Goal: Complete Application Form: Complete application form

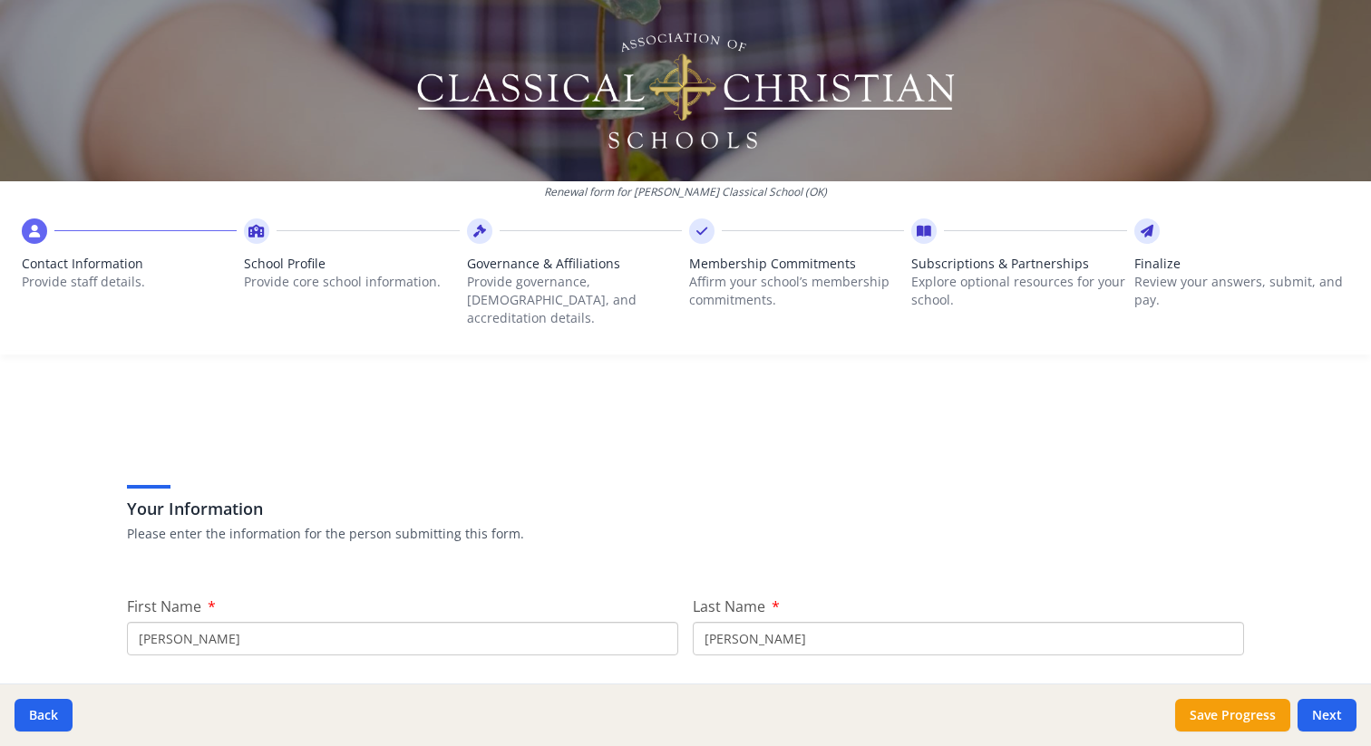
scroll to position [550, 0]
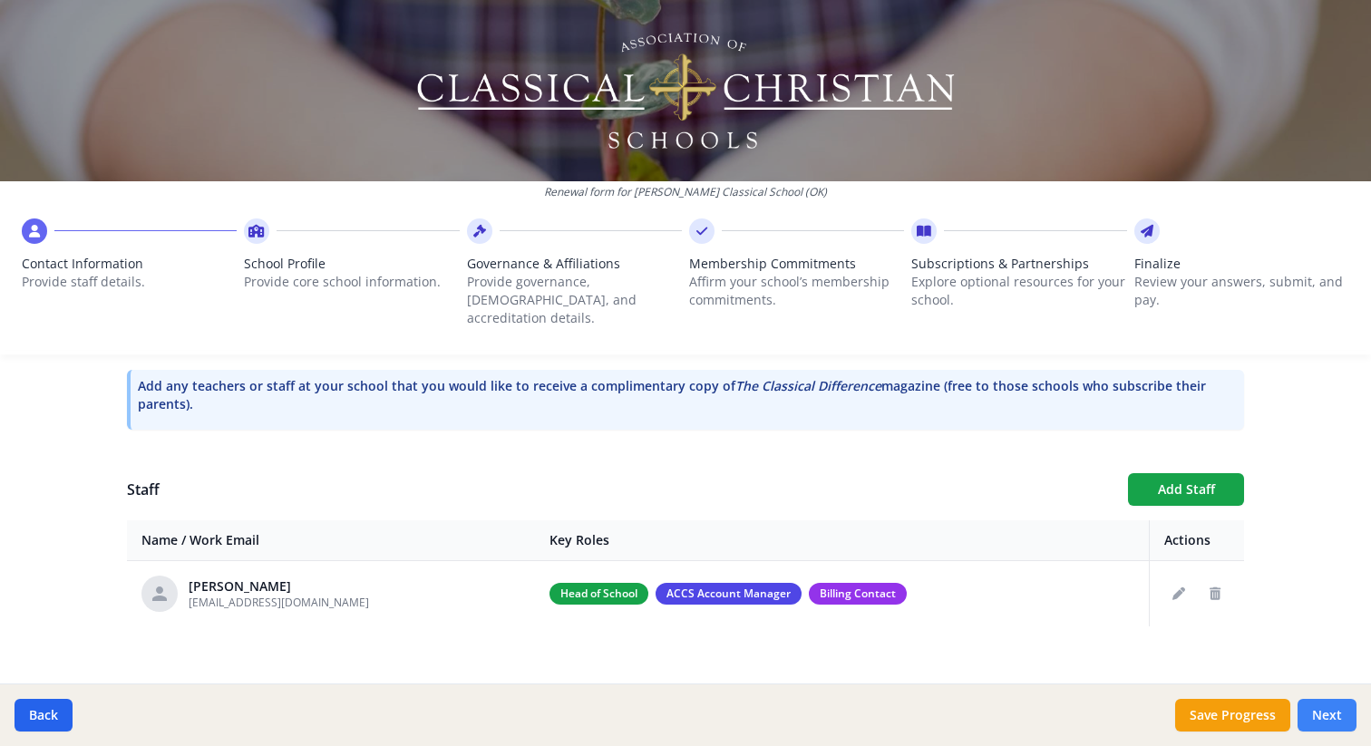
click at [1335, 708] on button "Next" at bounding box center [1327, 715] width 59 height 33
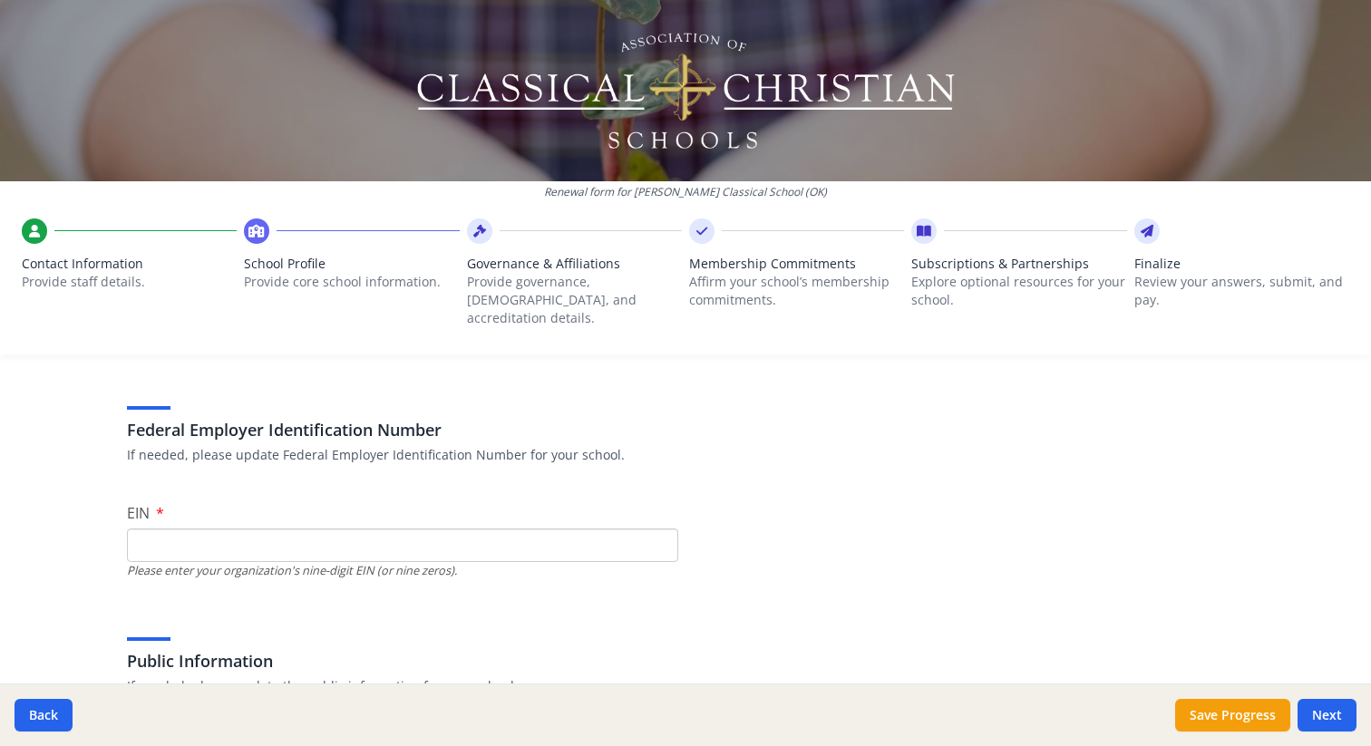
scroll to position [80, 0]
click at [217, 528] on input "EIN" at bounding box center [402, 545] width 551 height 34
paste input "[URL][DOMAIN_NAME]"
type input "[URL][DOMAIN_NAME]"
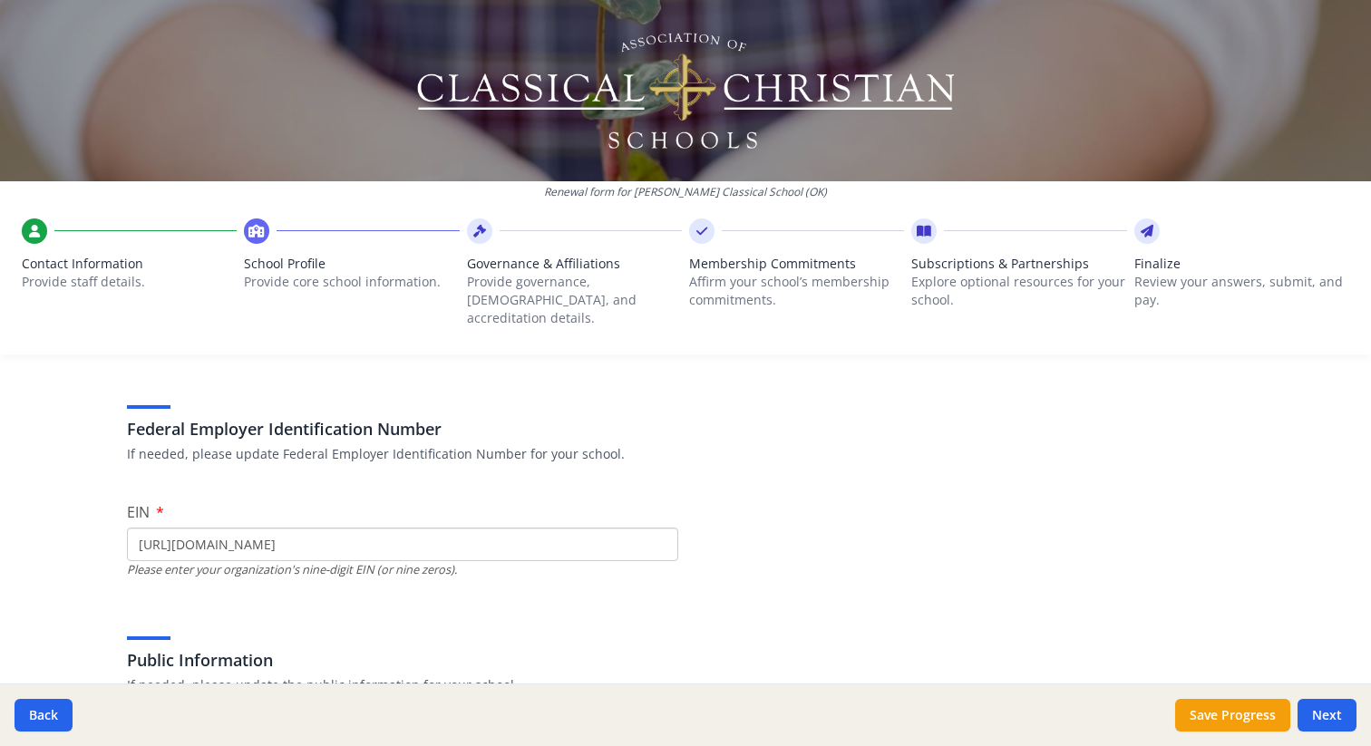
click at [382, 608] on div "Public Information If needed, please update the public information for your sch…" at bounding box center [685, 651] width 1117 height 87
paste input "[URL][DOMAIN_NAME]"
type input "[URL][DOMAIN_NAME]"
type input "0"
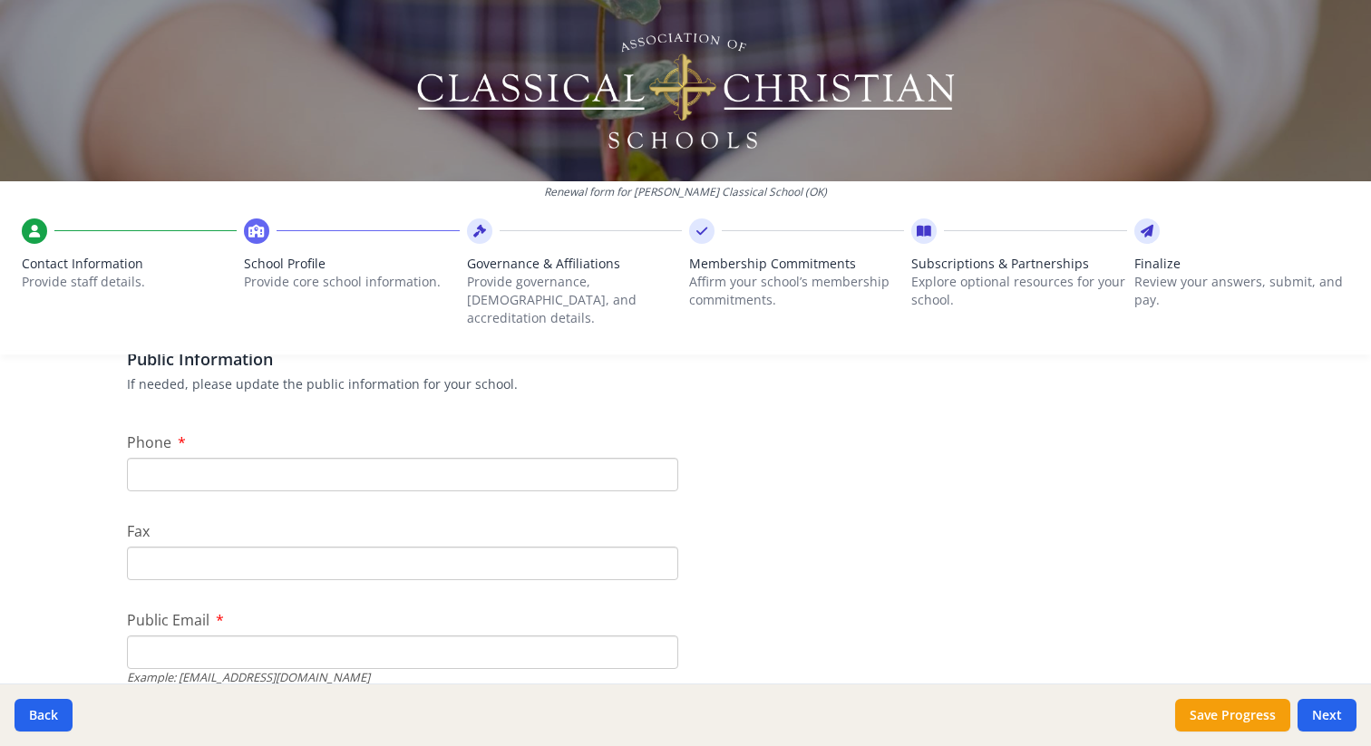
scroll to position [379, 0]
type input "[US_EMPLOYER_IDENTIFICATION_NUMBER]"
click at [383, 460] on input "Phone" at bounding box center [402, 477] width 551 height 34
paste input "[PHONE_NUMBER]"
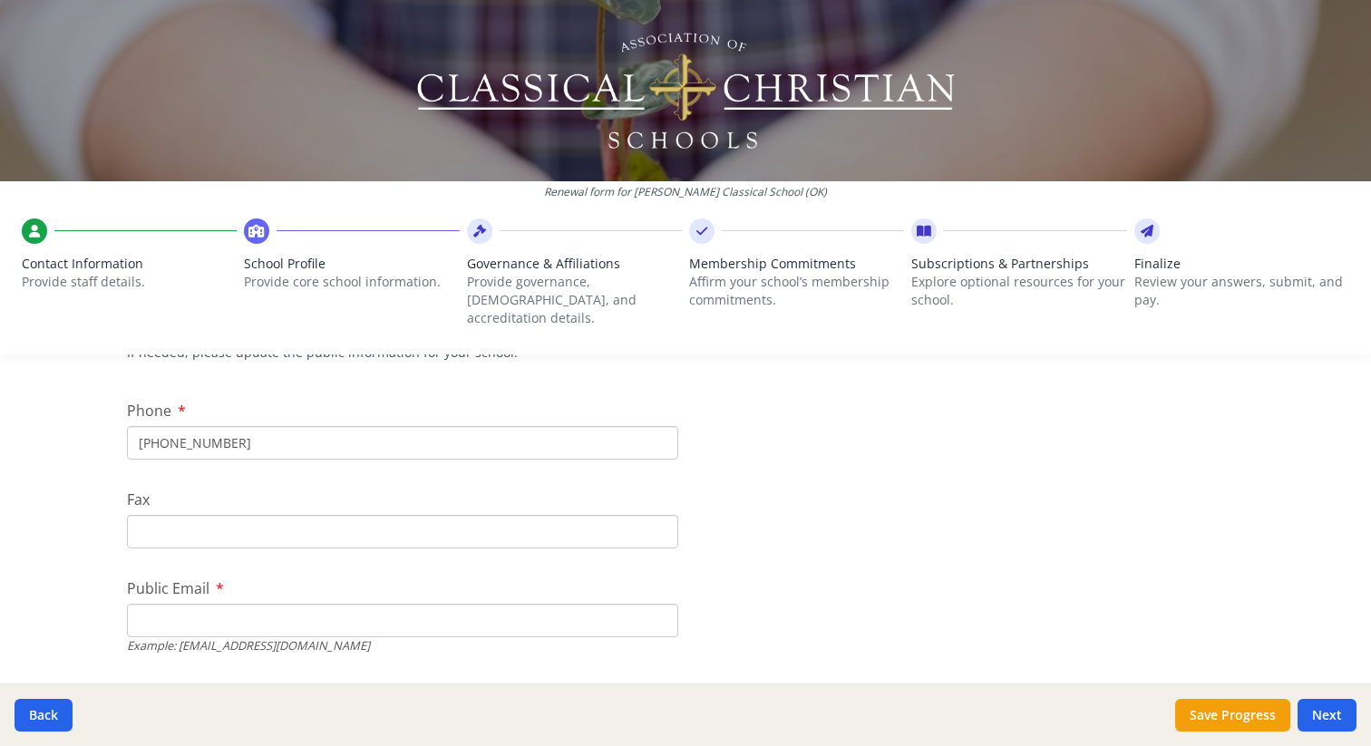
scroll to position [415, 0]
type input "[PHONE_NUMBER]"
click at [270, 519] on input "Fax" at bounding box center [402, 529] width 551 height 34
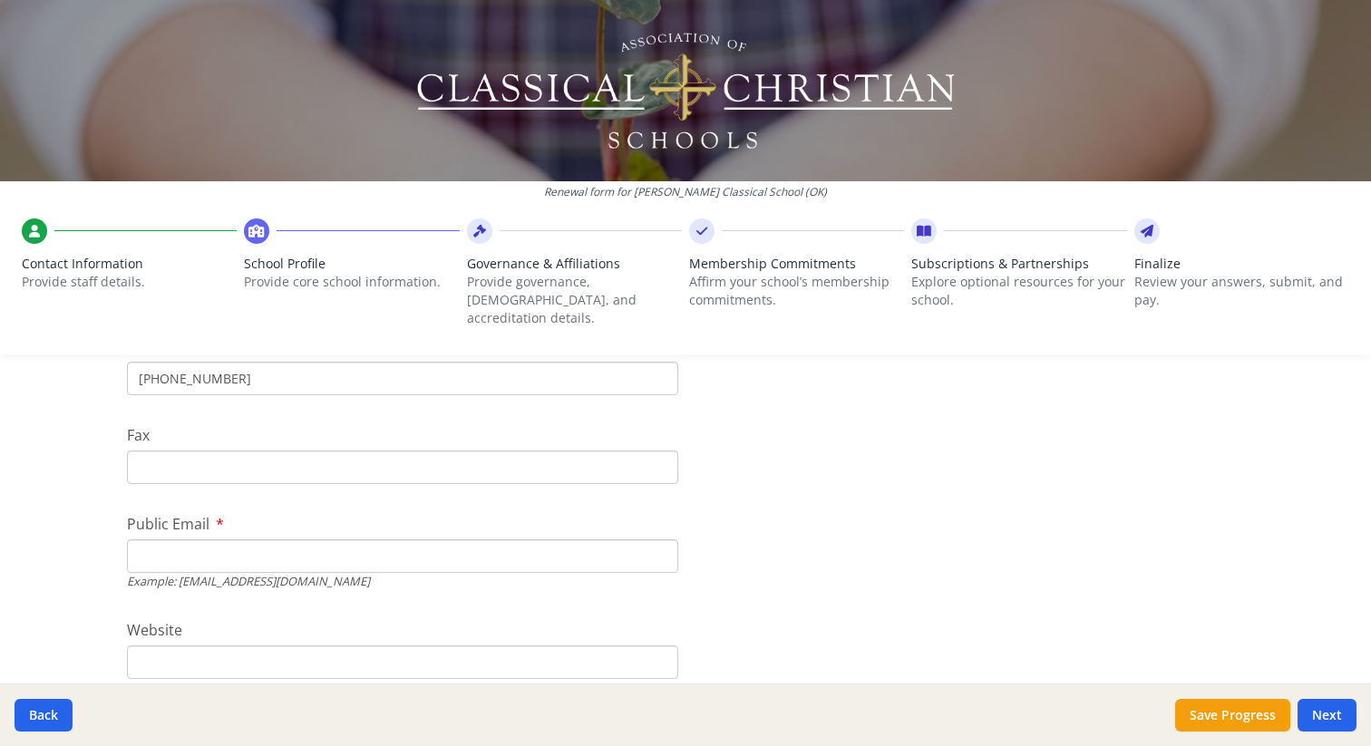
scroll to position [481, 0]
click at [317, 536] on input "Public Email" at bounding box center [402, 553] width 551 height 34
type input "[EMAIL_ADDRESS][DOMAIN_NAME]"
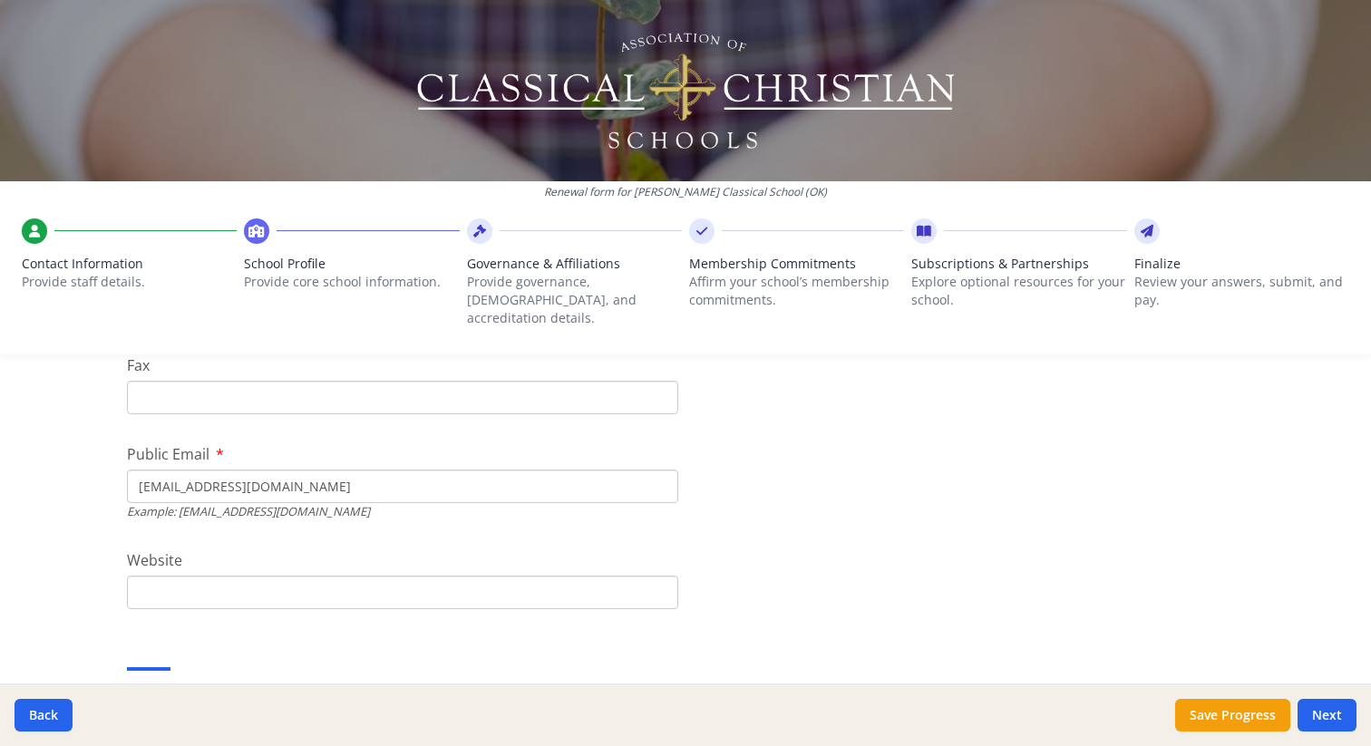
scroll to position [589, 0]
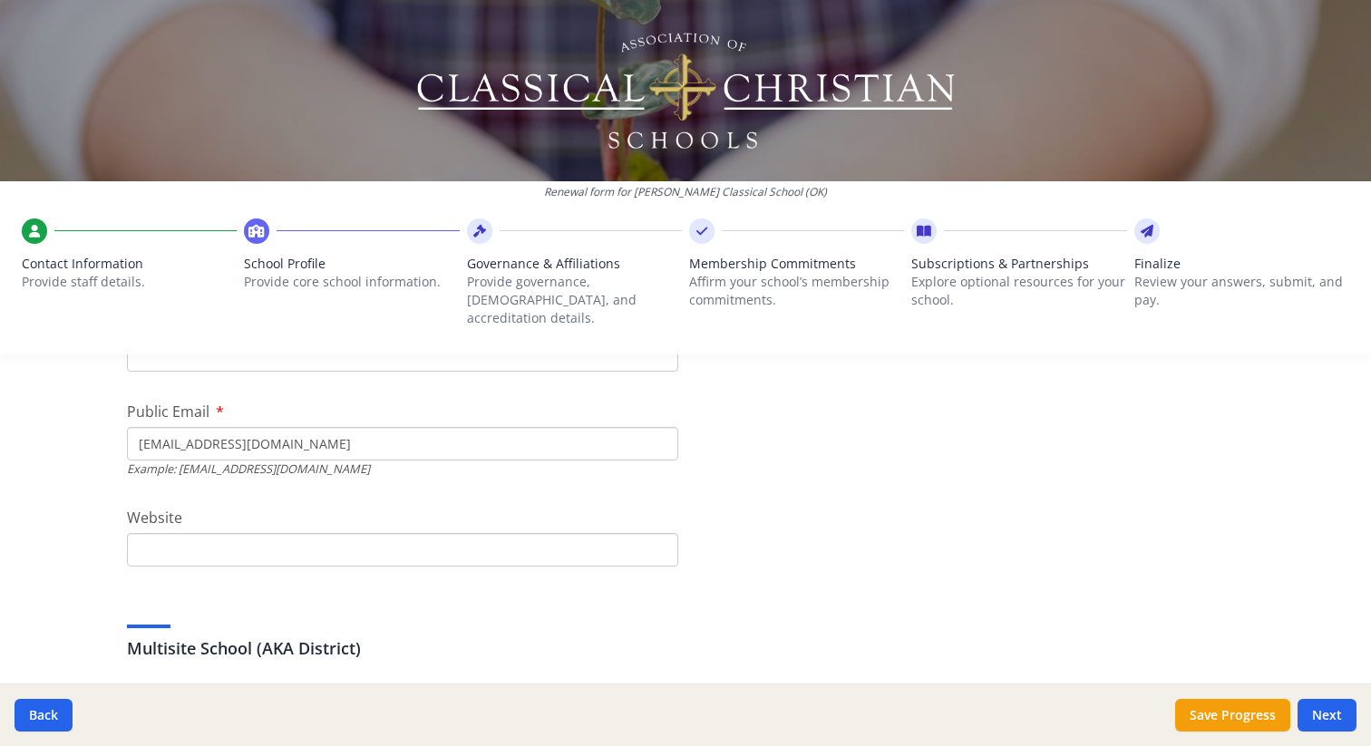
click at [213, 536] on input "Website" at bounding box center [402, 550] width 551 height 34
type input "[DOMAIN_NAME]"
click at [340, 598] on div "Multisite School (AKA District)" at bounding box center [685, 628] width 1117 height 65
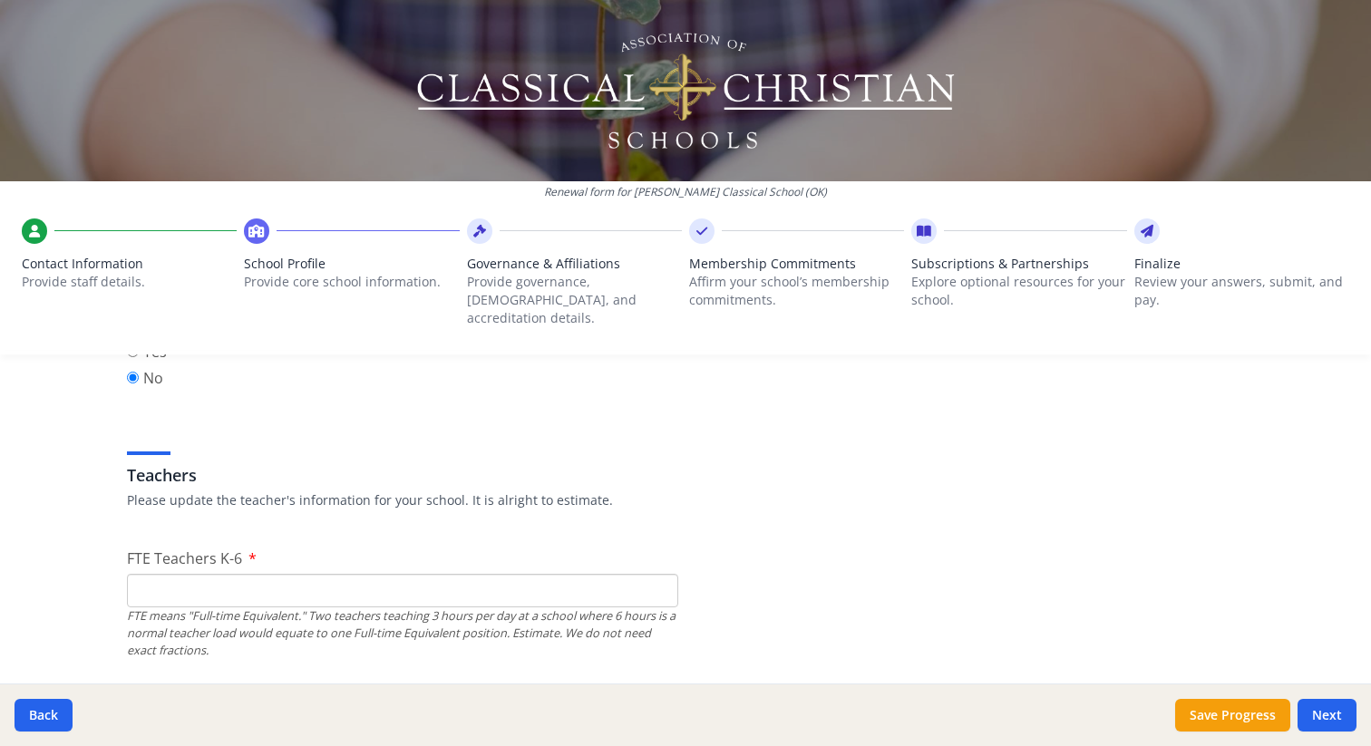
scroll to position [1024, 0]
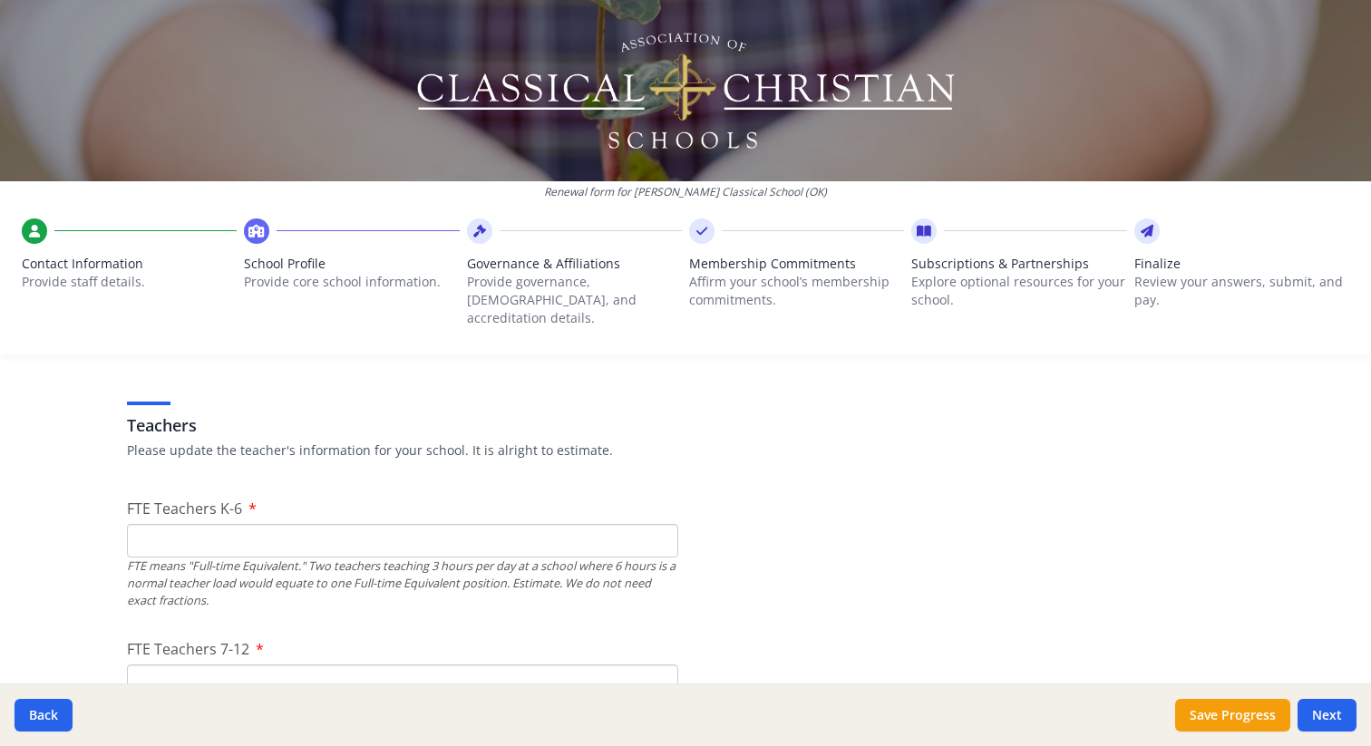
click at [273, 524] on input "FTE Teachers K-6" at bounding box center [402, 541] width 551 height 34
click at [663, 524] on input "1" at bounding box center [402, 541] width 551 height 34
click at [663, 524] on input "2" at bounding box center [402, 541] width 551 height 34
type input "3"
click at [663, 524] on input "3" at bounding box center [402, 541] width 551 height 34
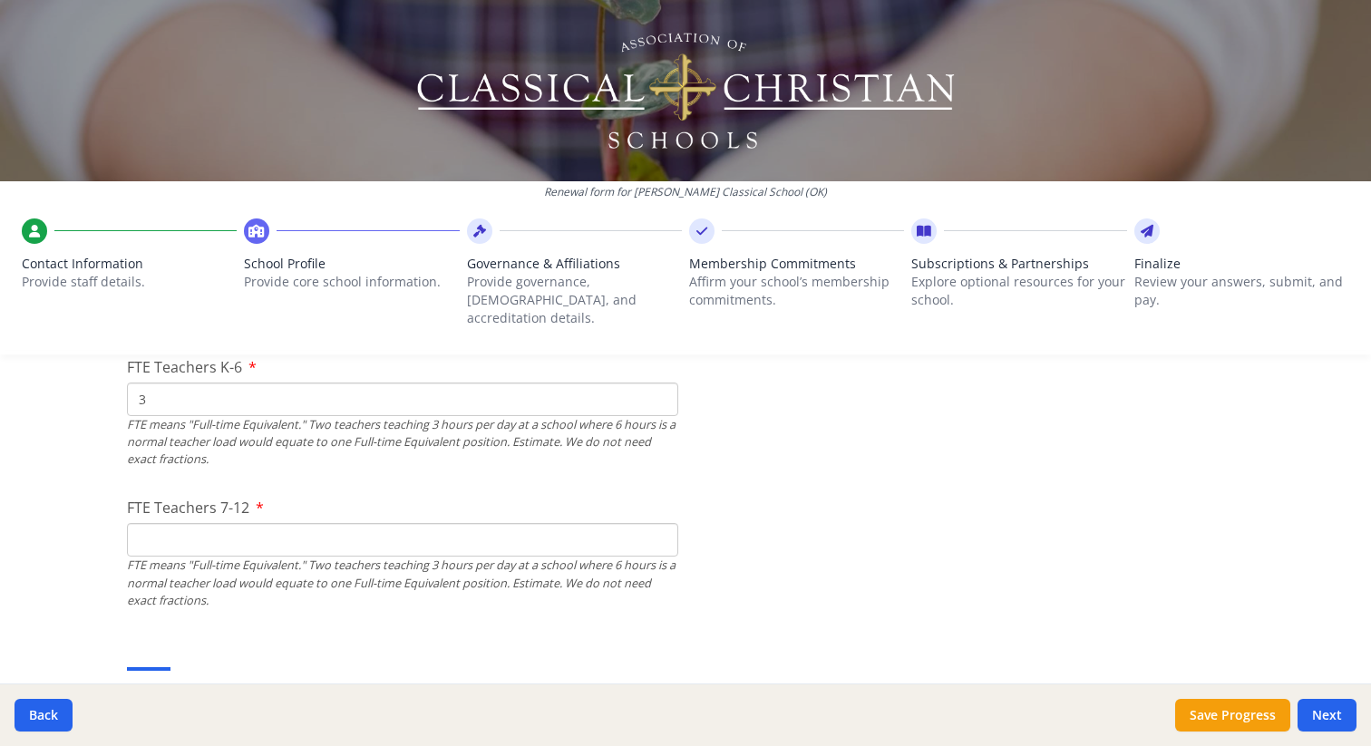
scroll to position [1167, 0]
click at [570, 555] on div "FTE means "Full-time Equivalent." Two teachers teaching 3 hours per day at a sc…" at bounding box center [402, 581] width 551 height 53
click at [556, 523] on input "FTE Teachers 7-12" at bounding box center [402, 538] width 551 height 34
type input "0"
click at [594, 637] on div "Classroom Instruction Time If needed, please update the instruction times for y…" at bounding box center [685, 680] width 1117 height 87
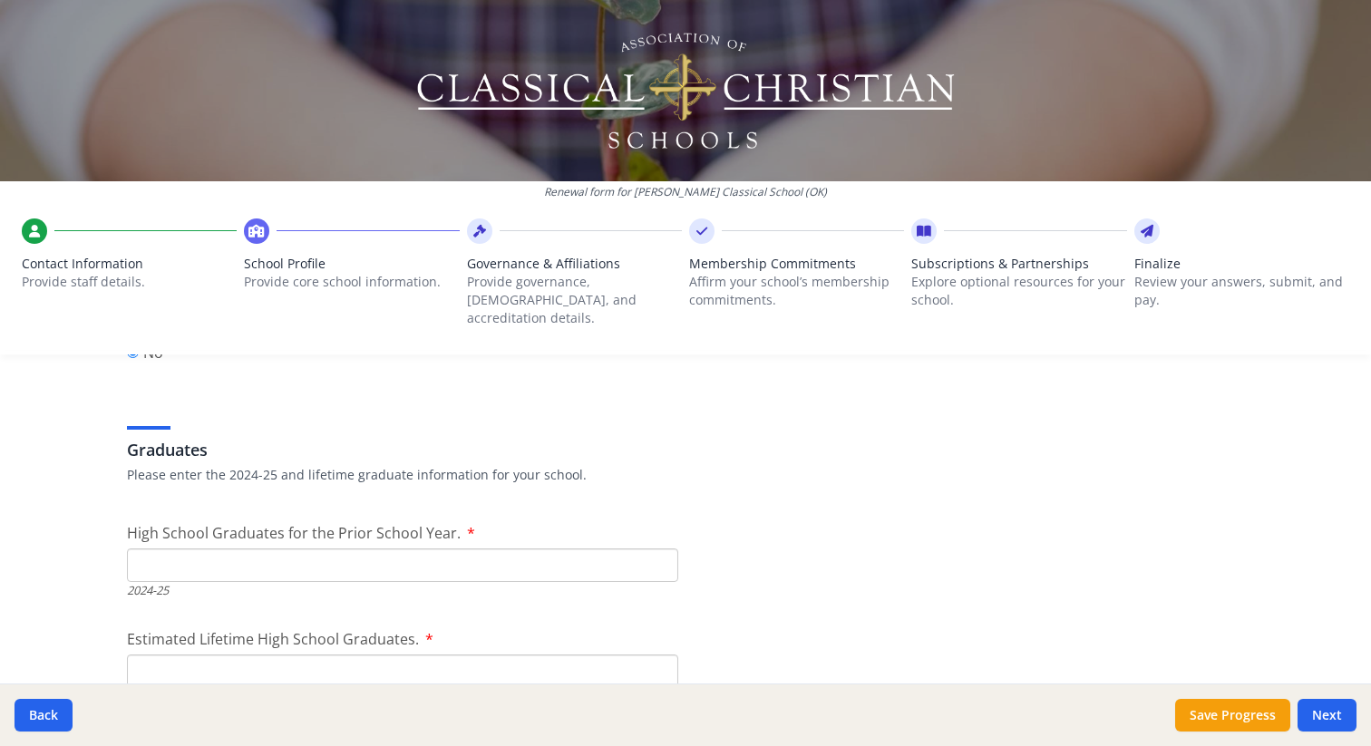
scroll to position [2546, 0]
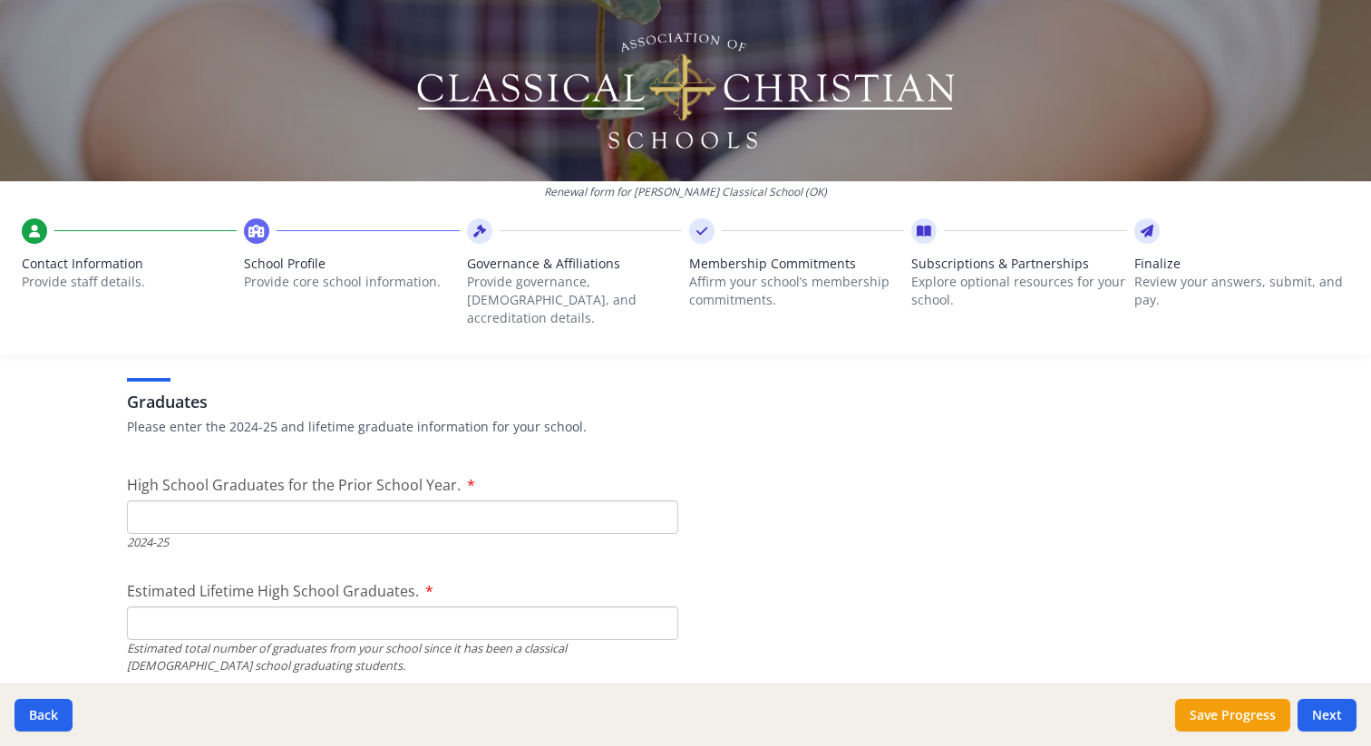
click at [315, 502] on input "High School Graduates for the Prior School Year." at bounding box center [402, 518] width 551 height 34
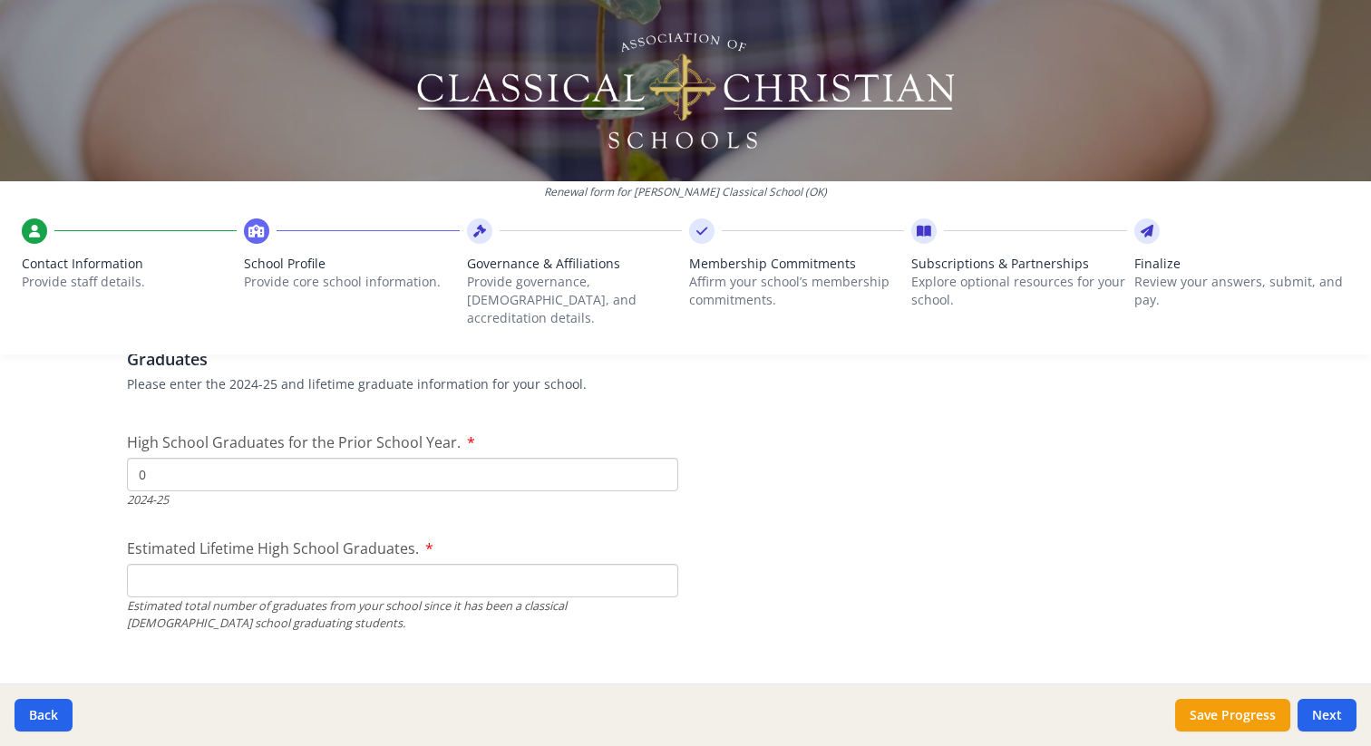
scroll to position [2596, 0]
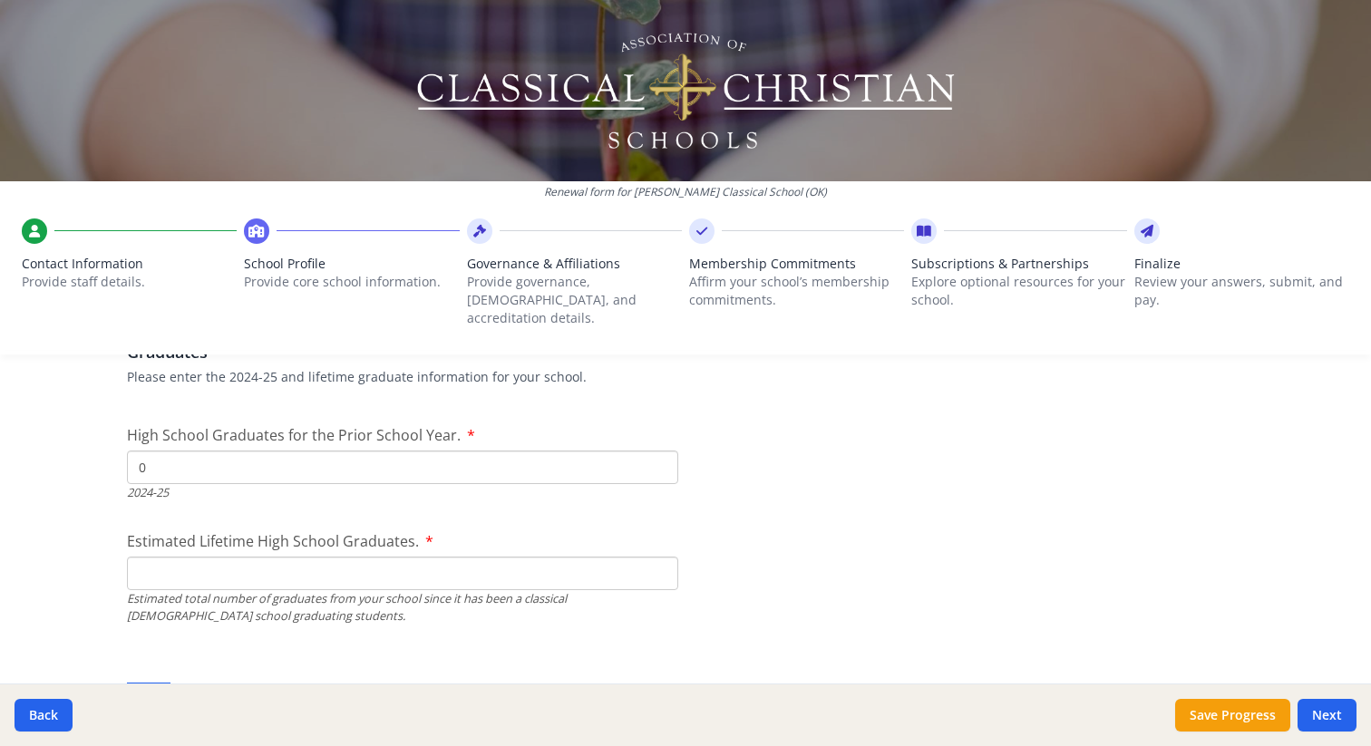
type input "0"
click at [324, 557] on input "Estimated Lifetime High School Graduates." at bounding box center [402, 574] width 551 height 34
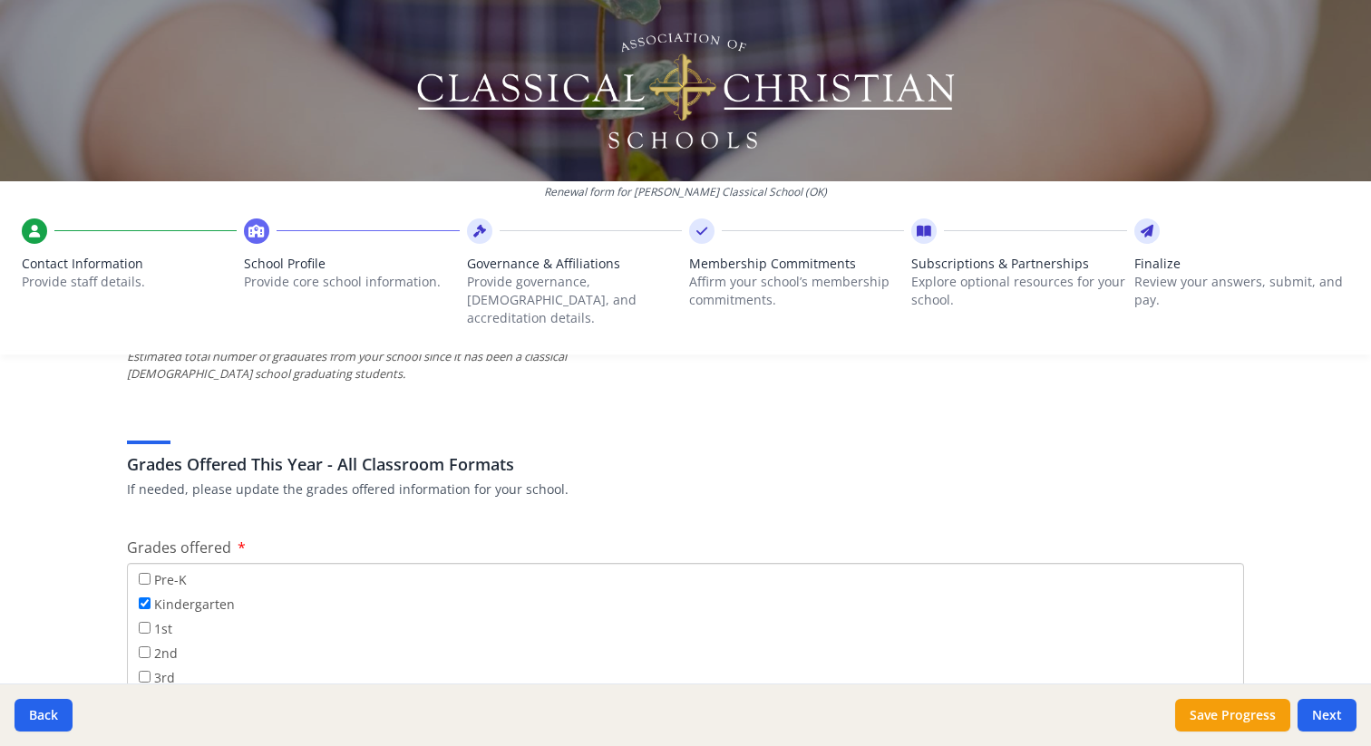
scroll to position [2843, 0]
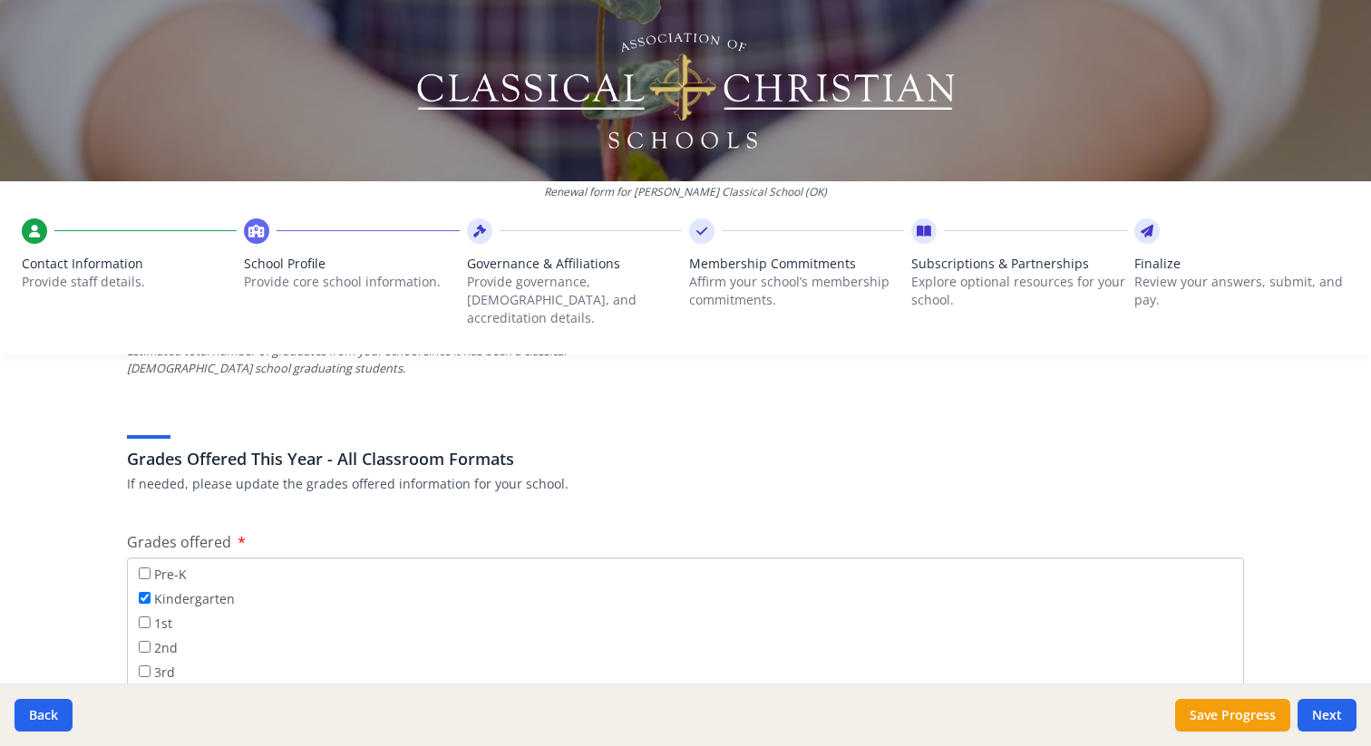
type input "0"
click at [145, 617] on input "1st" at bounding box center [145, 623] width 12 height 12
checkbox input "true"
click at [147, 641] on input "2nd" at bounding box center [145, 647] width 12 height 12
checkbox input "true"
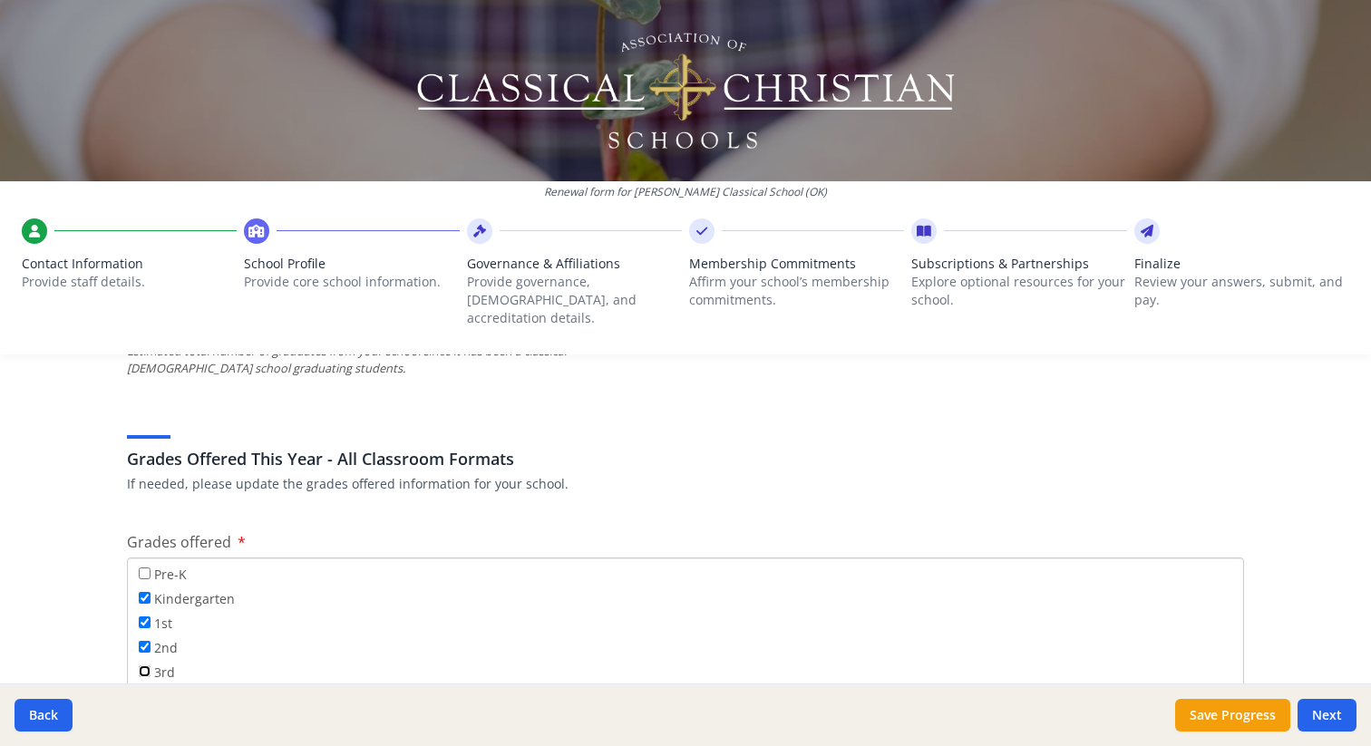
click at [145, 666] on input "3rd" at bounding box center [145, 672] width 12 height 12
checkbox input "true"
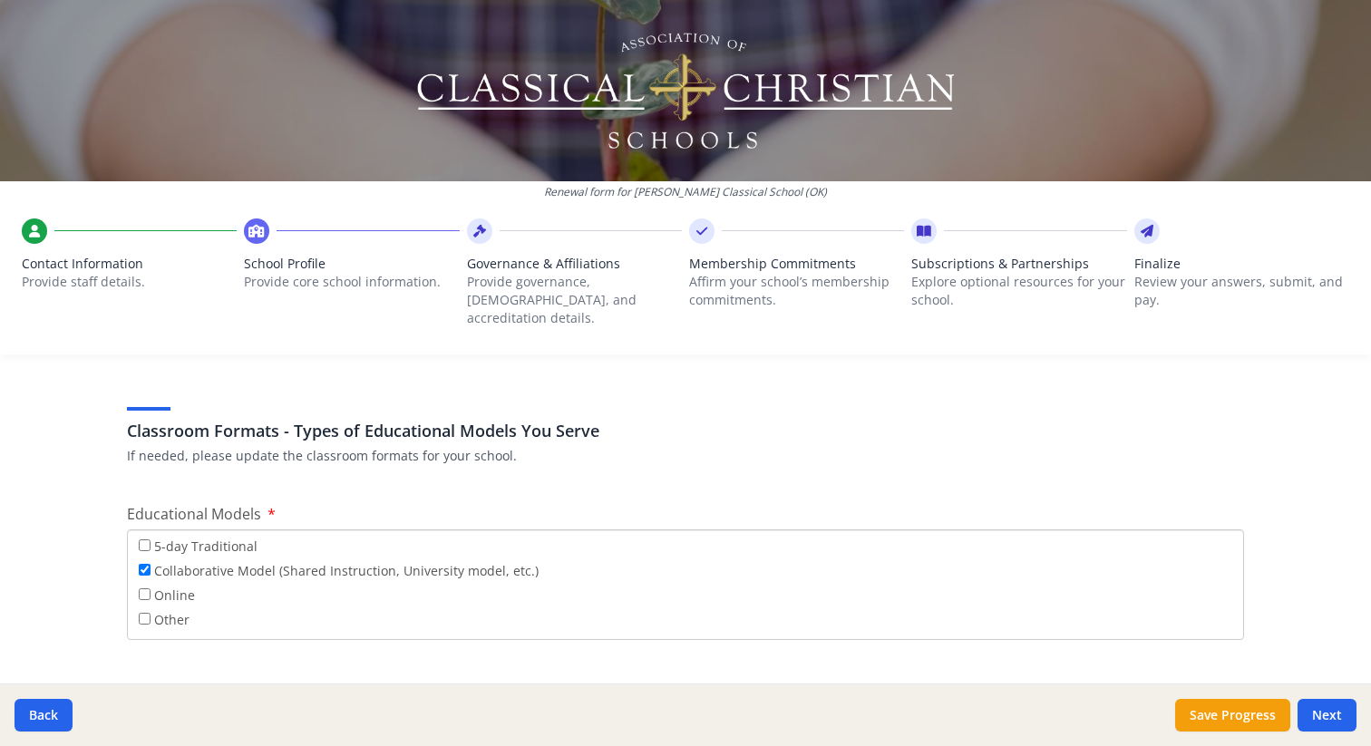
scroll to position [3193, 0]
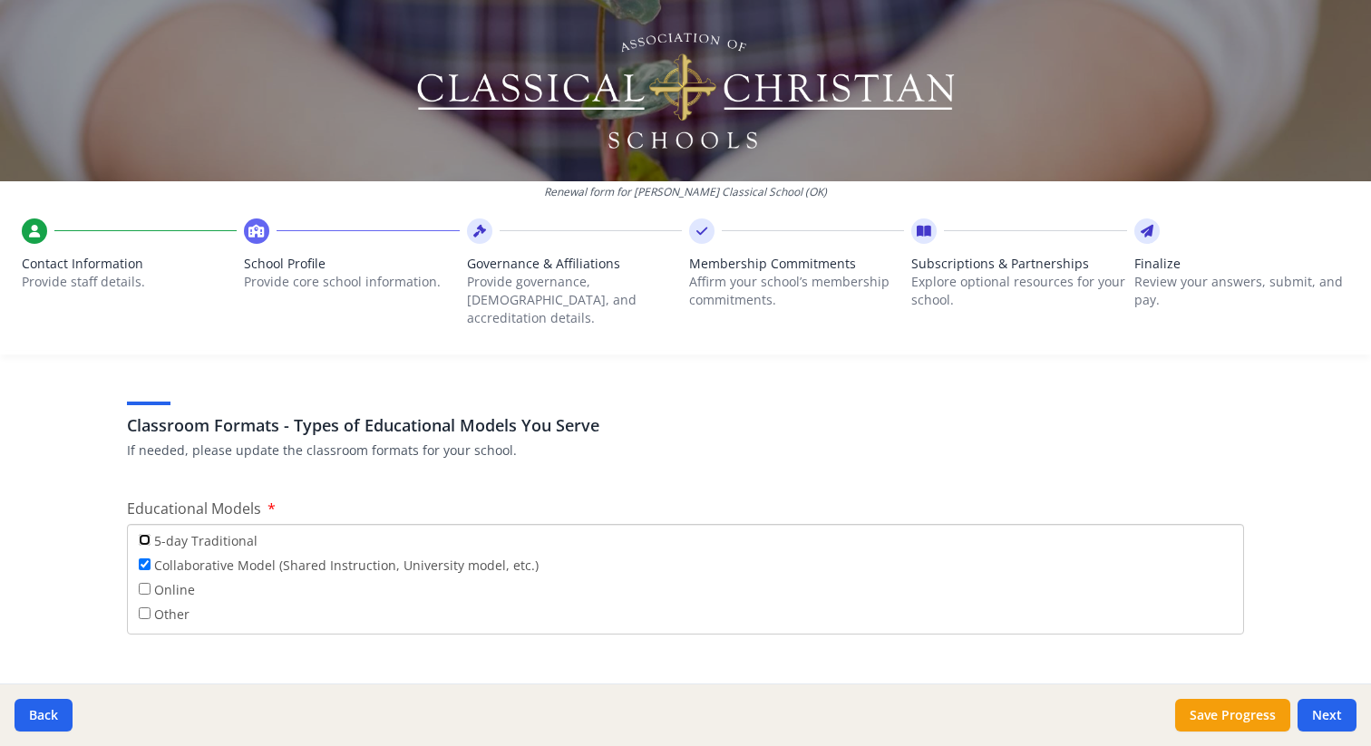
click at [140, 534] on input "5-day Traditional" at bounding box center [145, 540] width 12 height 12
checkbox input "true"
click at [146, 559] on input "Collaborative Model (Shared Instruction, University model, etc.)" at bounding box center [145, 565] width 12 height 12
checkbox input "false"
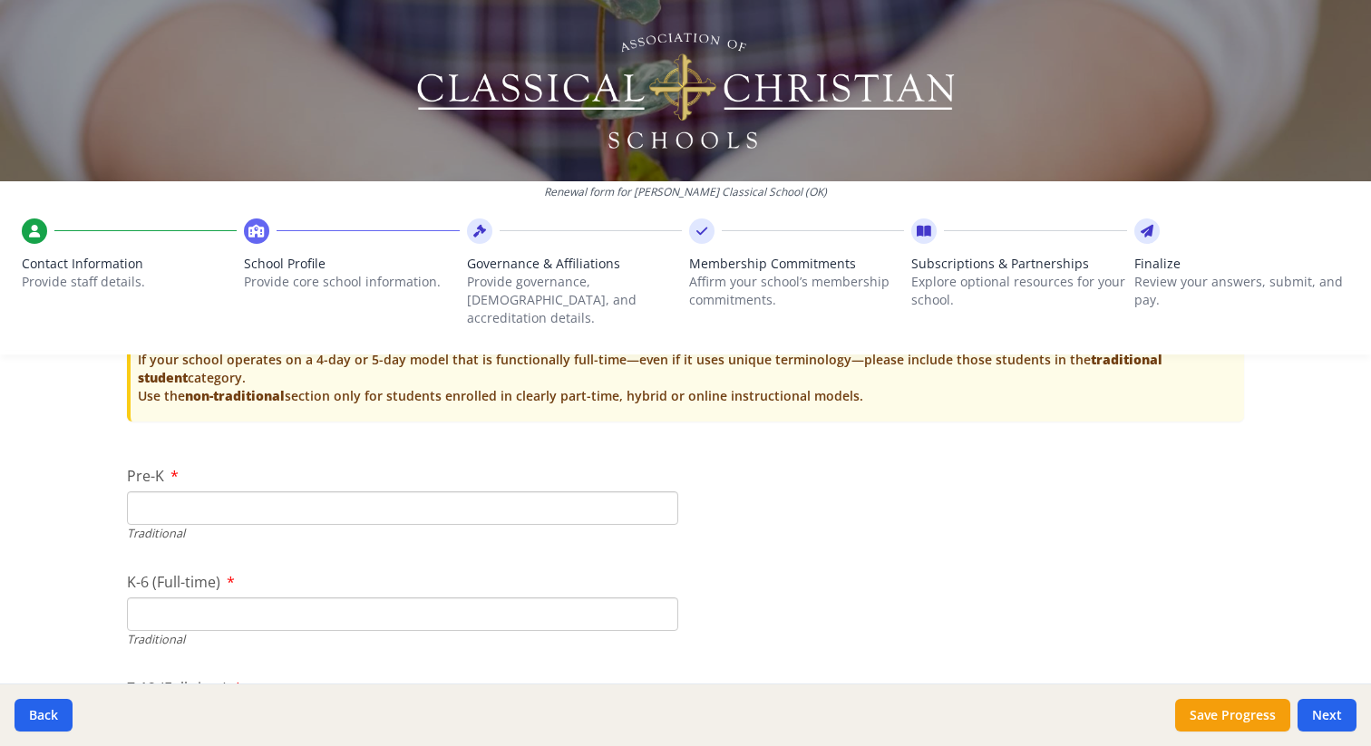
scroll to position [3716, 0]
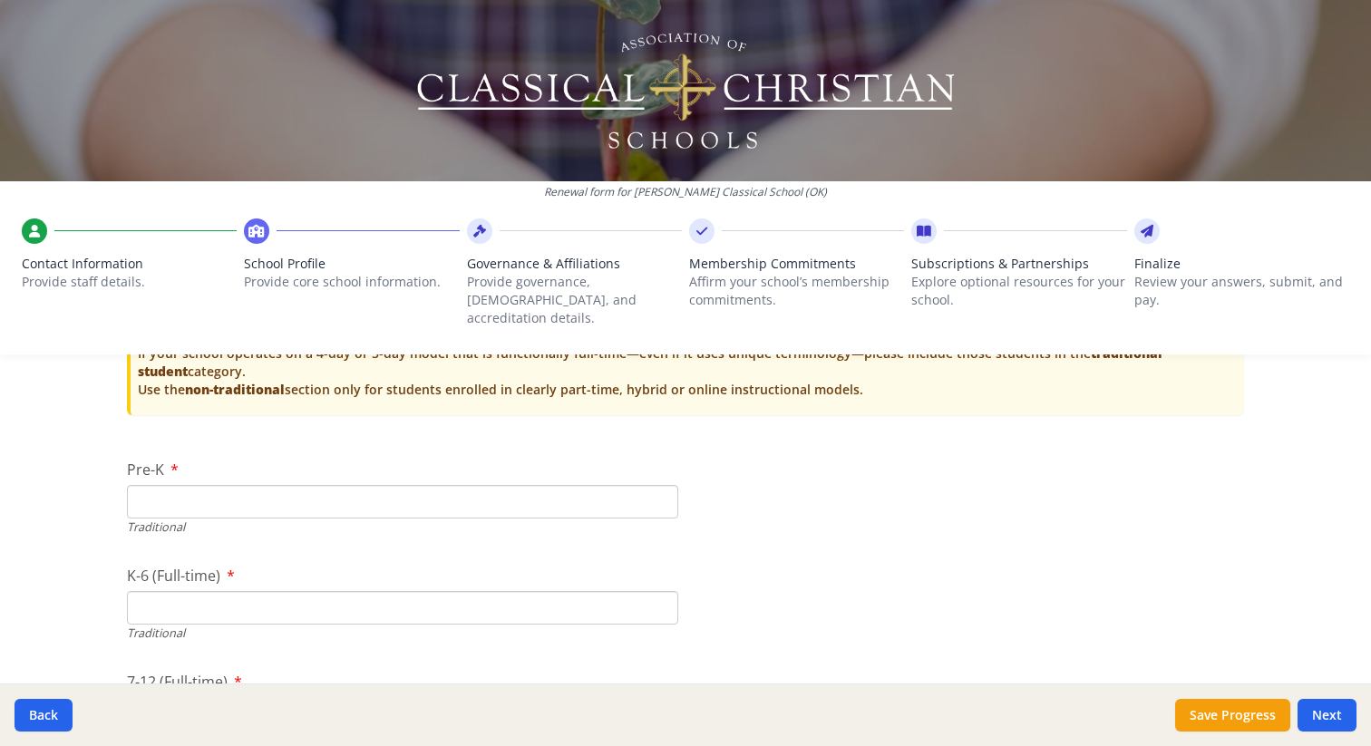
click at [260, 485] on input "Pre-K" at bounding box center [402, 502] width 551 height 34
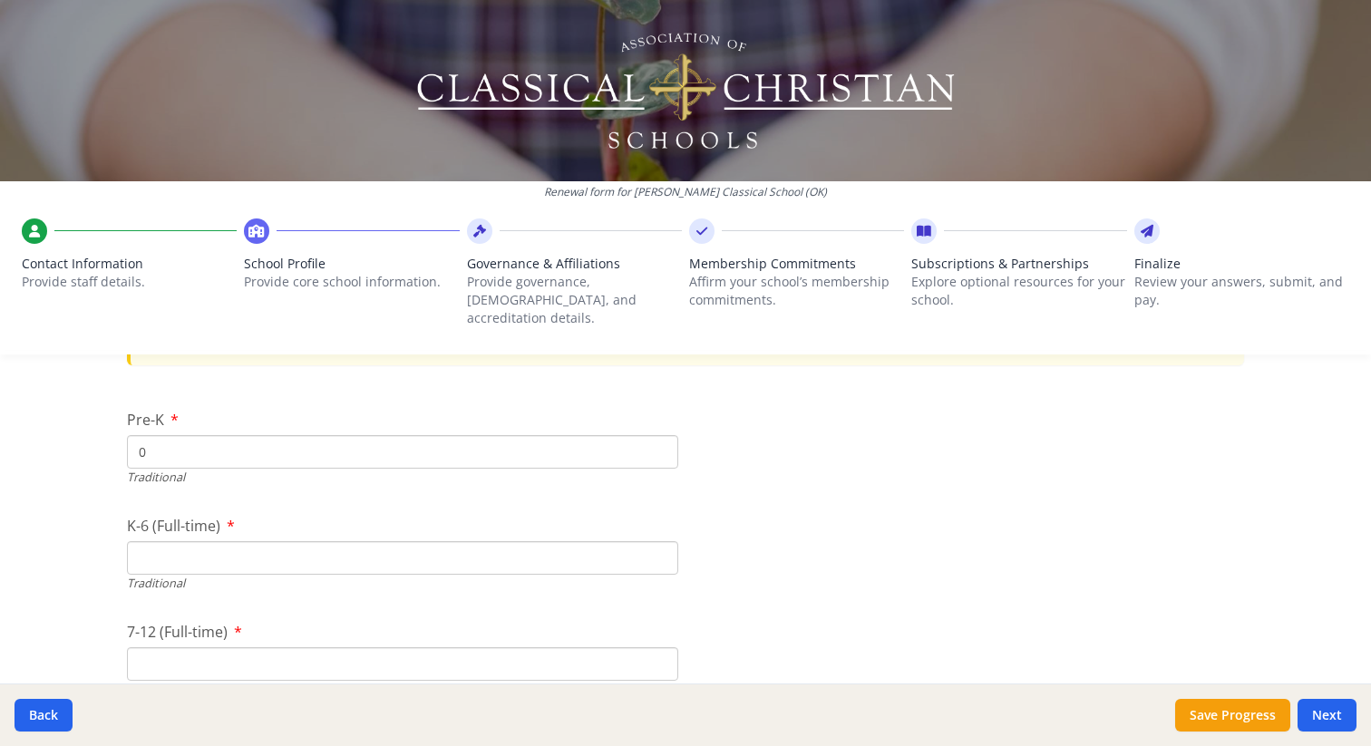
scroll to position [3767, 0]
type input "0"
click at [288, 541] on input "K-6 (Full-time)" at bounding box center [402, 558] width 551 height 34
type input "29"
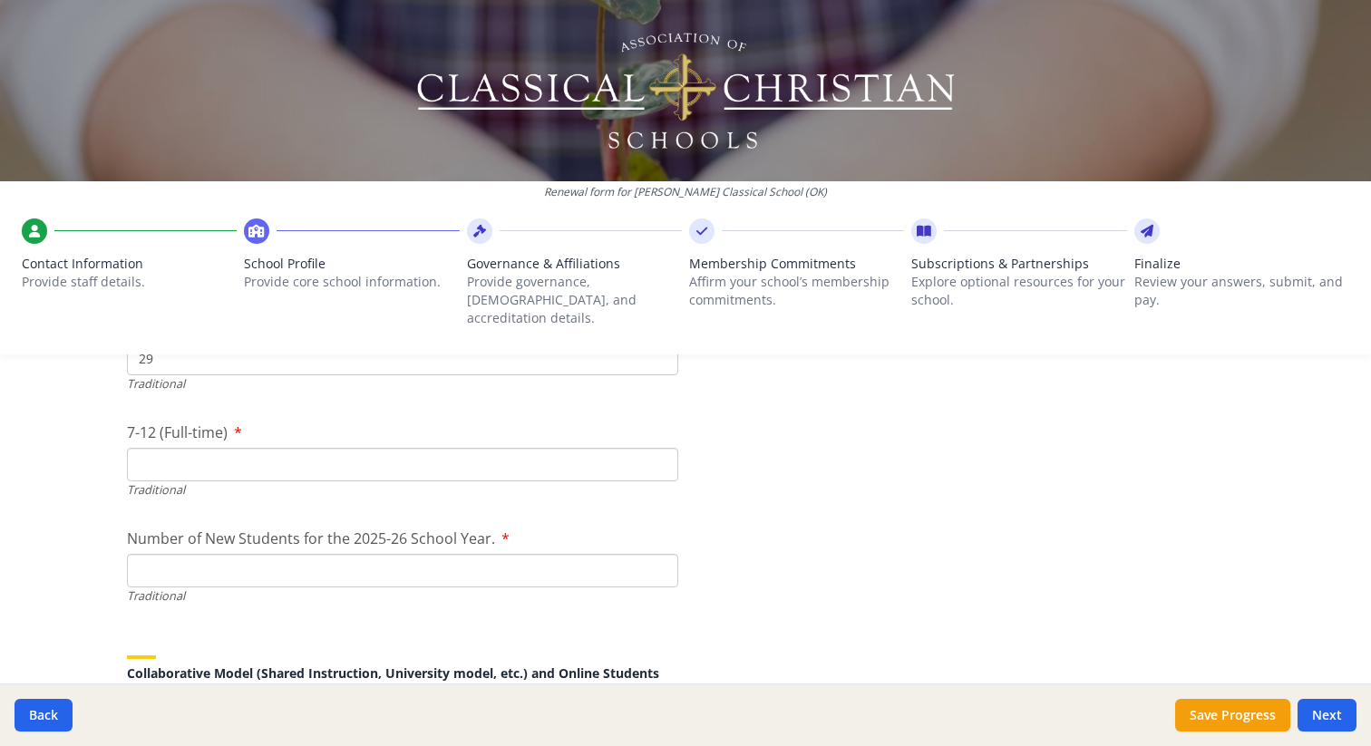
scroll to position [3974, 0]
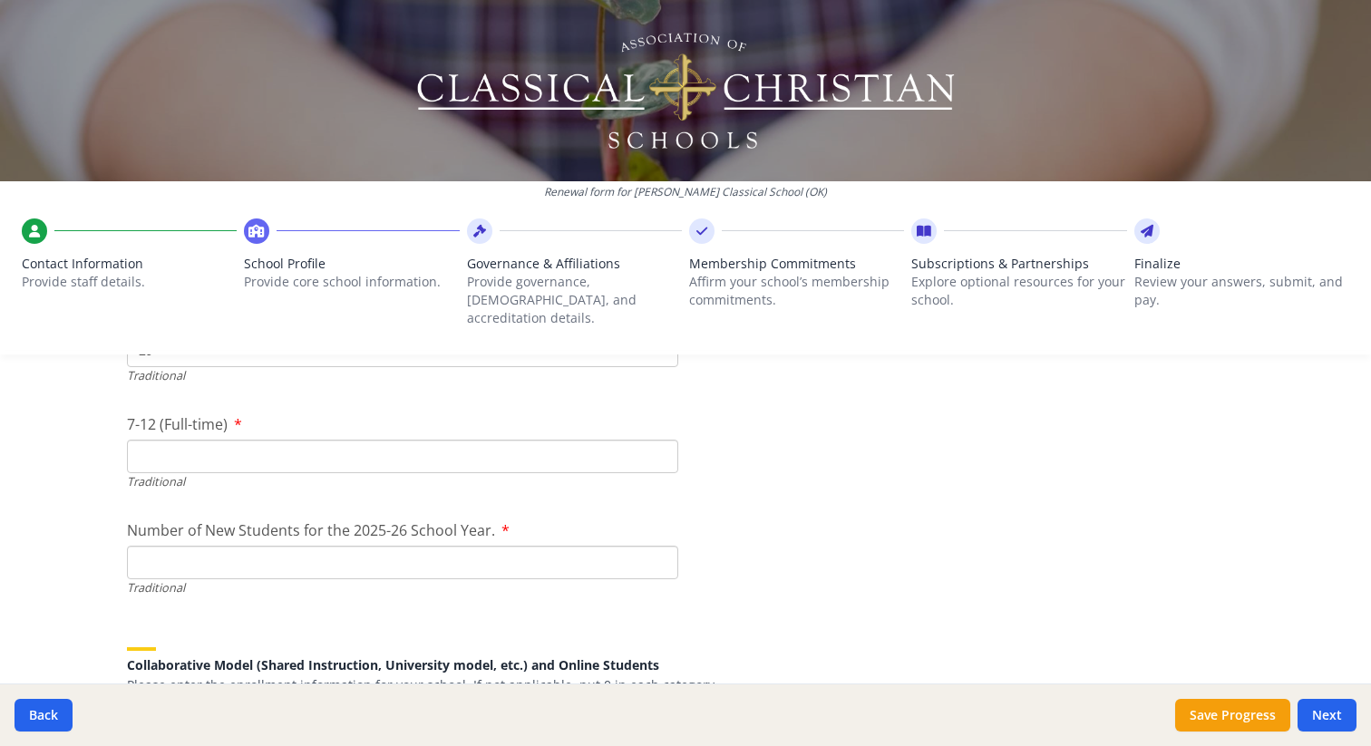
click at [431, 546] on input "Number of New Students for the 2025-26 School Year." at bounding box center [402, 563] width 551 height 34
type input "19"
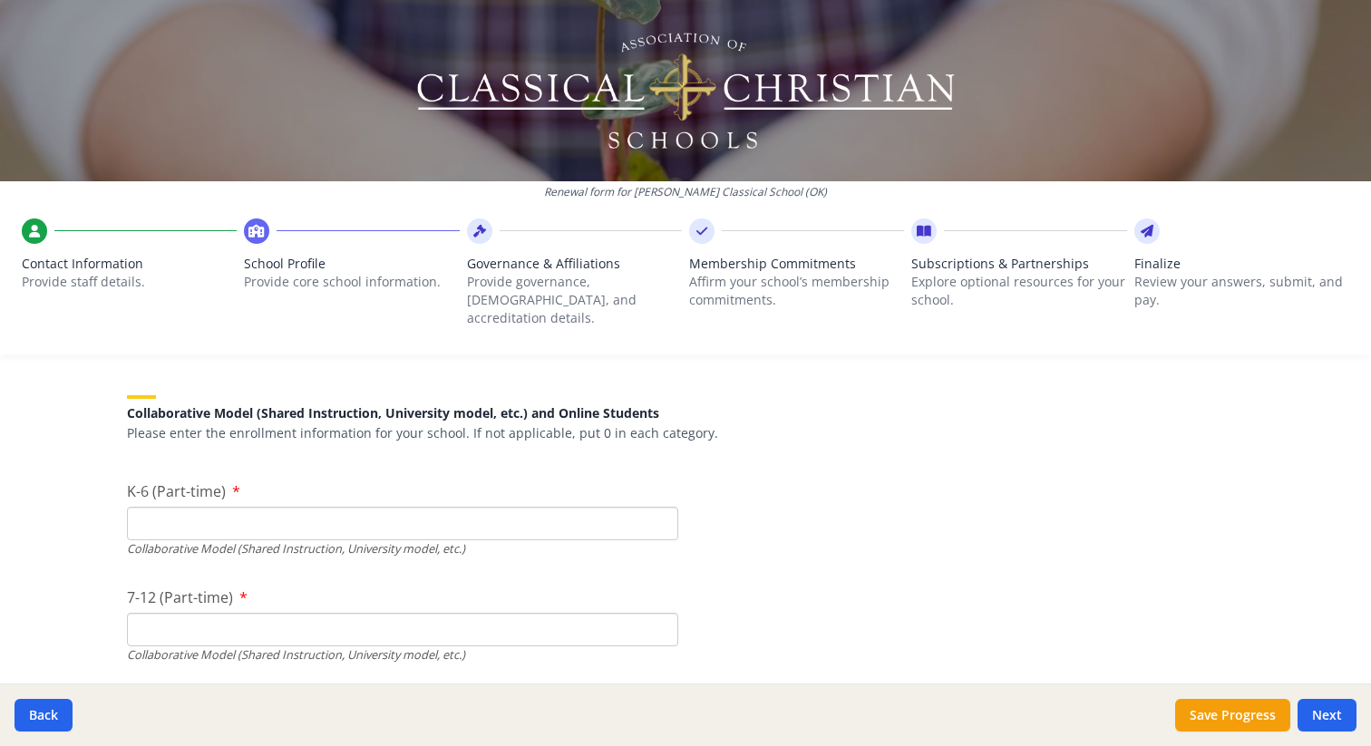
scroll to position [4228, 0]
click at [624, 505] on input "K-6 (Part-time)" at bounding box center [402, 522] width 551 height 34
type input "0"
click at [595, 611] on input "7-12 (Part-time)" at bounding box center [402, 628] width 551 height 34
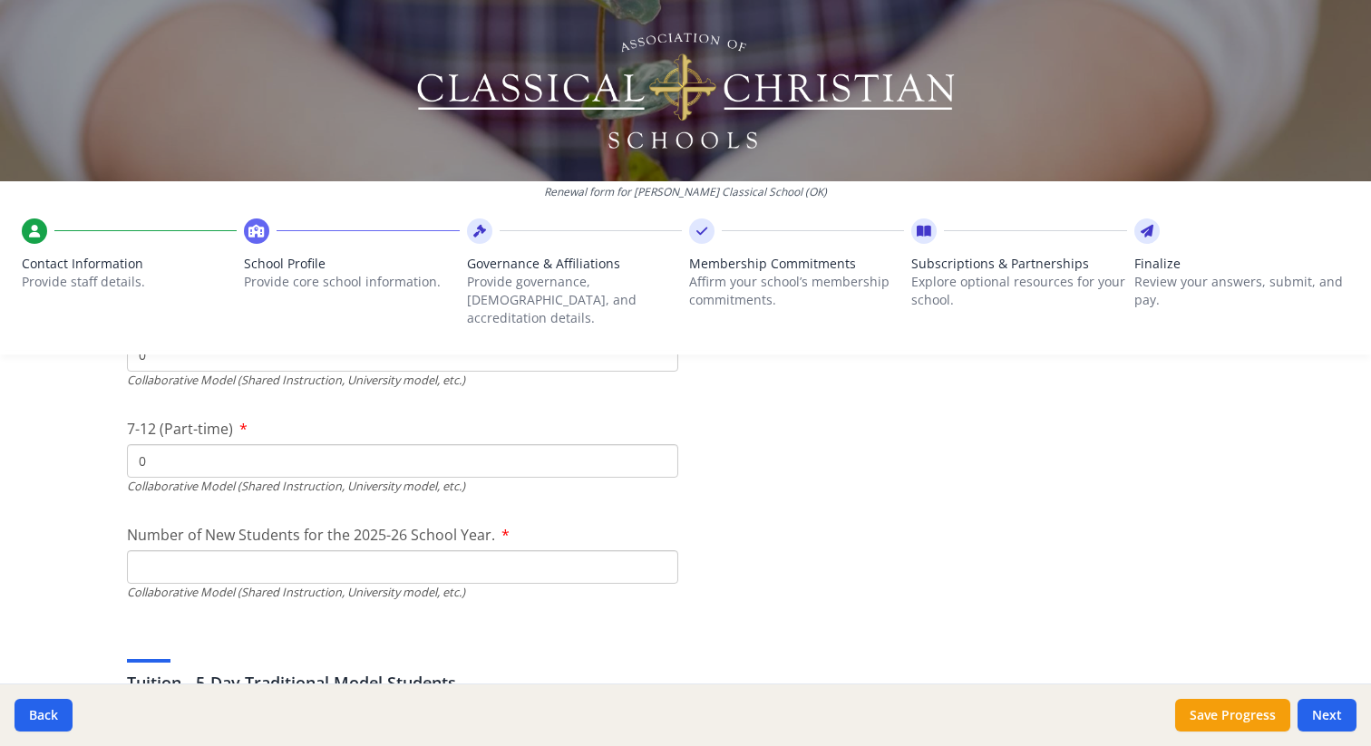
scroll to position [4410, 0]
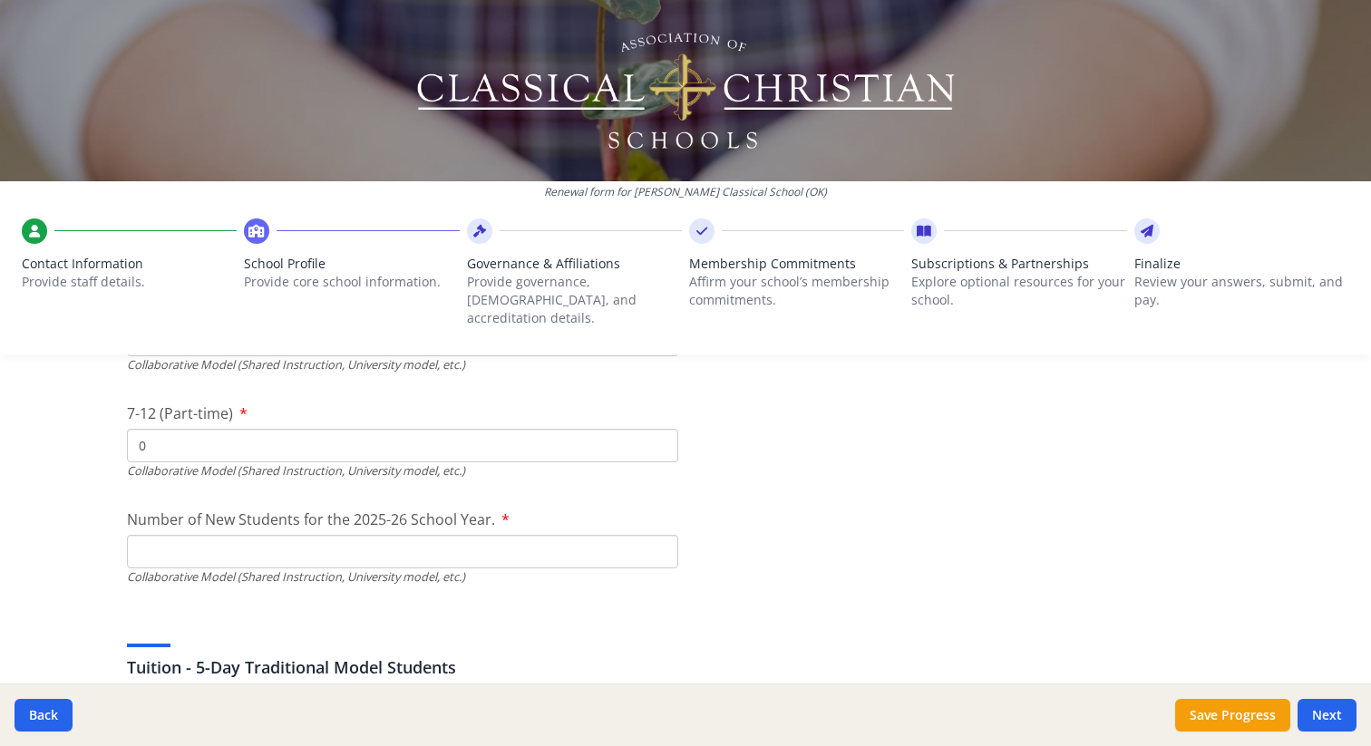
type input "0"
click at [520, 143] on input "Number of New Students for the 2025-26 School Year." at bounding box center [402, 127] width 551 height 34
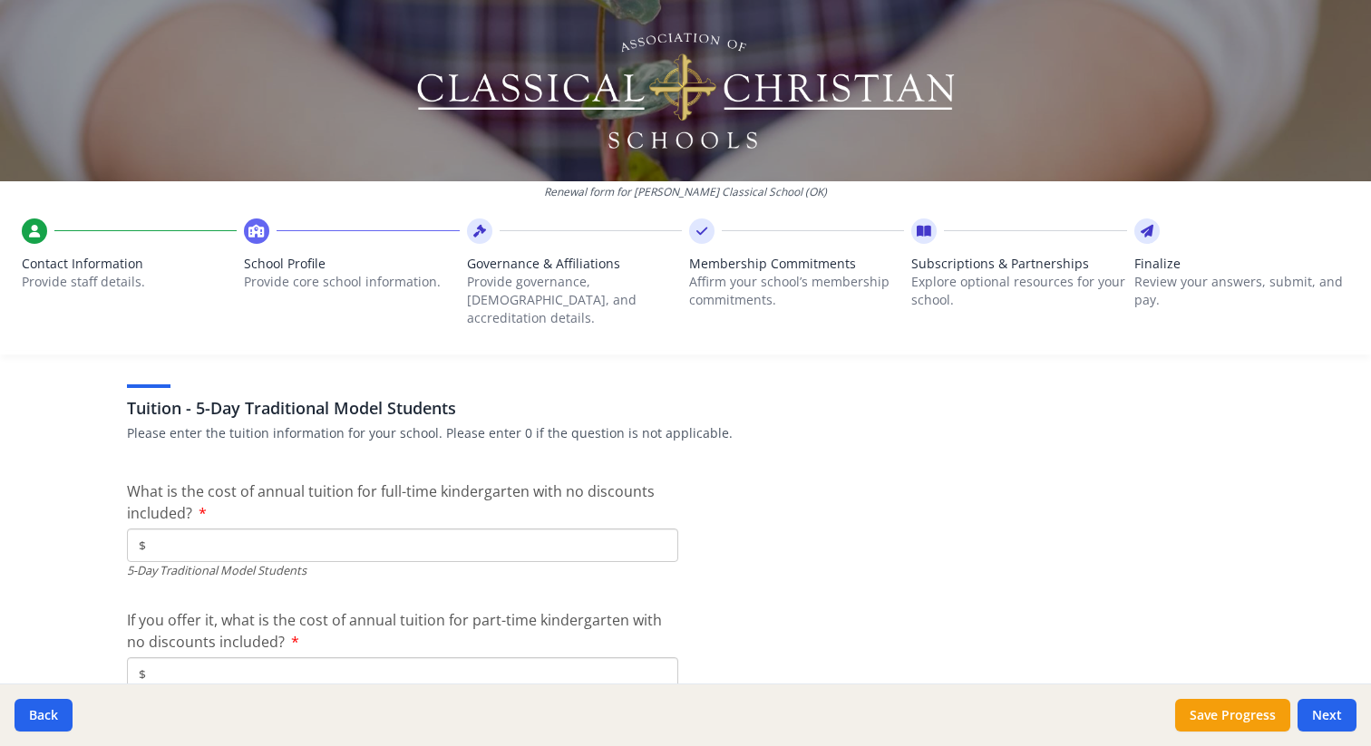
scroll to position [4678, 0]
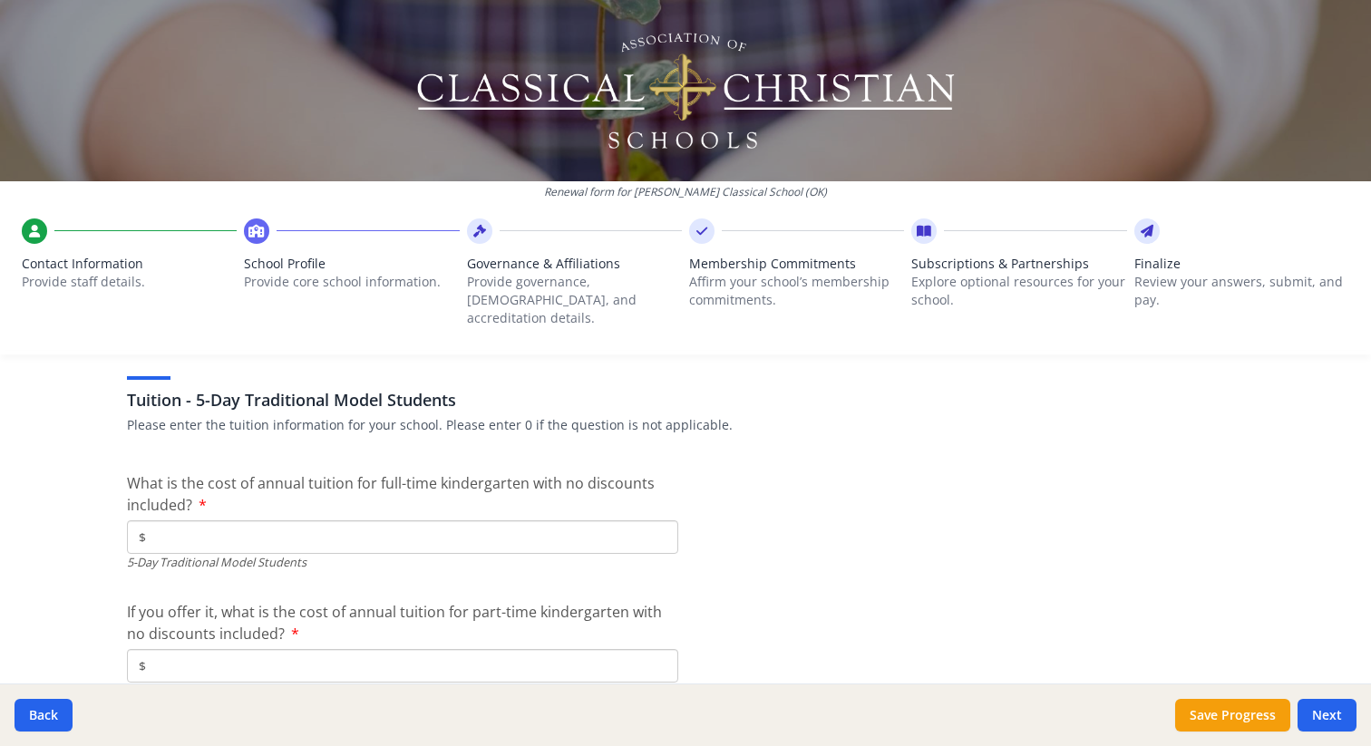
type input "0"
click at [346, 521] on input "$" at bounding box center [402, 538] width 551 height 34
type input "$8 900"
click at [434, 602] on span "If you offer it, what is the cost of annual tuition for part-time kindergarten …" at bounding box center [394, 623] width 535 height 42
click at [434, 649] on input "$" at bounding box center [402, 666] width 551 height 34
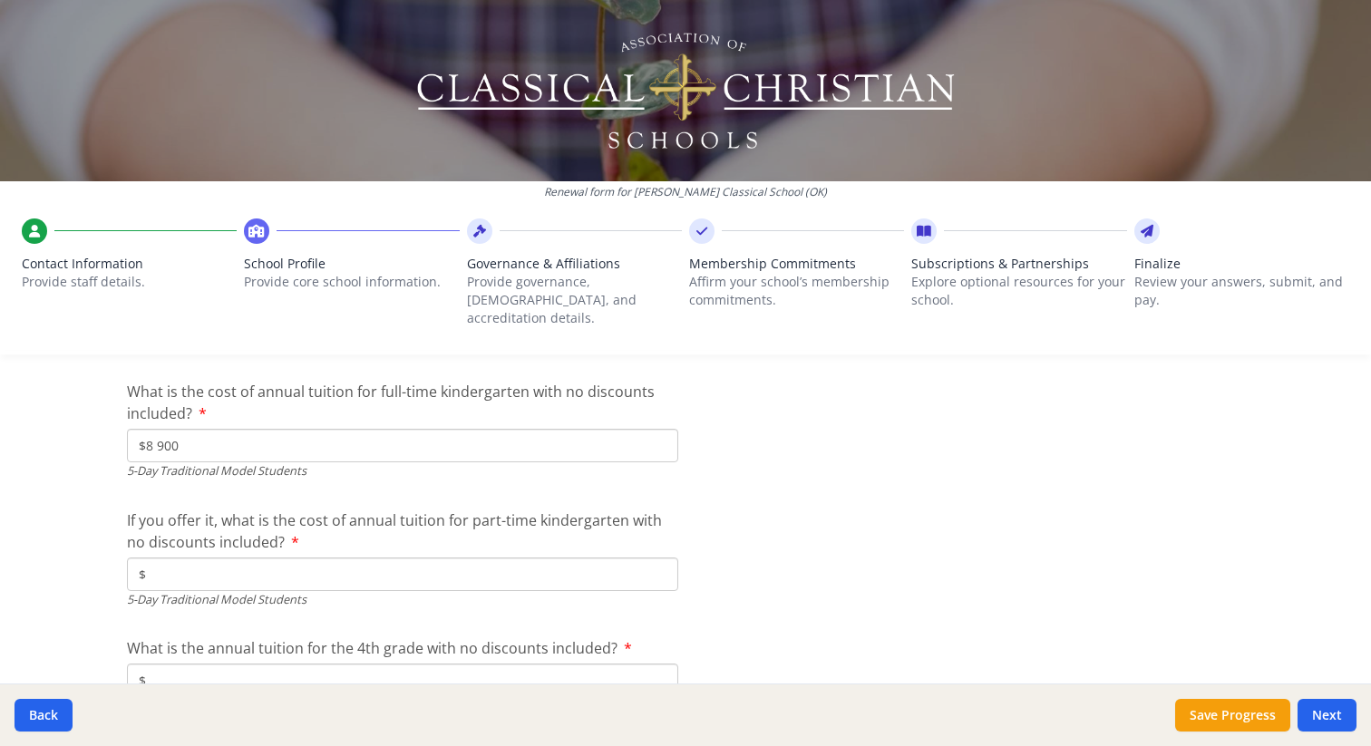
scroll to position [4771, 0]
click at [395, 556] on input "$" at bounding box center [402, 573] width 551 height 34
type input "$"
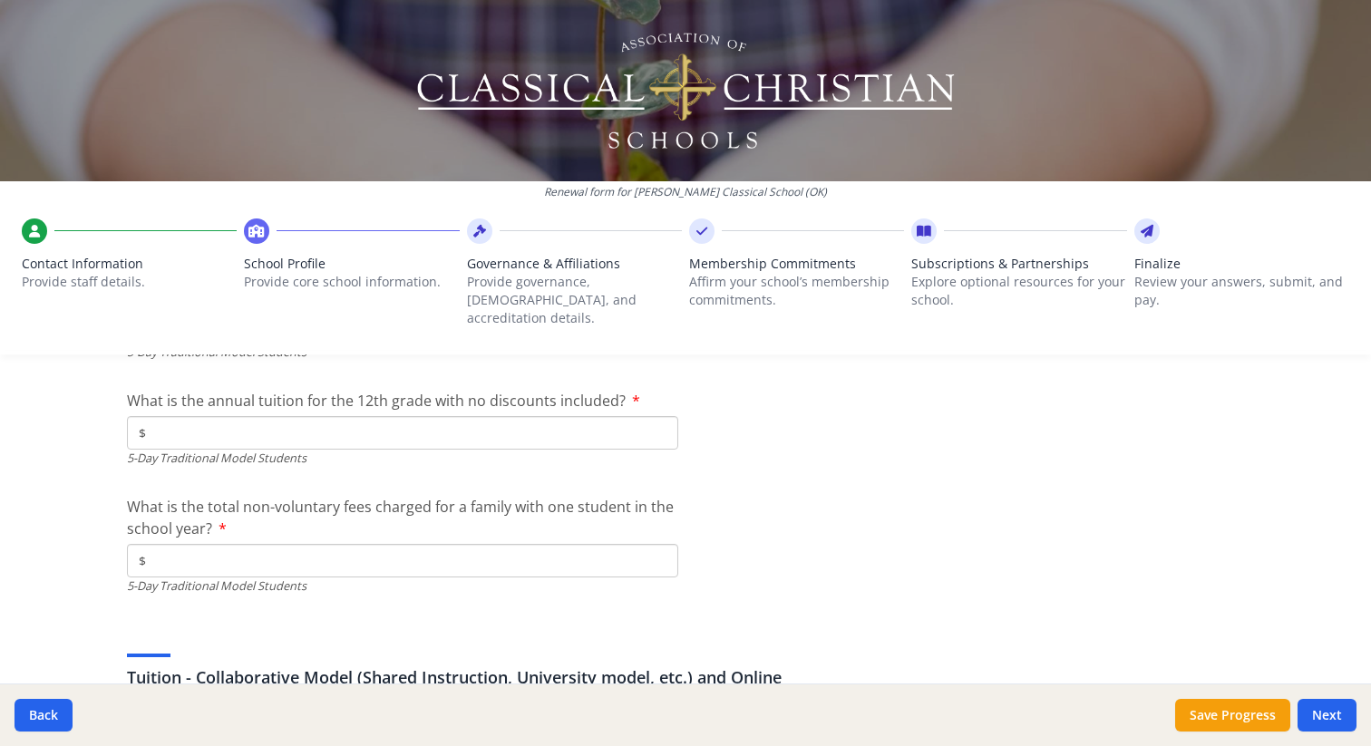
scroll to position [5231, 0]
click at [336, 542] on input "$" at bounding box center [402, 559] width 551 height 34
type input "$500"
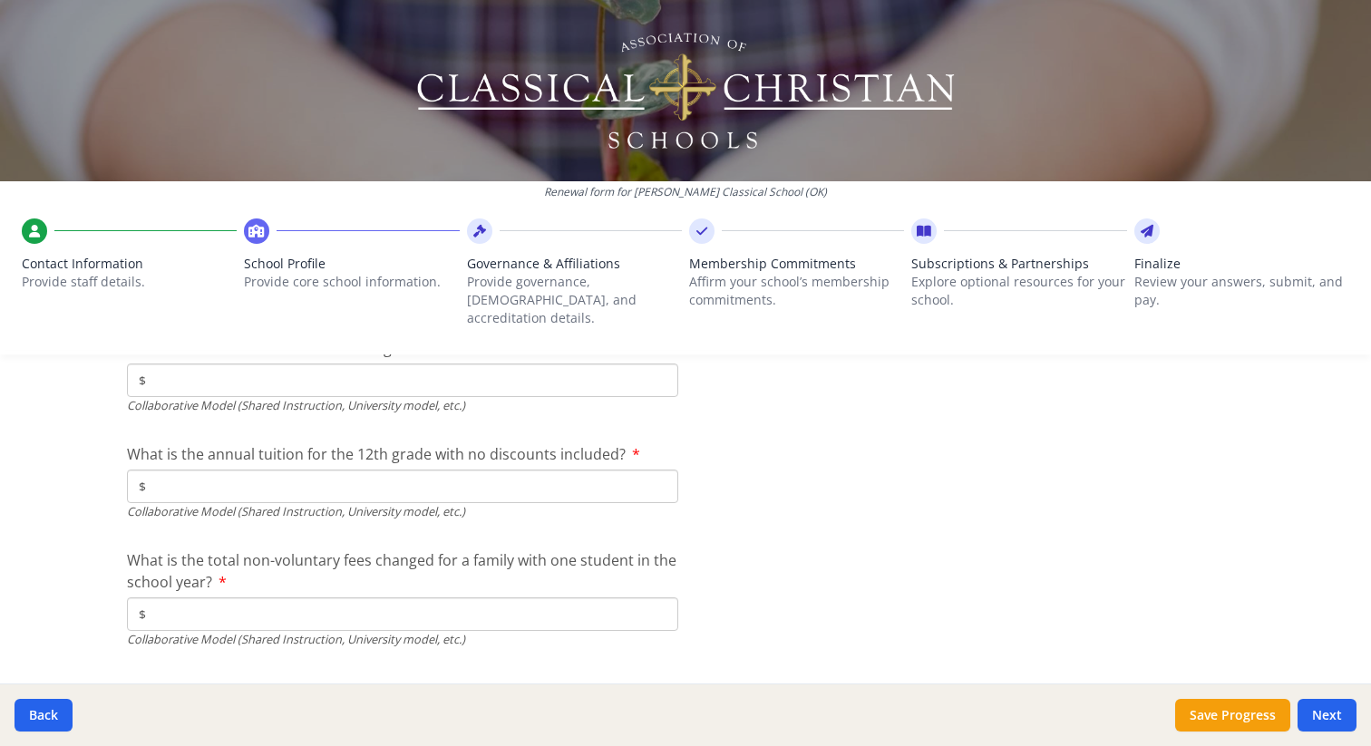
scroll to position [6025, 0]
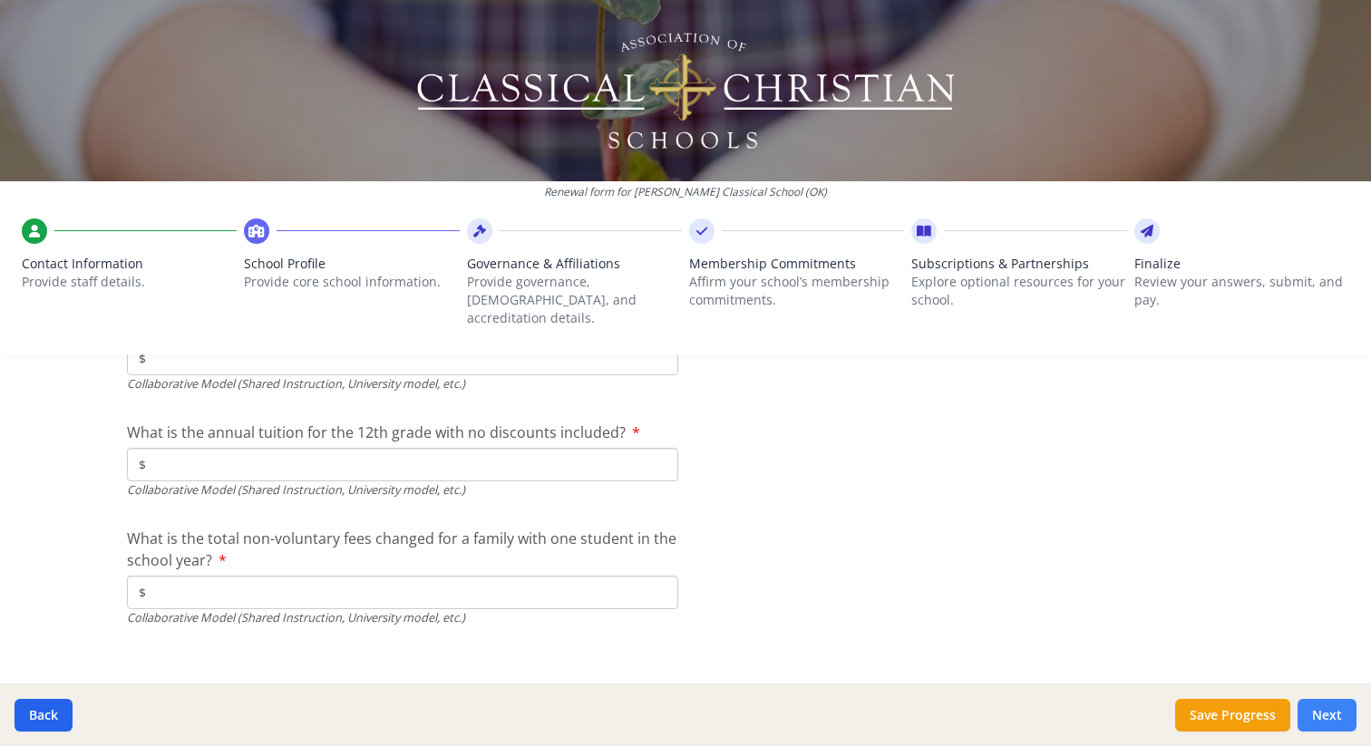
click at [1325, 714] on button "Next" at bounding box center [1327, 715] width 59 height 33
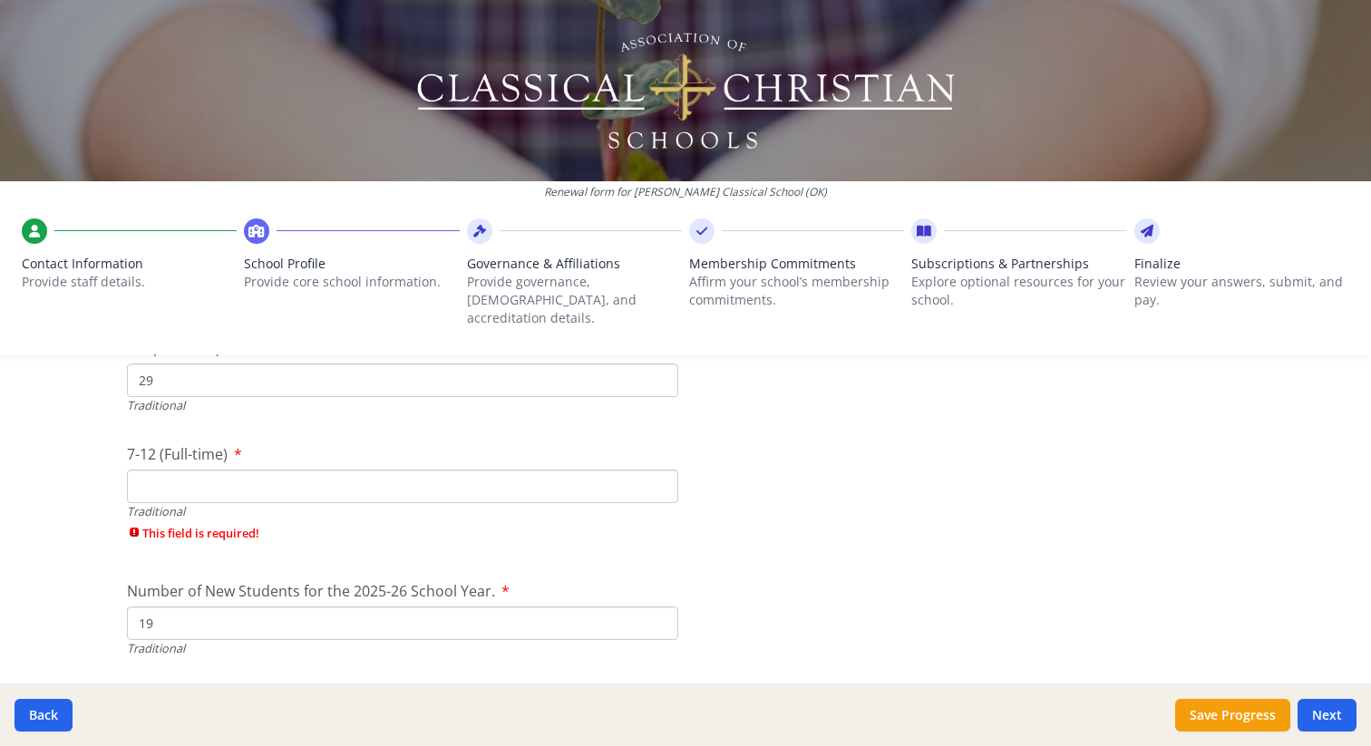
scroll to position [3957, 0]
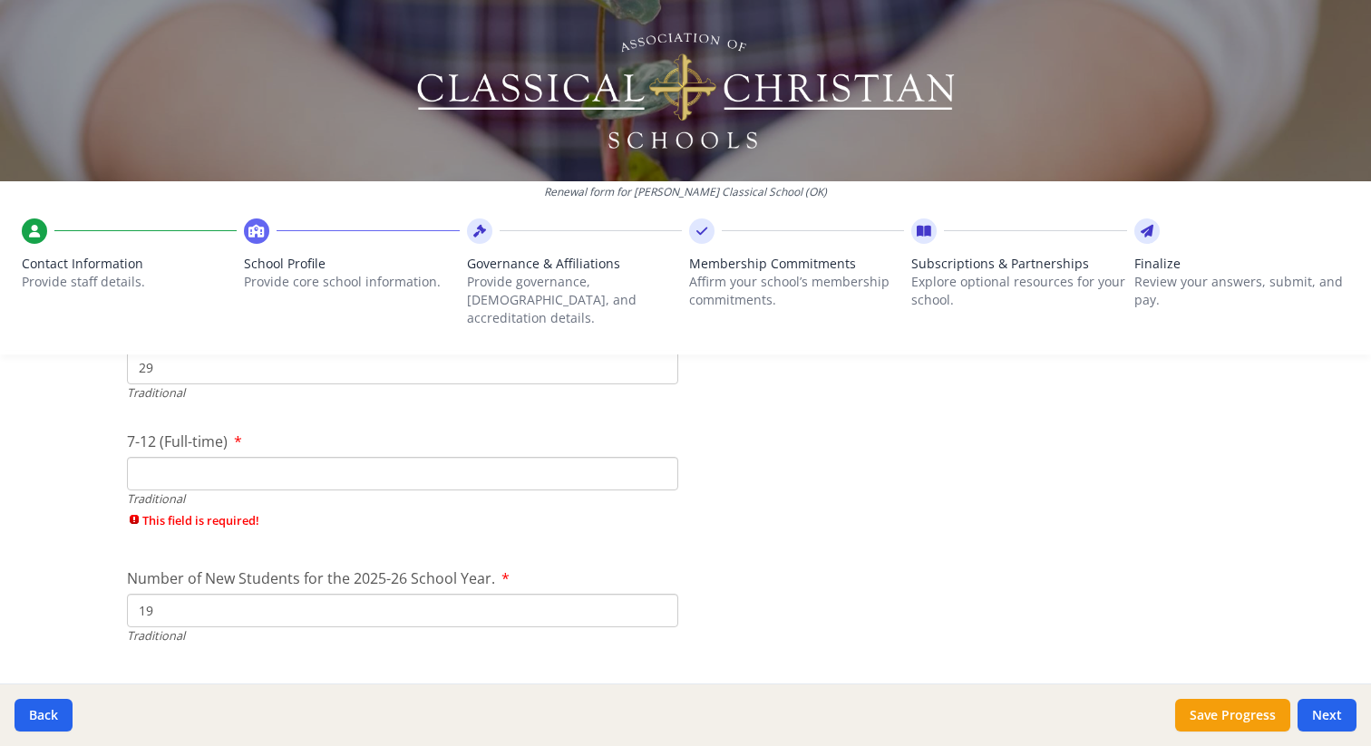
click at [306, 457] on input "7-12 (Full-time)" at bounding box center [402, 474] width 551 height 34
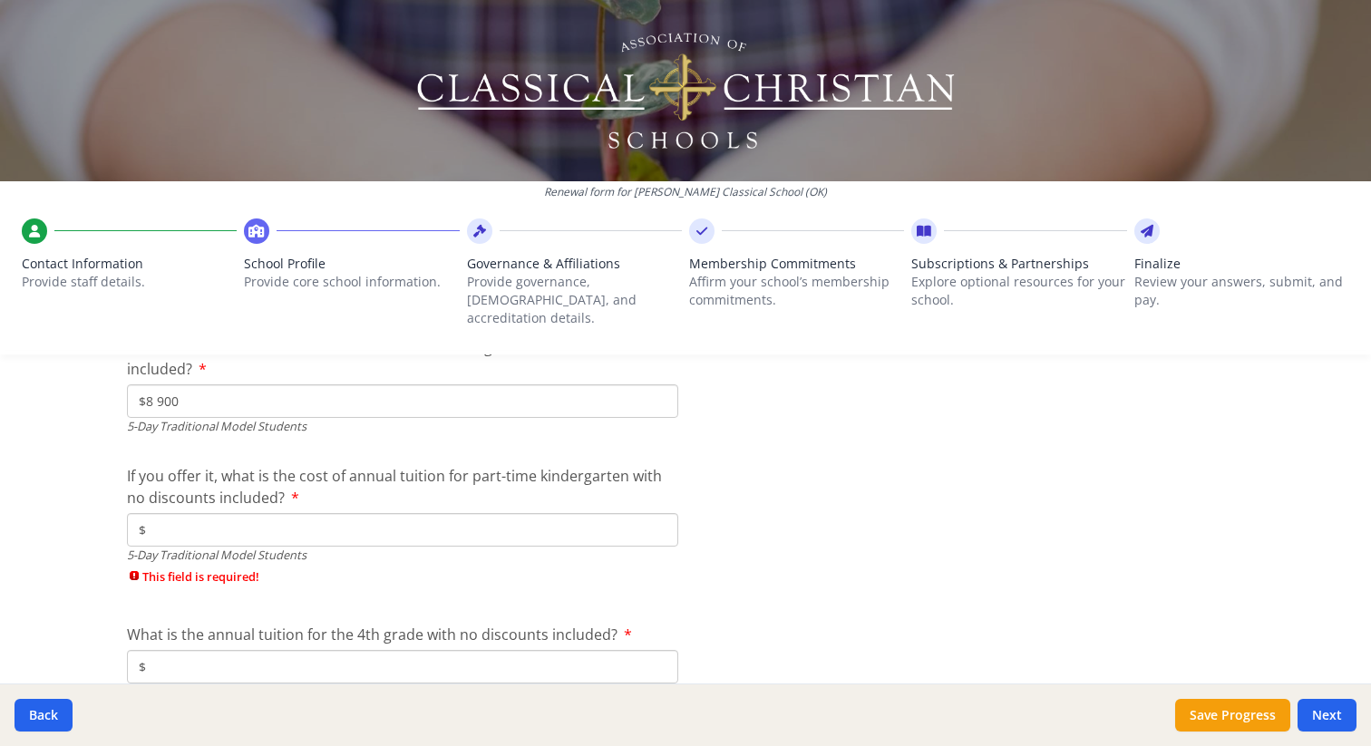
scroll to position [4827, 0]
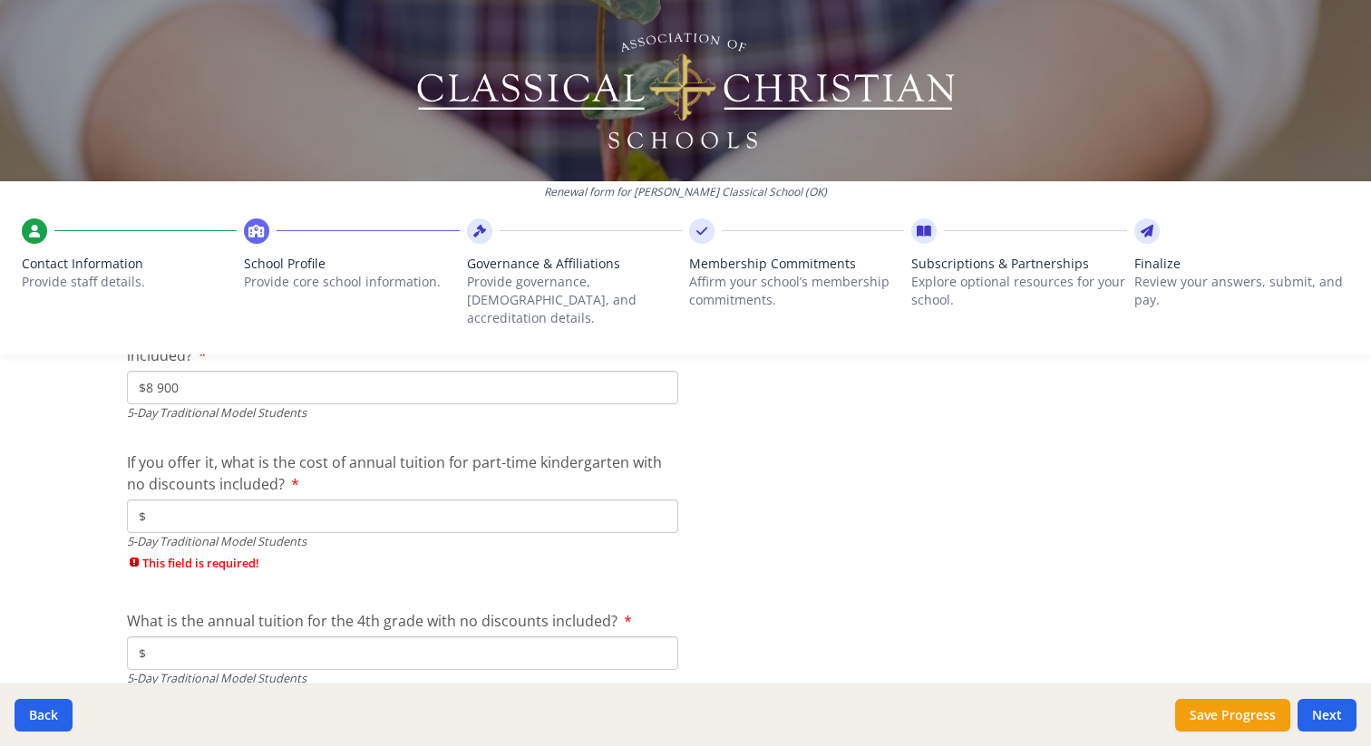
type input "0"
click at [233, 500] on input "$" at bounding box center [402, 517] width 551 height 34
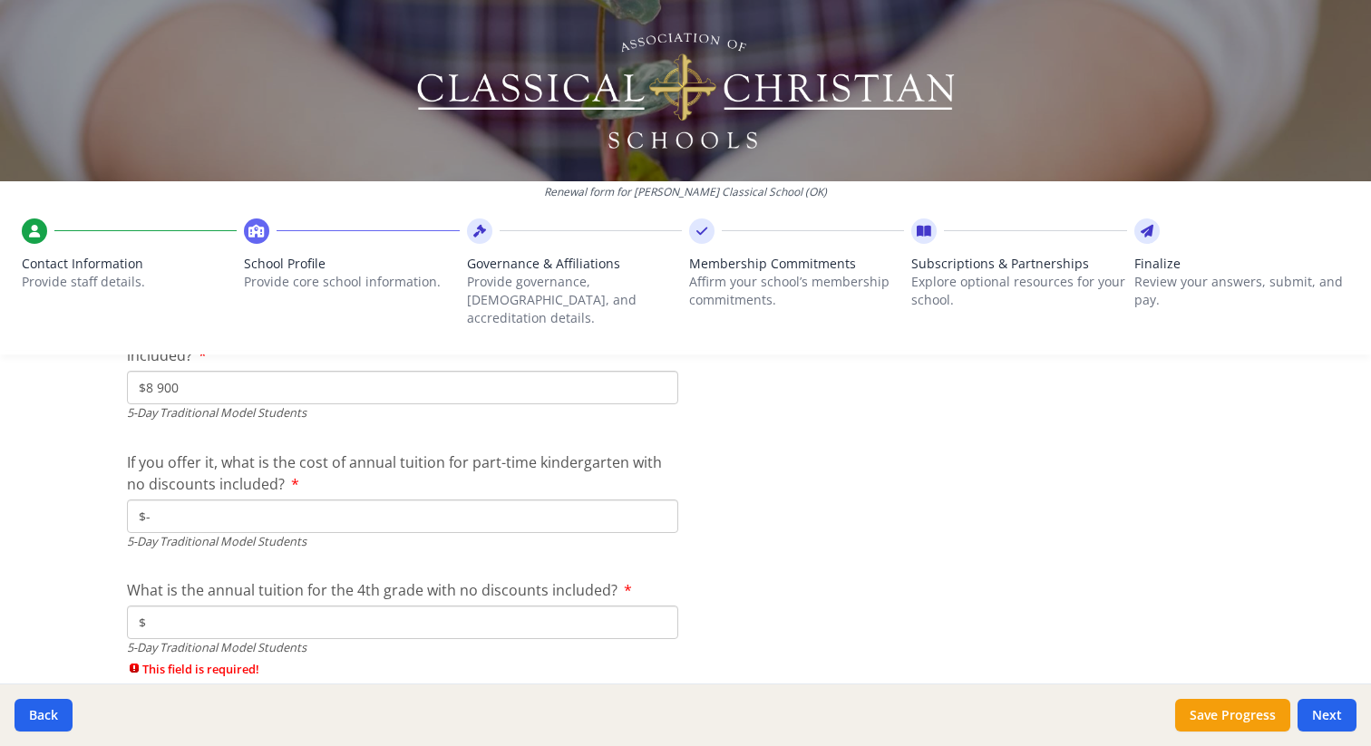
type input "$-"
click at [196, 607] on input "$" at bounding box center [402, 623] width 551 height 34
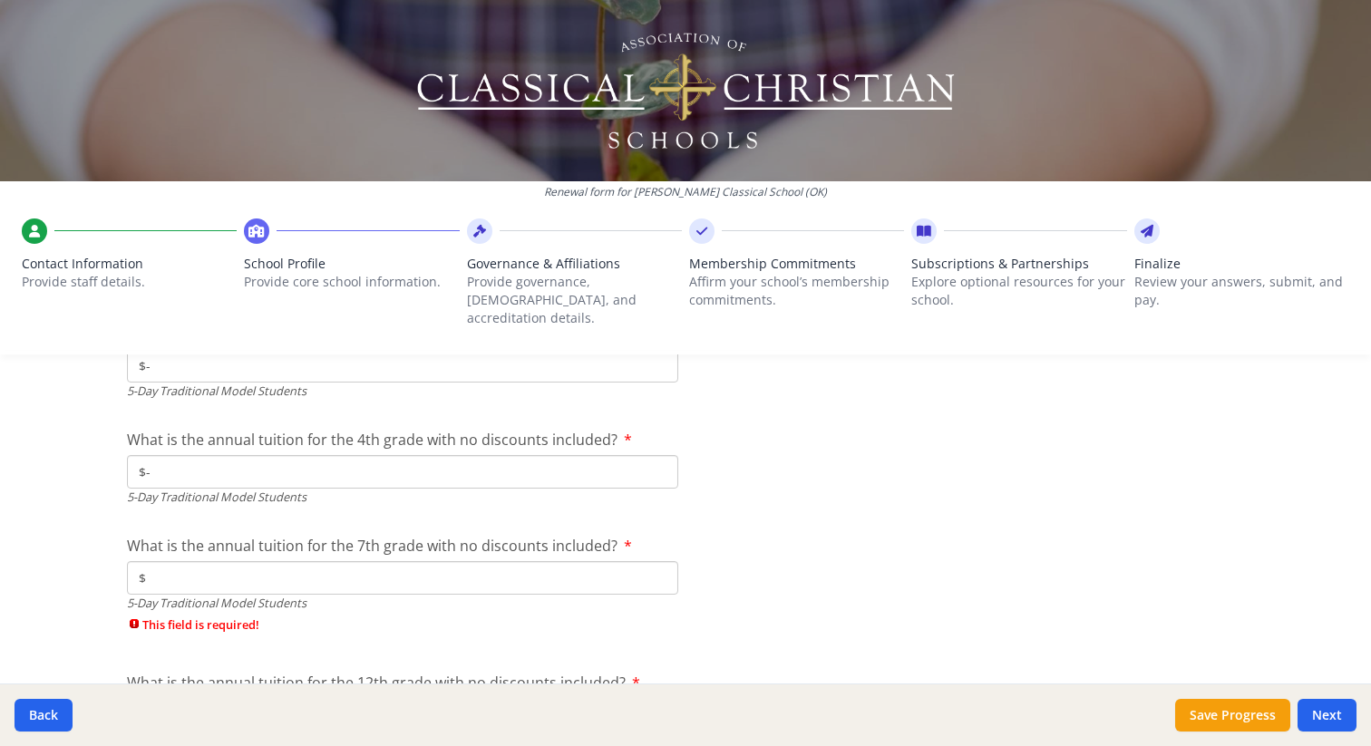
scroll to position [5005, 0]
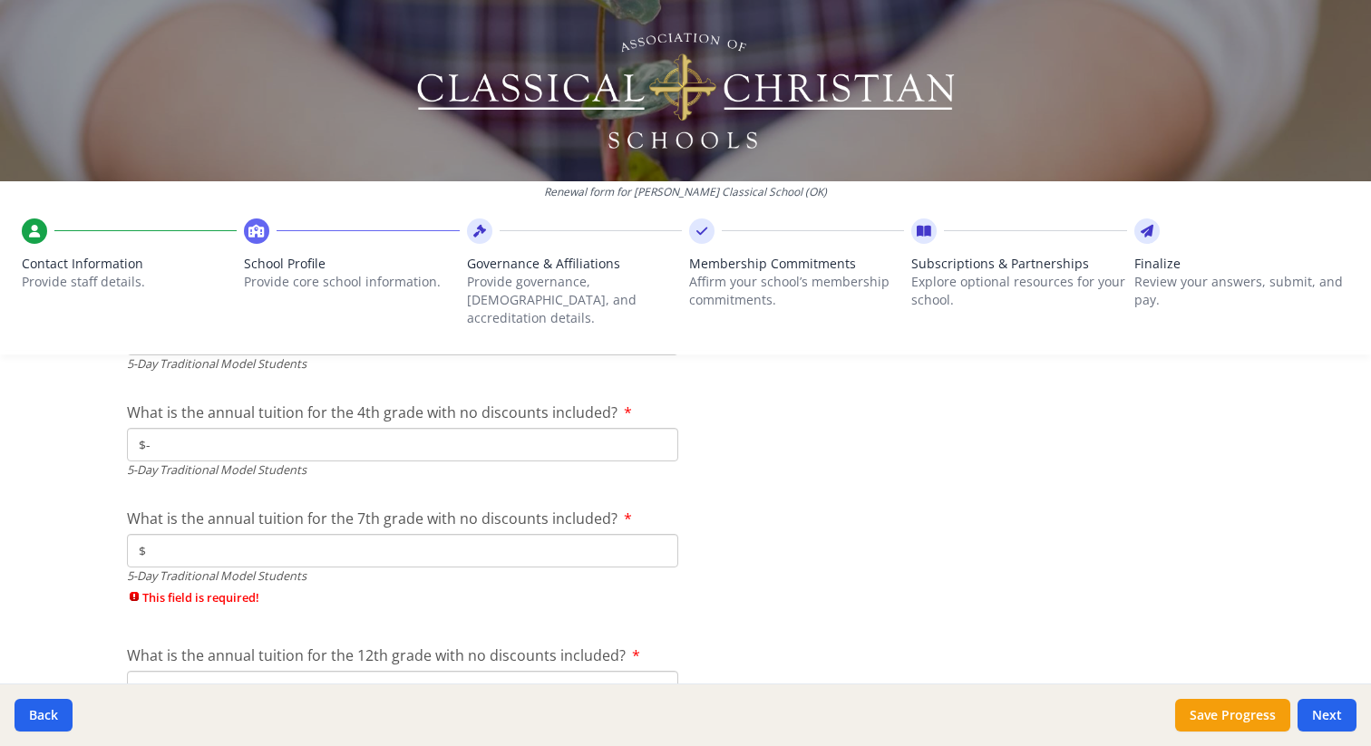
type input "$-"
click at [210, 534] on input "$" at bounding box center [402, 551] width 551 height 34
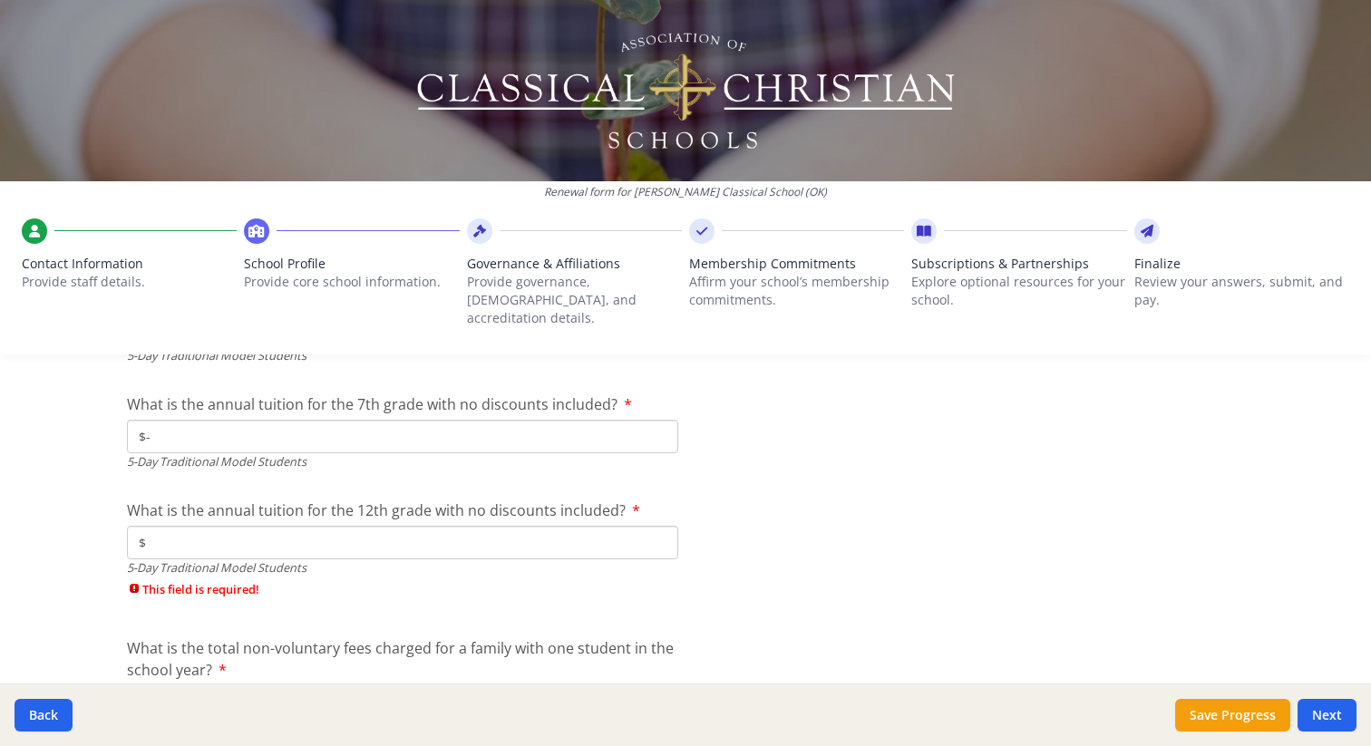
scroll to position [5129, 0]
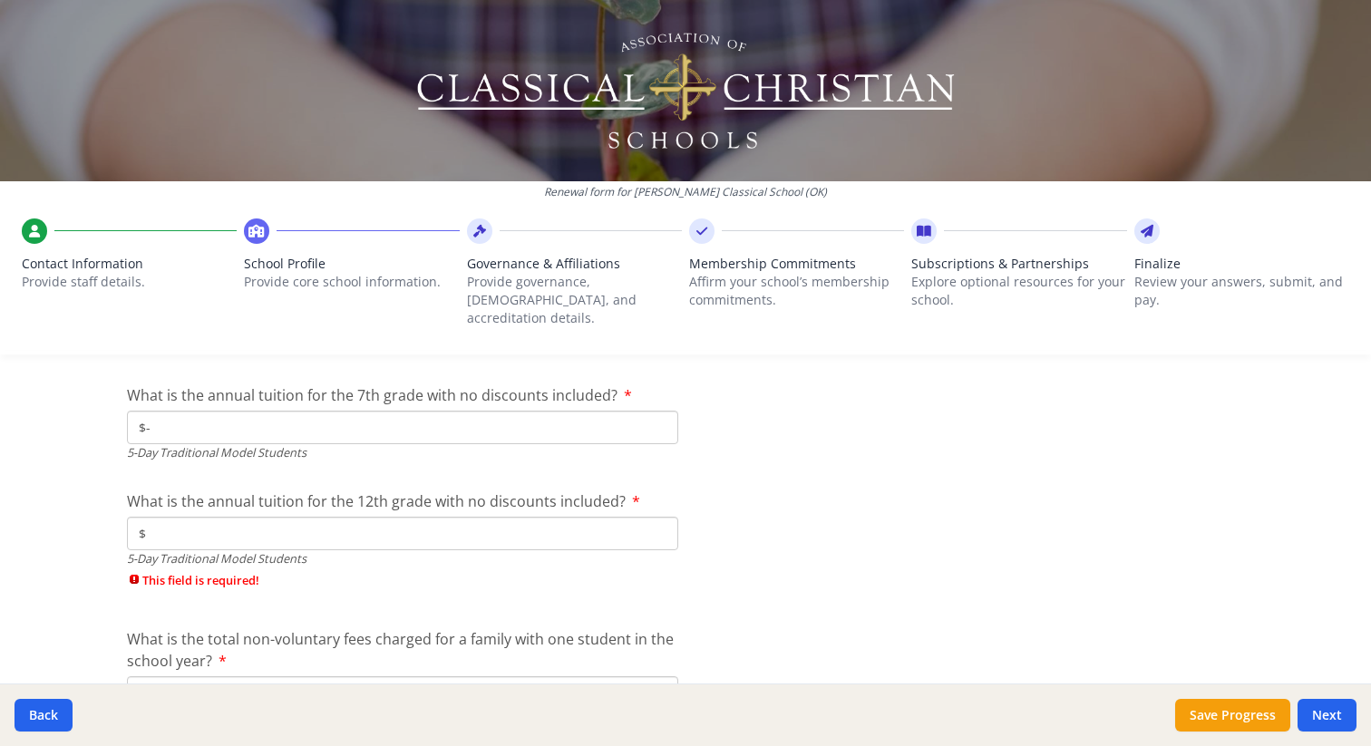
type input "$-"
click at [218, 517] on input "$" at bounding box center [402, 534] width 551 height 34
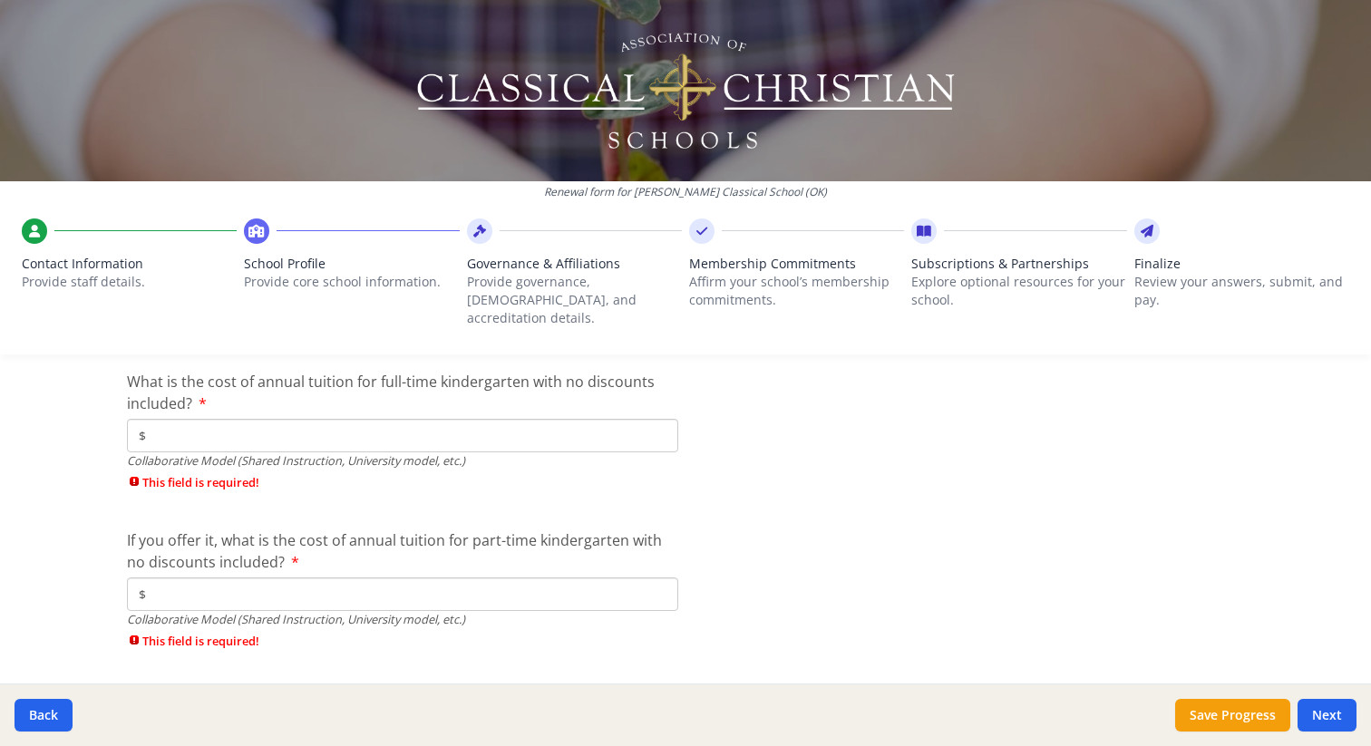
scroll to position [5604, 0]
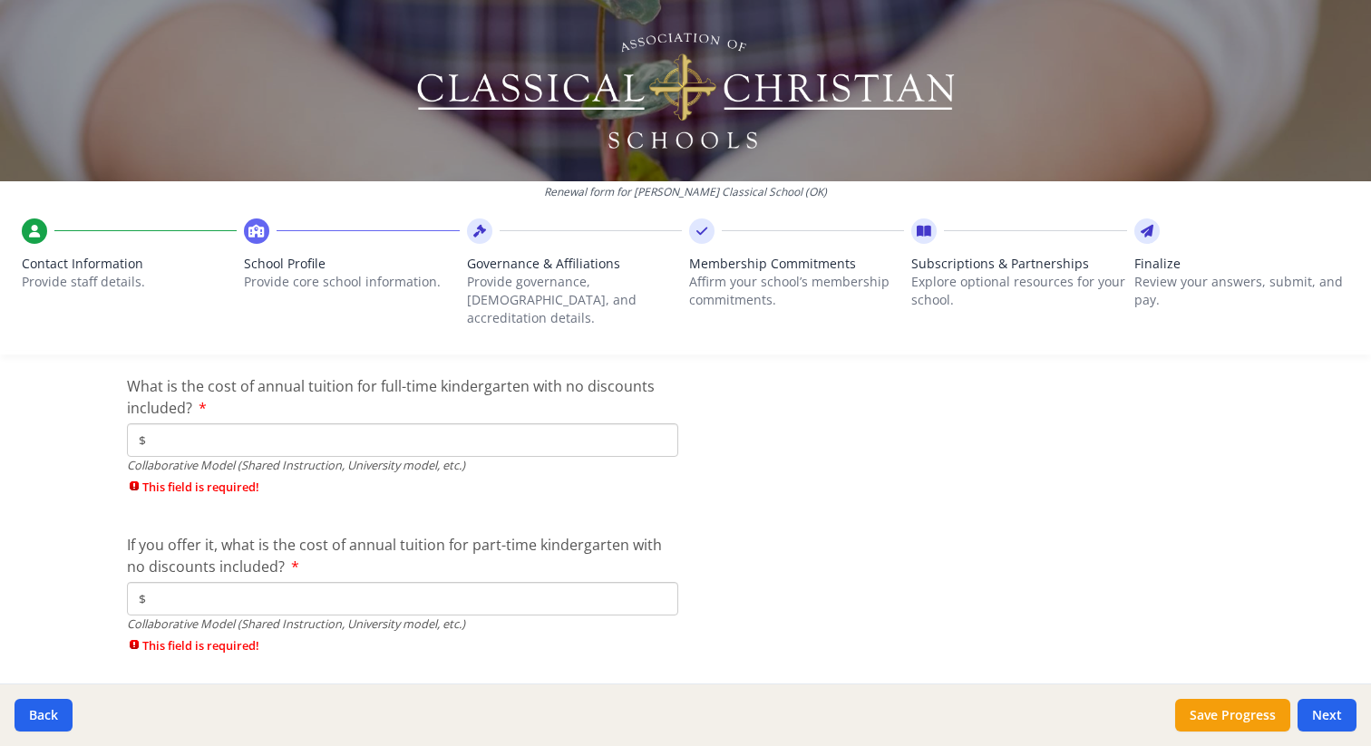
type input "$-"
click at [190, 424] on input "$" at bounding box center [402, 441] width 551 height 34
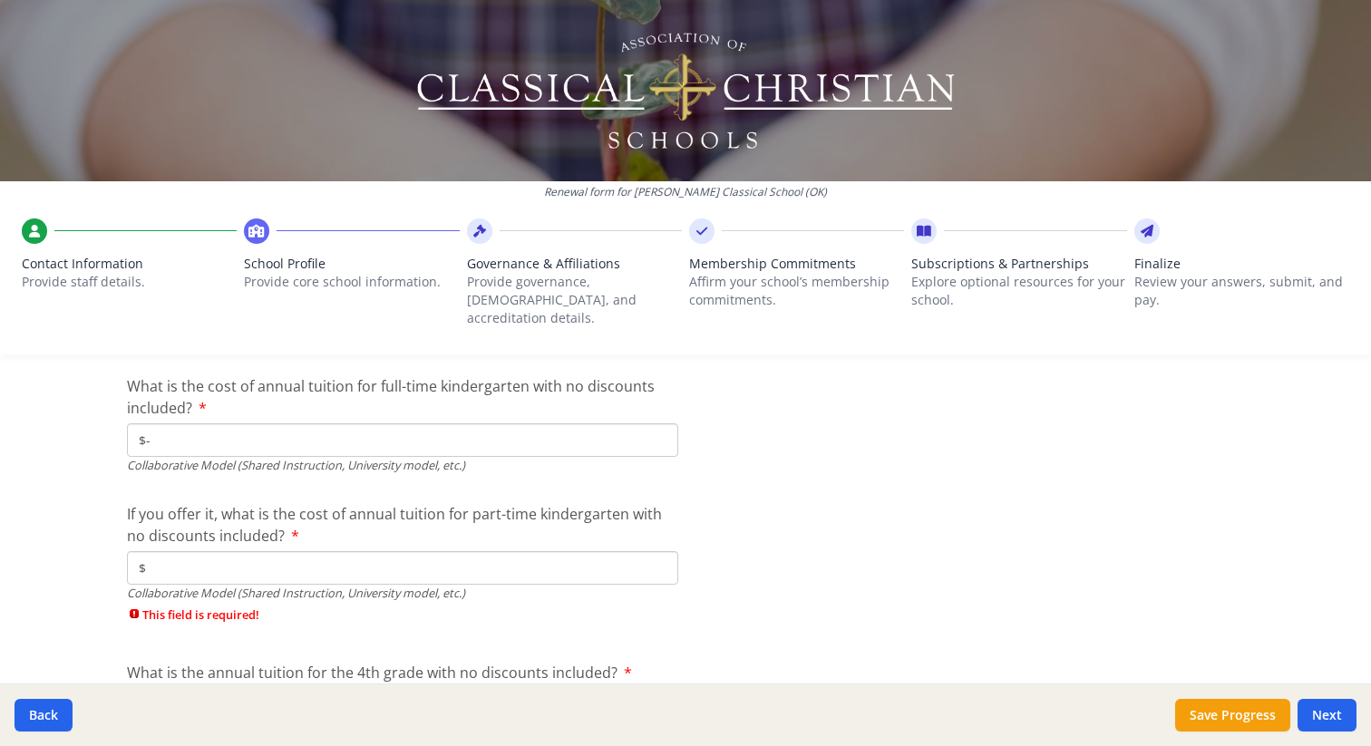
type input "$-"
click at [199, 551] on input "$" at bounding box center [402, 568] width 551 height 34
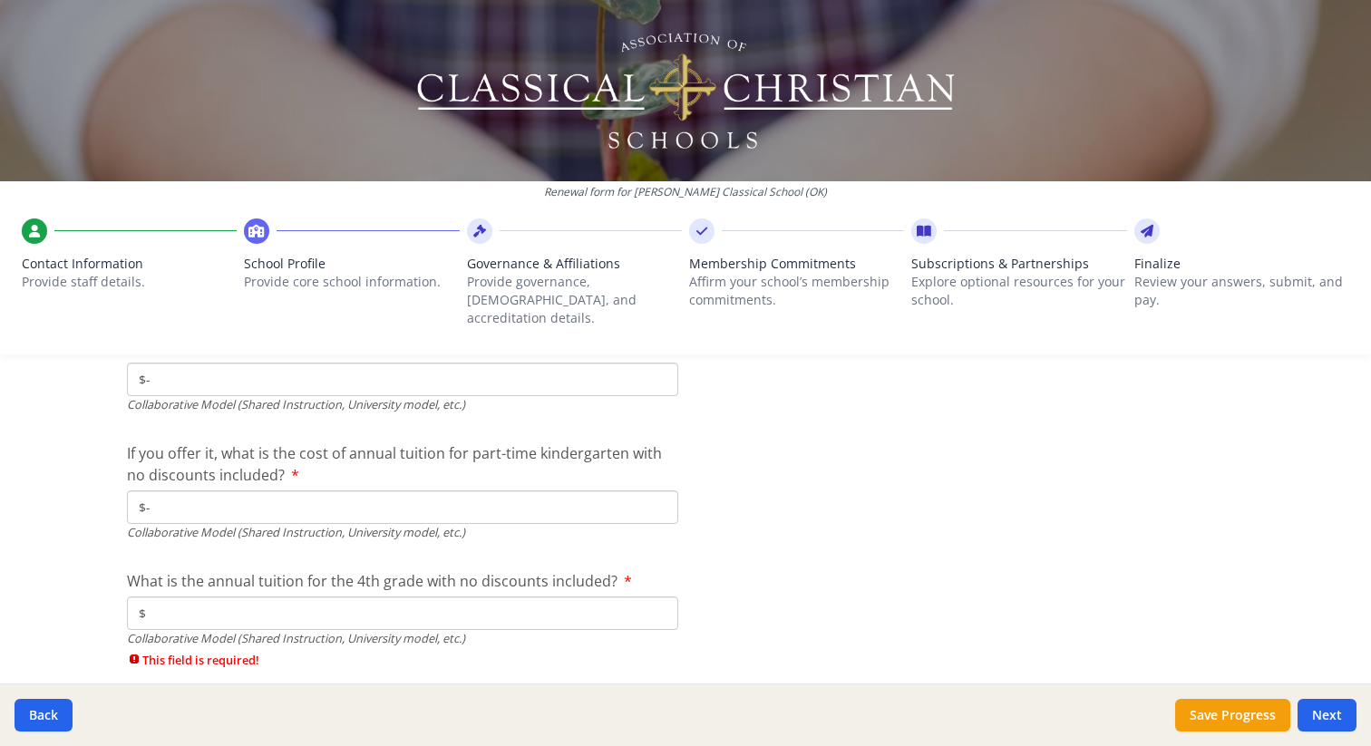
scroll to position [5691, 0]
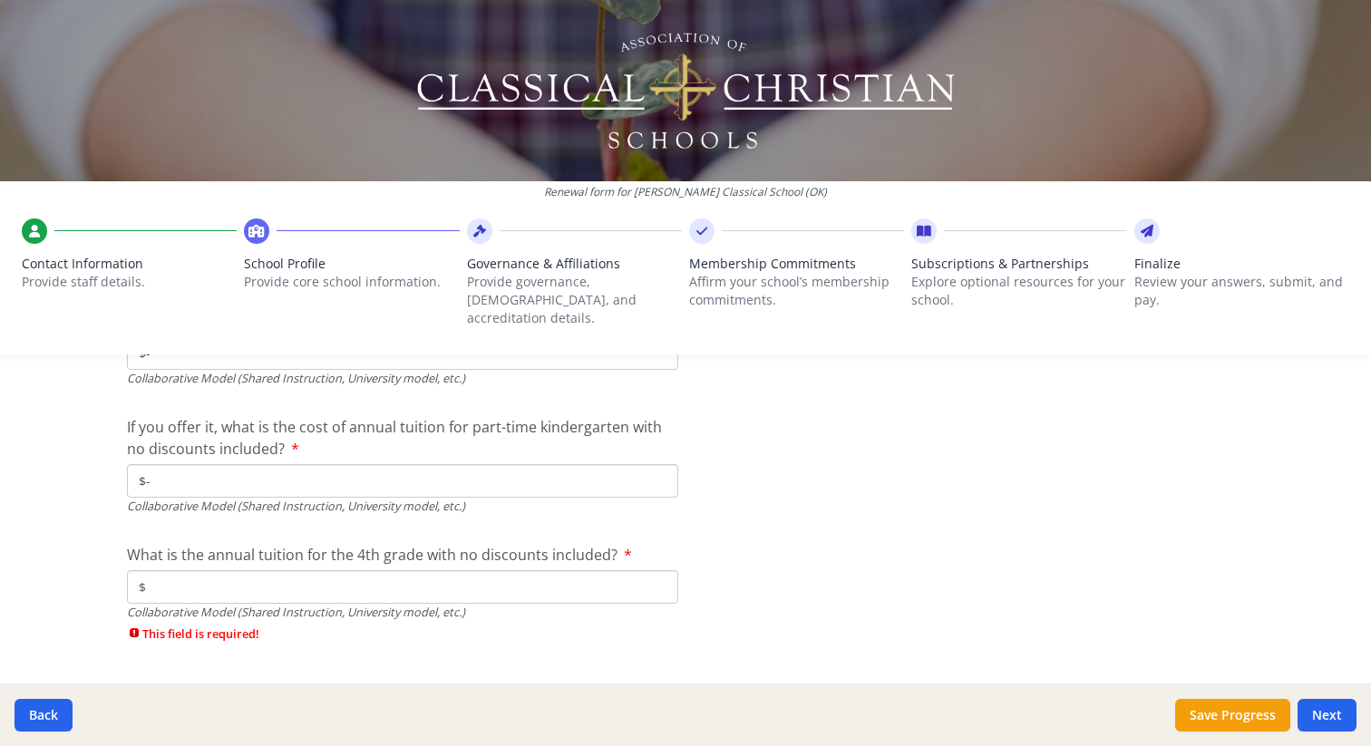
type input "$-"
click at [194, 580] on input "$" at bounding box center [402, 587] width 551 height 34
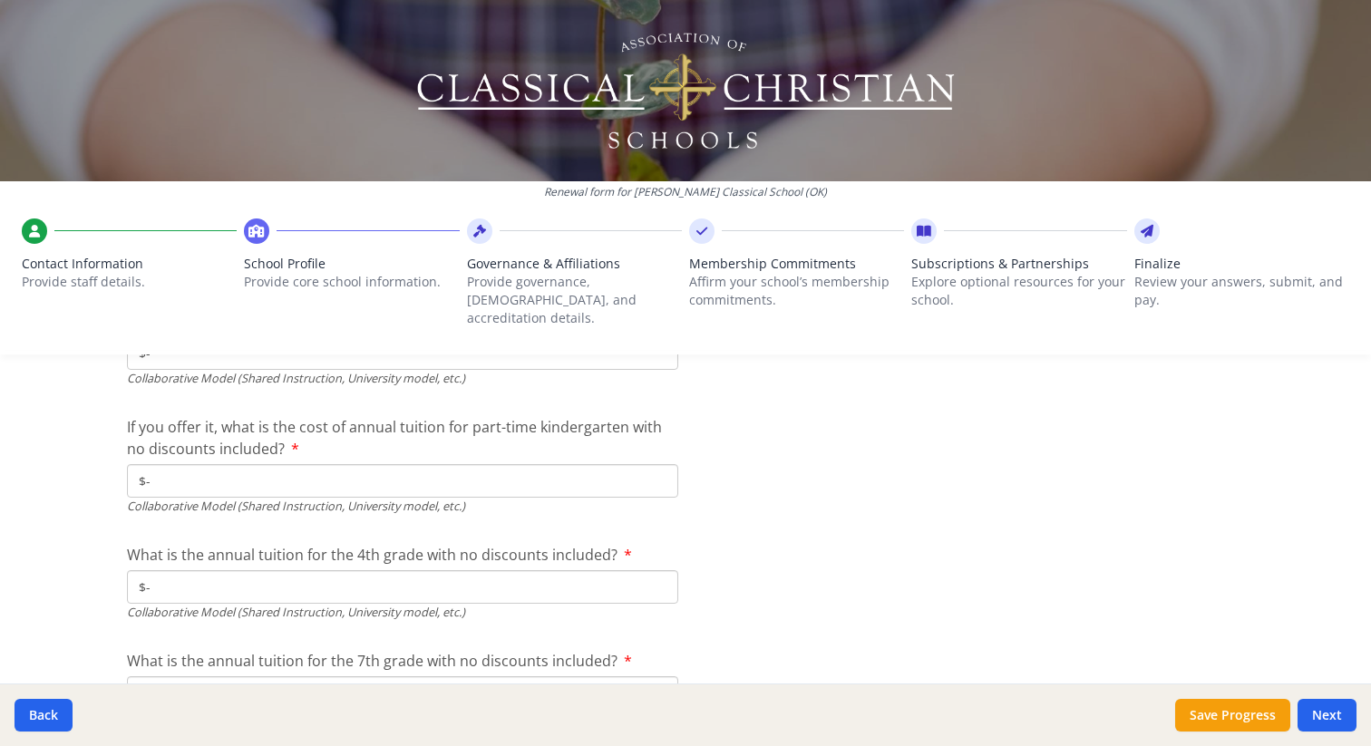
scroll to position [5789, 0]
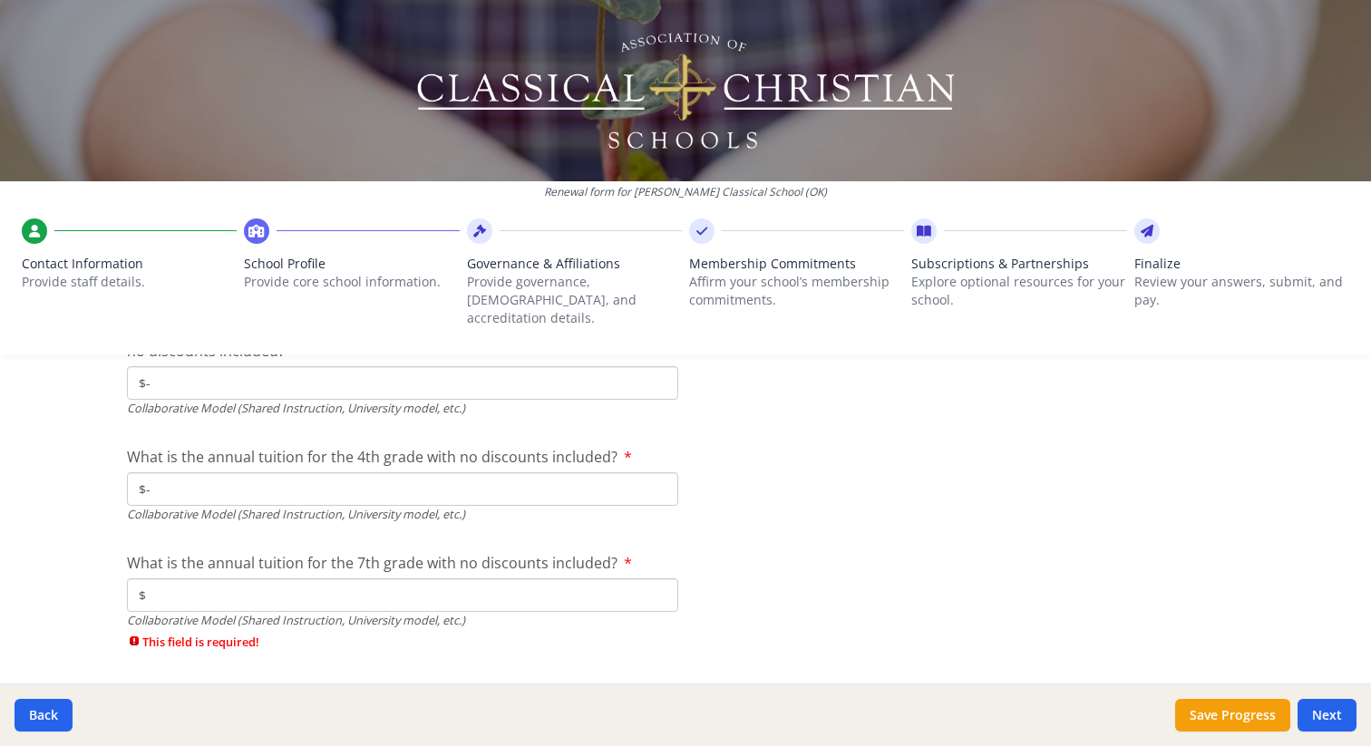
type input "$-"
click at [200, 580] on input "$" at bounding box center [402, 596] width 551 height 34
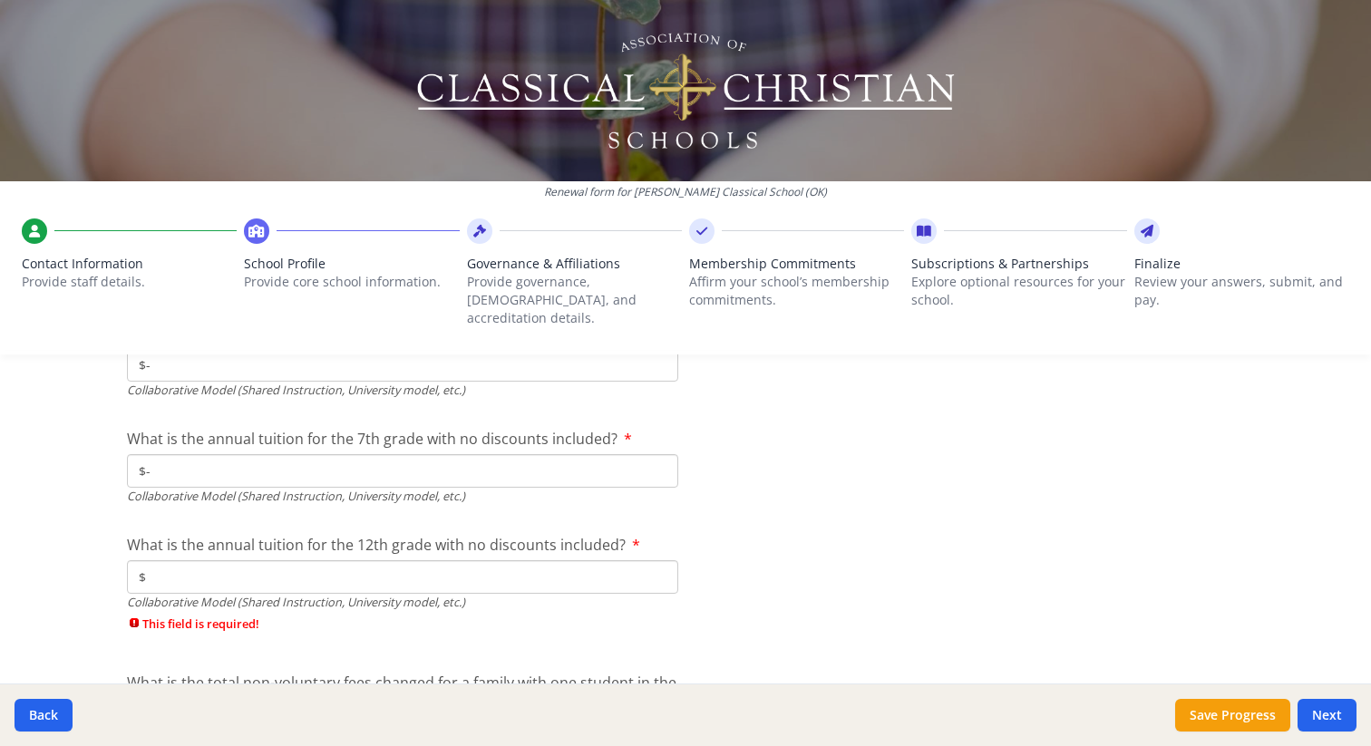
type input "$-"
click at [237, 560] on input "$" at bounding box center [402, 577] width 551 height 34
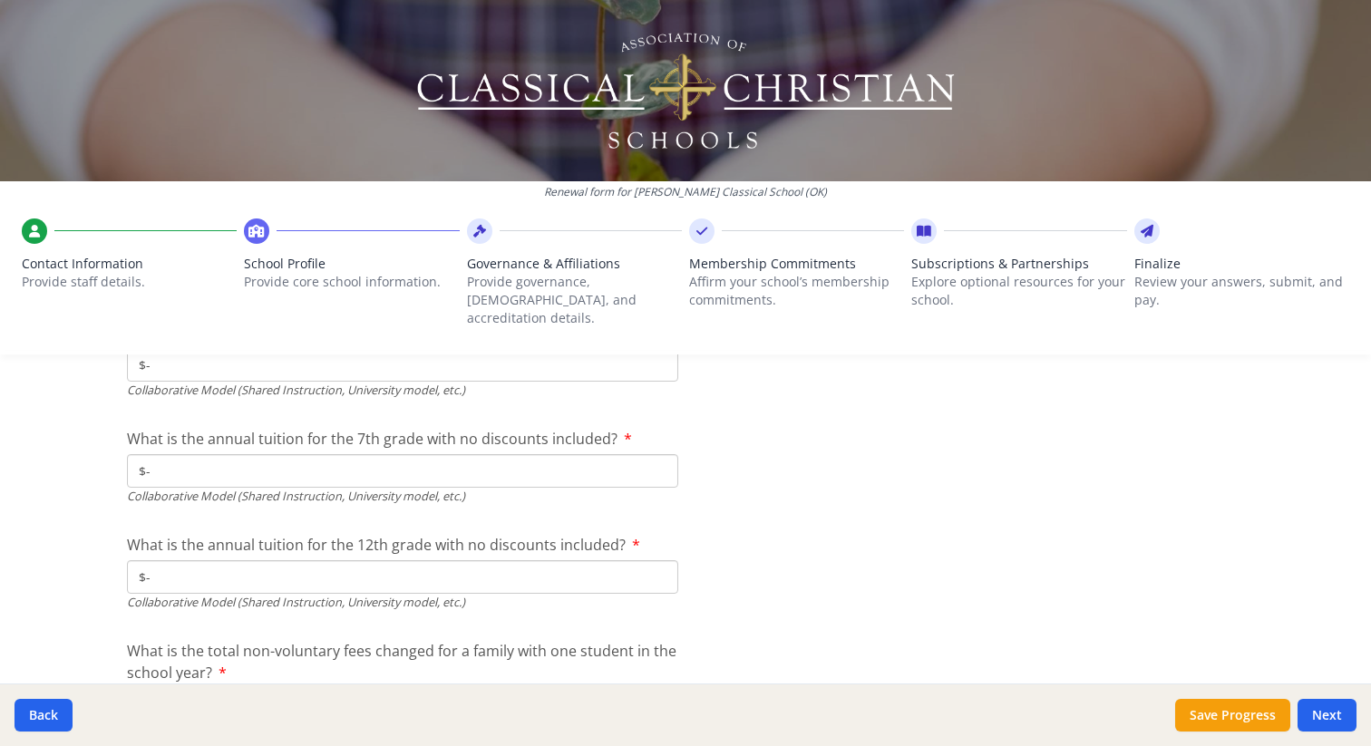
scroll to position [6056, 0]
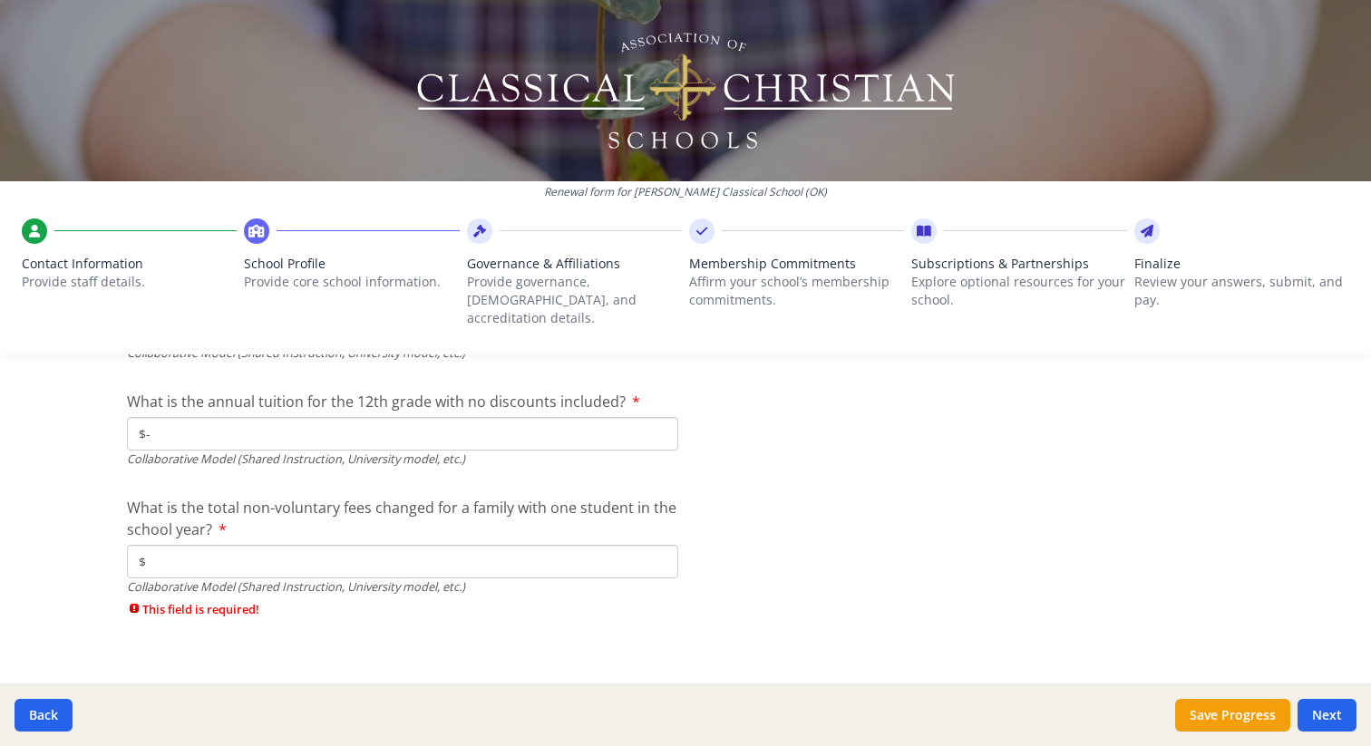
type input "$-"
click at [241, 546] on input "$" at bounding box center [402, 562] width 551 height 34
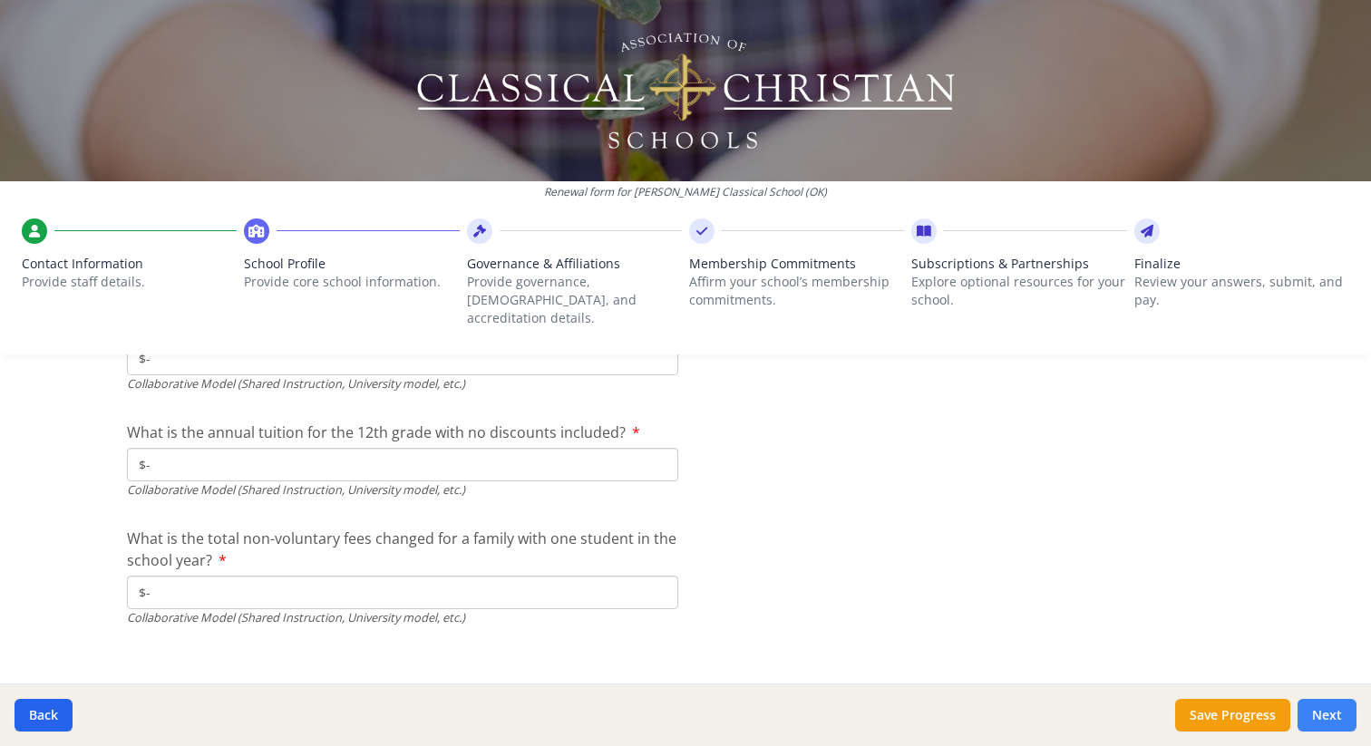
type input "$-"
click at [1330, 716] on button "Next" at bounding box center [1327, 715] width 59 height 33
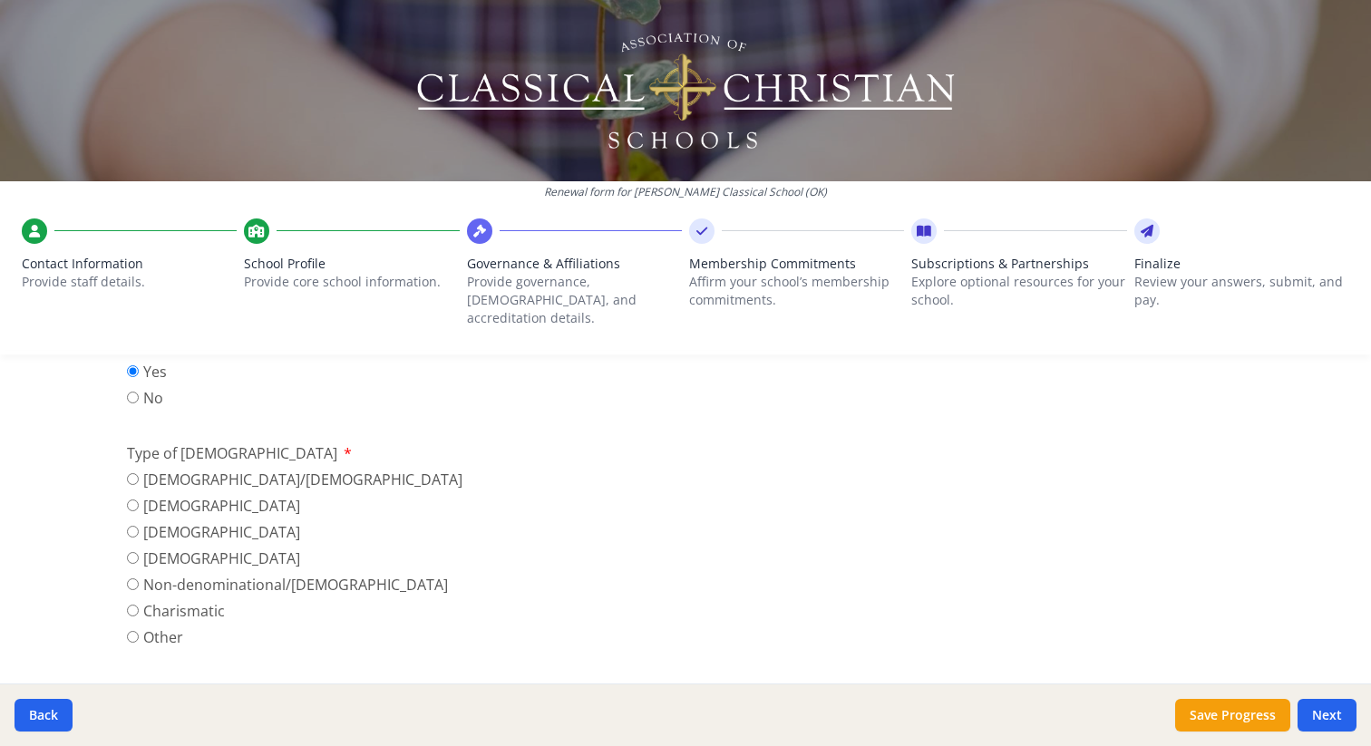
scroll to position [594, 0]
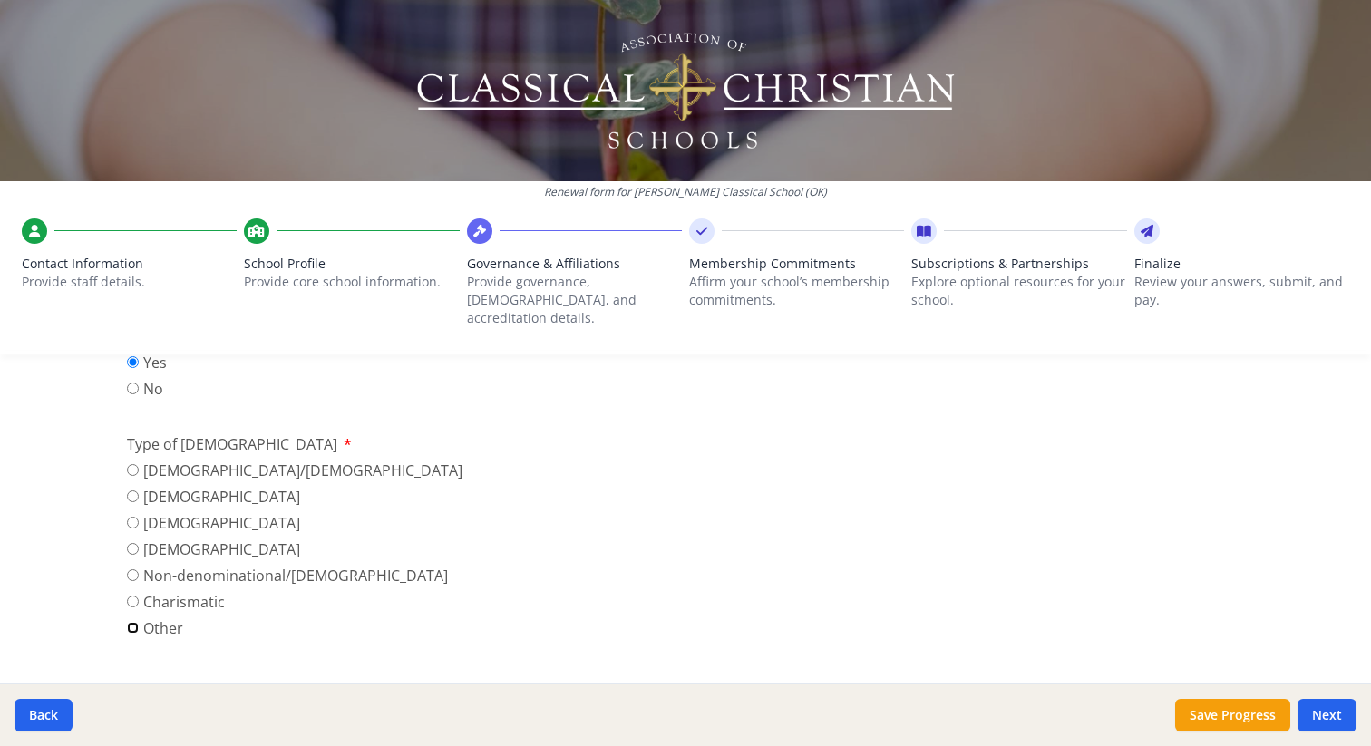
click at [133, 622] on input "Other" at bounding box center [133, 628] width 12 height 12
radio input "true"
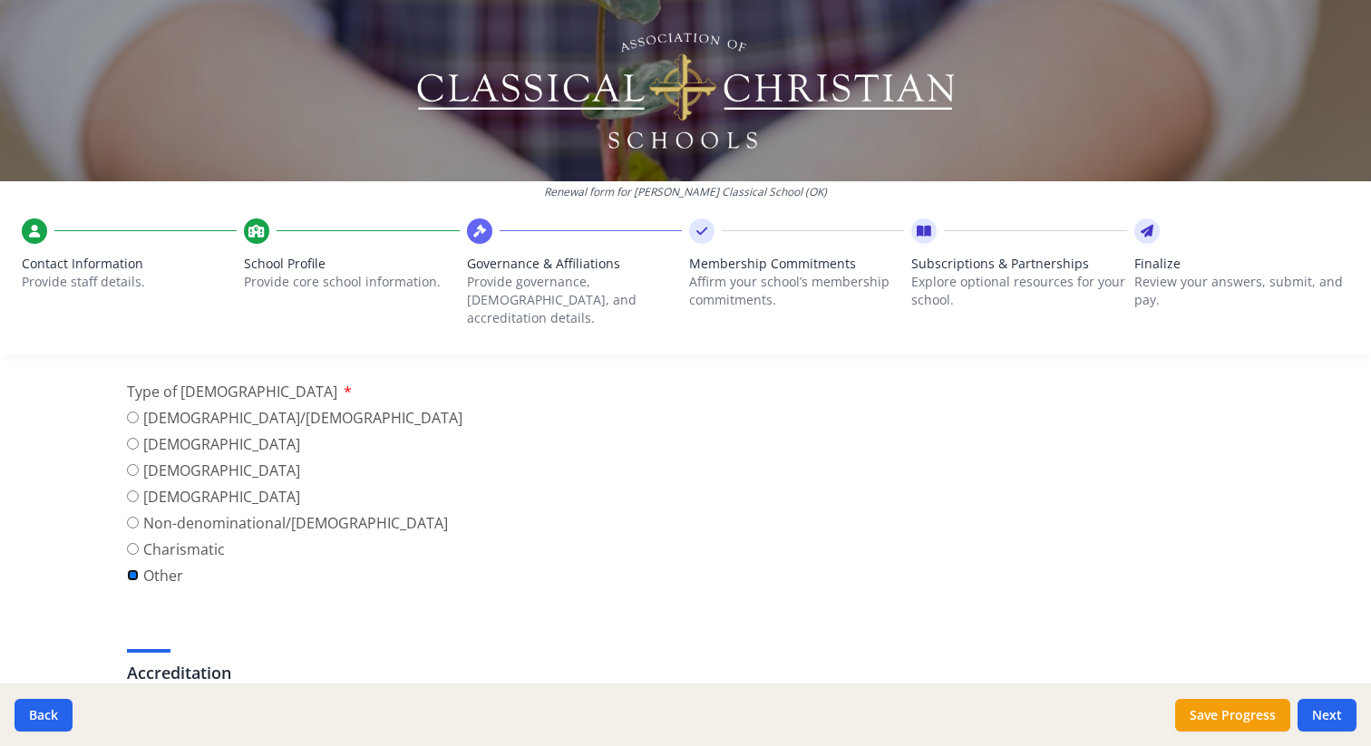
scroll to position [663, 0]
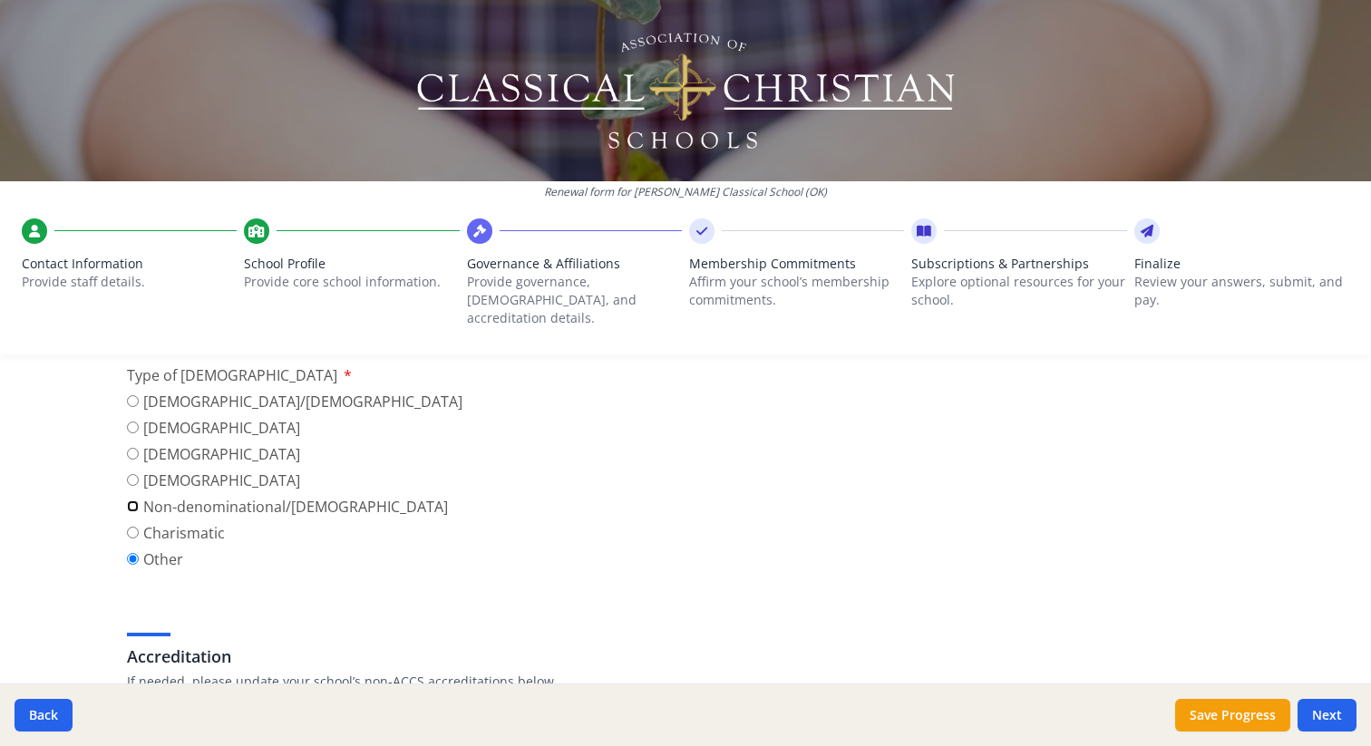
click at [136, 501] on input "Non-denominational/[DEMOGRAPHIC_DATA]" at bounding box center [133, 507] width 12 height 12
radio input "true"
click at [132, 553] on input "Other" at bounding box center [133, 559] width 12 height 12
radio input "true"
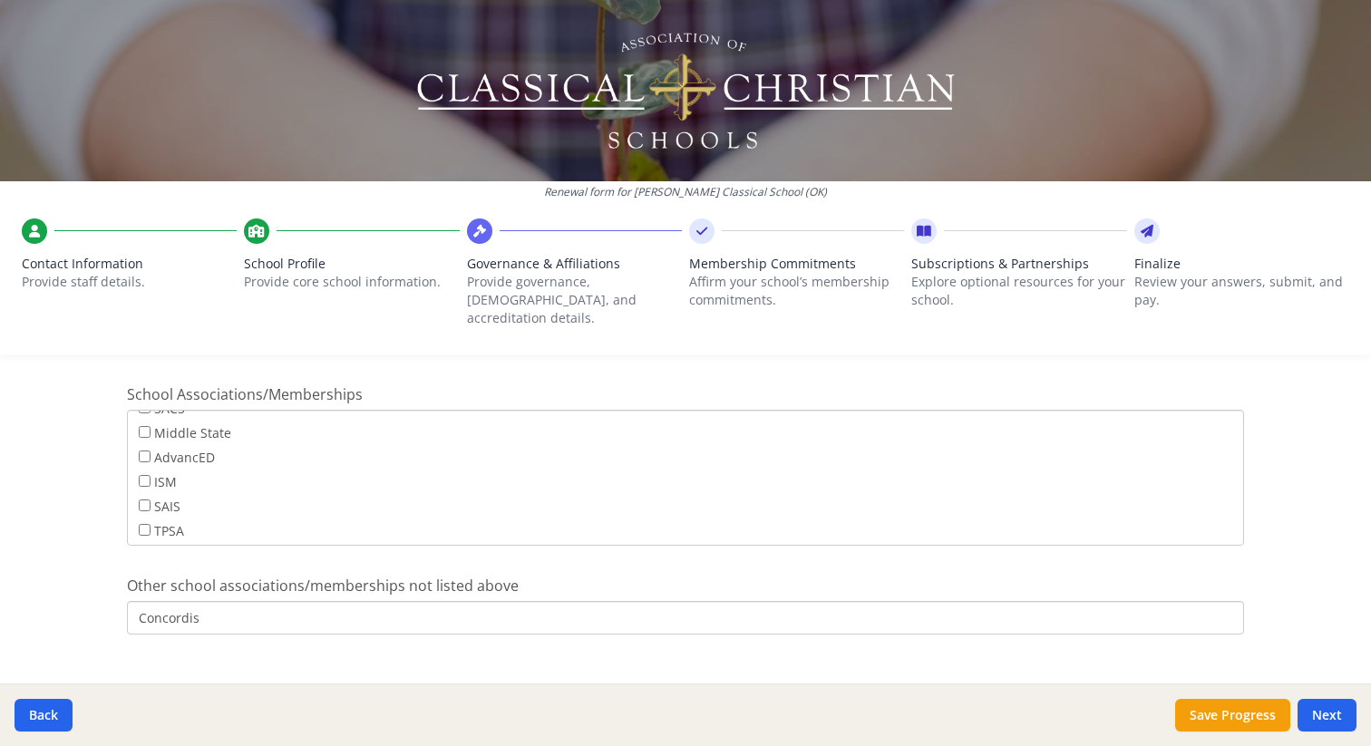
scroll to position [1395, 0]
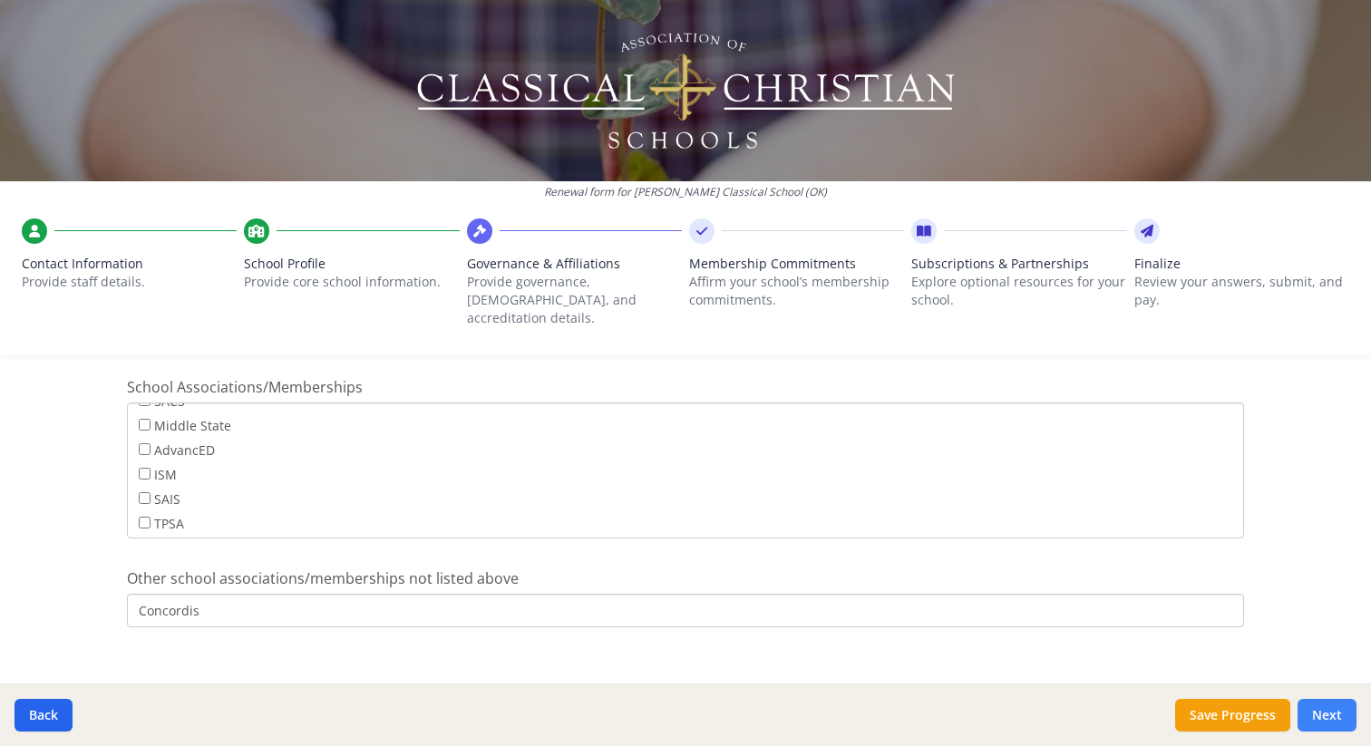
click at [1321, 713] on button "Next" at bounding box center [1327, 715] width 59 height 33
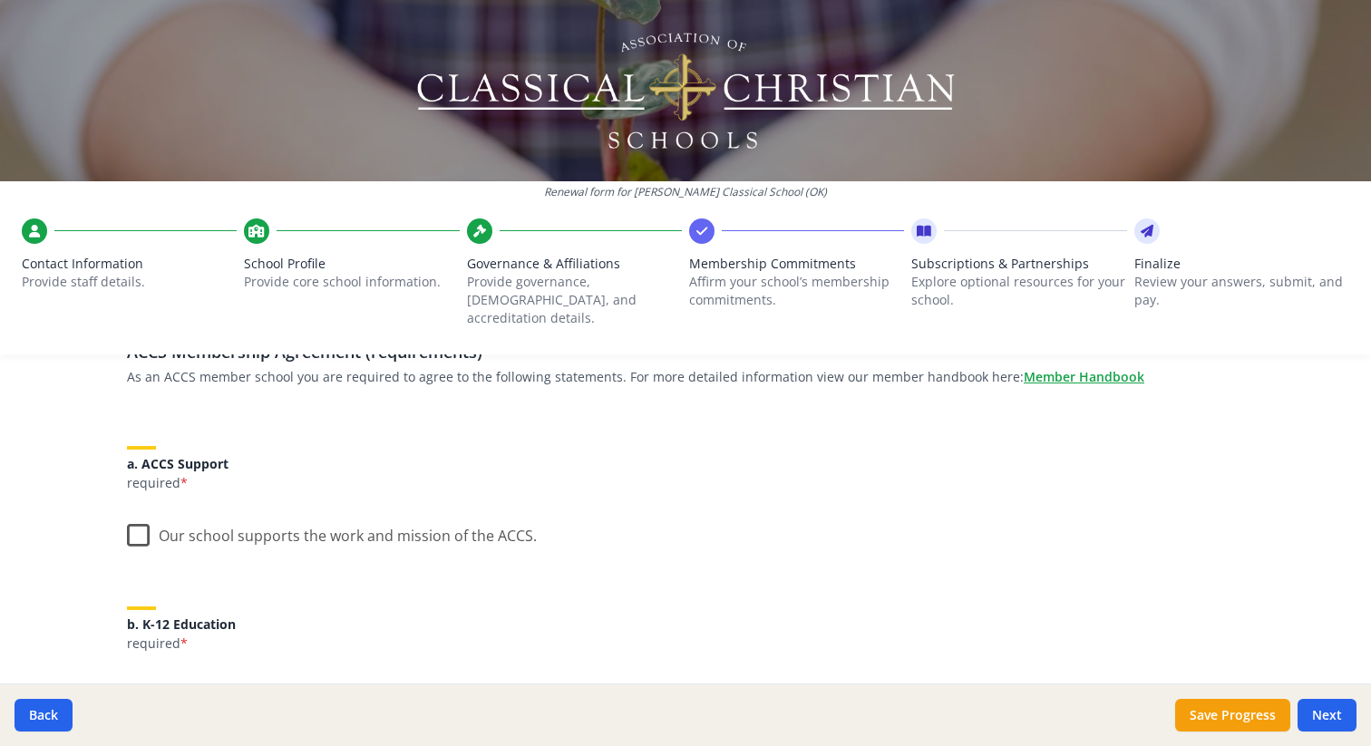
scroll to position [158, 0]
click at [138, 511] on label "Our school supports the work and mission of the ACCS." at bounding box center [332, 530] width 410 height 39
click at [0, 0] on input "Our school supports the work and mission of the ACCS." at bounding box center [0, 0] width 0 height 0
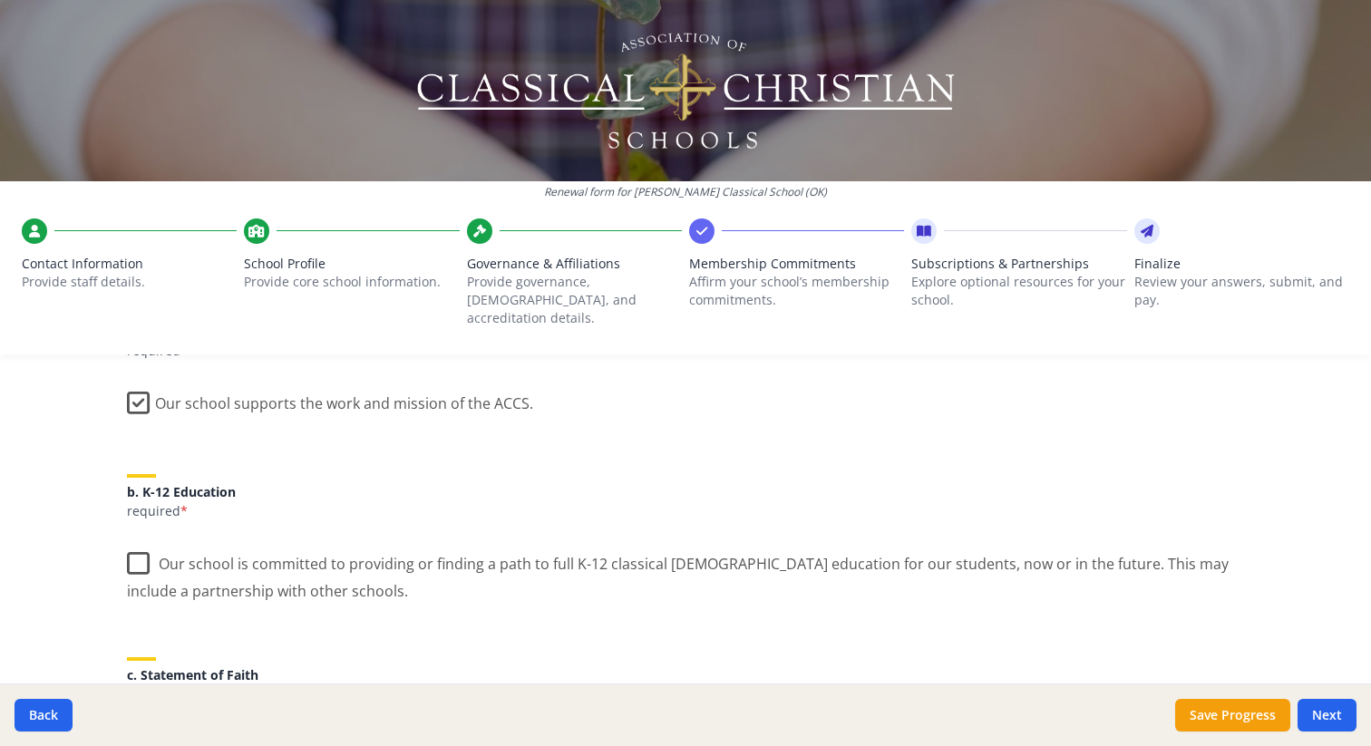
scroll to position [300, 0]
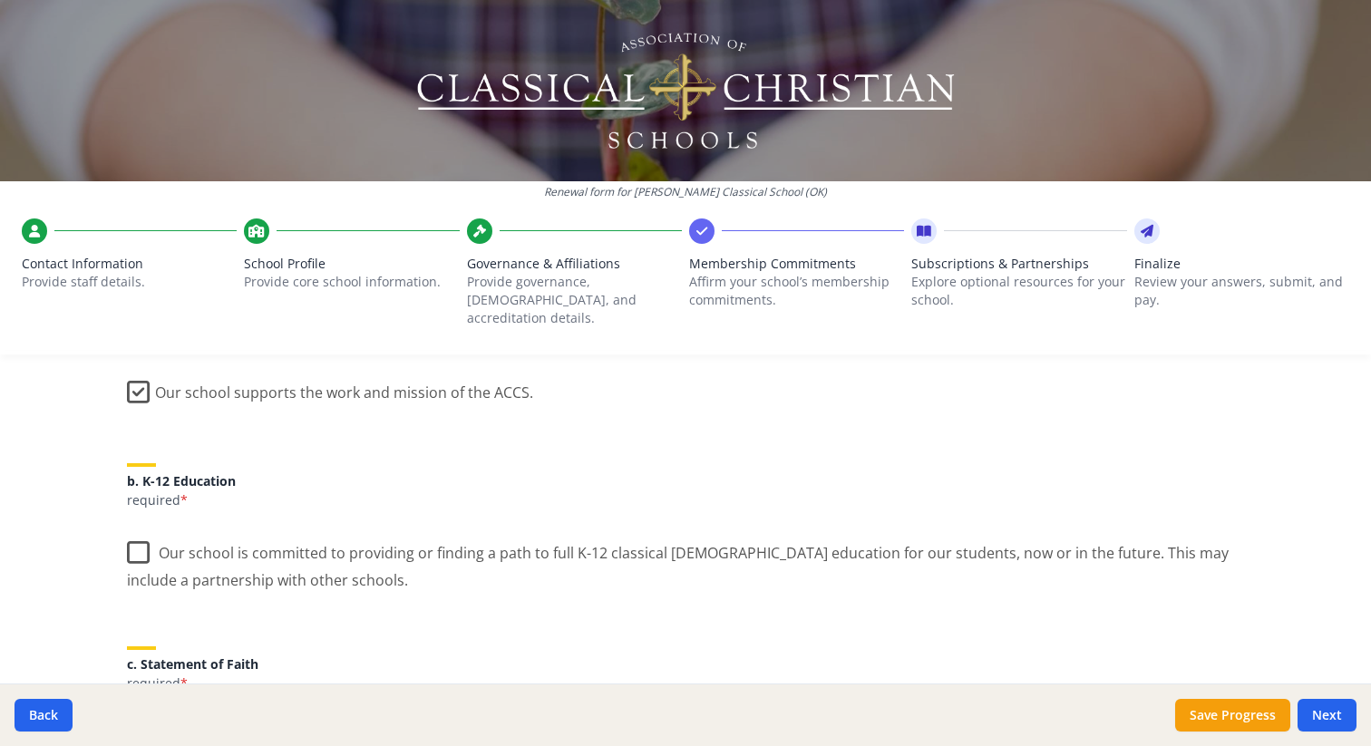
click at [130, 530] on label "Our school is committed to providing or finding a path to full K-12 classical […" at bounding box center [685, 560] width 1117 height 61
click at [0, 0] on input "Our school is committed to providing or finding a path to full K-12 classical […" at bounding box center [0, 0] width 0 height 0
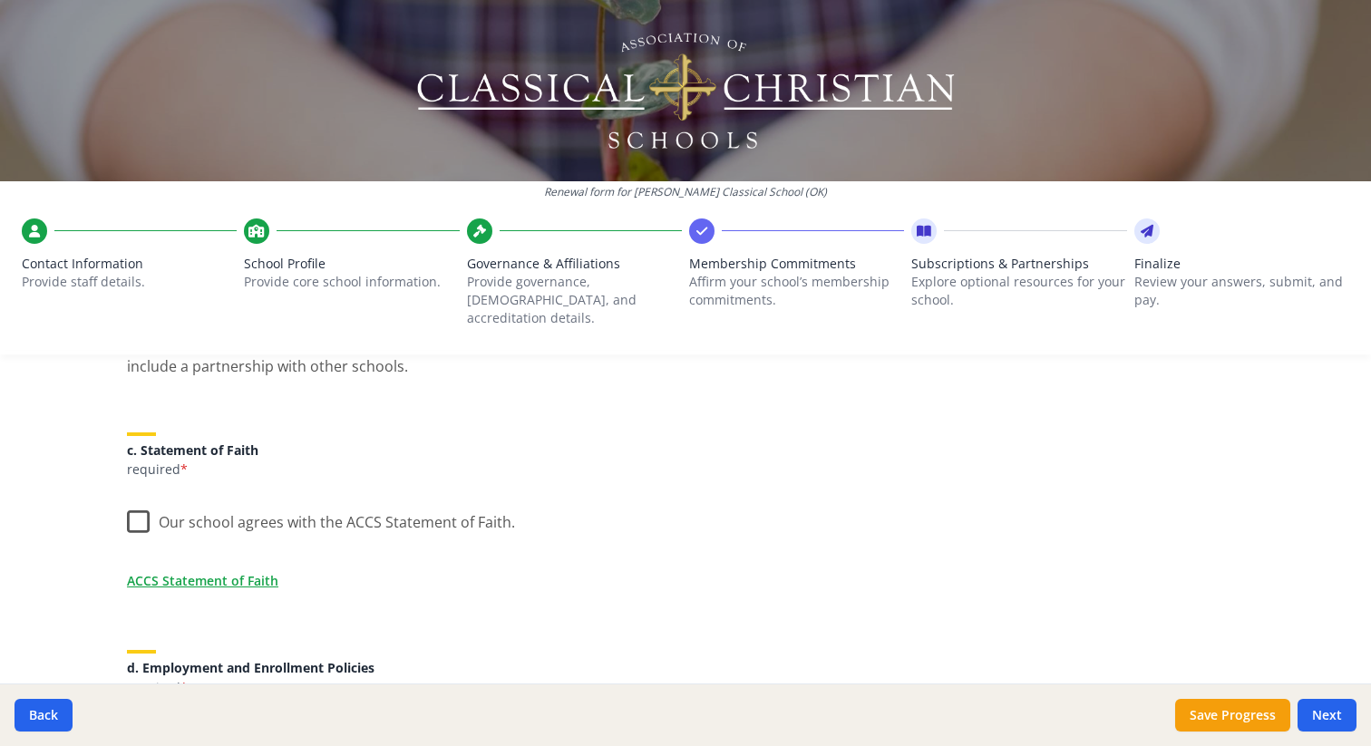
scroll to position [522, 0]
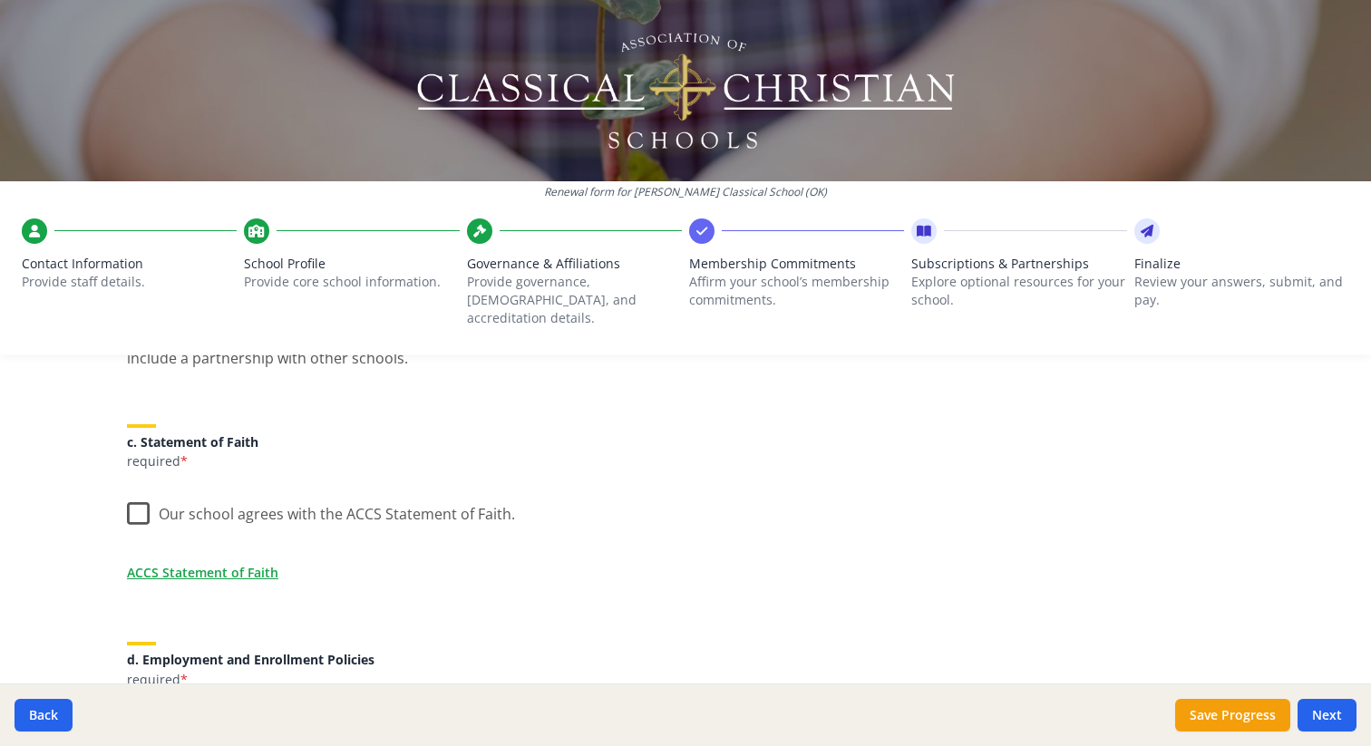
click at [141, 505] on label "Our school agrees with the ACCS Statement of Faith." at bounding box center [321, 510] width 388 height 39
click at [0, 0] on input "Our school agrees with the ACCS Statement of Faith." at bounding box center [0, 0] width 0 height 0
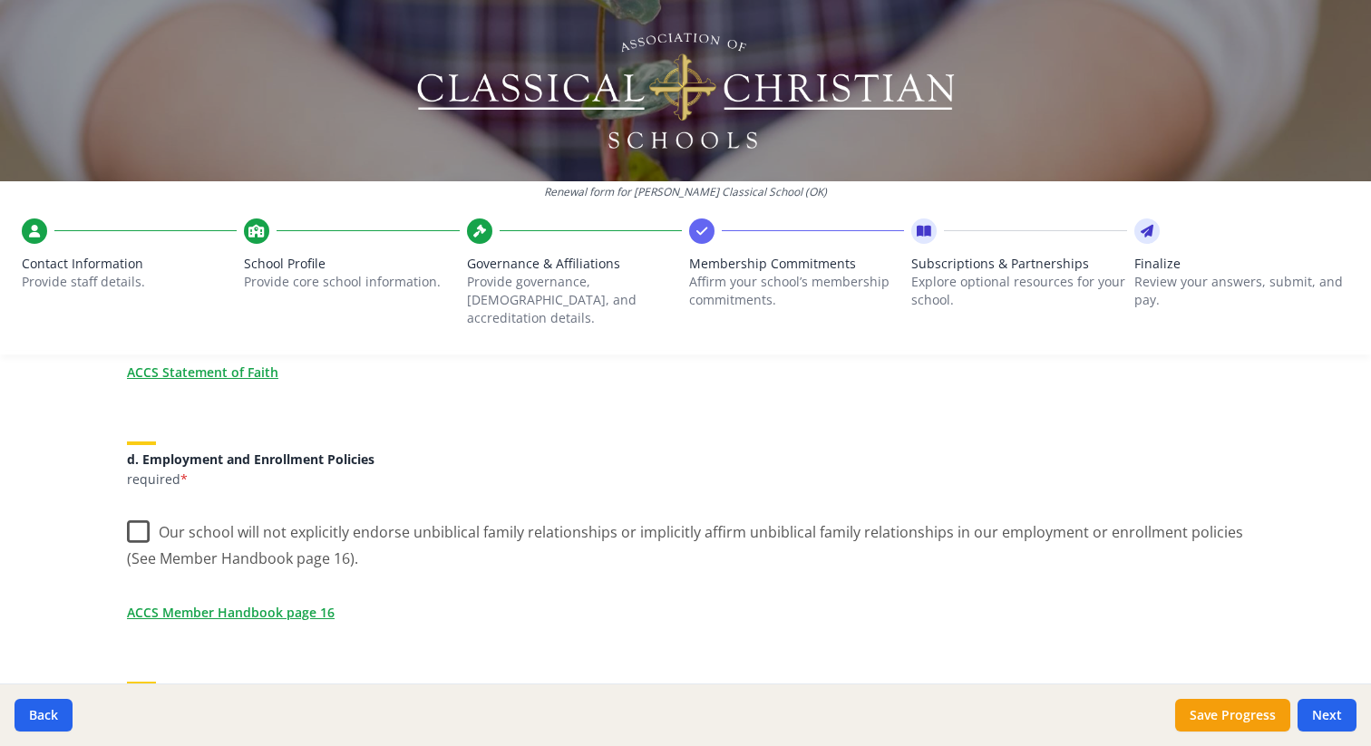
scroll to position [724, 0]
click at [132, 514] on label "Our school will not explicitly endorse unbiblical family relationships or impli…" at bounding box center [685, 538] width 1117 height 61
click at [0, 0] on input "Our school will not explicitly endorse unbiblical family relationships or impli…" at bounding box center [0, 0] width 0 height 0
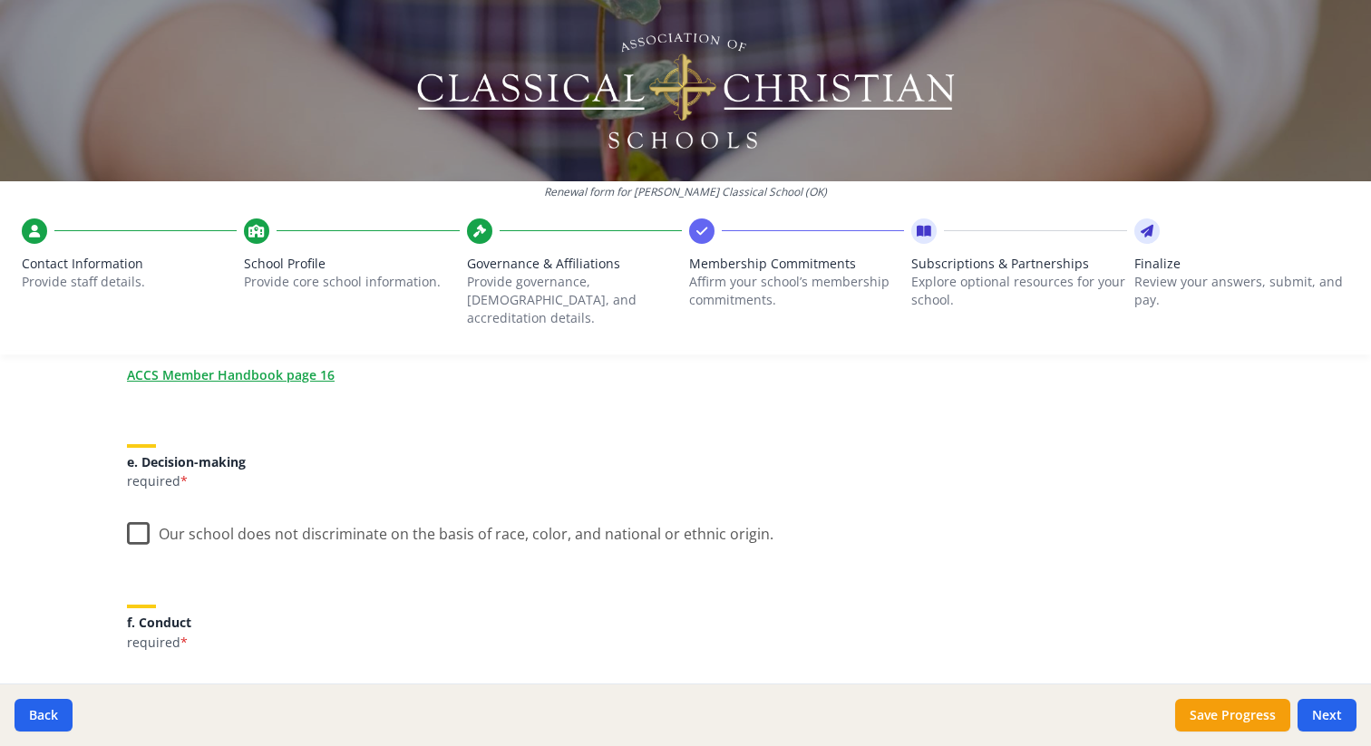
scroll to position [964, 0]
click at [140, 514] on label "Our school does not discriminate on the basis of race, color, and national or e…" at bounding box center [450, 526] width 647 height 39
click at [0, 0] on input "Our school does not discriminate on the basis of race, color, and national or e…" at bounding box center [0, 0] width 0 height 0
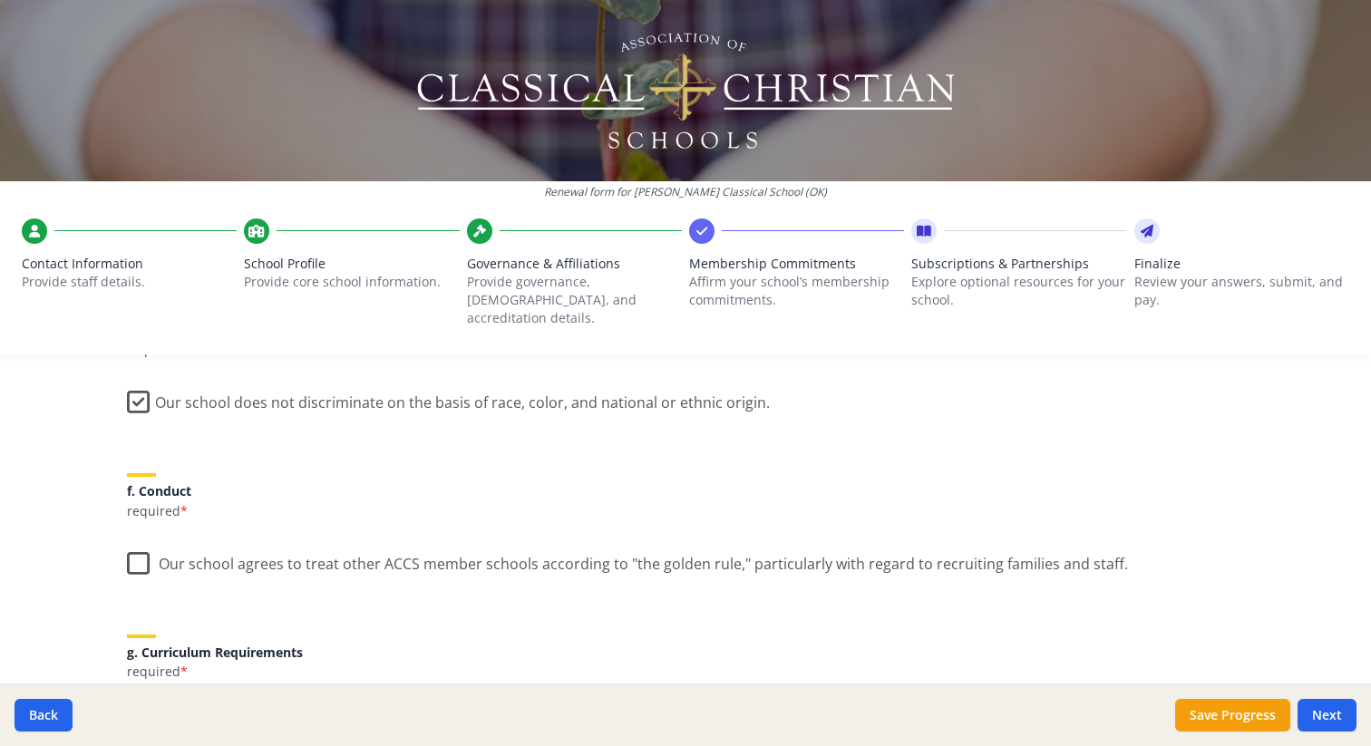
scroll to position [1093, 0]
click at [142, 545] on label "Our school agrees to treat other ACCS member schools according to "the golden r…" at bounding box center [627, 559] width 1001 height 39
click at [0, 0] on input "Our school agrees to treat other ACCS member schools according to "the golden r…" at bounding box center [0, 0] width 0 height 0
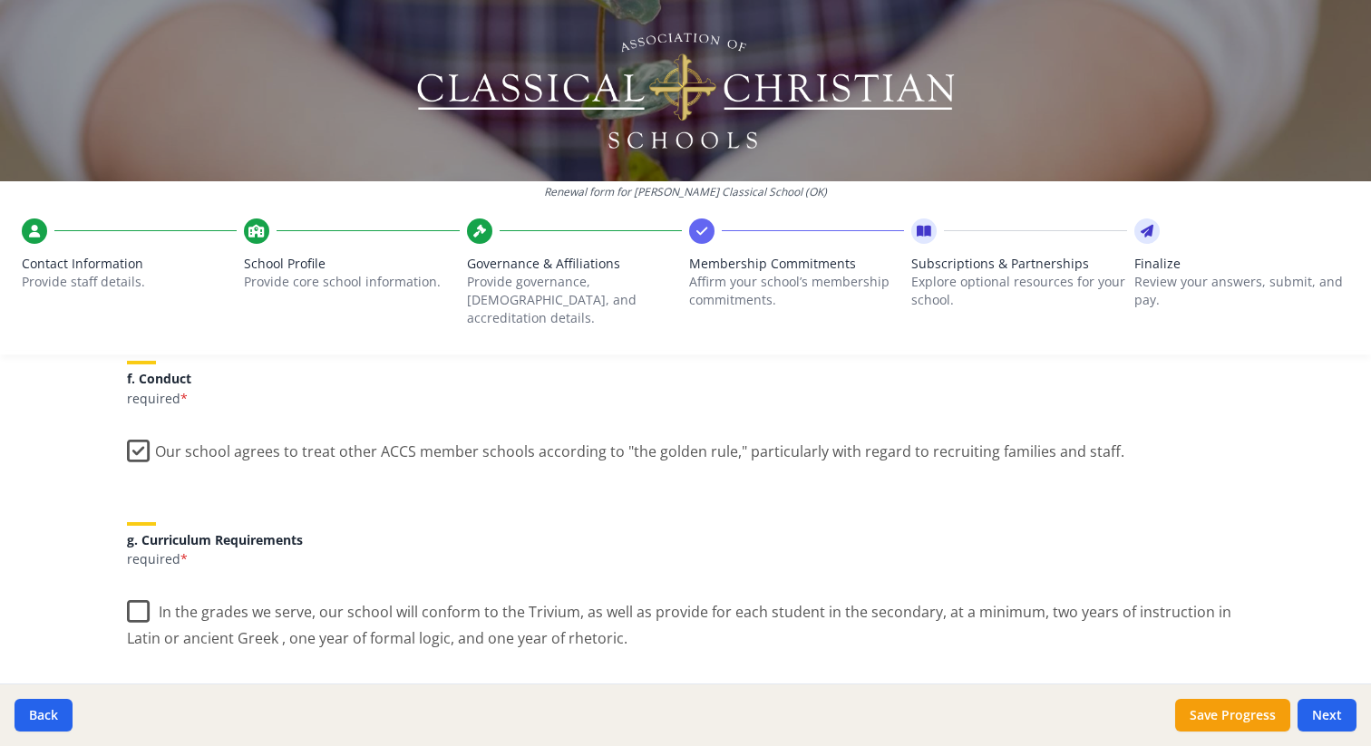
scroll to position [1245, 0]
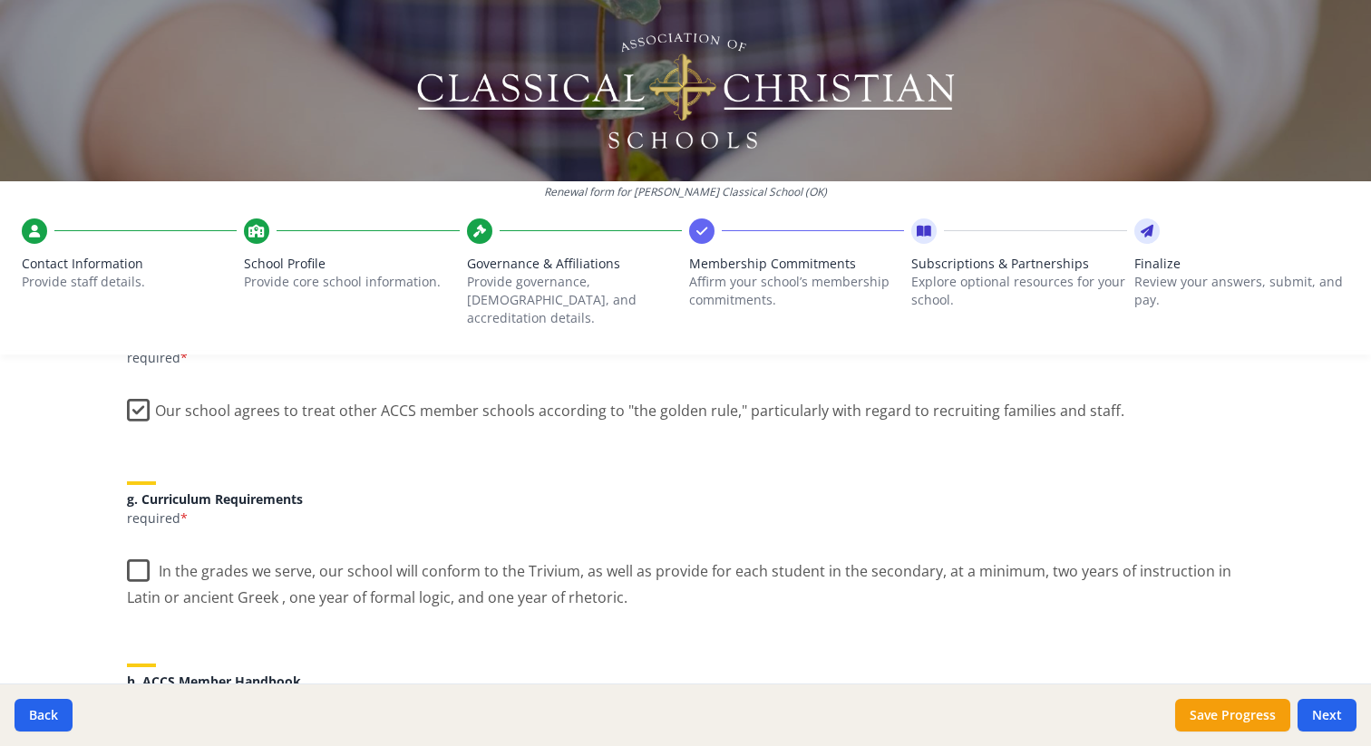
click at [136, 554] on label "In the grades we serve, our school will conform to the Trivium, as well as prov…" at bounding box center [685, 578] width 1117 height 61
click at [0, 0] on input "In the grades we serve, our school will conform to the Trivium, as well as prov…" at bounding box center [0, 0] width 0 height 0
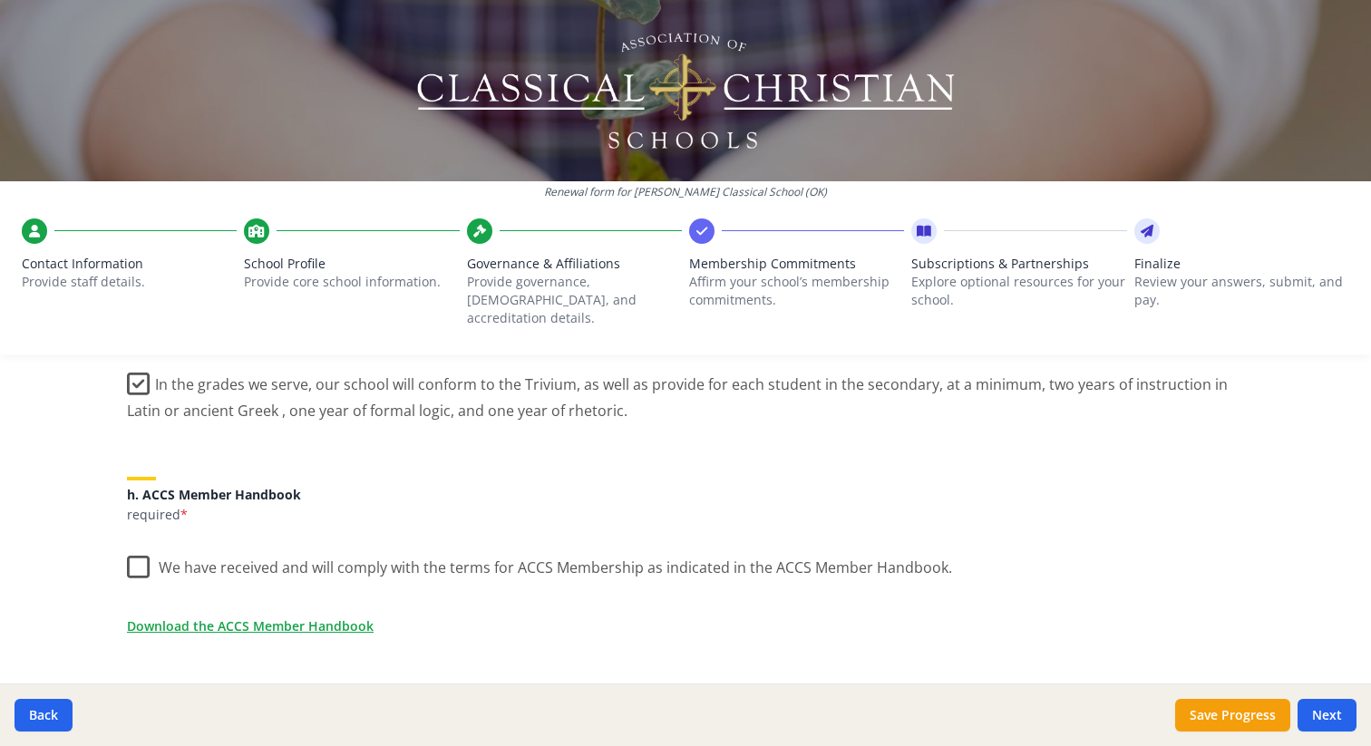
scroll to position [1458, 0]
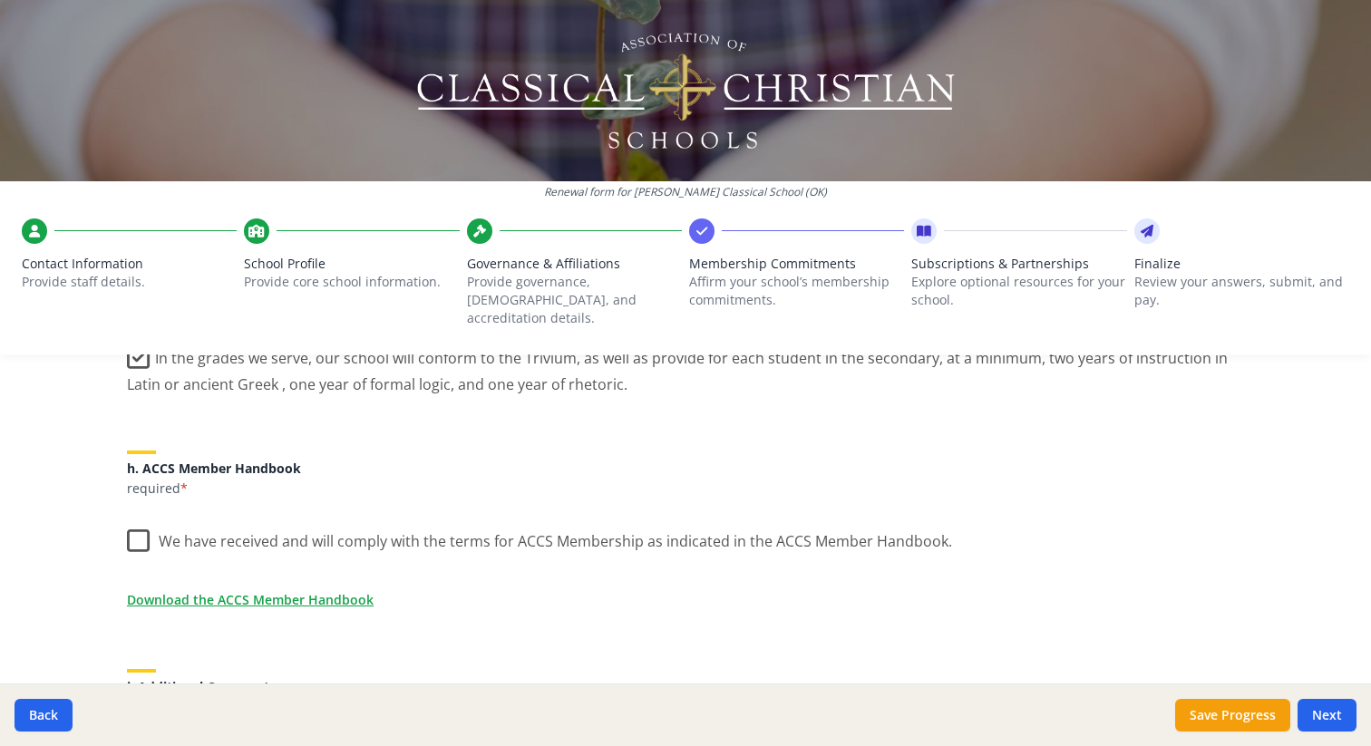
click at [141, 528] on label "We have received and will comply with the terms for ACCS Membership as indicate…" at bounding box center [539, 537] width 825 height 39
click at [0, 0] on input "We have received and will comply with the terms for ACCS Membership as indicate…" at bounding box center [0, 0] width 0 height 0
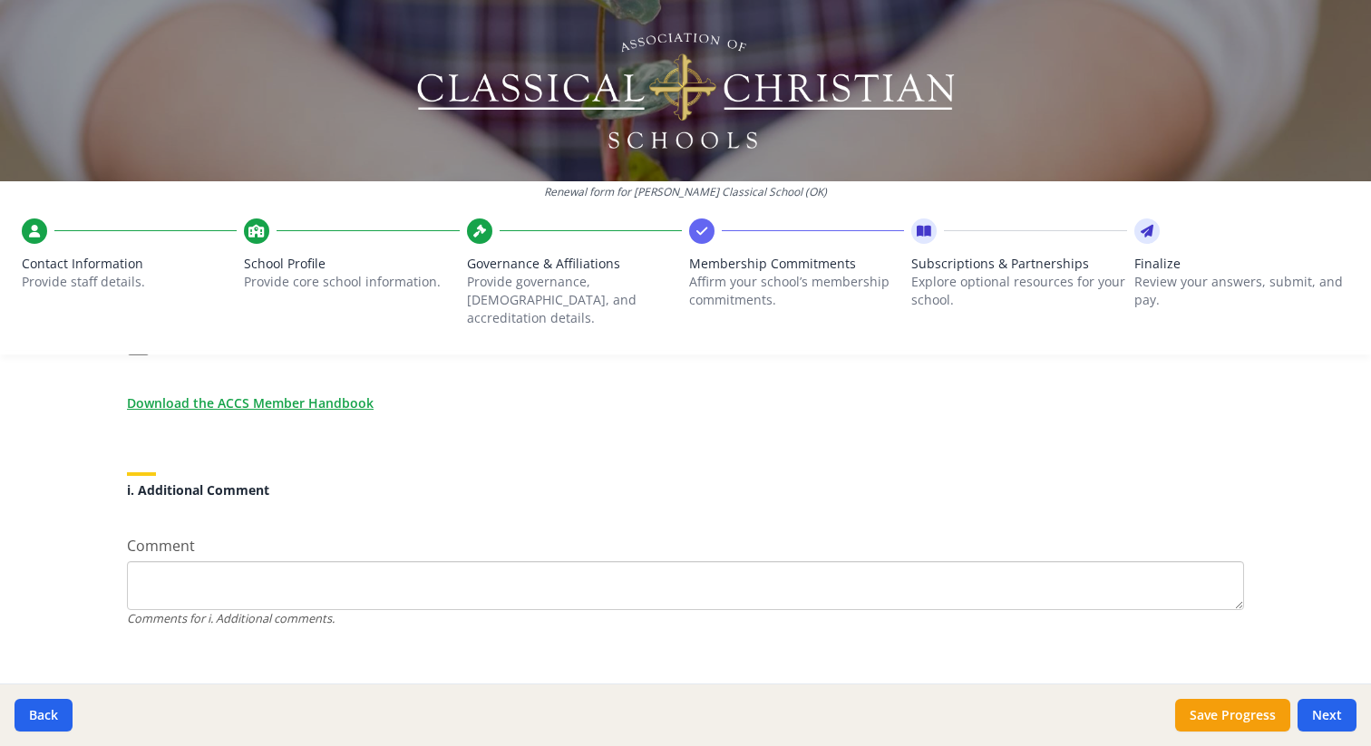
scroll to position [1658, 0]
click at [1343, 724] on button "Next" at bounding box center [1327, 715] width 59 height 33
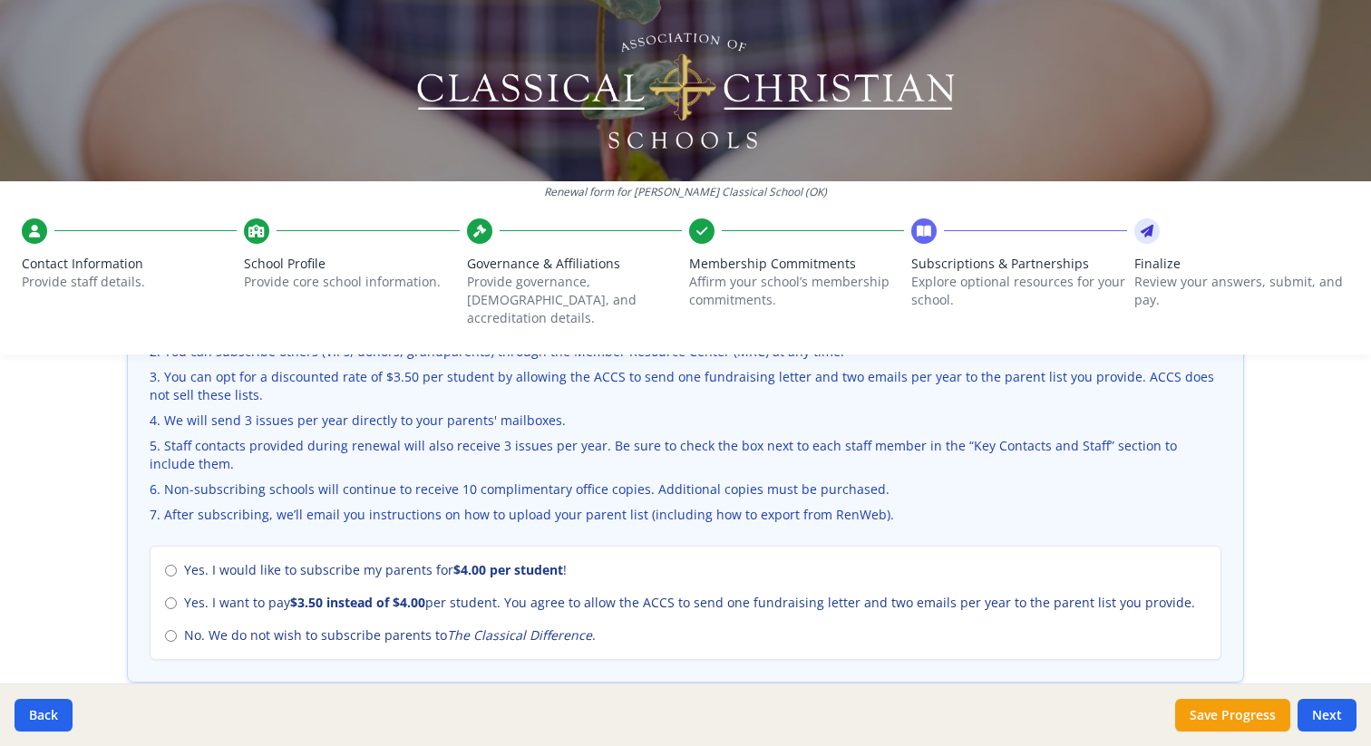
scroll to position [683, 0]
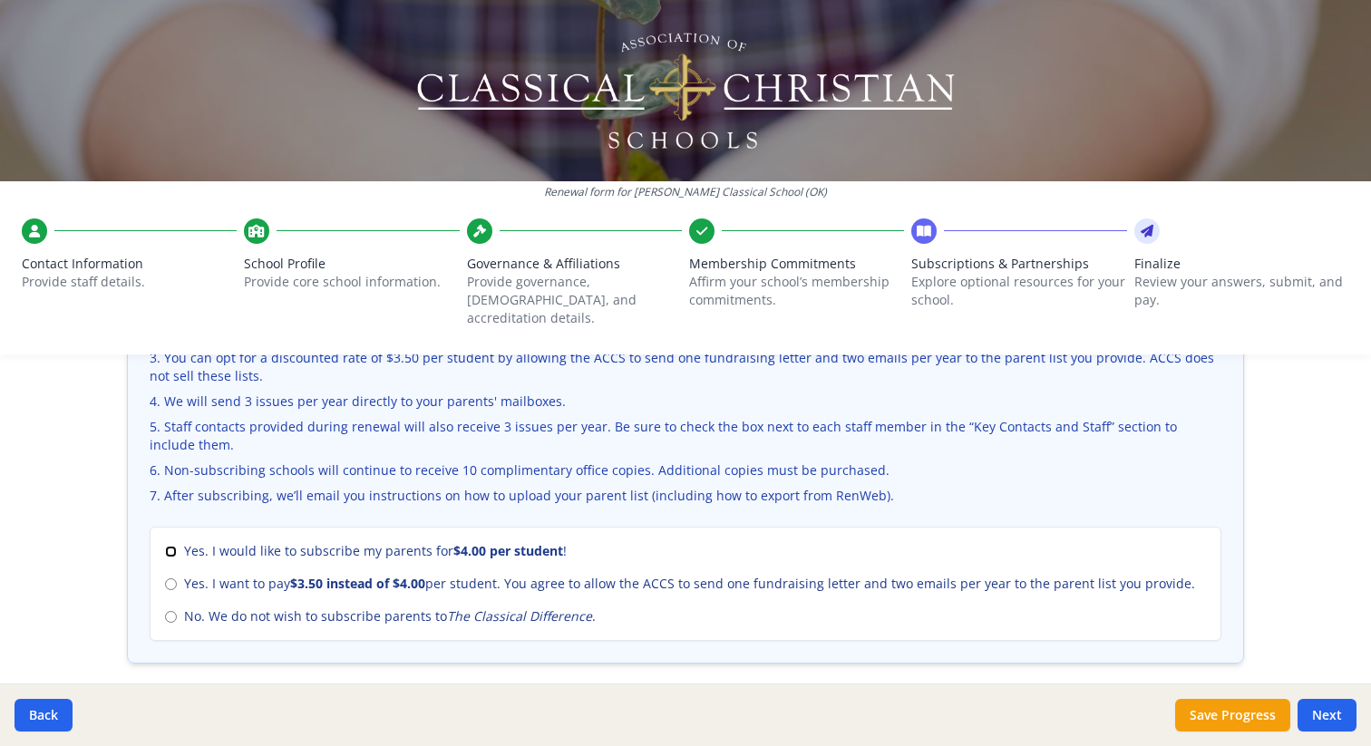
click at [167, 546] on input "Yes. I would like to subscribe my parents for $4.00 per student !" at bounding box center [171, 552] width 12 height 12
radio input "true"
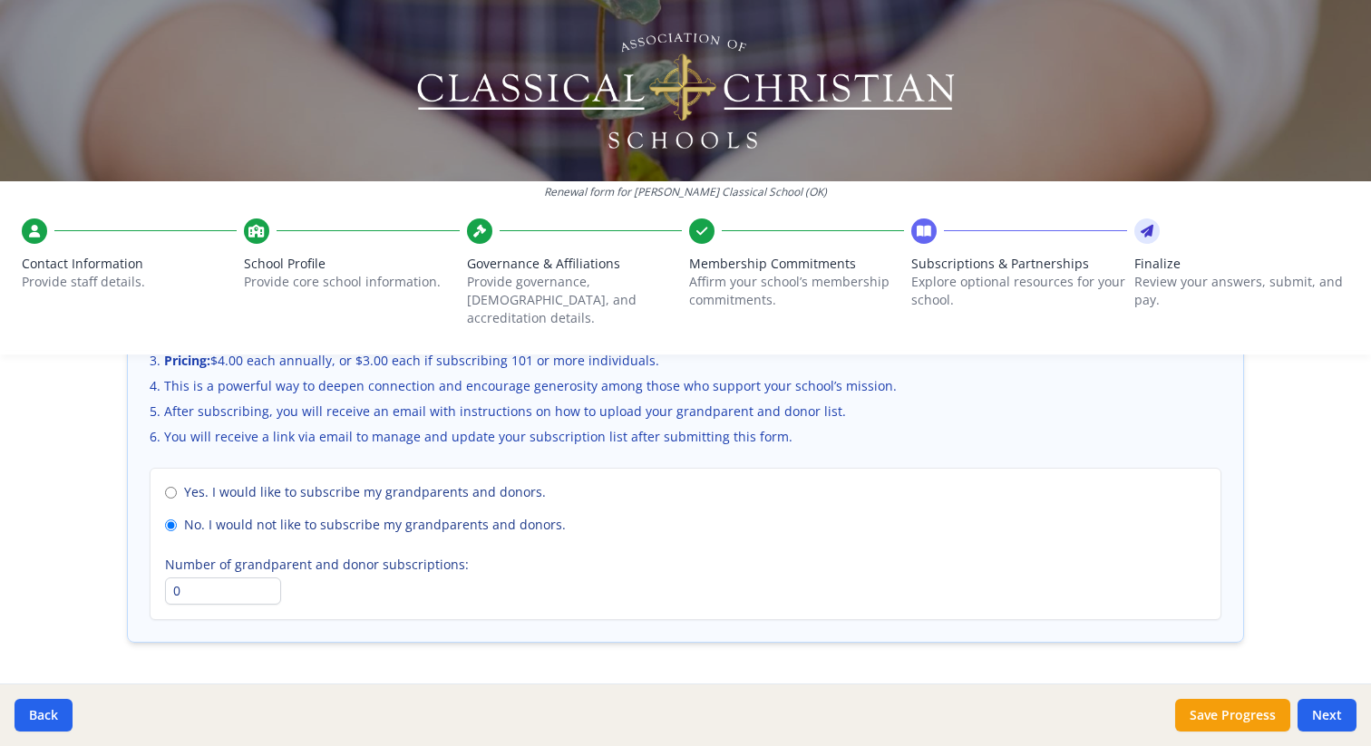
scroll to position [1326, 0]
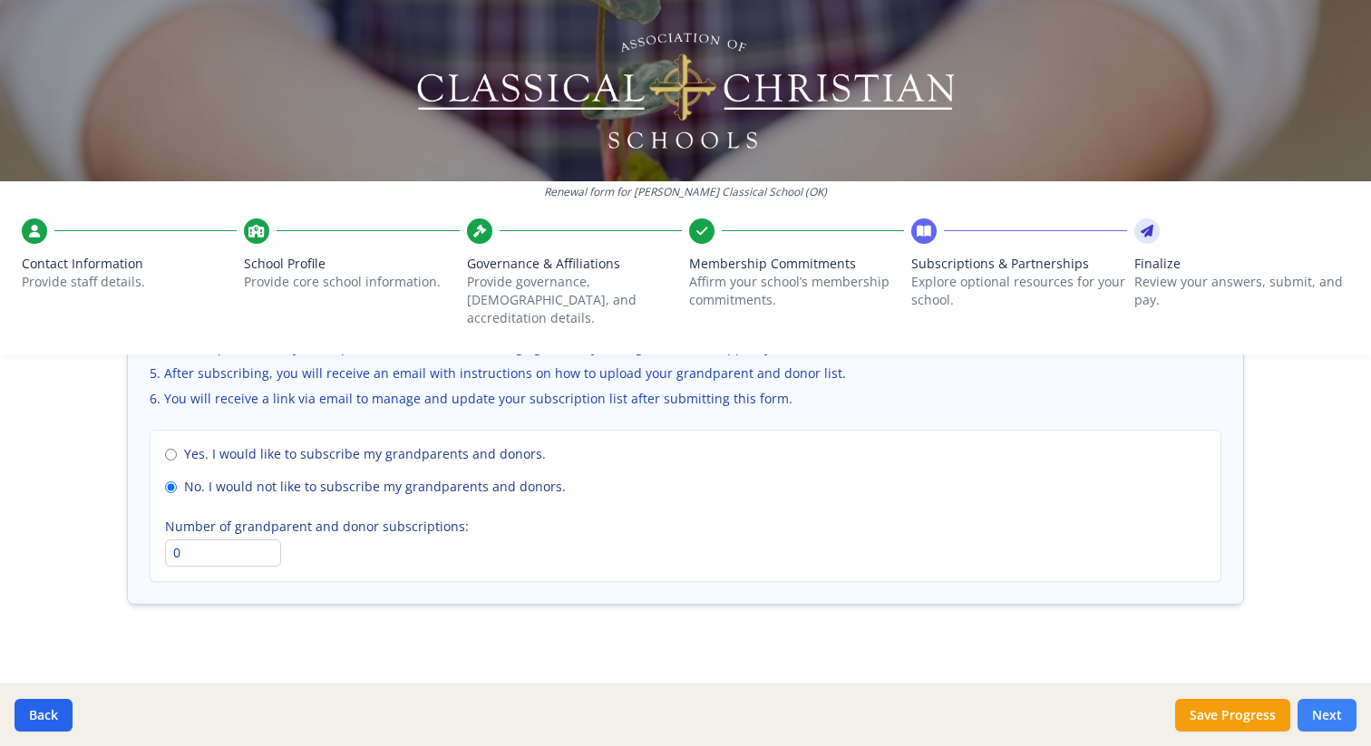
click at [1340, 709] on button "Next" at bounding box center [1327, 715] width 59 height 33
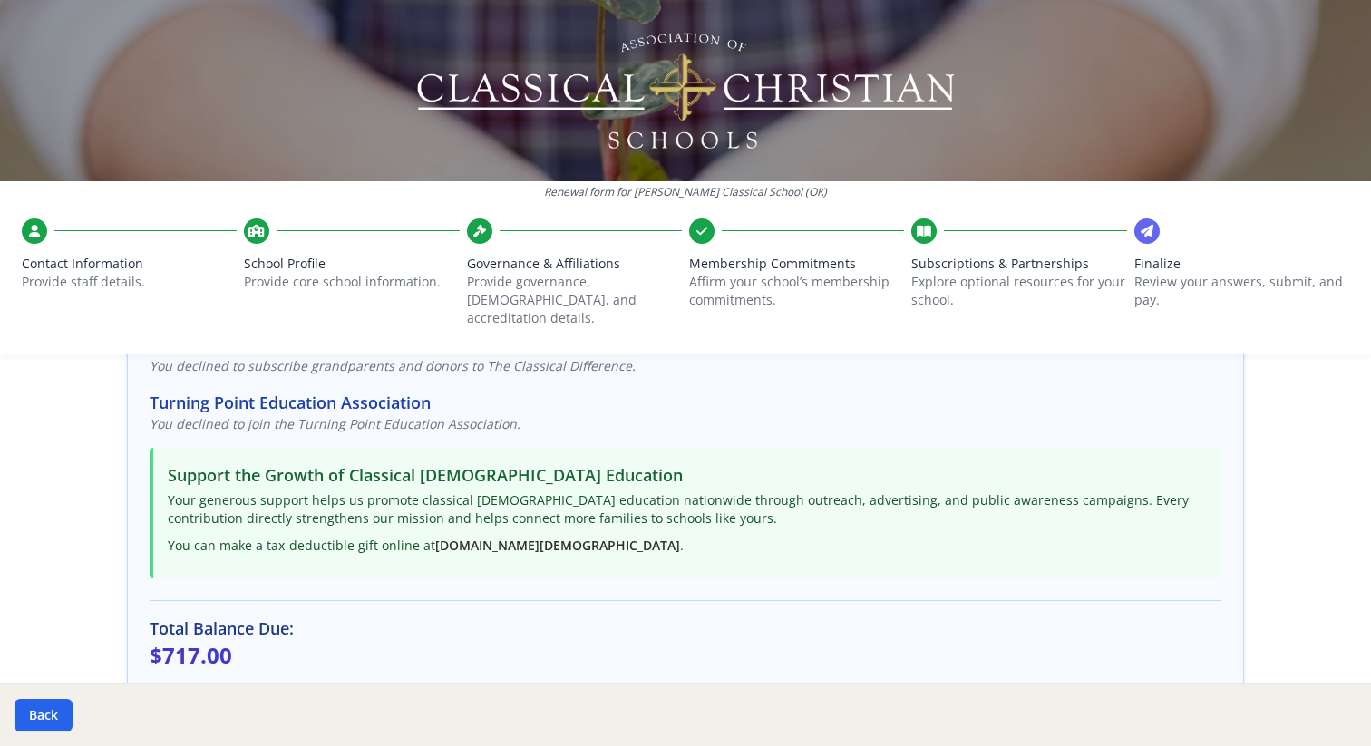
scroll to position [0, 0]
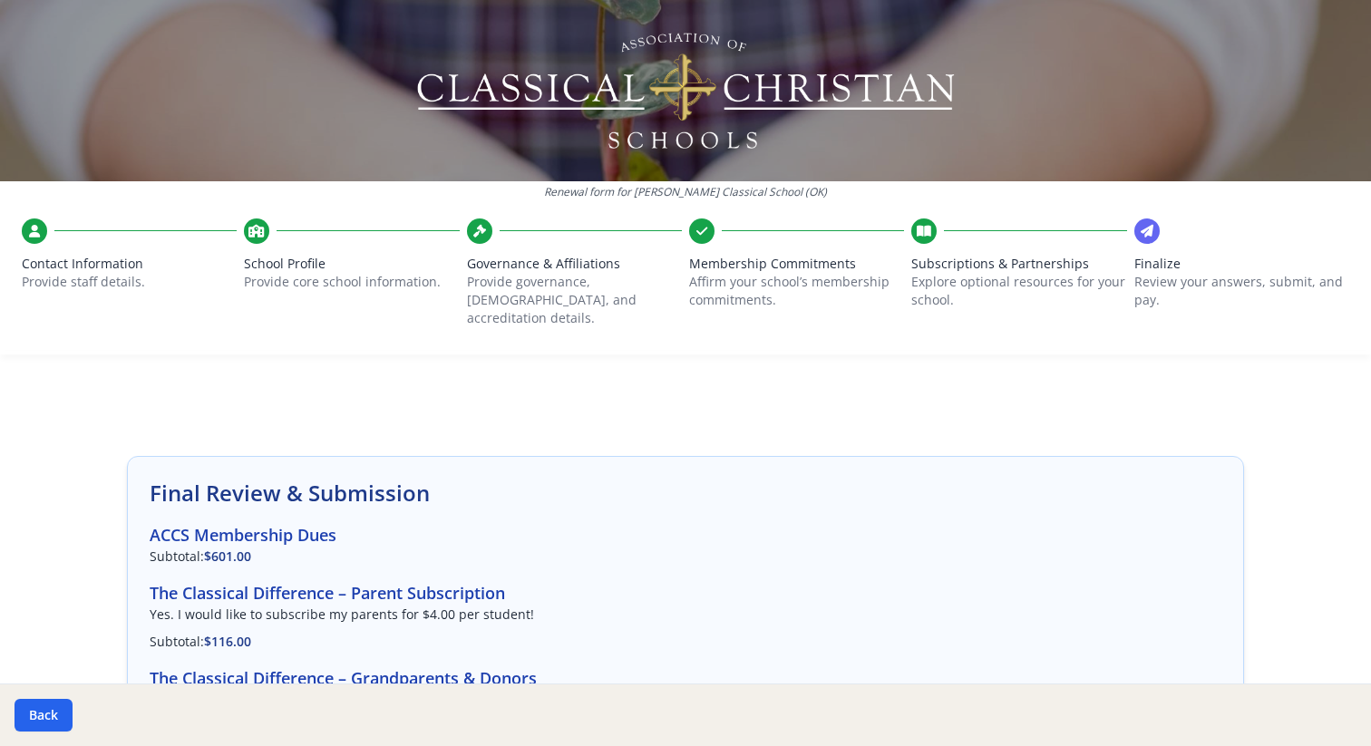
click at [39, 229] on icon at bounding box center [34, 231] width 11 height 18
click at [29, 232] on icon at bounding box center [34, 231] width 11 height 18
click at [87, 268] on span "Contact Information" at bounding box center [129, 264] width 215 height 18
click at [55, 715] on button "Back" at bounding box center [44, 715] width 58 height 33
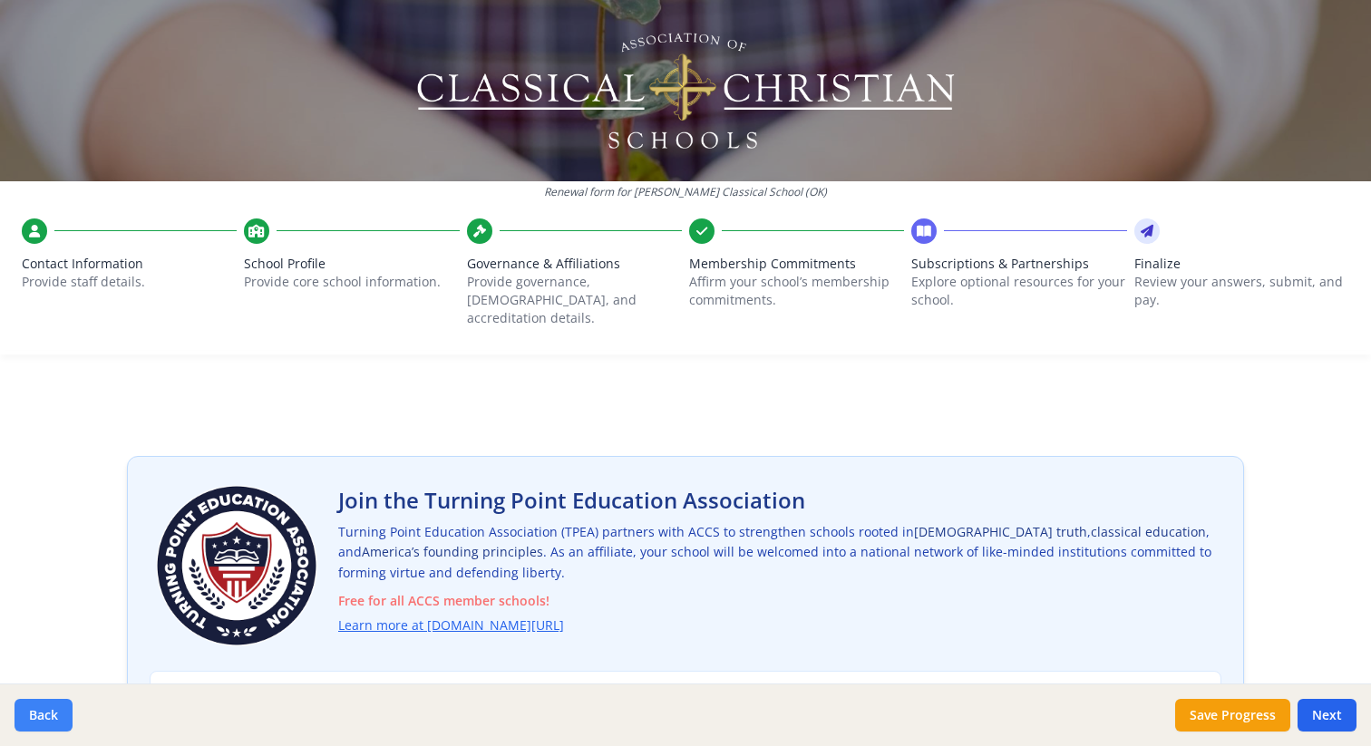
click at [55, 715] on button "Back" at bounding box center [44, 715] width 58 height 33
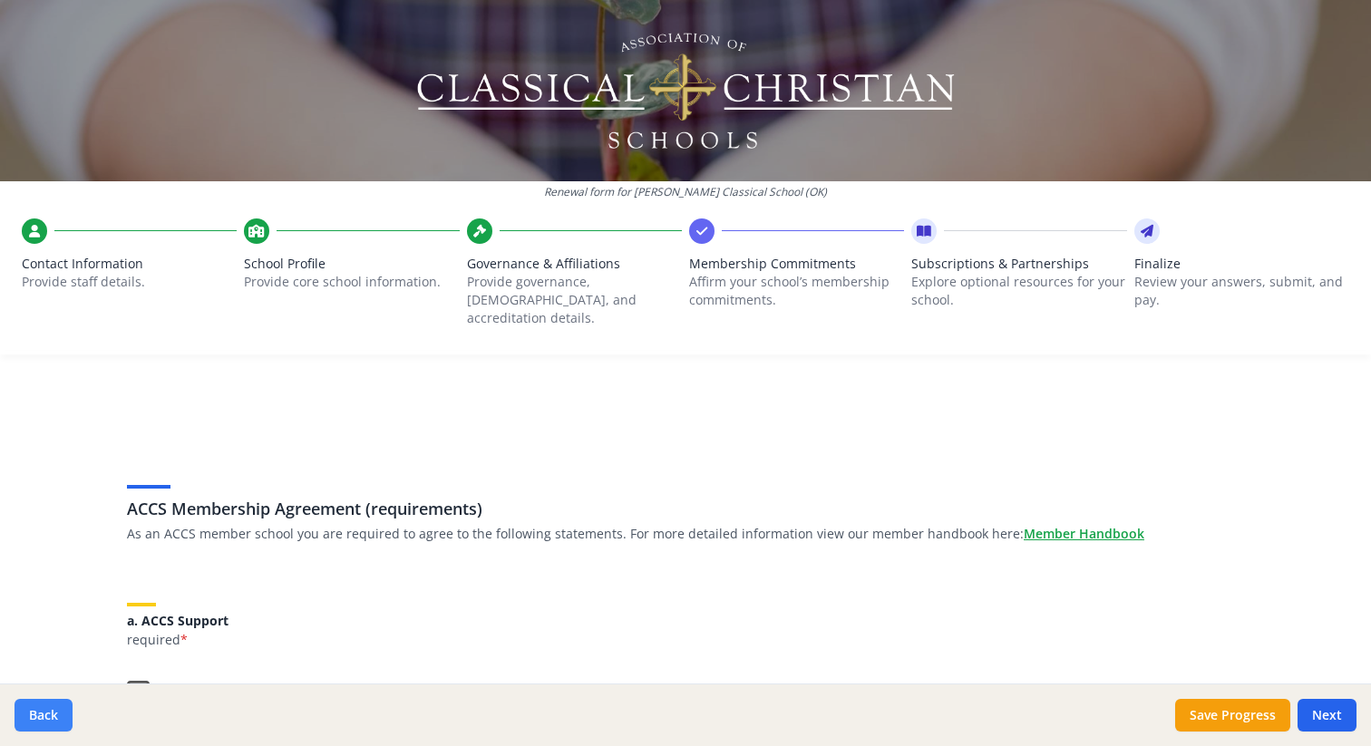
click at [55, 715] on button "Back" at bounding box center [44, 715] width 58 height 33
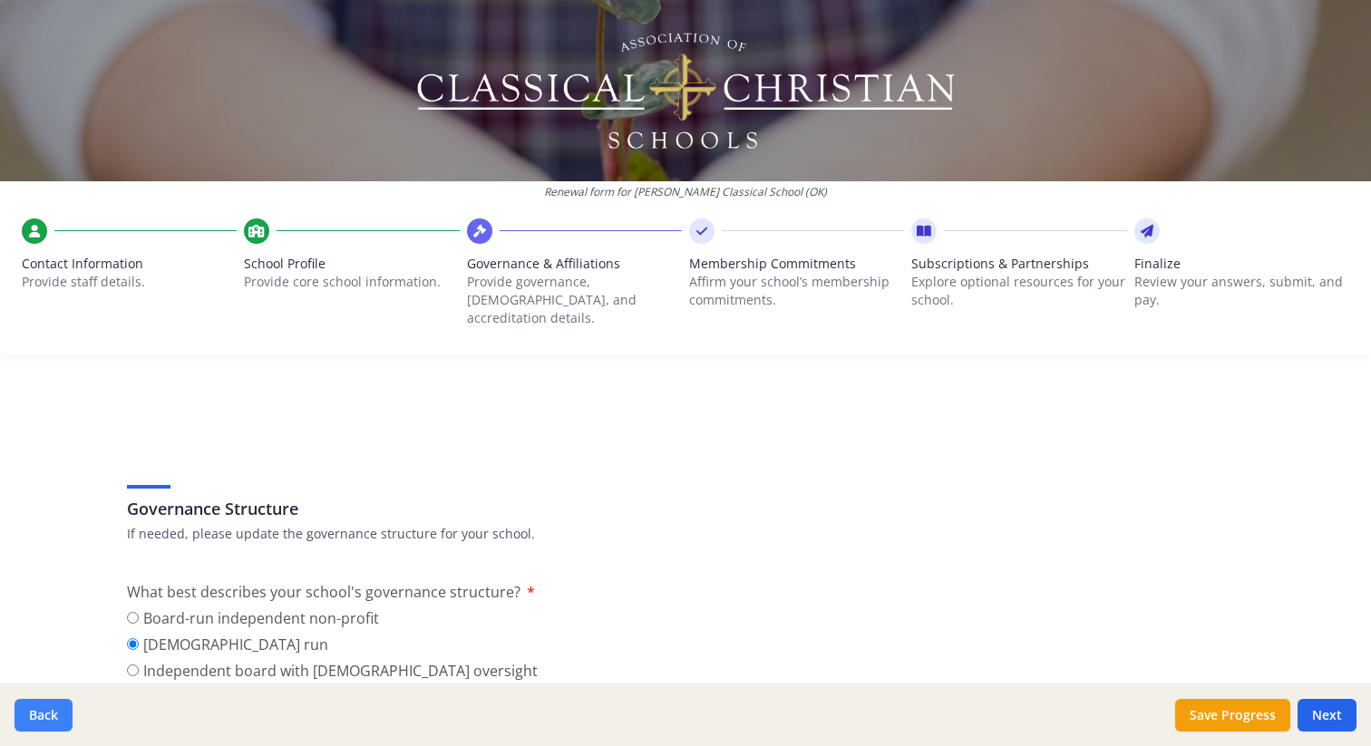
click at [55, 715] on button "Back" at bounding box center [44, 715] width 58 height 33
type input "[PHONE_NUMBER]"
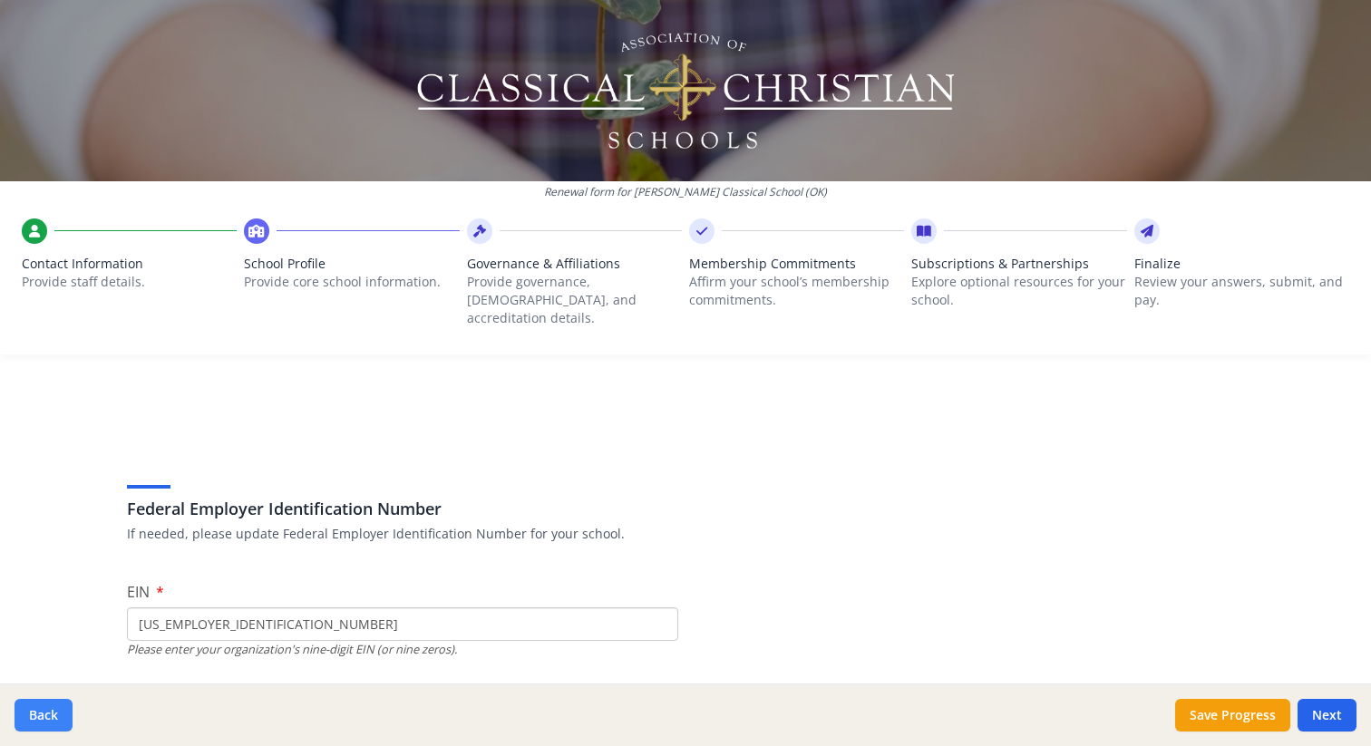
click at [55, 715] on button "Back" at bounding box center [44, 715] width 58 height 33
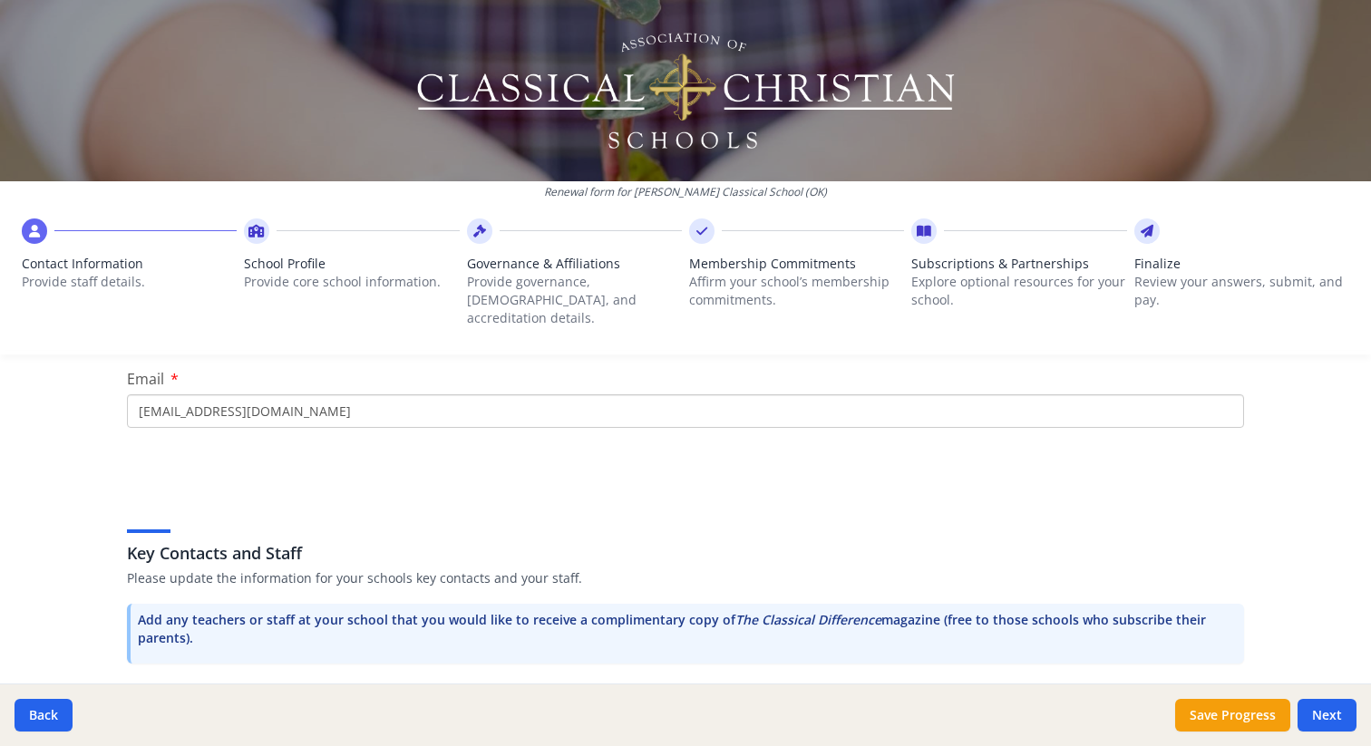
scroll to position [550, 0]
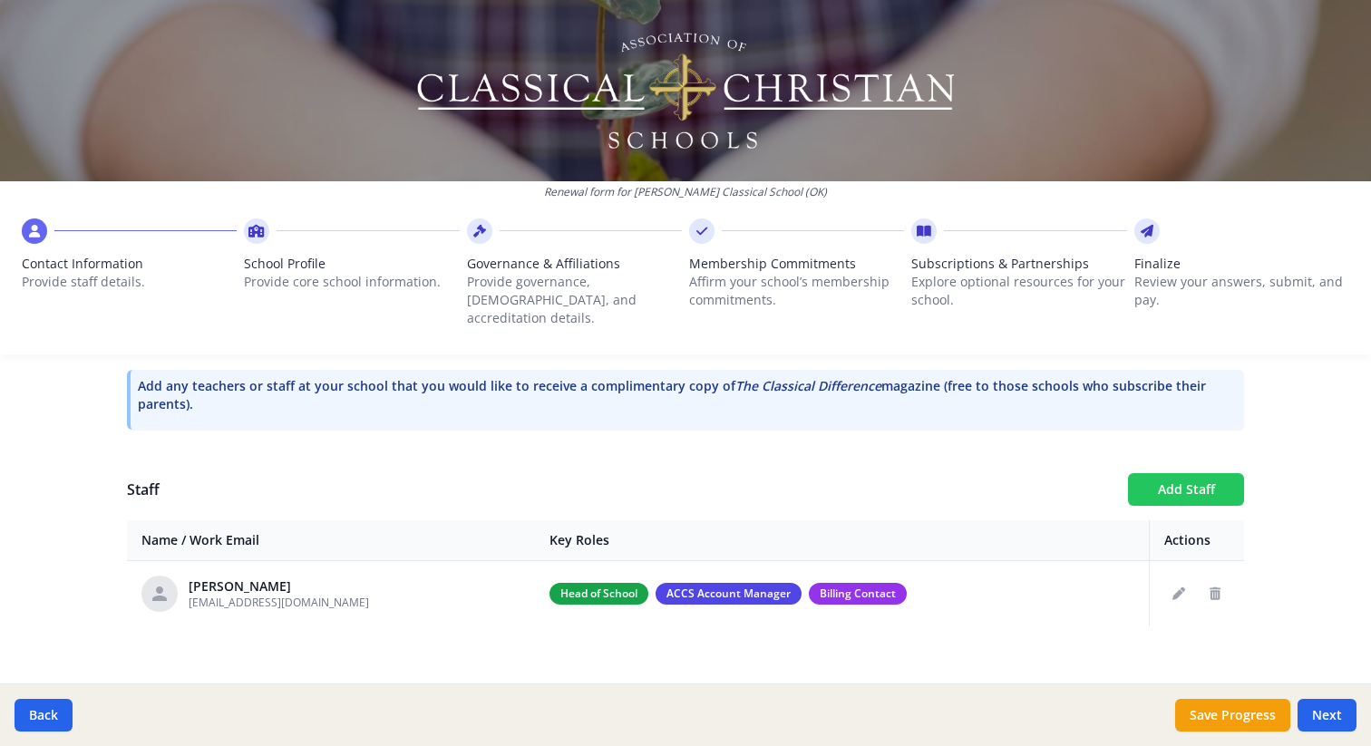
click at [1188, 473] on button "Add Staff" at bounding box center [1186, 489] width 116 height 33
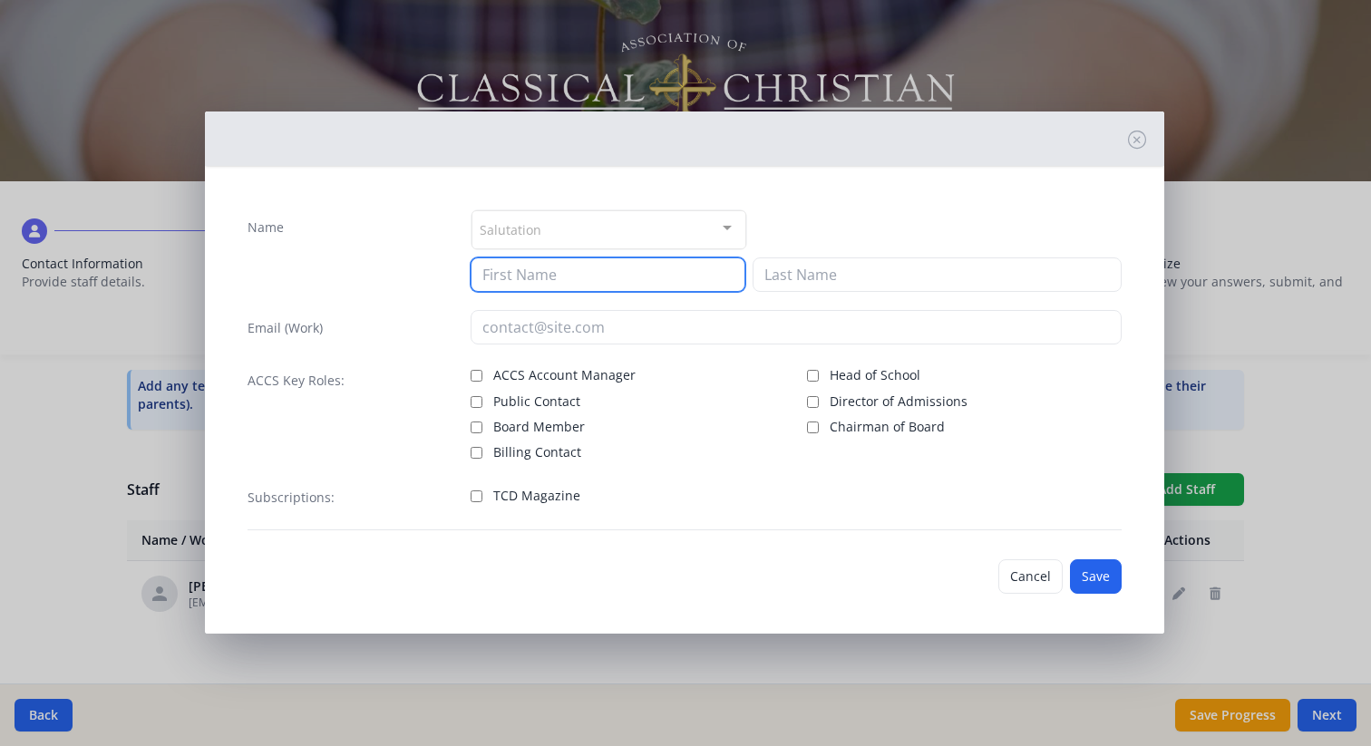
click at [525, 273] on input at bounding box center [608, 275] width 275 height 34
type input "[PERSON_NAME]"
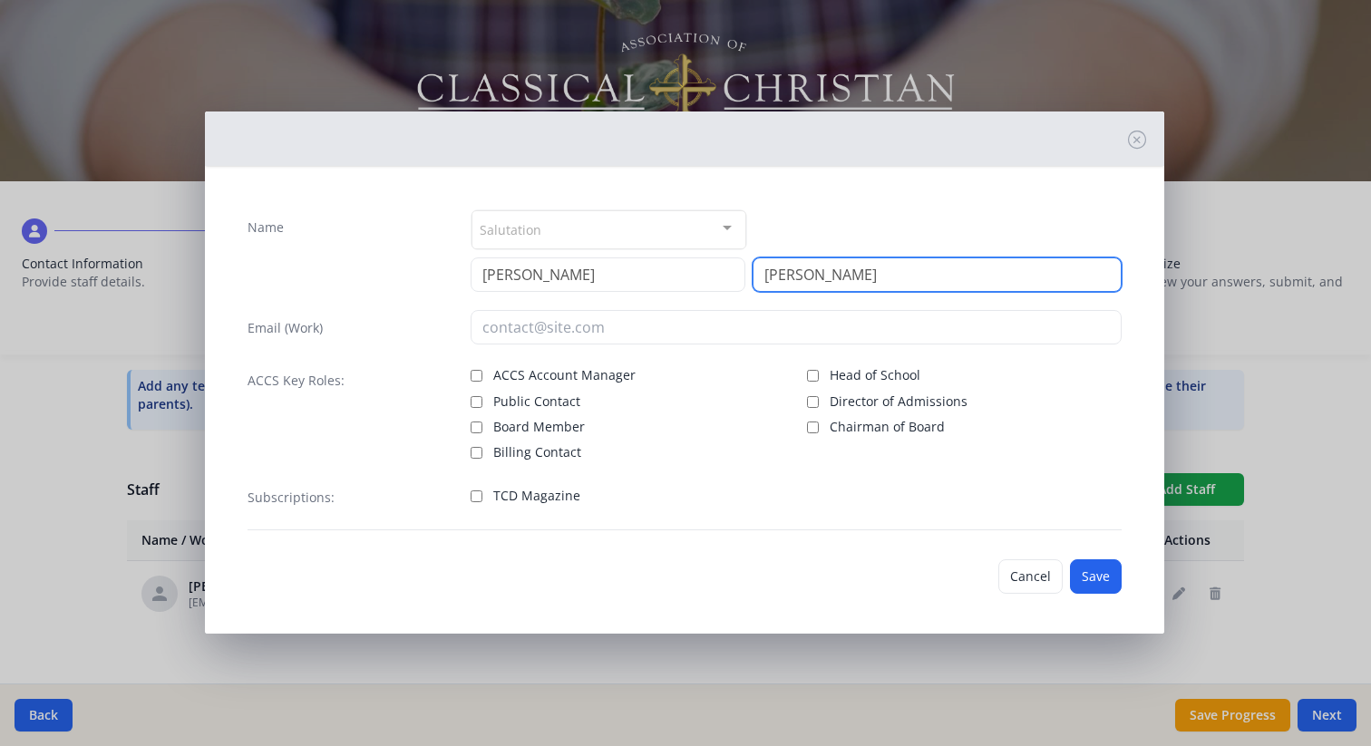
type input "[PERSON_NAME]"
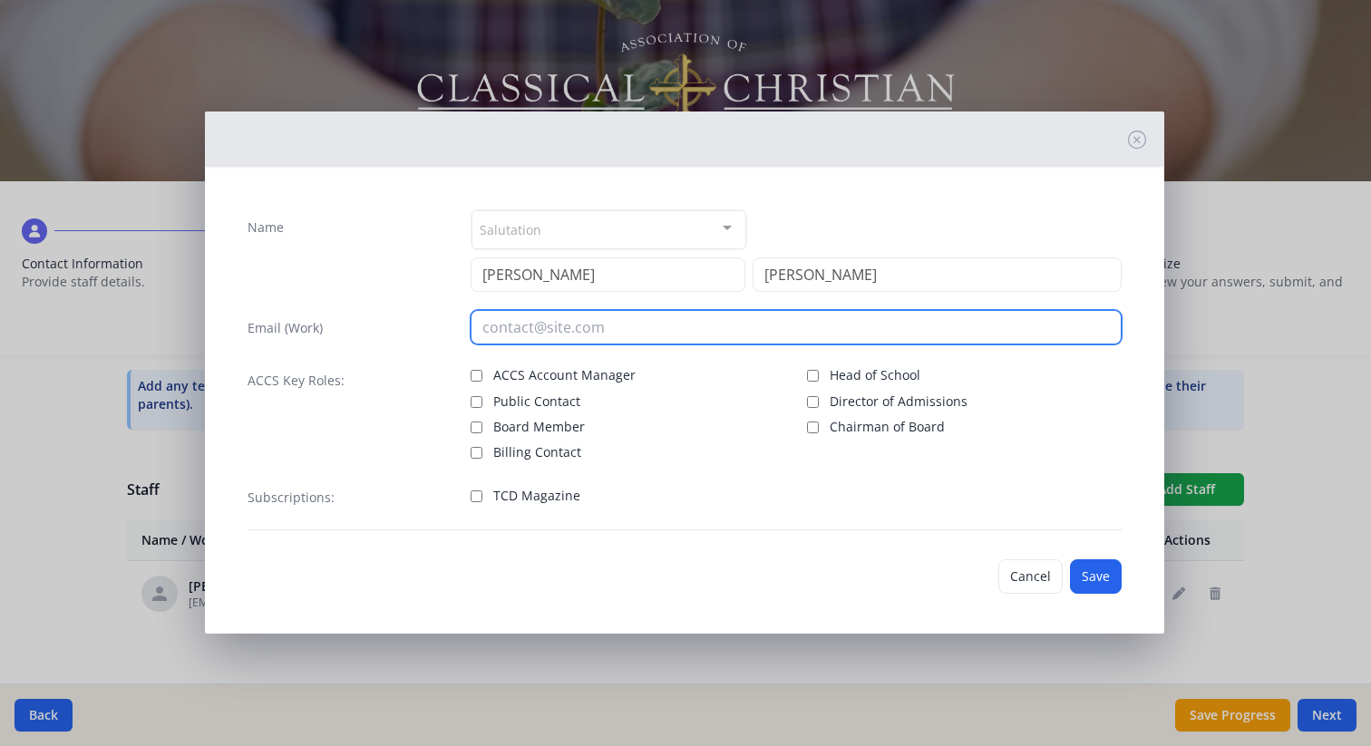
click at [508, 336] on input "email" at bounding box center [796, 327] width 651 height 34
type input "[EMAIL_ADDRESS][DOMAIN_NAME]"
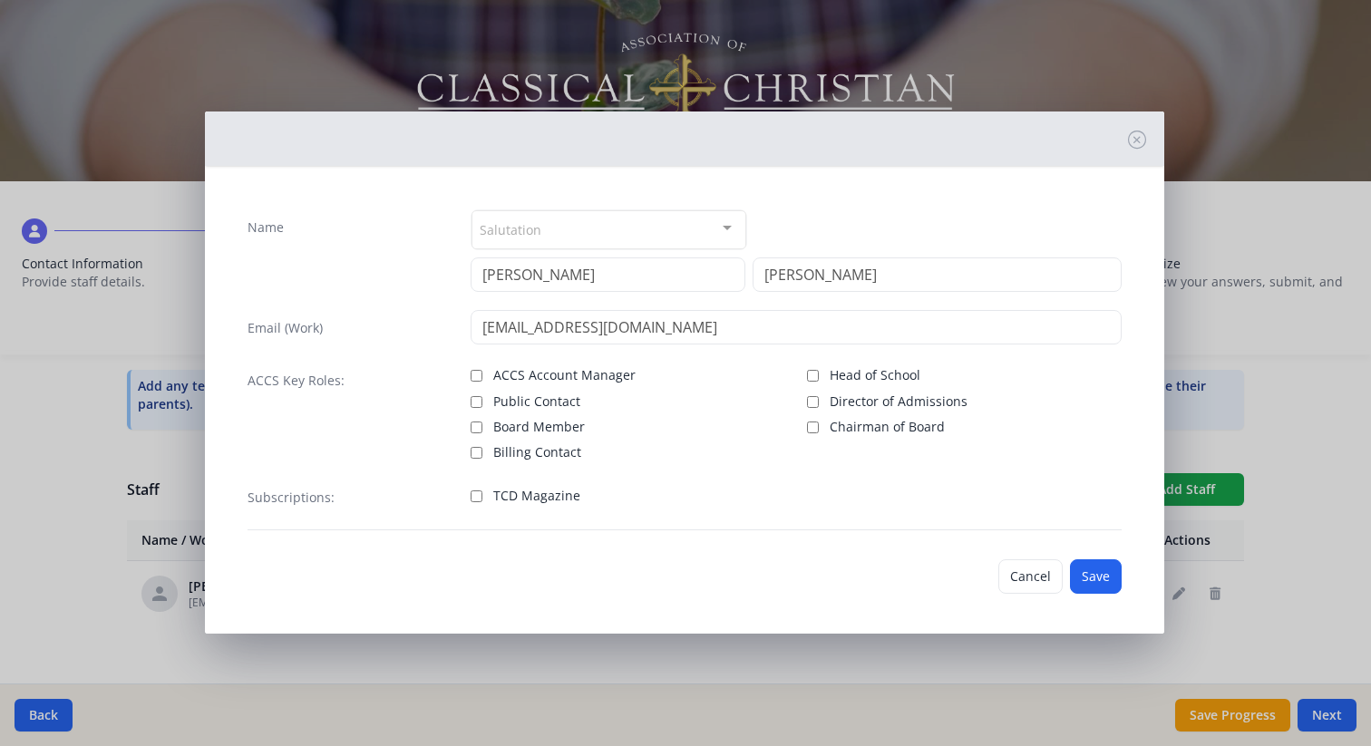
click at [664, 499] on label "TCD Magazine" at bounding box center [628, 494] width 315 height 22
click at [482, 499] on input "TCD Magazine" at bounding box center [477, 497] width 12 height 12
checkbox input "true"
click at [1096, 578] on button "Save" at bounding box center [1096, 577] width 52 height 34
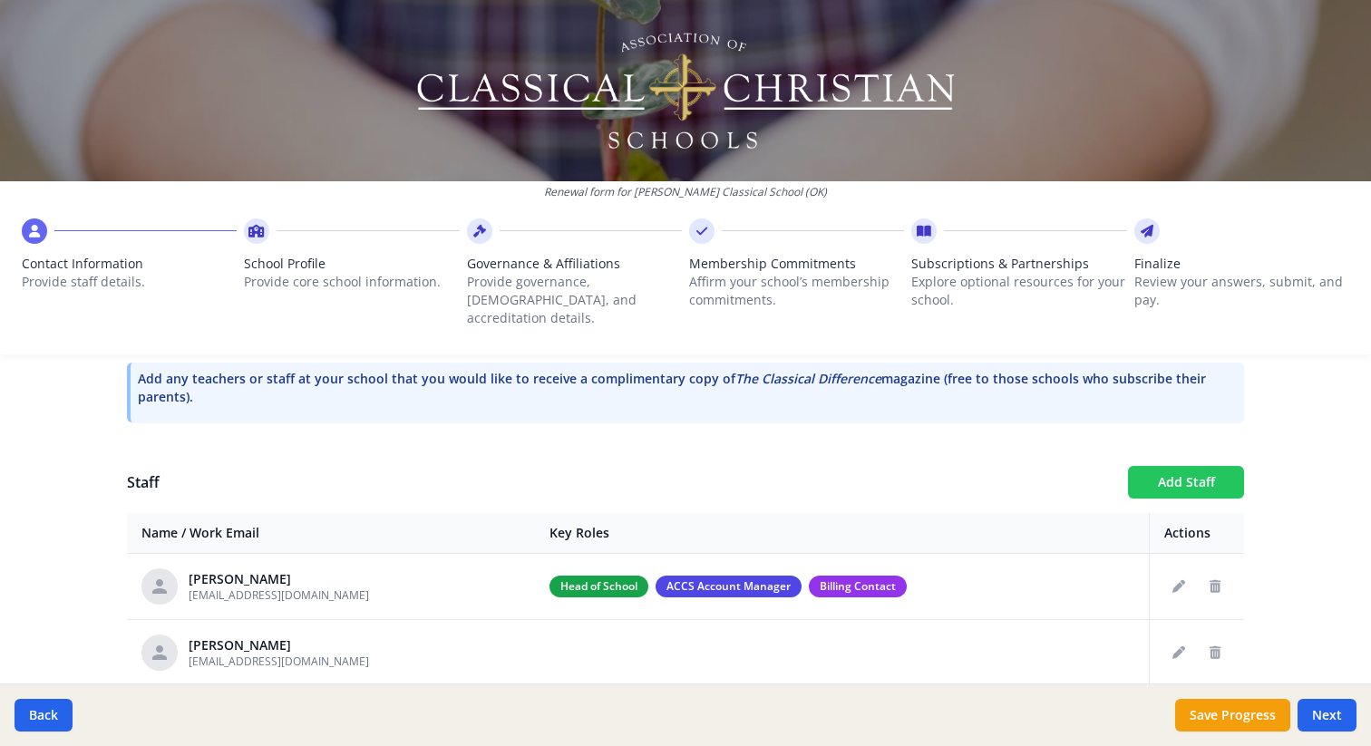
scroll to position [555, 0]
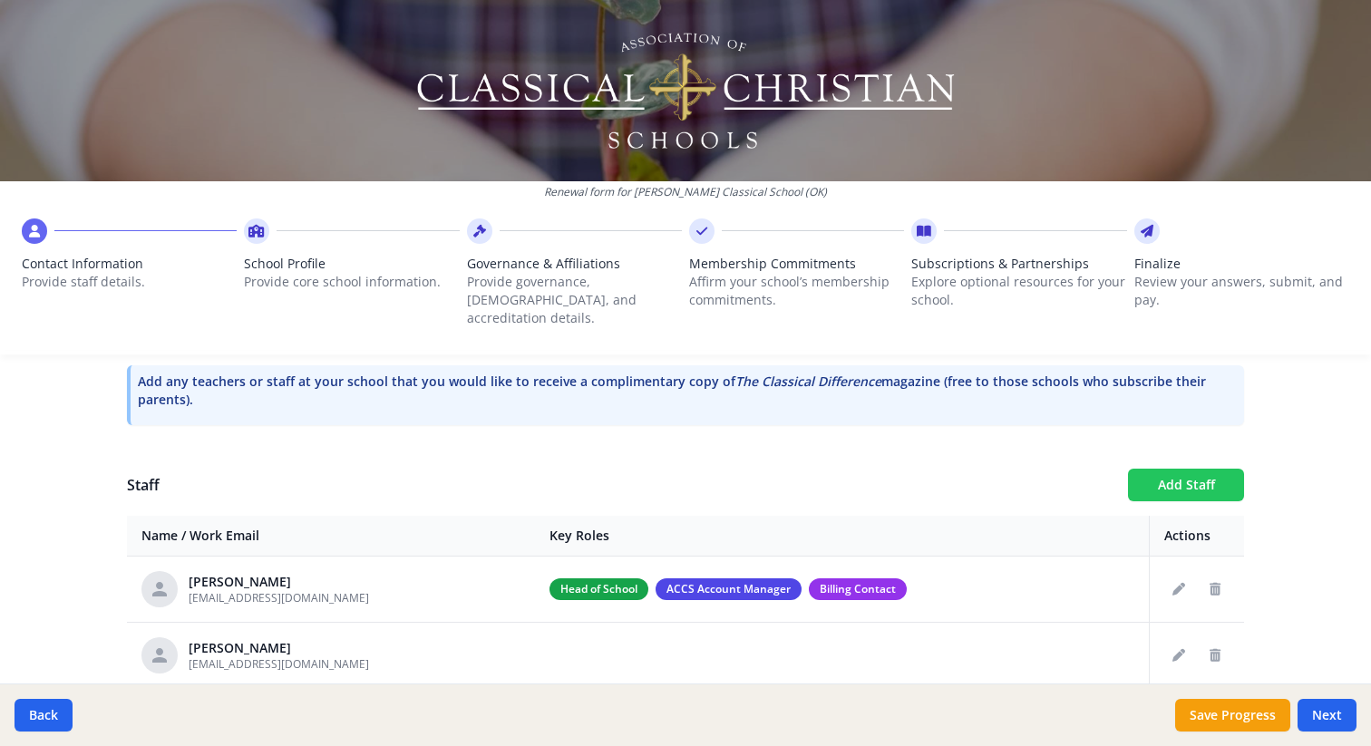
click at [1183, 469] on button "Add Staff" at bounding box center [1186, 485] width 116 height 33
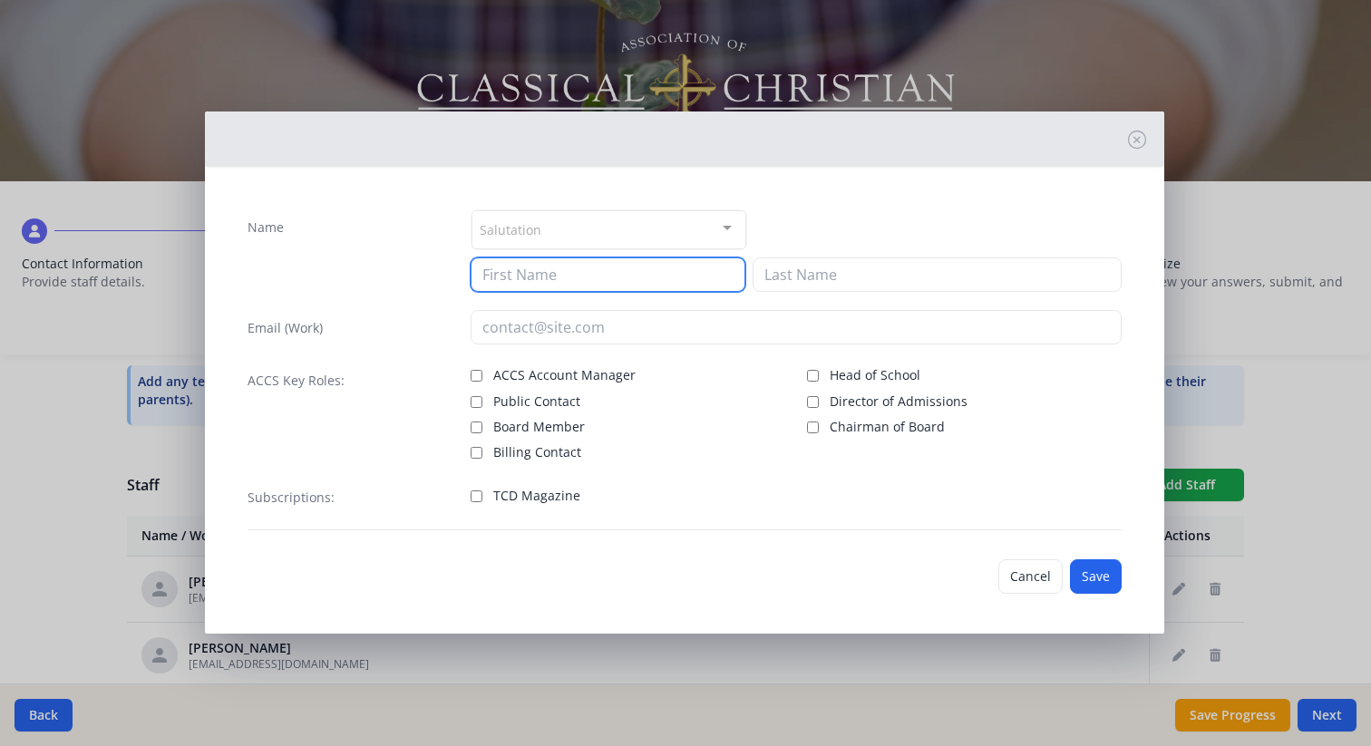
click at [569, 280] on input at bounding box center [608, 275] width 275 height 34
type input "[PERSON_NAME]"
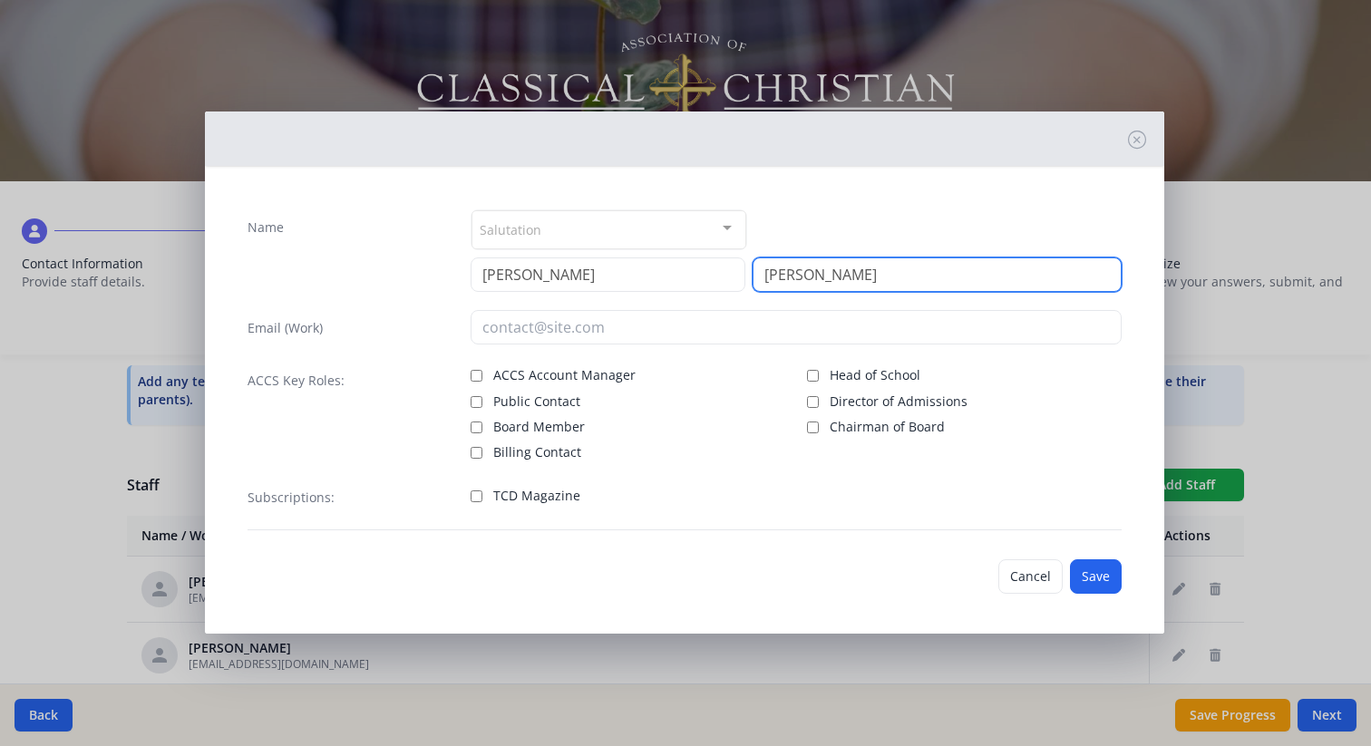
type input "[PERSON_NAME]"
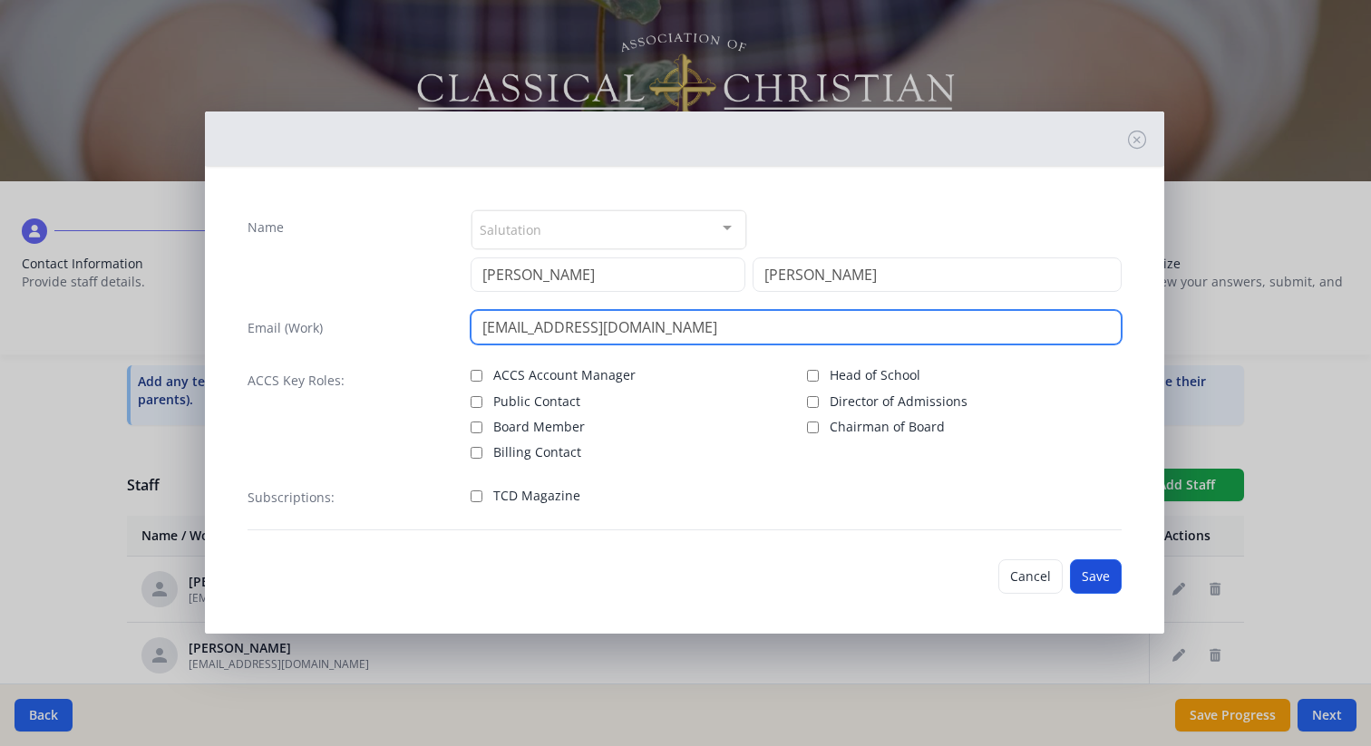
type input "[EMAIL_ADDRESS][DOMAIN_NAME]"
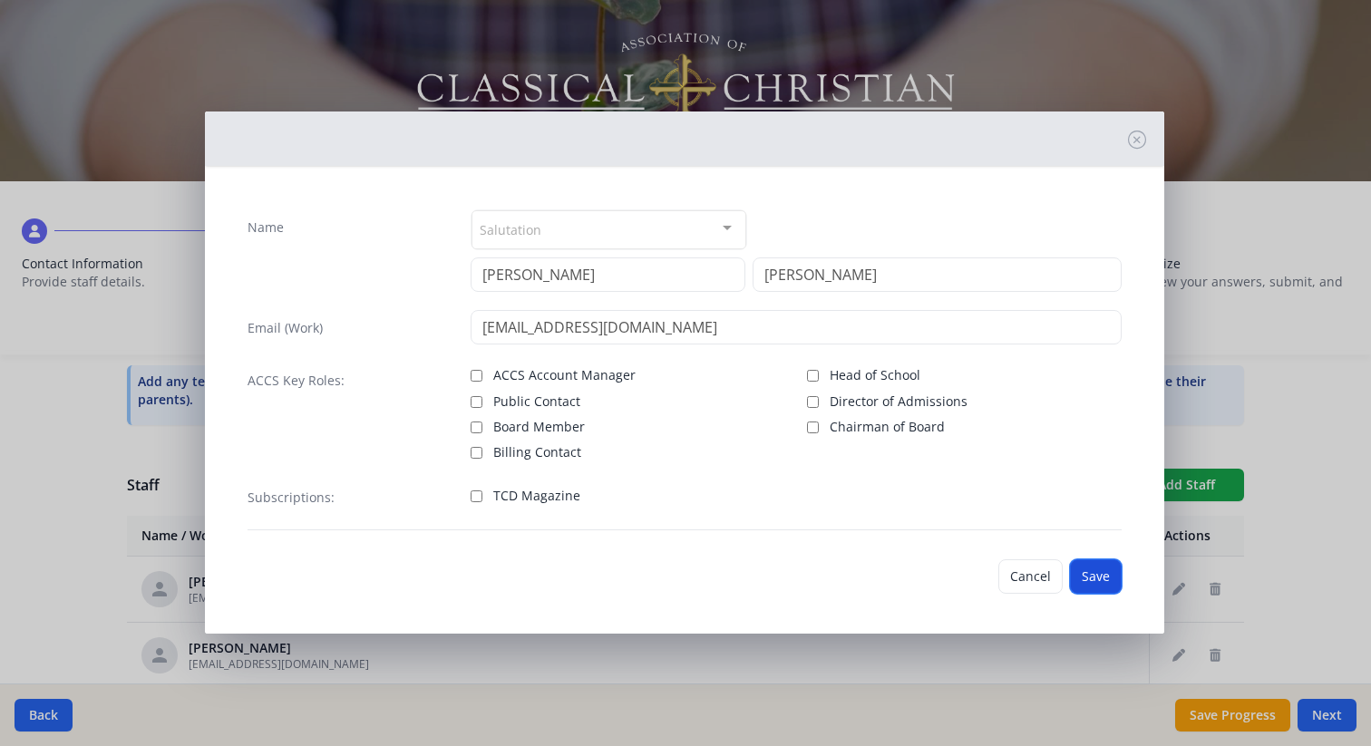
click at [1100, 570] on button "Save" at bounding box center [1096, 577] width 52 height 34
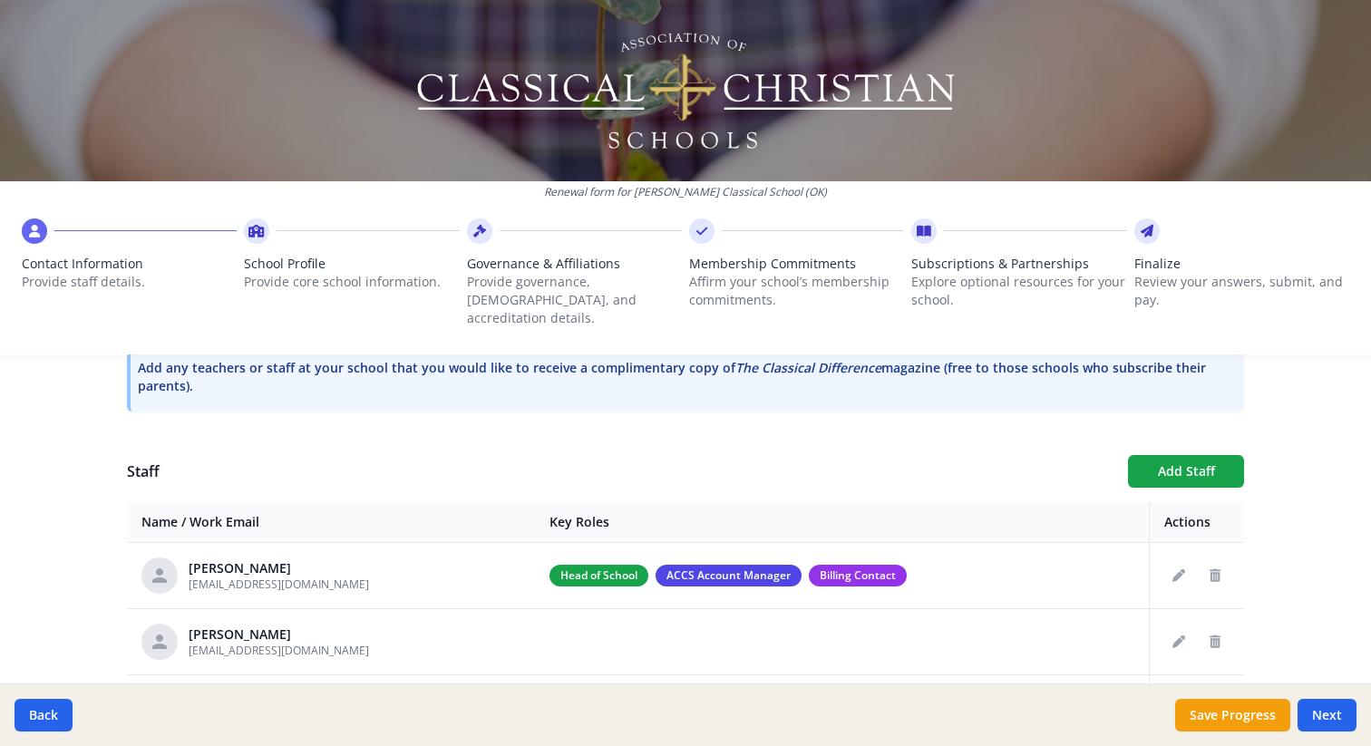
scroll to position [557, 0]
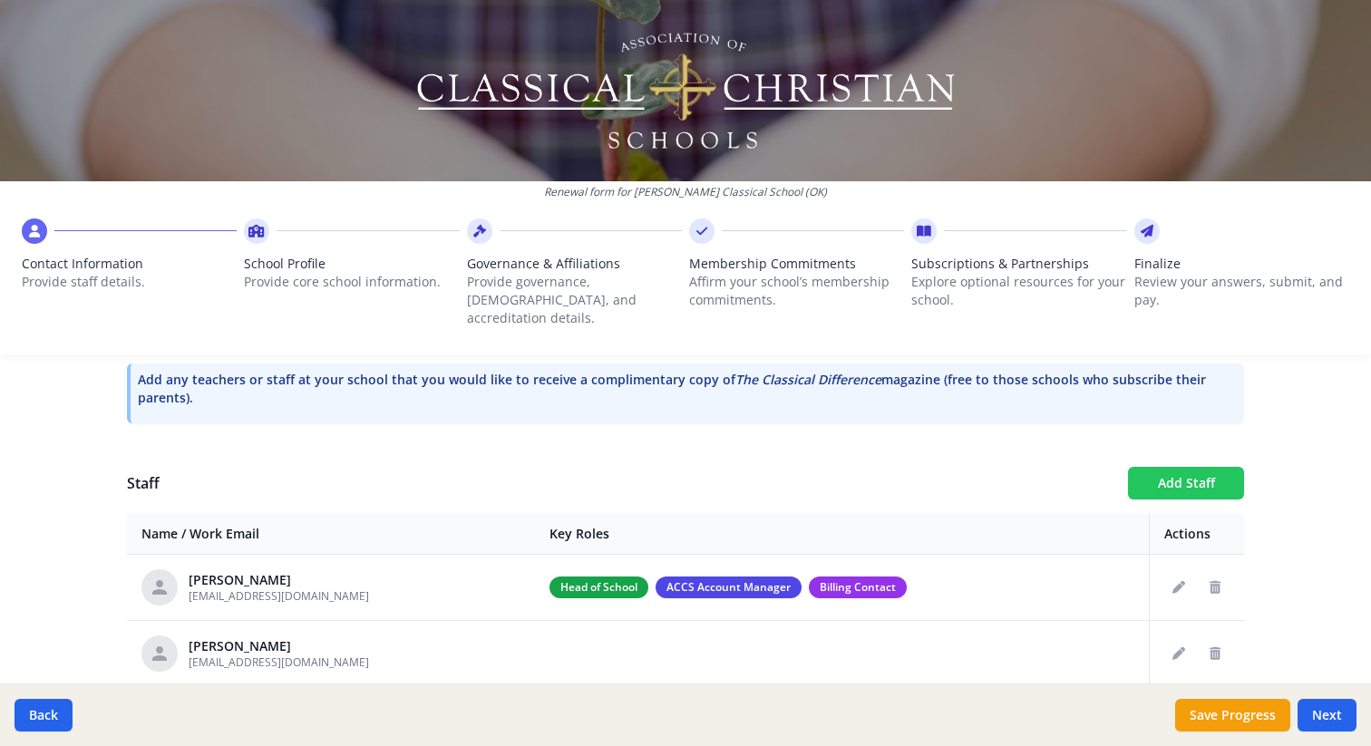
click at [1178, 470] on button "Add Staff" at bounding box center [1186, 483] width 116 height 33
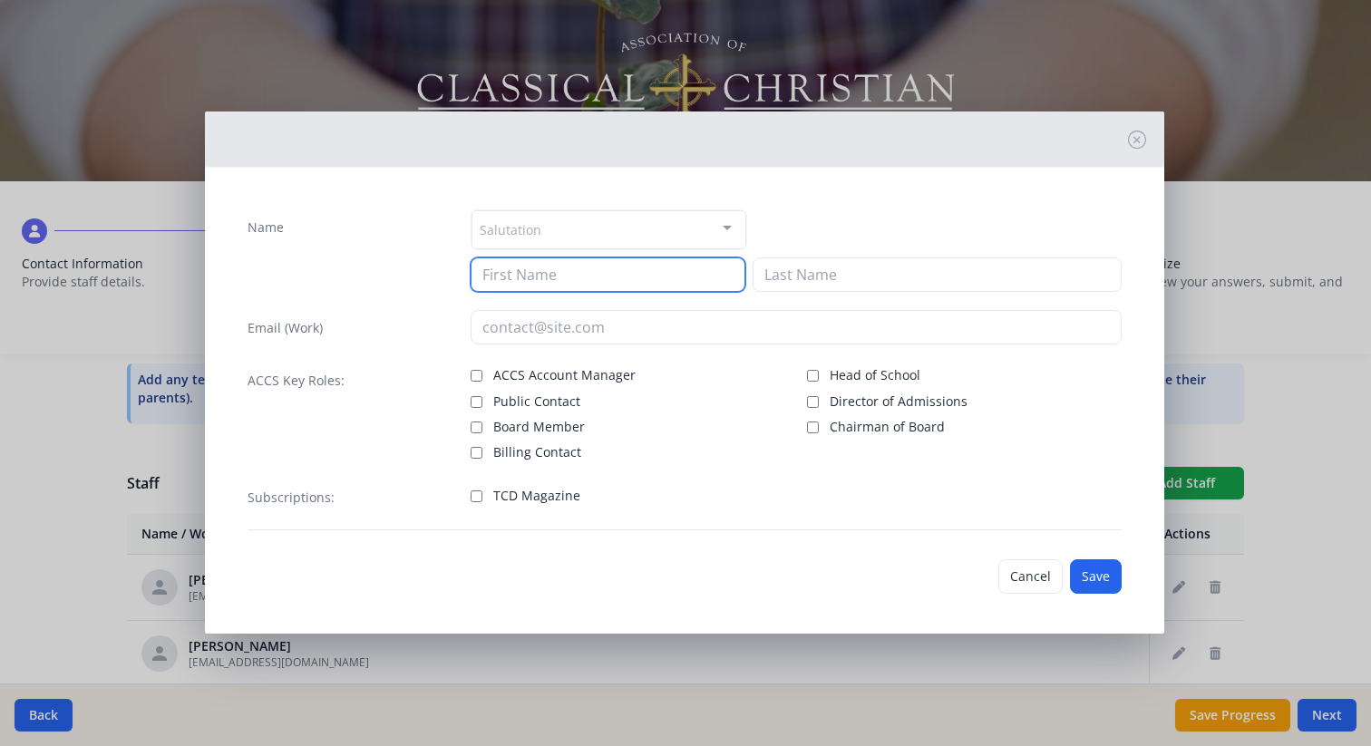
click at [543, 278] on input at bounding box center [608, 275] width 275 height 34
type input "k"
type input "[PERSON_NAME]"
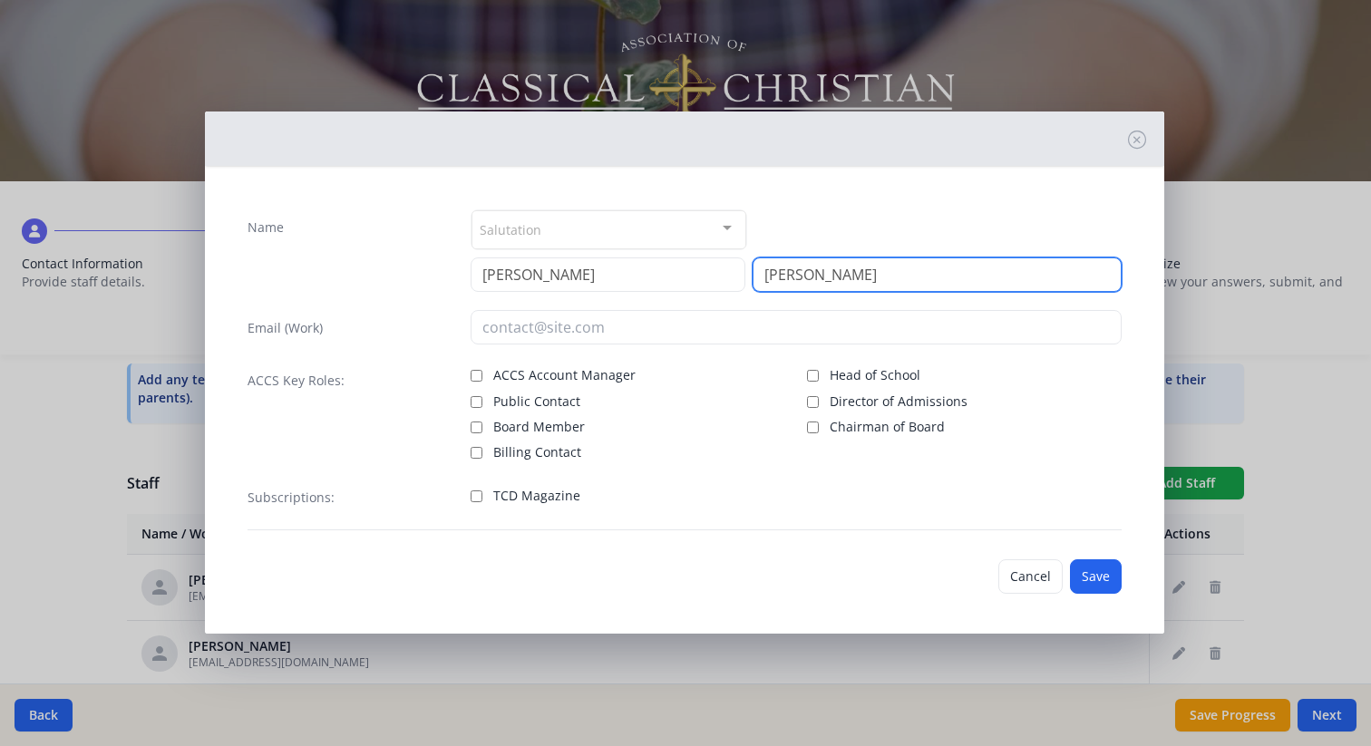
type input "[PERSON_NAME]"
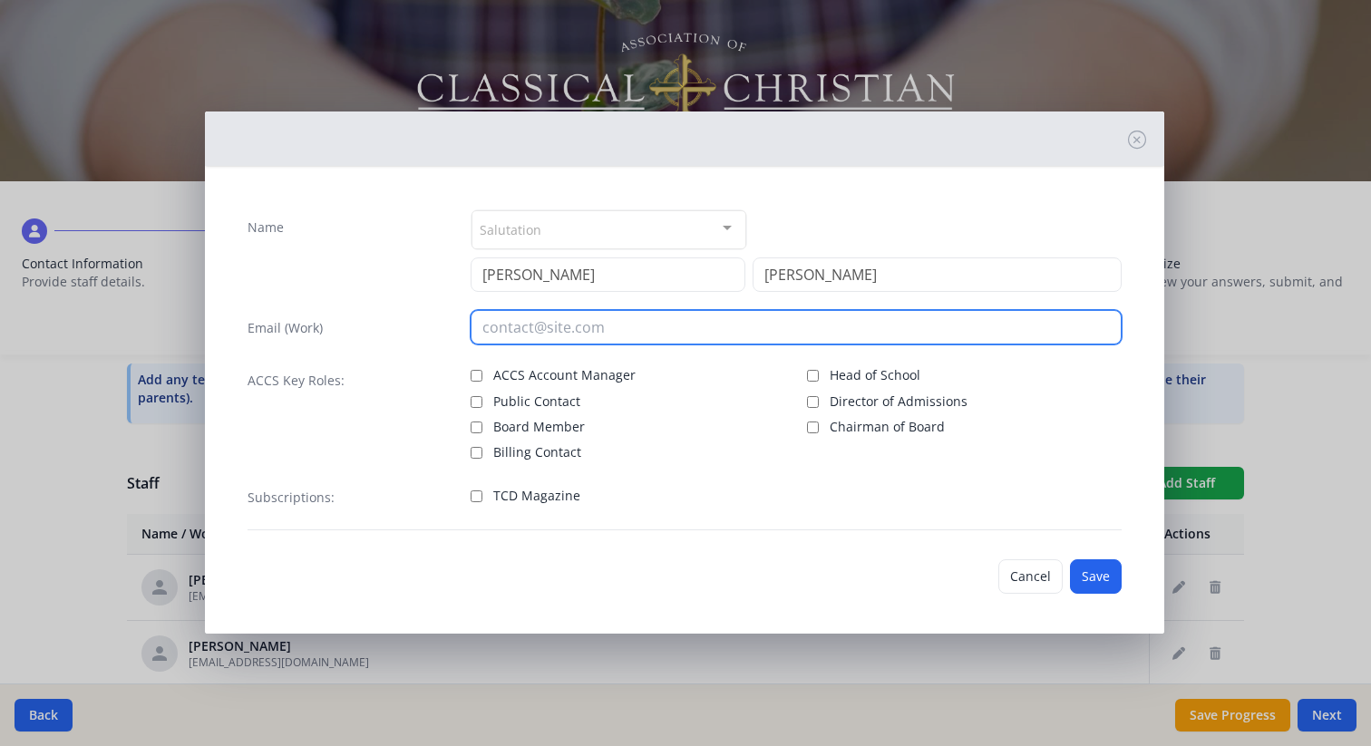
click at [583, 333] on input "email" at bounding box center [796, 327] width 651 height 34
type input "[EMAIL_ADDRESS][DOMAIN_NAME]"
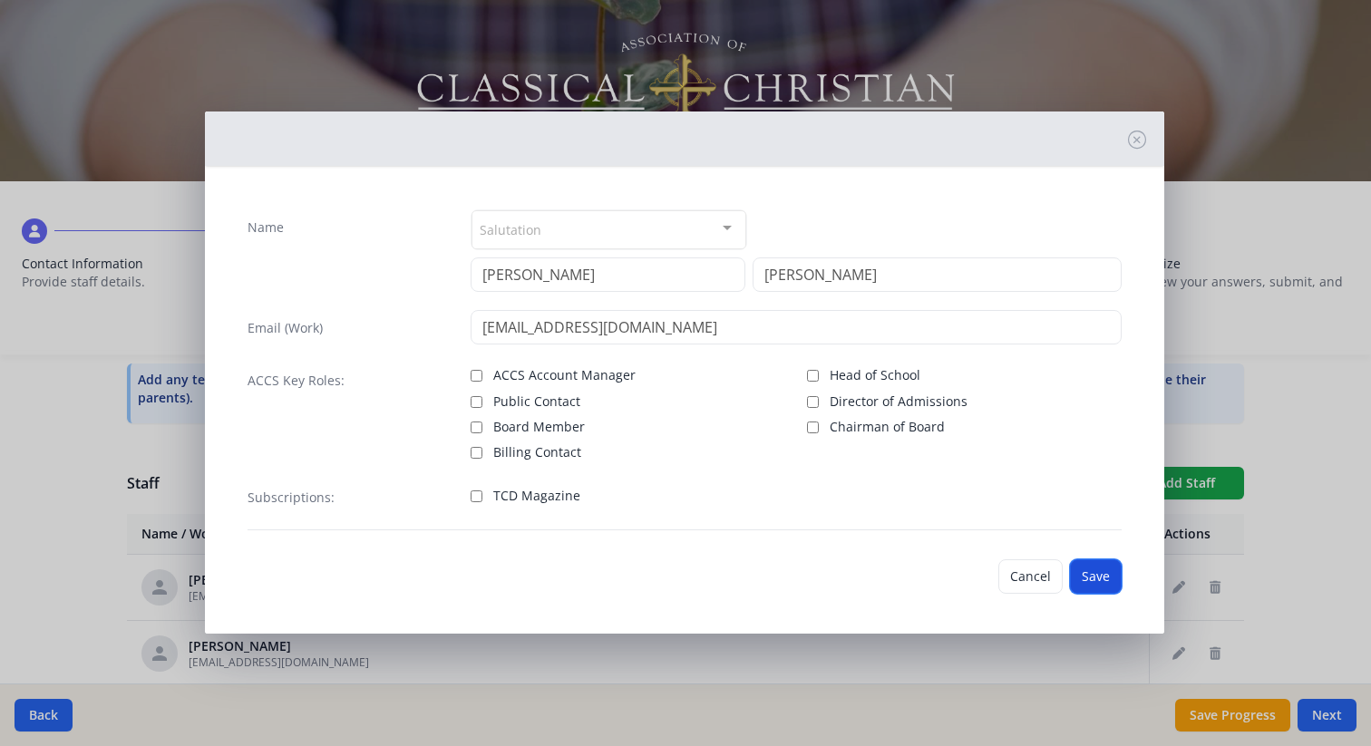
click at [1096, 577] on button "Save" at bounding box center [1096, 577] width 52 height 34
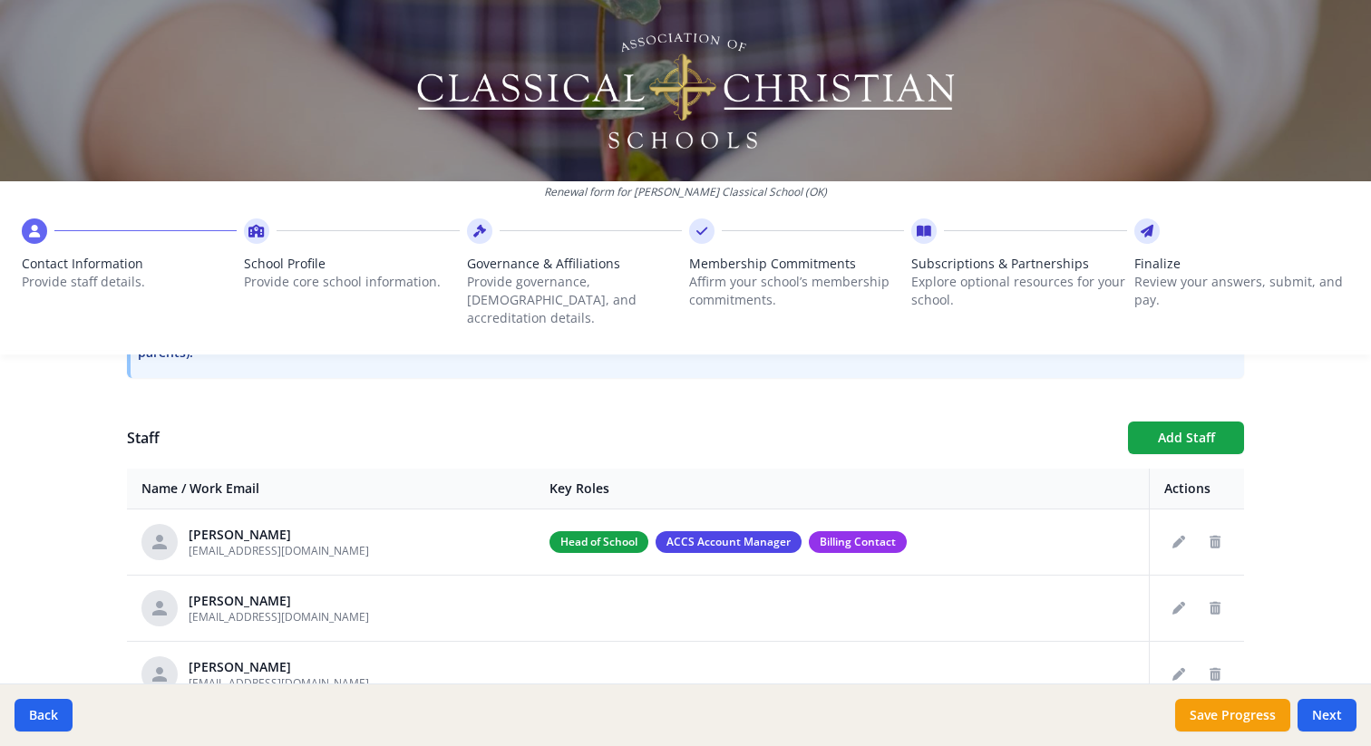
scroll to position [600, 0]
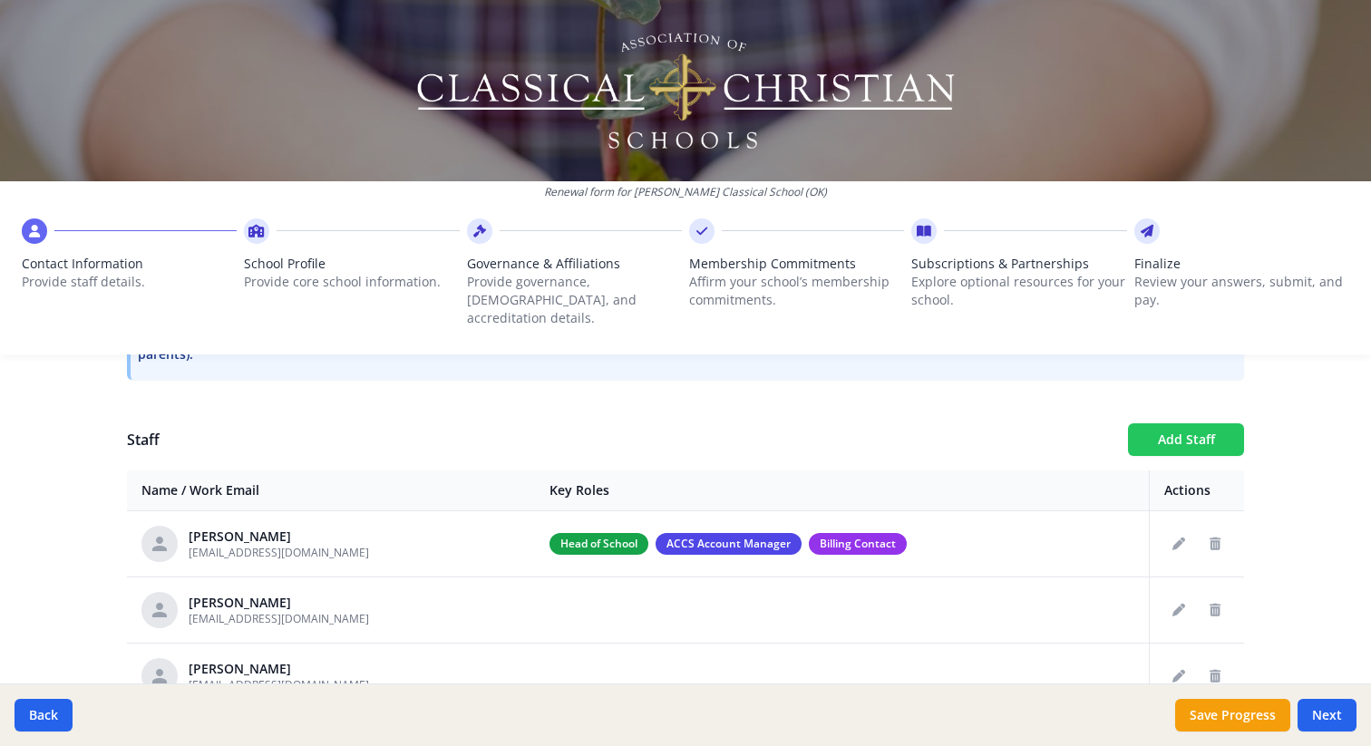
click at [1173, 431] on button "Add Staff" at bounding box center [1186, 440] width 116 height 33
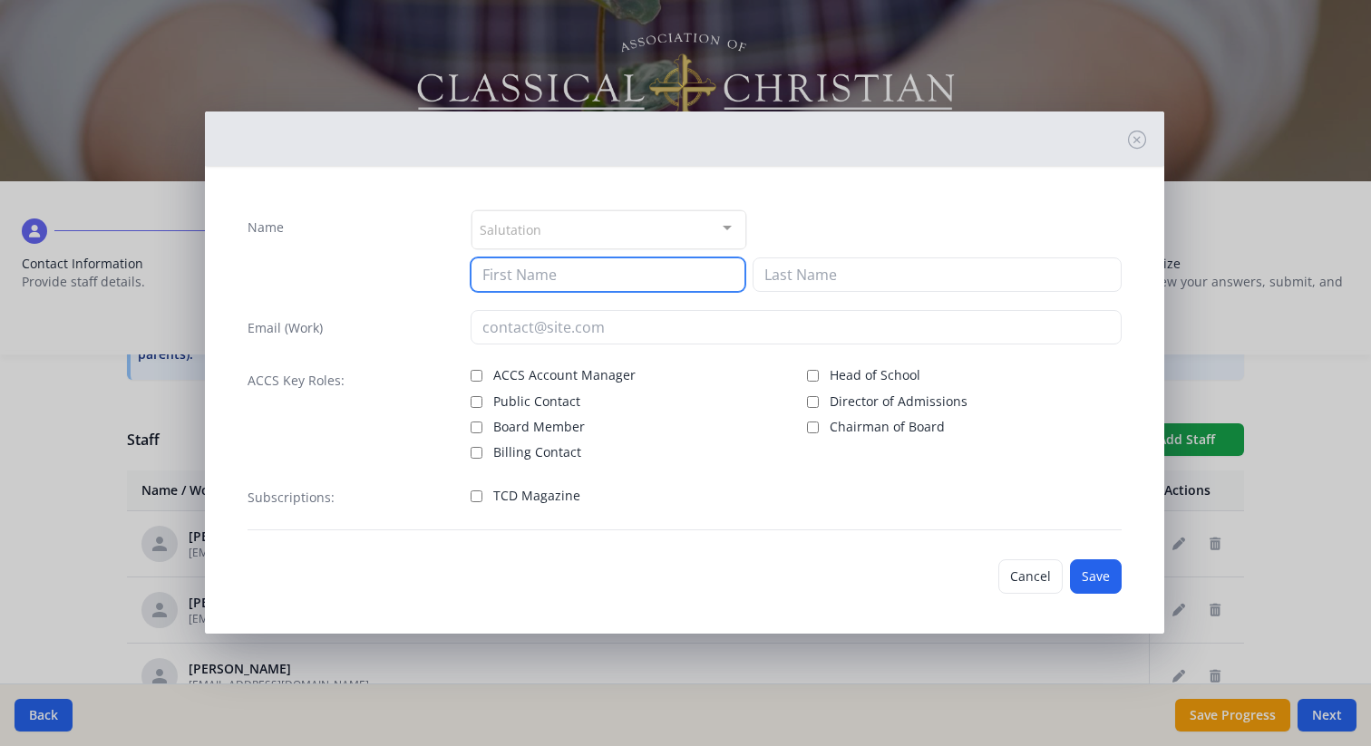
click at [531, 269] on input at bounding box center [608, 275] width 275 height 34
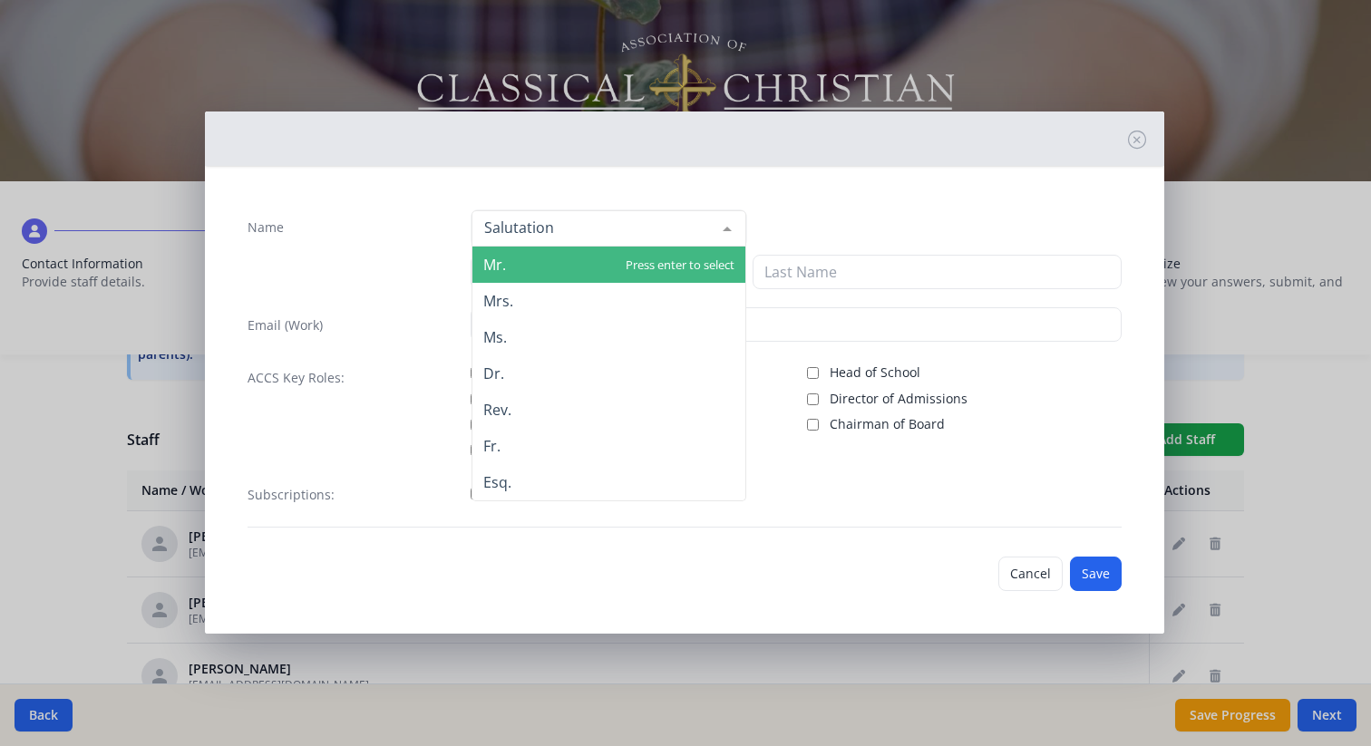
click at [555, 239] on div at bounding box center [609, 228] width 275 height 36
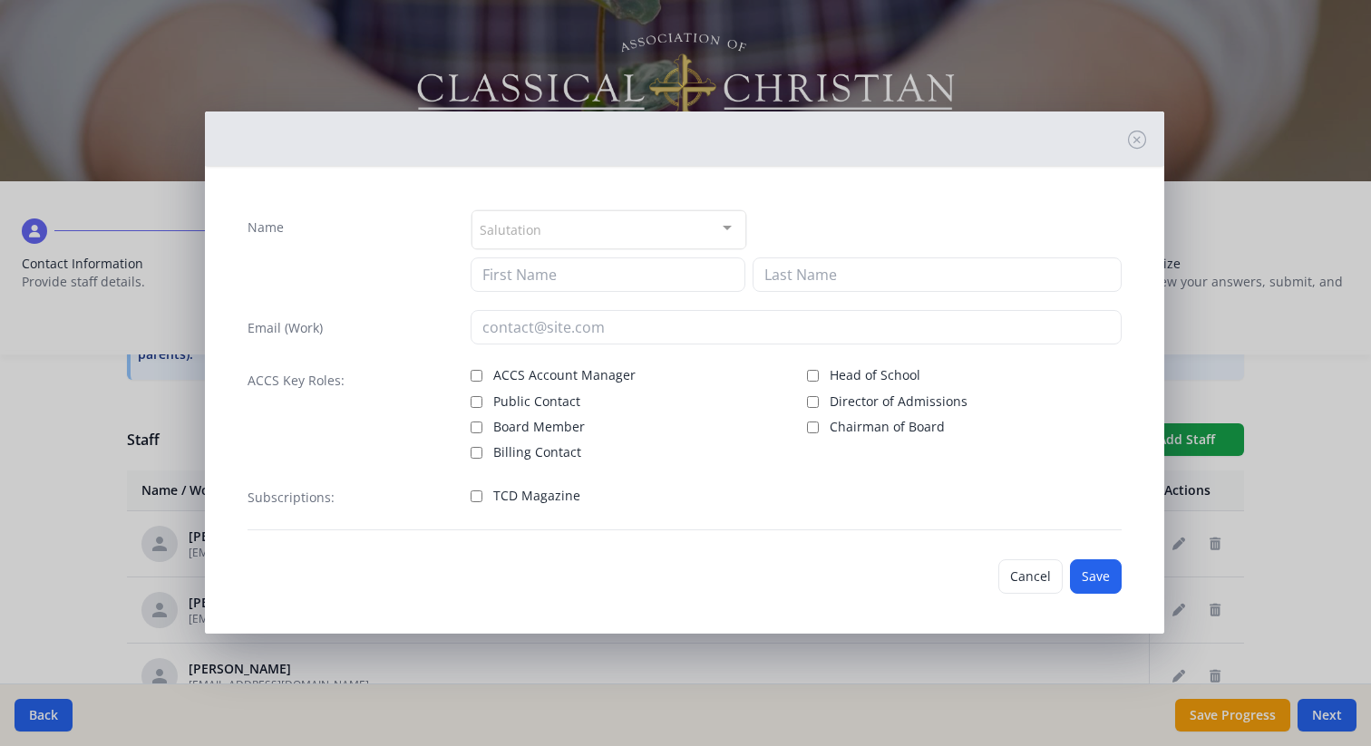
click at [423, 231] on div "Name" at bounding box center [350, 250] width 205 height 83
click at [620, 287] on input at bounding box center [608, 275] width 275 height 34
click at [601, 231] on div "Salutation" at bounding box center [609, 229] width 275 height 39
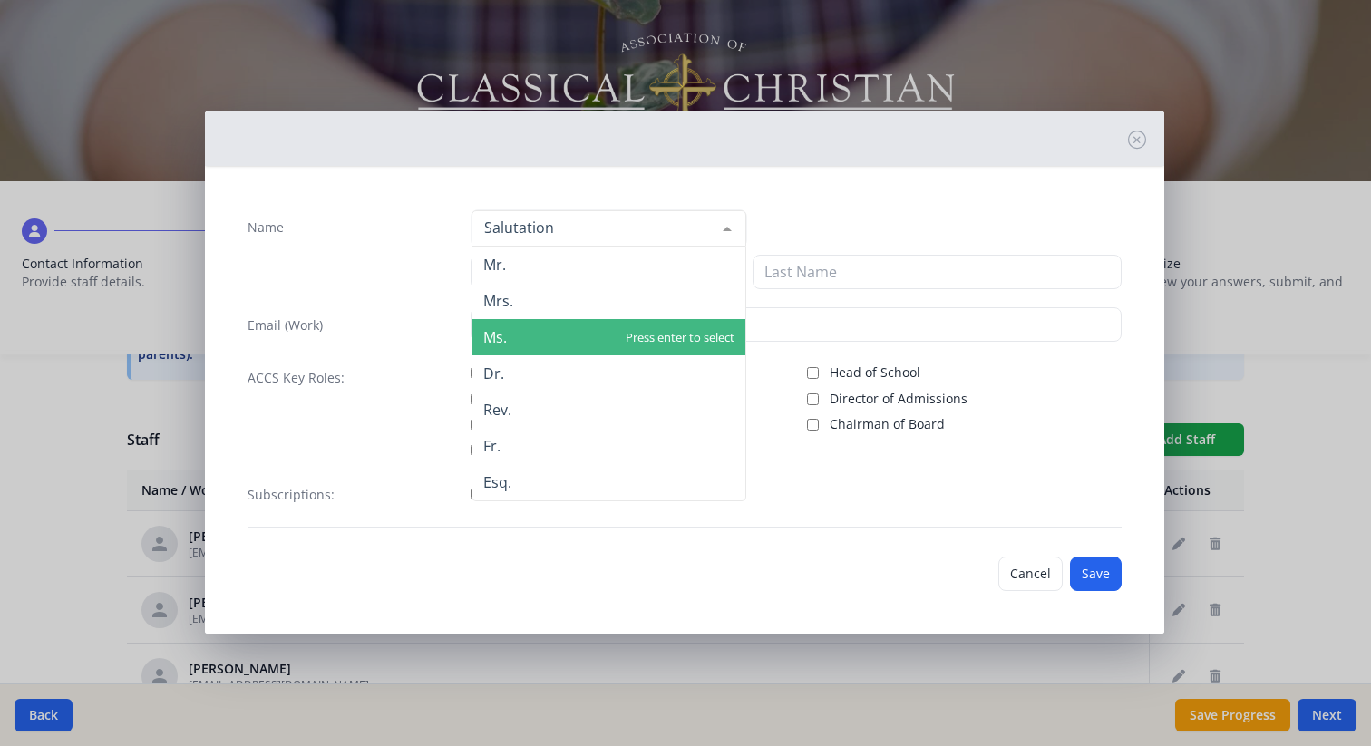
click at [574, 335] on span "Ms." at bounding box center [608, 337] width 273 height 36
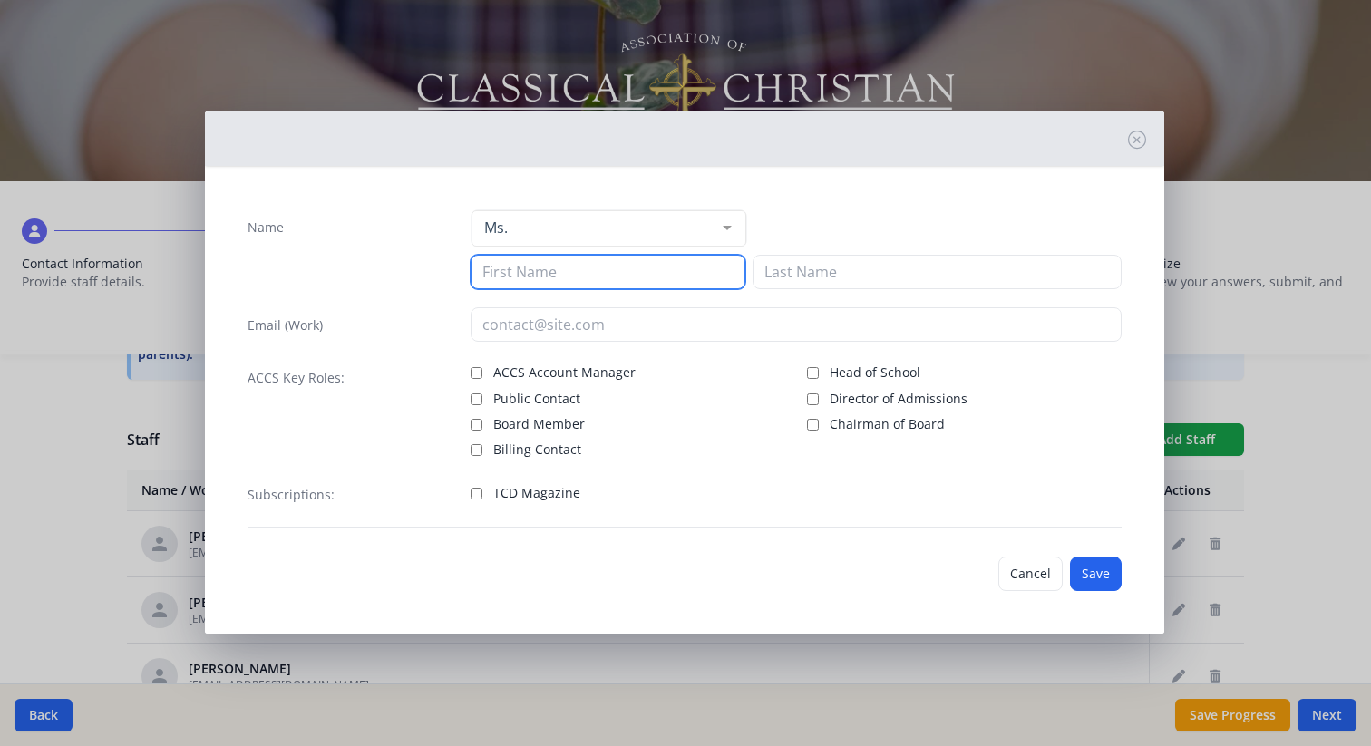
click at [585, 274] on input at bounding box center [608, 272] width 275 height 34
type input "Corrie"
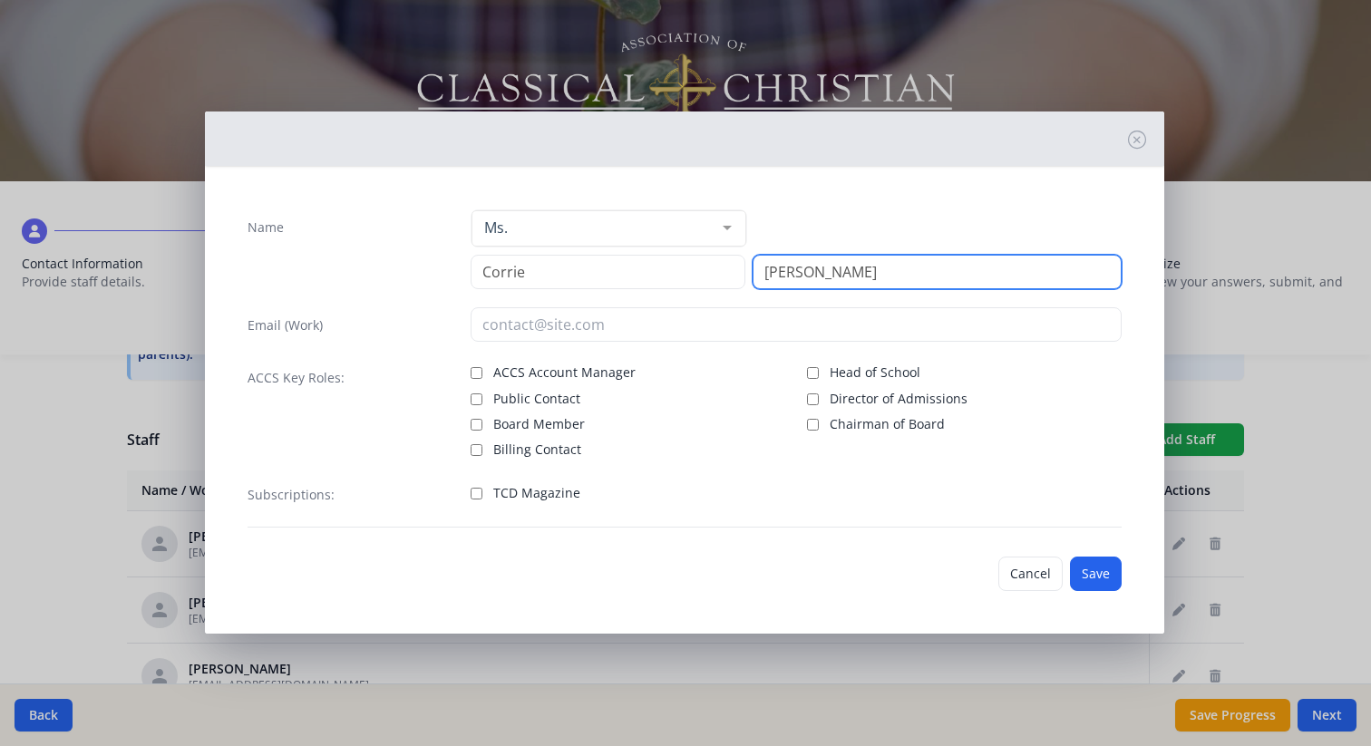
type input "[PERSON_NAME]"
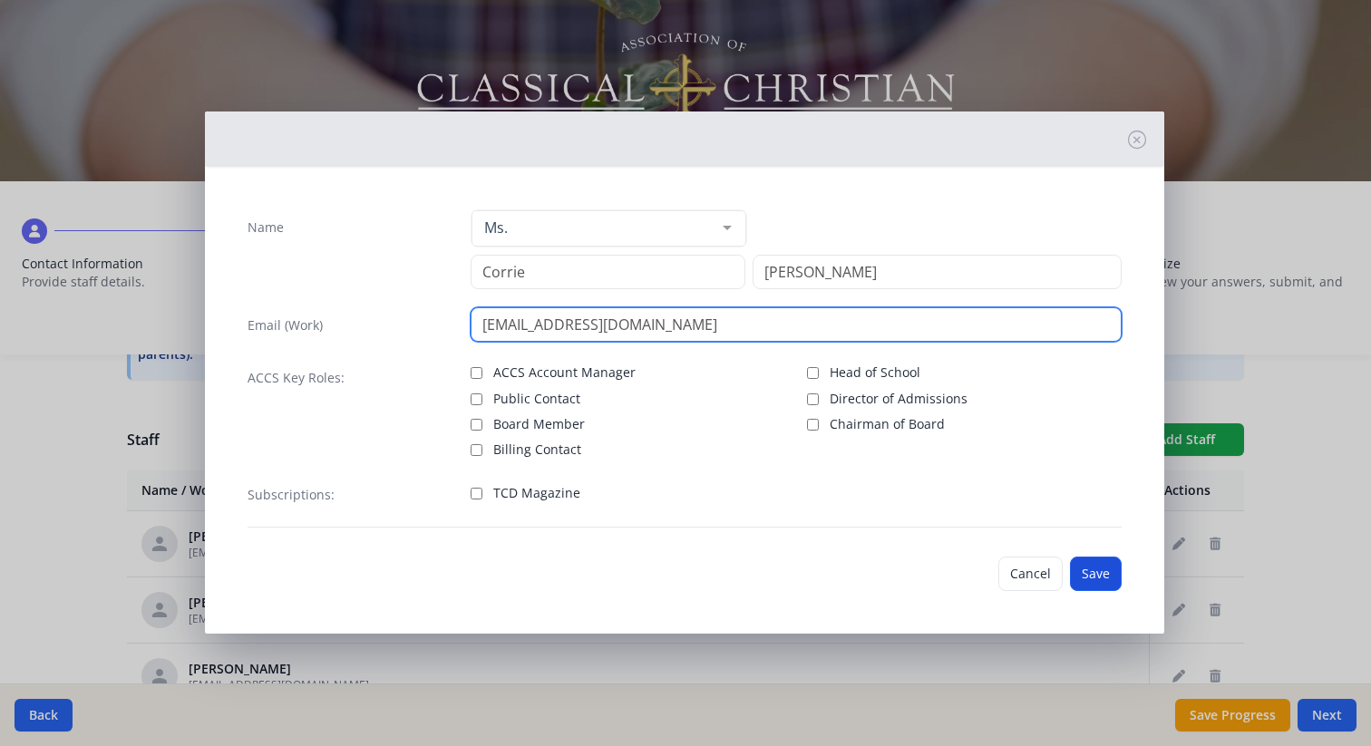
type input "[EMAIL_ADDRESS][DOMAIN_NAME]"
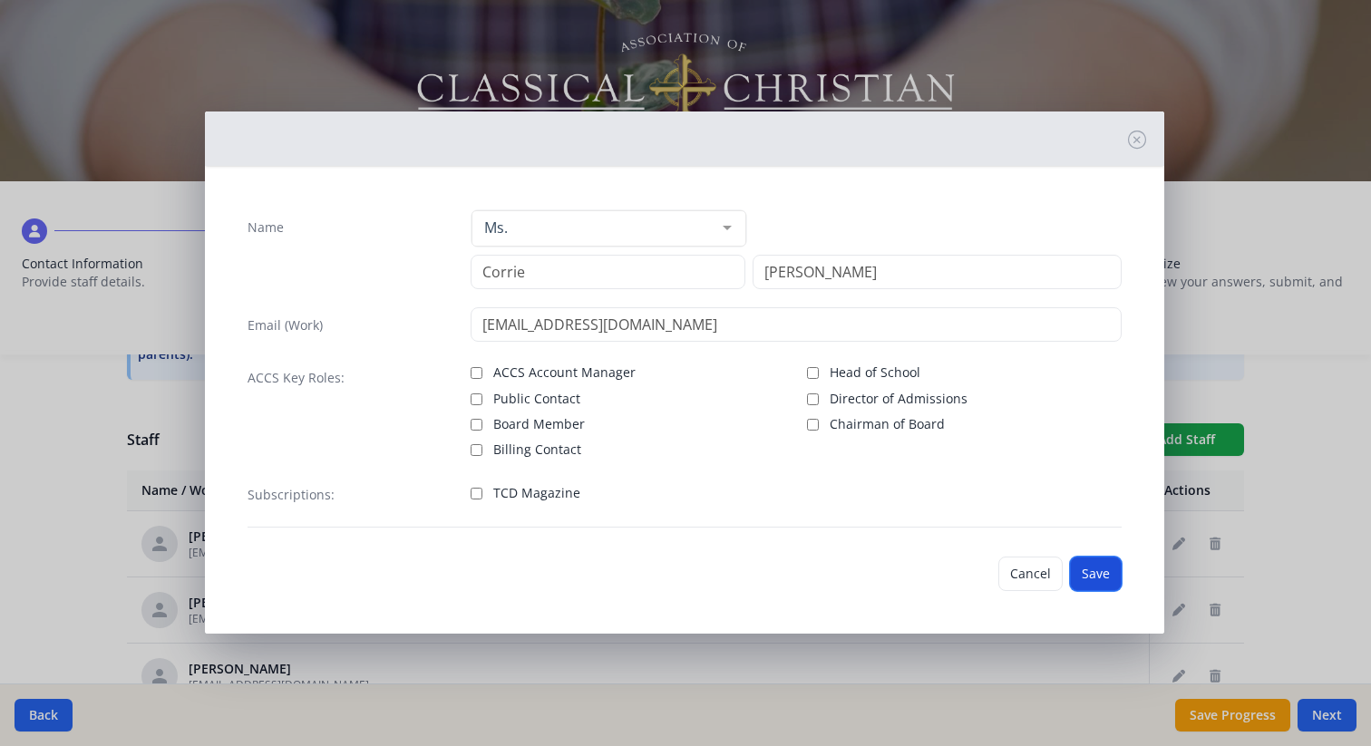
click at [1112, 575] on button "Save" at bounding box center [1096, 574] width 52 height 34
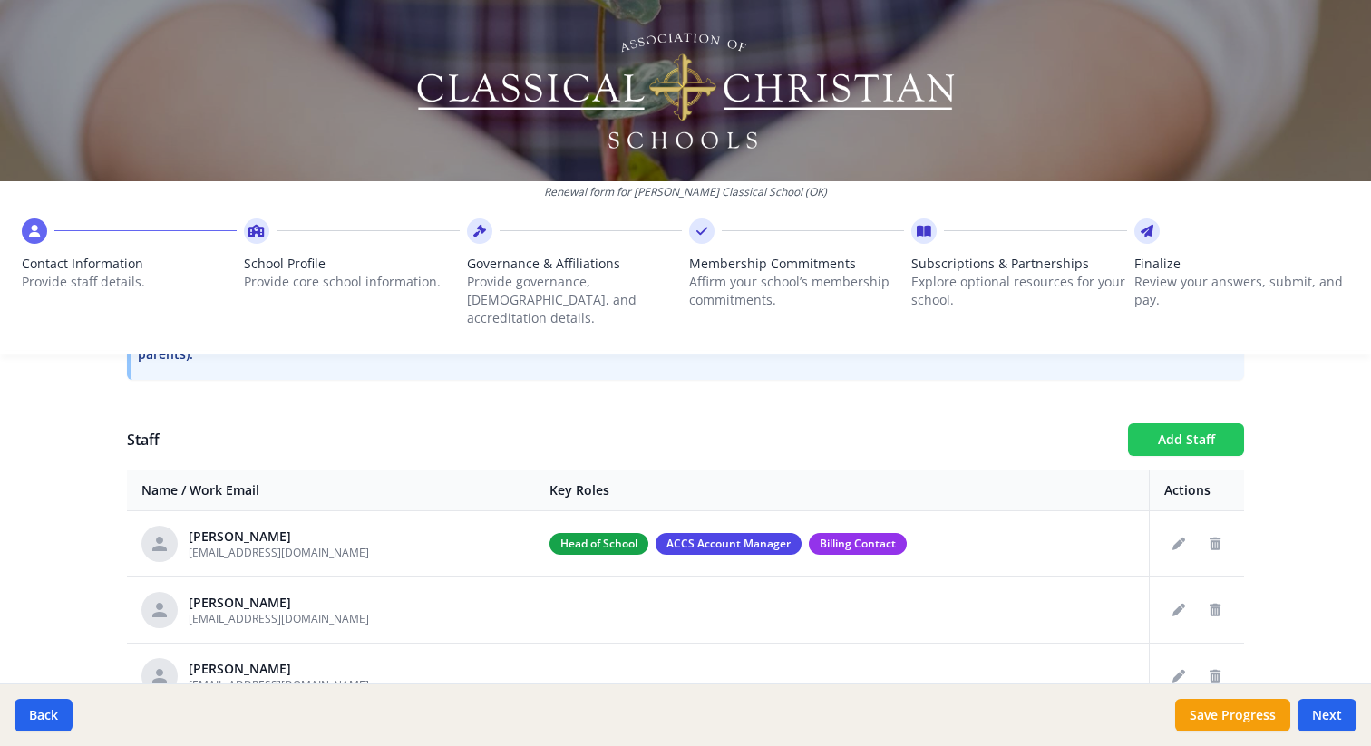
click at [1171, 424] on button "Add Staff" at bounding box center [1186, 440] width 116 height 33
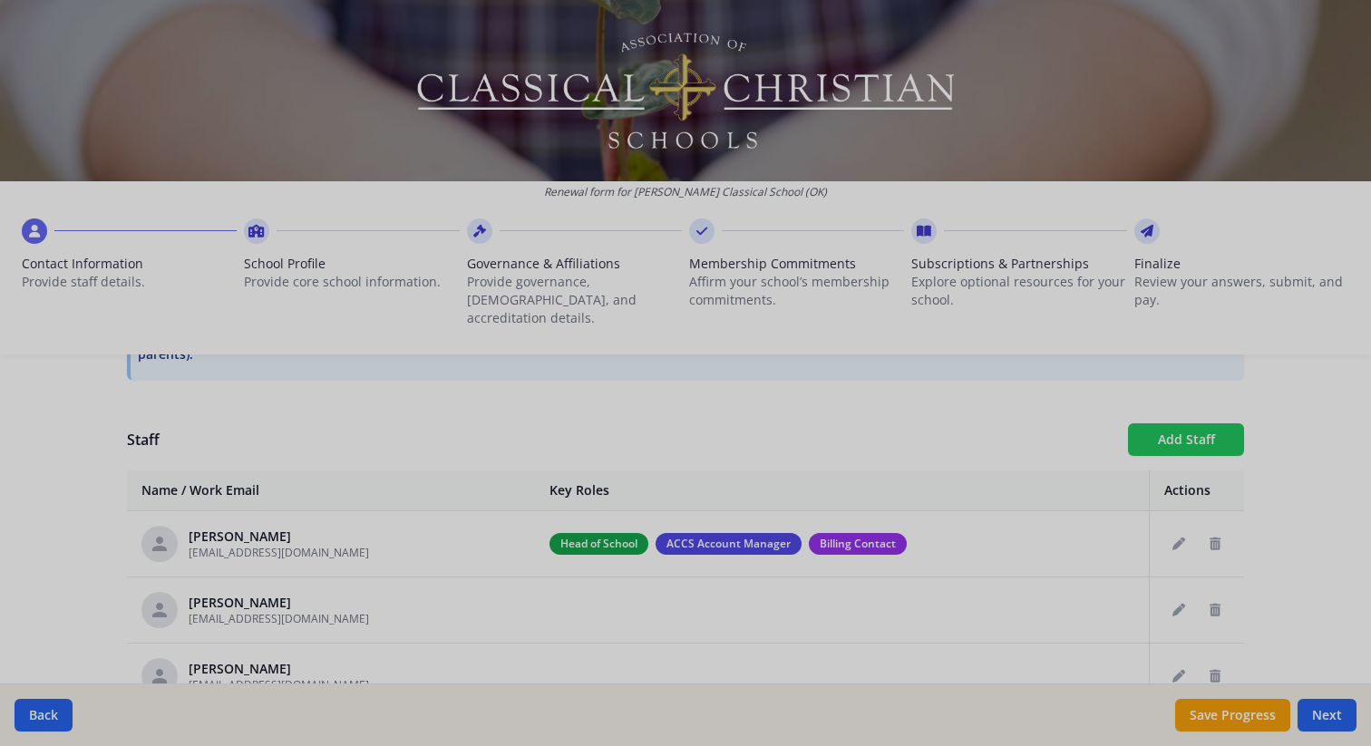
checkbox input "false"
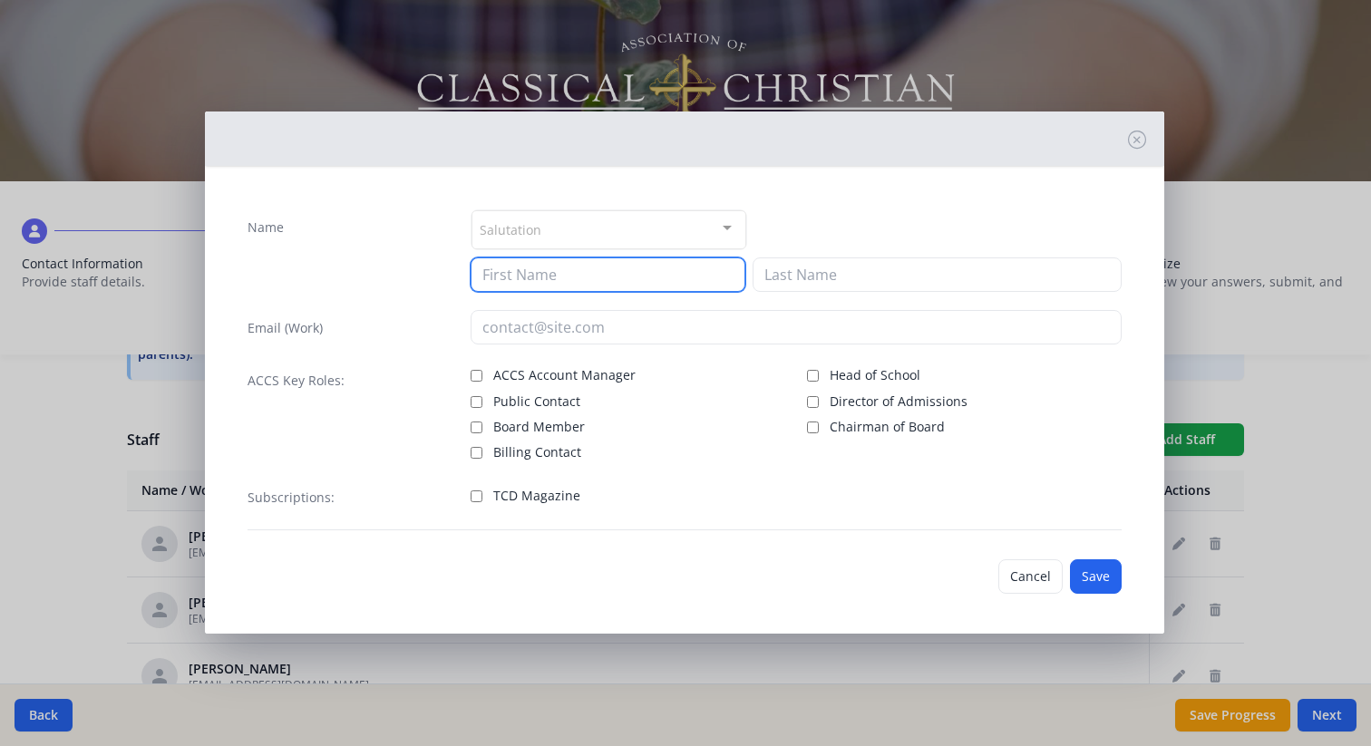
click at [569, 278] on input at bounding box center [608, 275] width 275 height 34
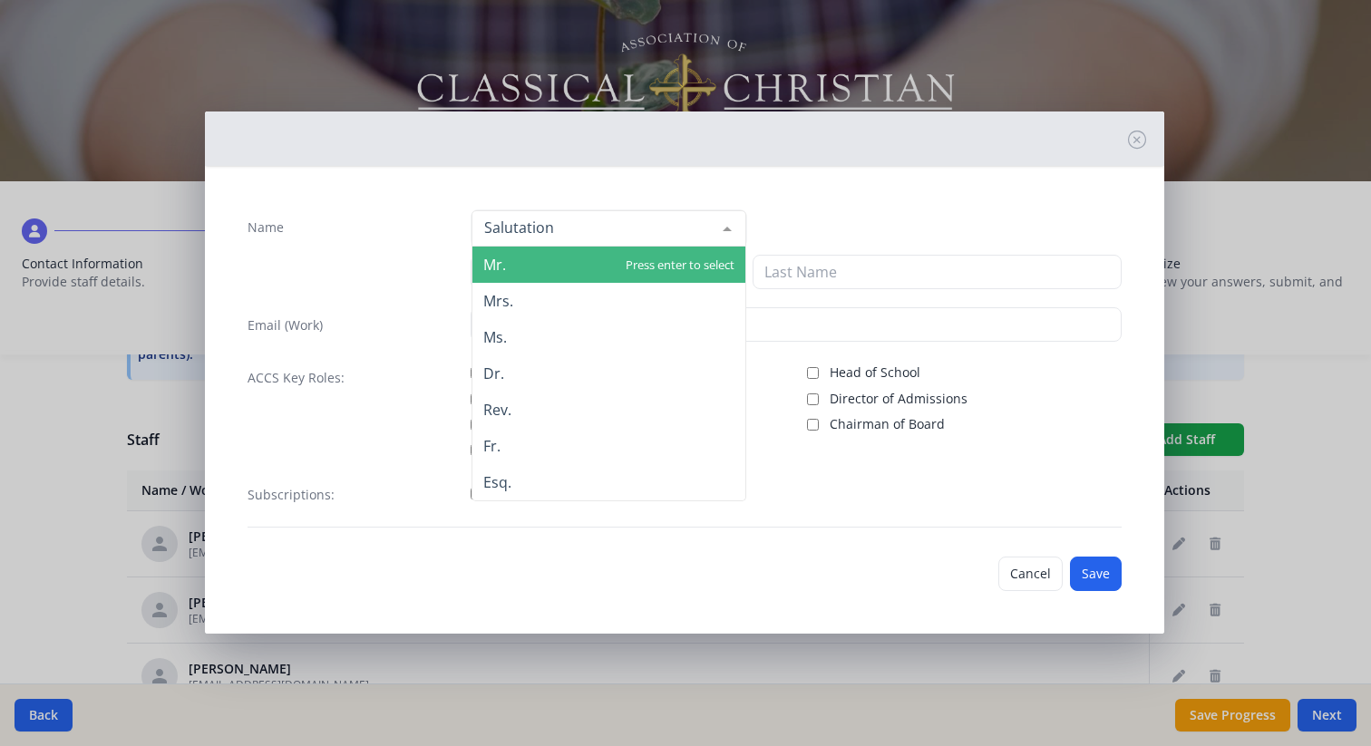
click at [570, 228] on div at bounding box center [609, 228] width 275 height 36
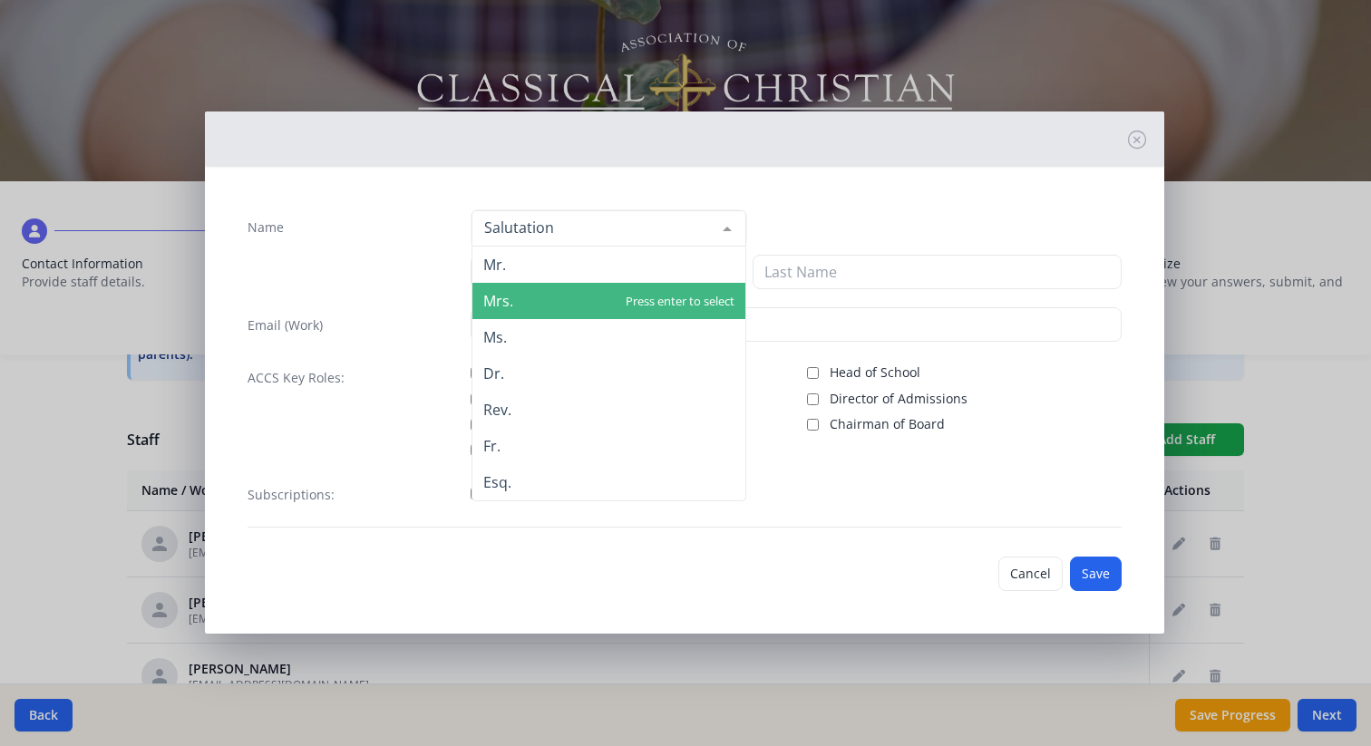
click at [539, 298] on span "Mrs." at bounding box center [608, 301] width 273 height 36
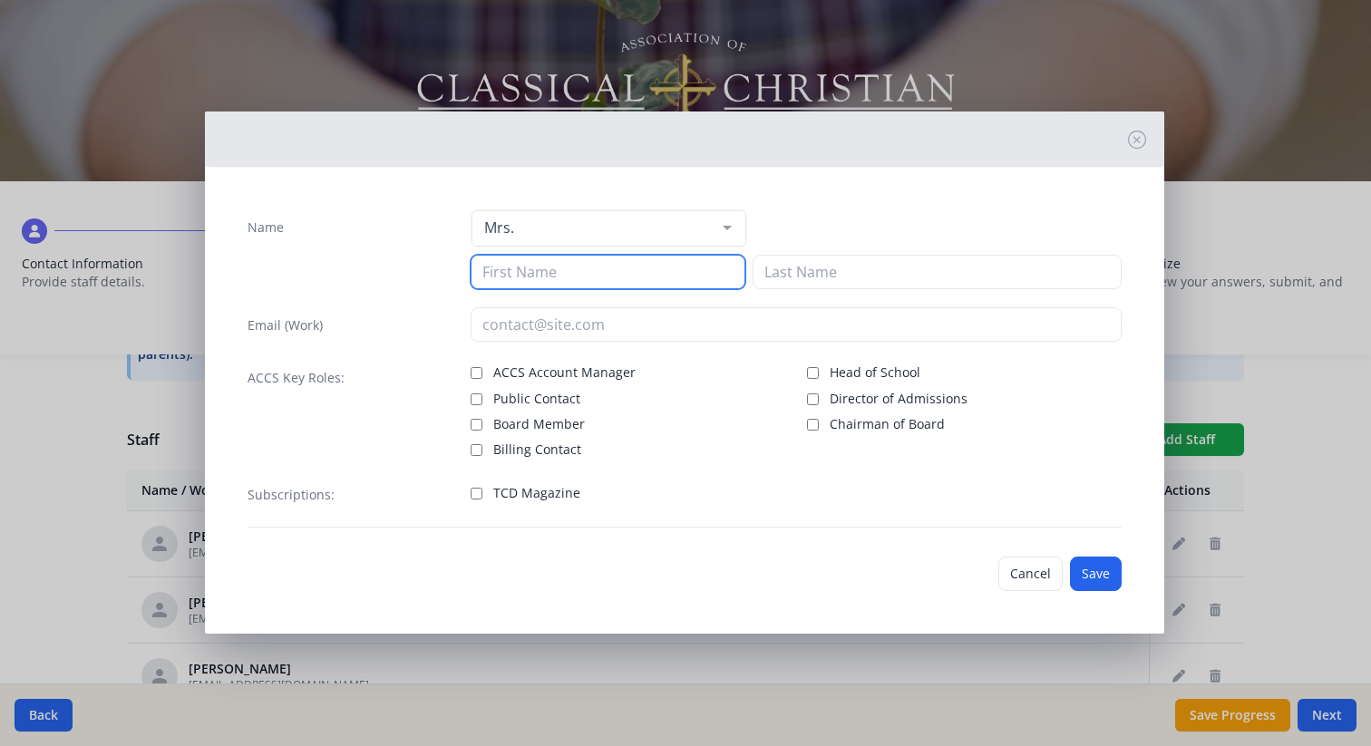
click at [557, 274] on input at bounding box center [608, 272] width 275 height 34
type input "Karis"
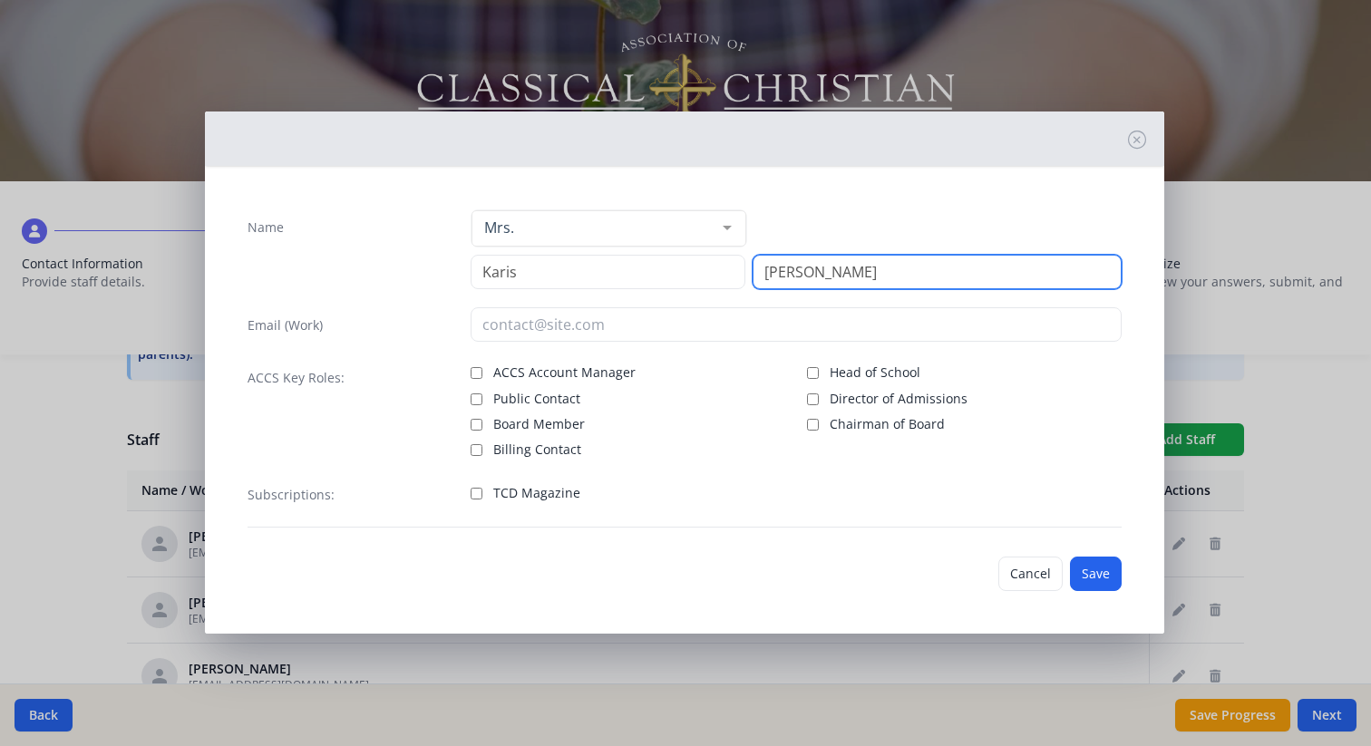
type input "[PERSON_NAME]"
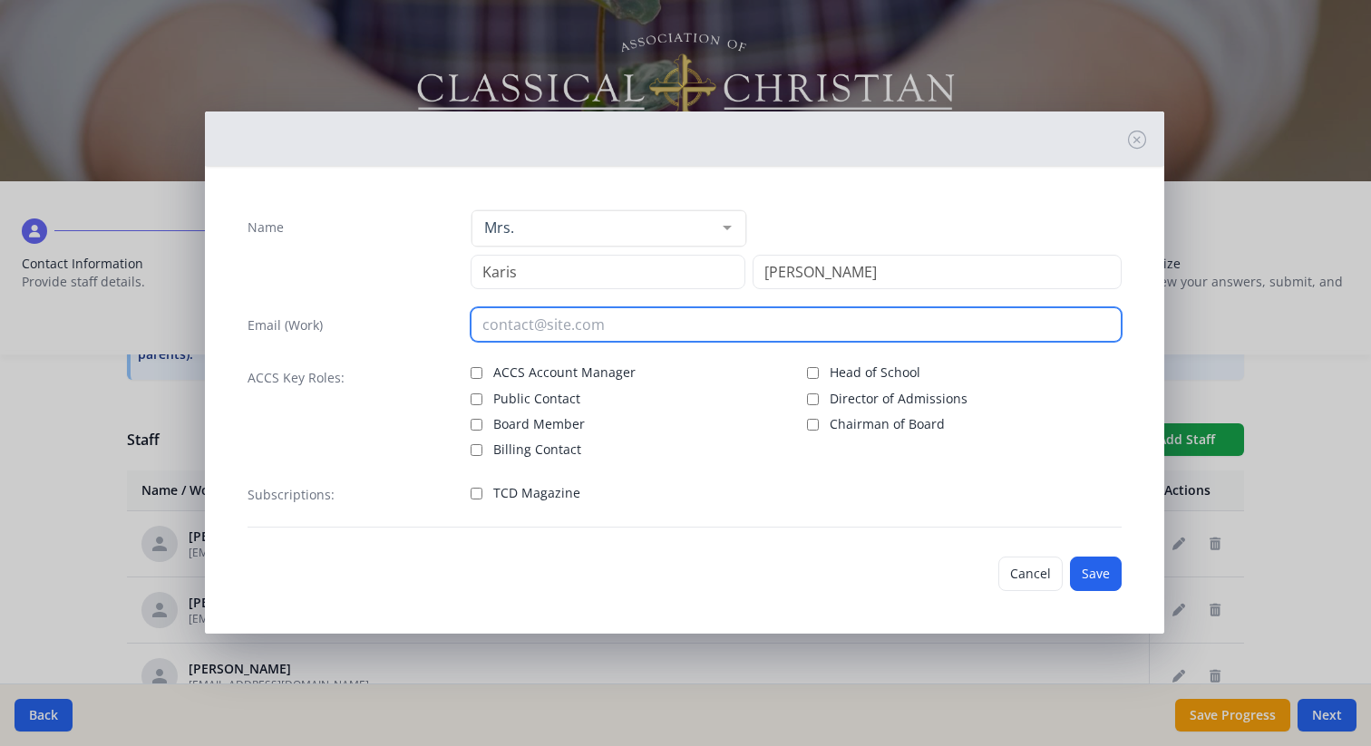
click at [555, 334] on input "email" at bounding box center [796, 324] width 651 height 34
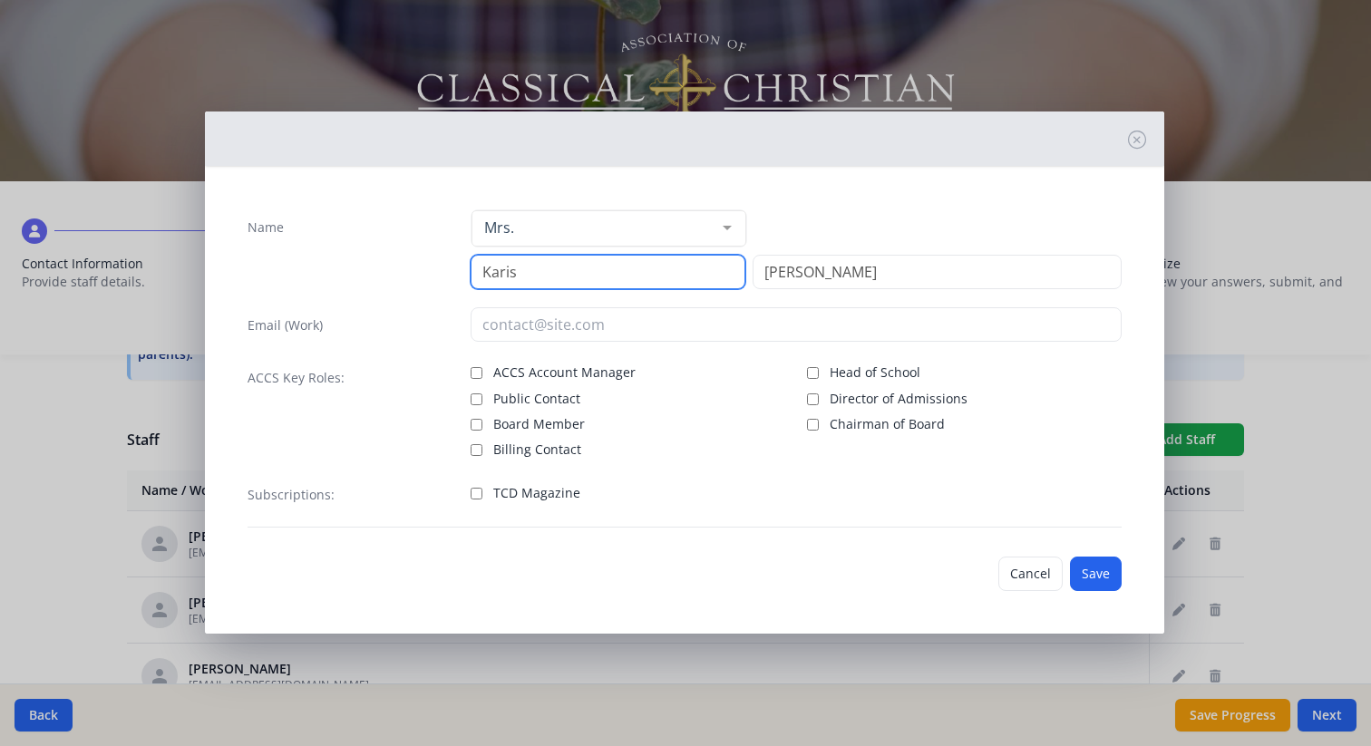
click at [507, 269] on input "Karis" at bounding box center [608, 272] width 275 height 34
click at [508, 275] on input "[PERSON_NAME]" at bounding box center [608, 272] width 275 height 34
type input "Karis"
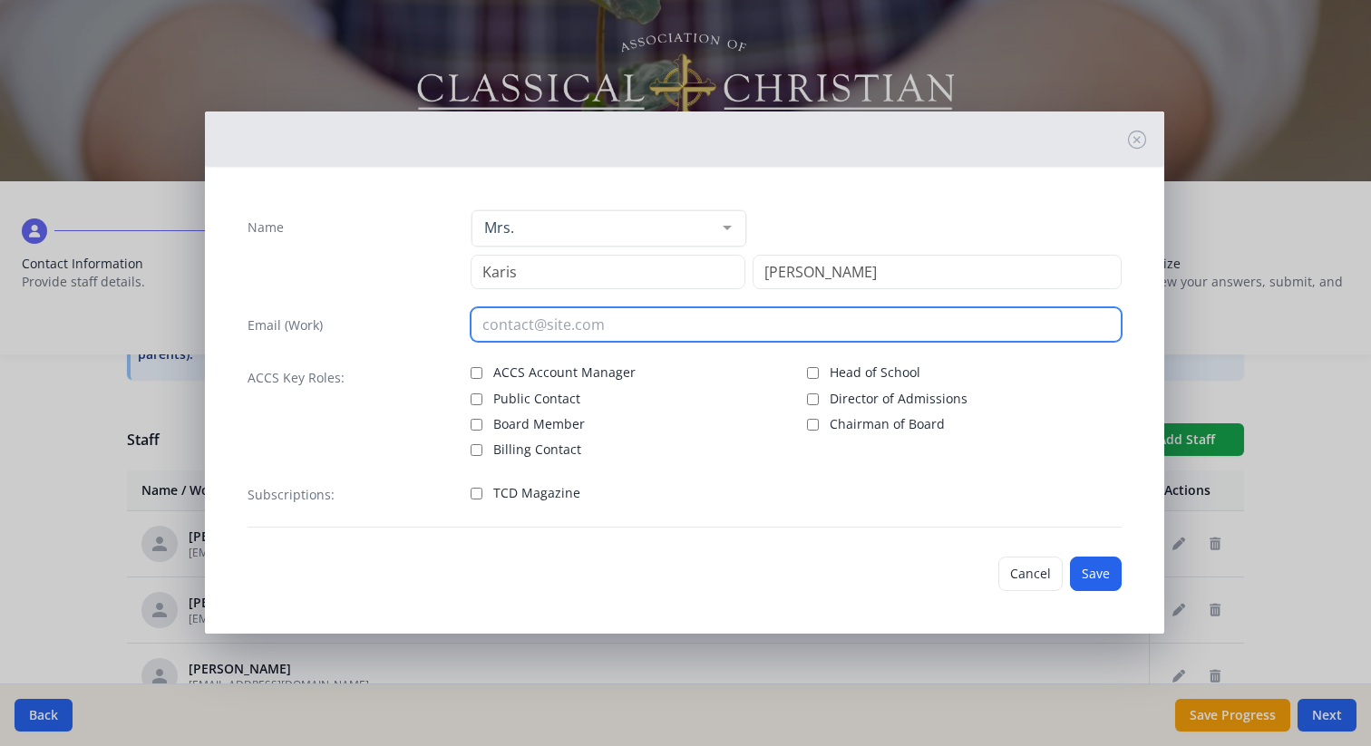
click at [537, 321] on input "email" at bounding box center [796, 324] width 651 height 34
type input "[EMAIL_ADDRESS][DOMAIN_NAME]"
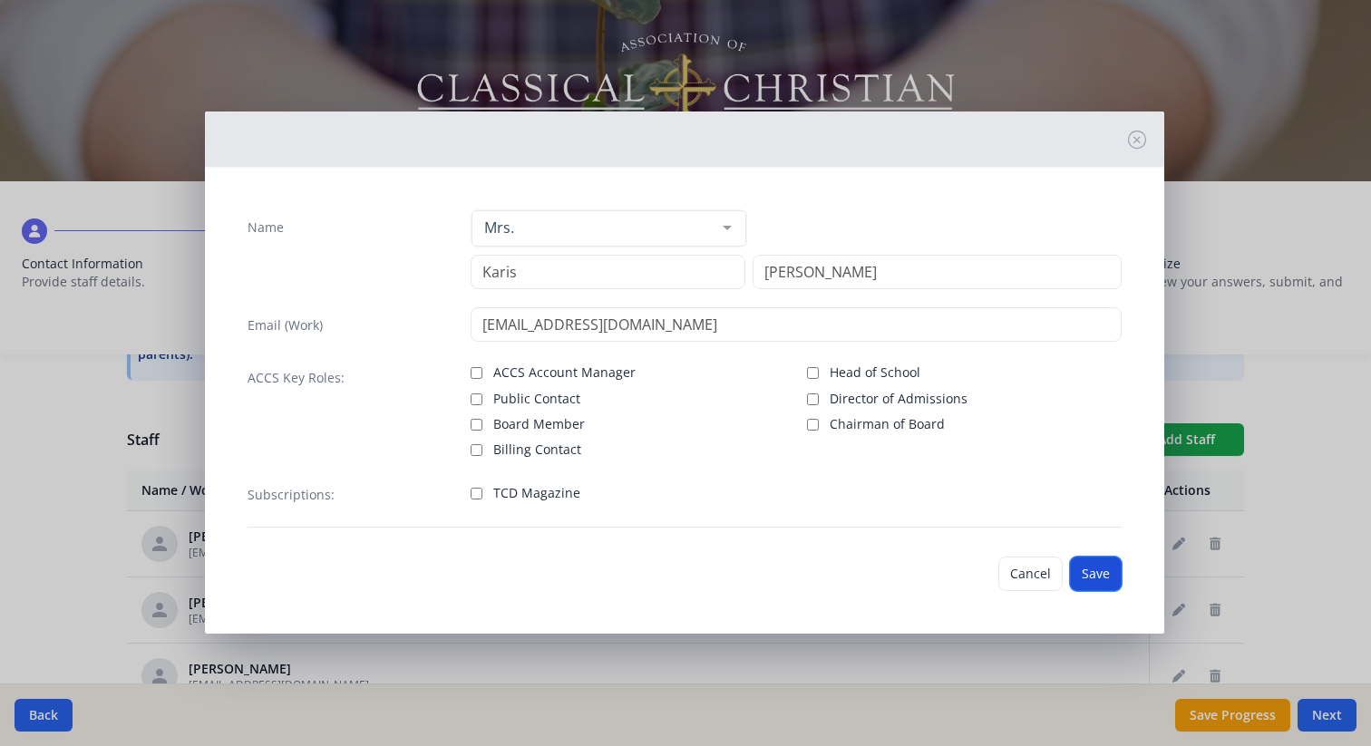
click at [1101, 570] on button "Save" at bounding box center [1096, 574] width 52 height 34
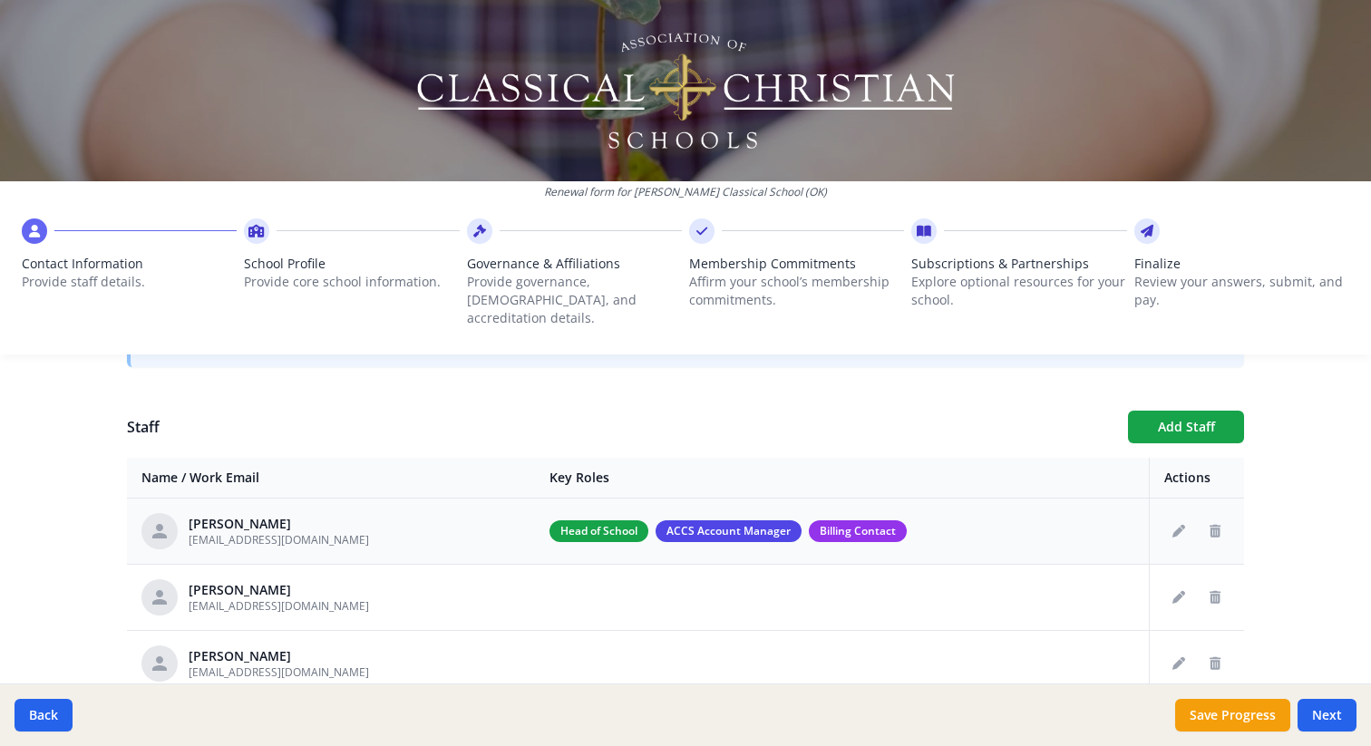
scroll to position [608, 0]
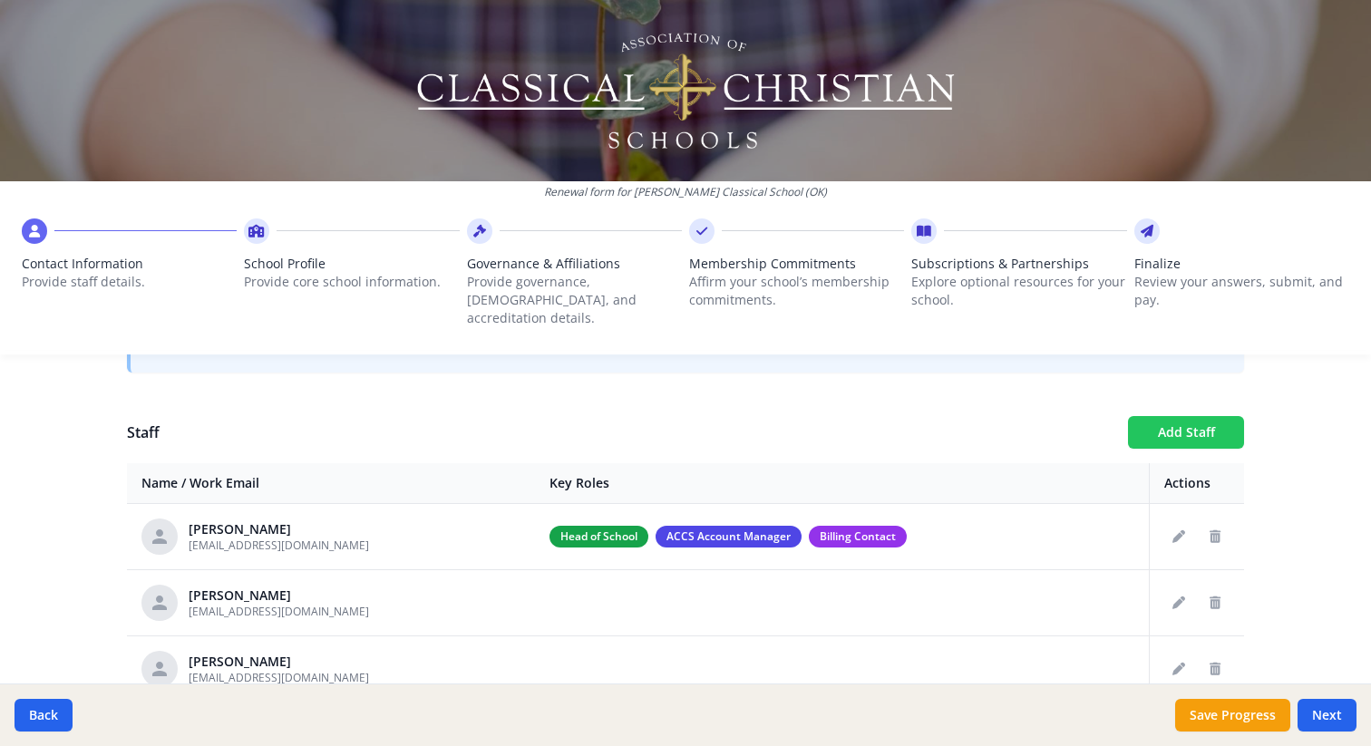
click at [1174, 417] on button "Add Staff" at bounding box center [1186, 432] width 116 height 33
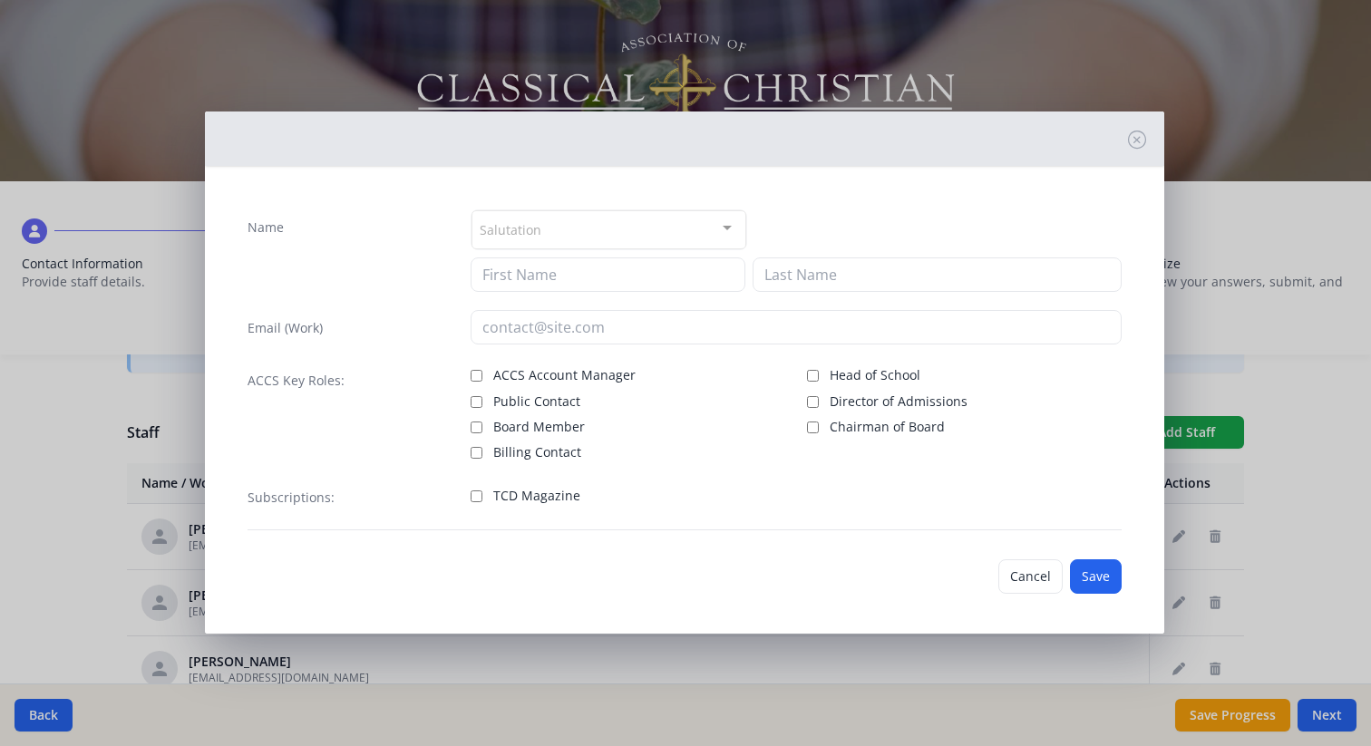
click at [550, 229] on div "Salutation" at bounding box center [609, 229] width 275 height 39
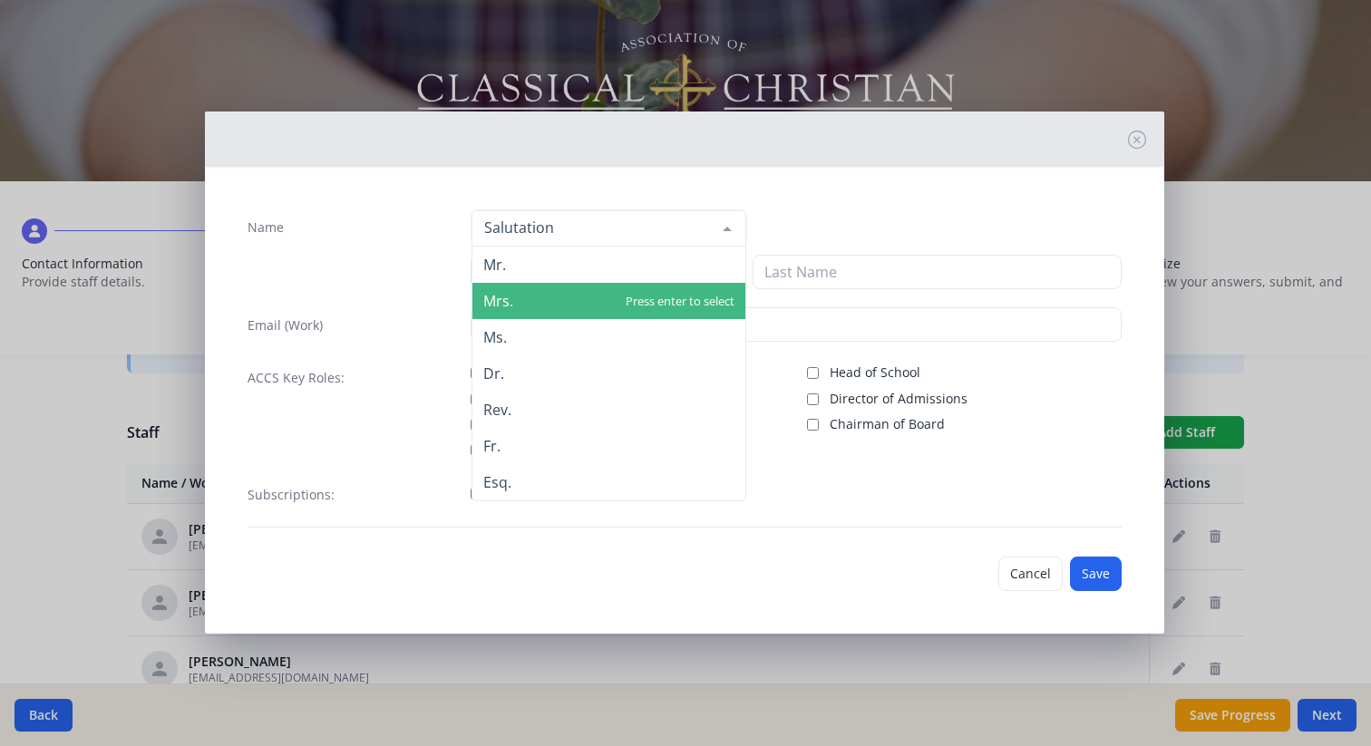
drag, startPoint x: 543, startPoint y: 282, endPoint x: 542, endPoint y: 295, distance: 12.7
click at [542, 295] on ul "Mr. Mrs. Ms. Dr. Rev. Fr. Esq. No elements found. Consider changing the search …" at bounding box center [608, 374] width 273 height 254
click at [547, 292] on span "Mrs." at bounding box center [608, 301] width 273 height 36
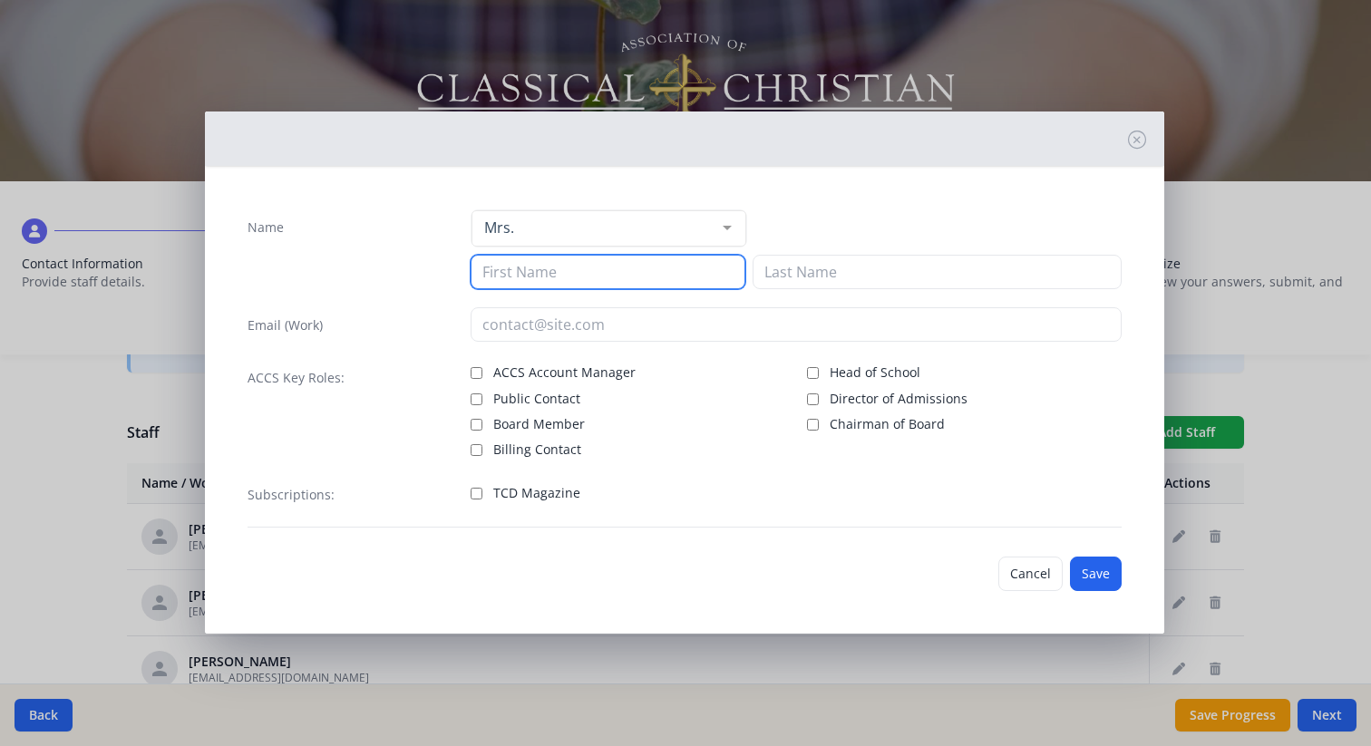
click at [546, 271] on input at bounding box center [608, 272] width 275 height 34
type input "[PERSON_NAME]"
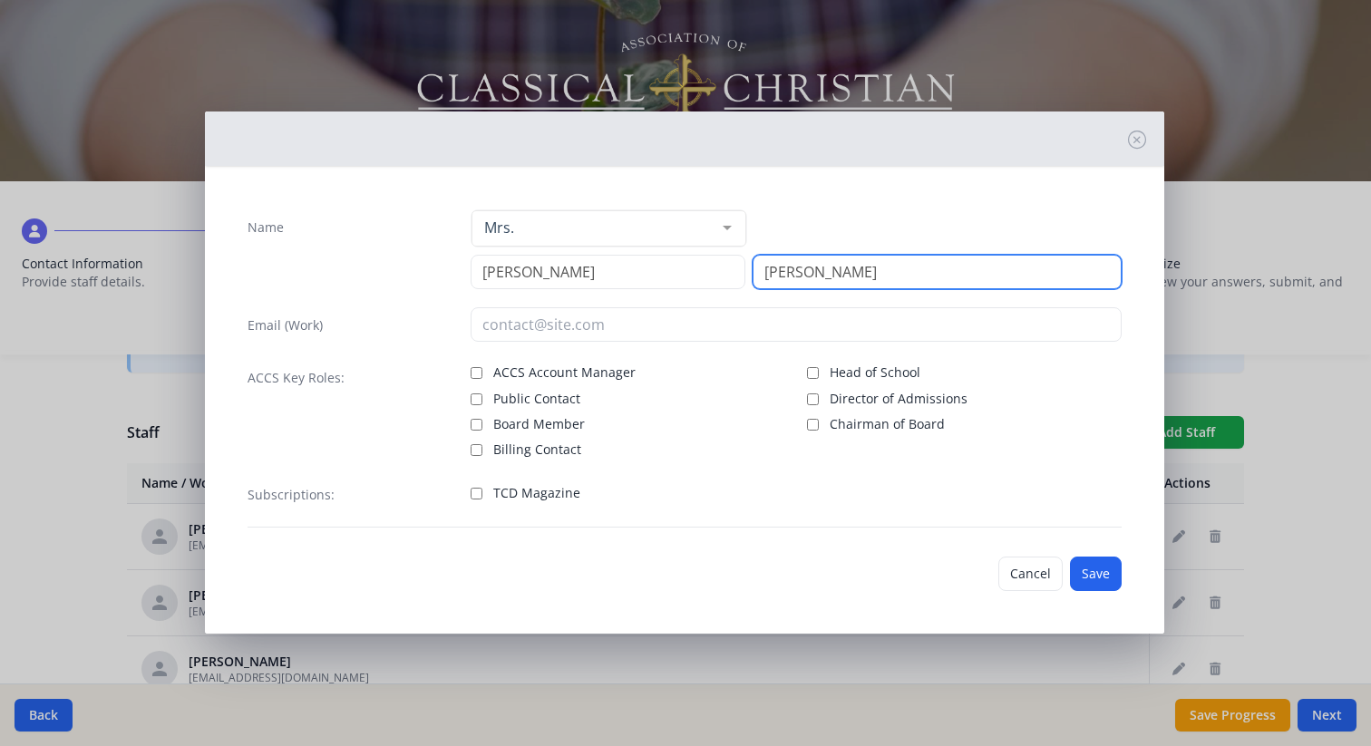
type input "[PERSON_NAME]"
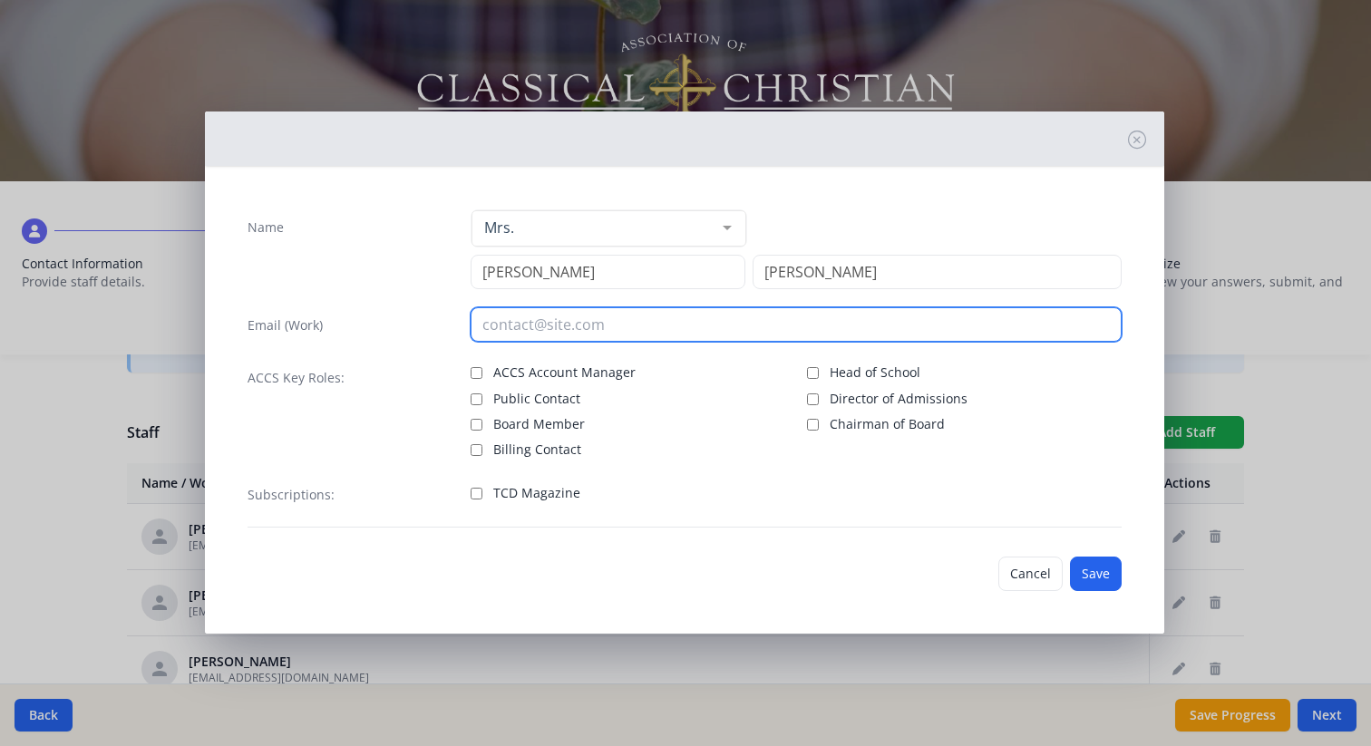
click at [511, 331] on input "email" at bounding box center [796, 324] width 651 height 34
type input "[EMAIL_ADDRESS][DOMAIN_NAME]"
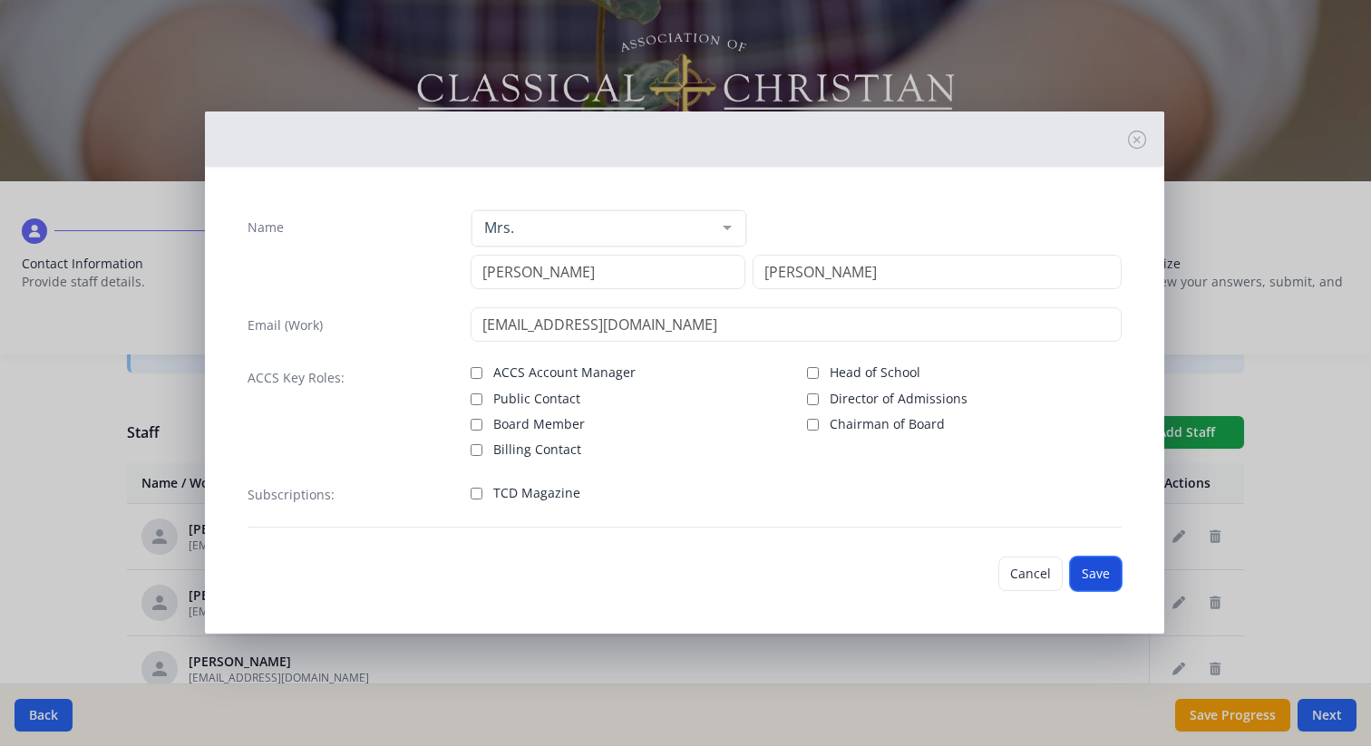
click at [1097, 571] on button "Save" at bounding box center [1096, 574] width 52 height 34
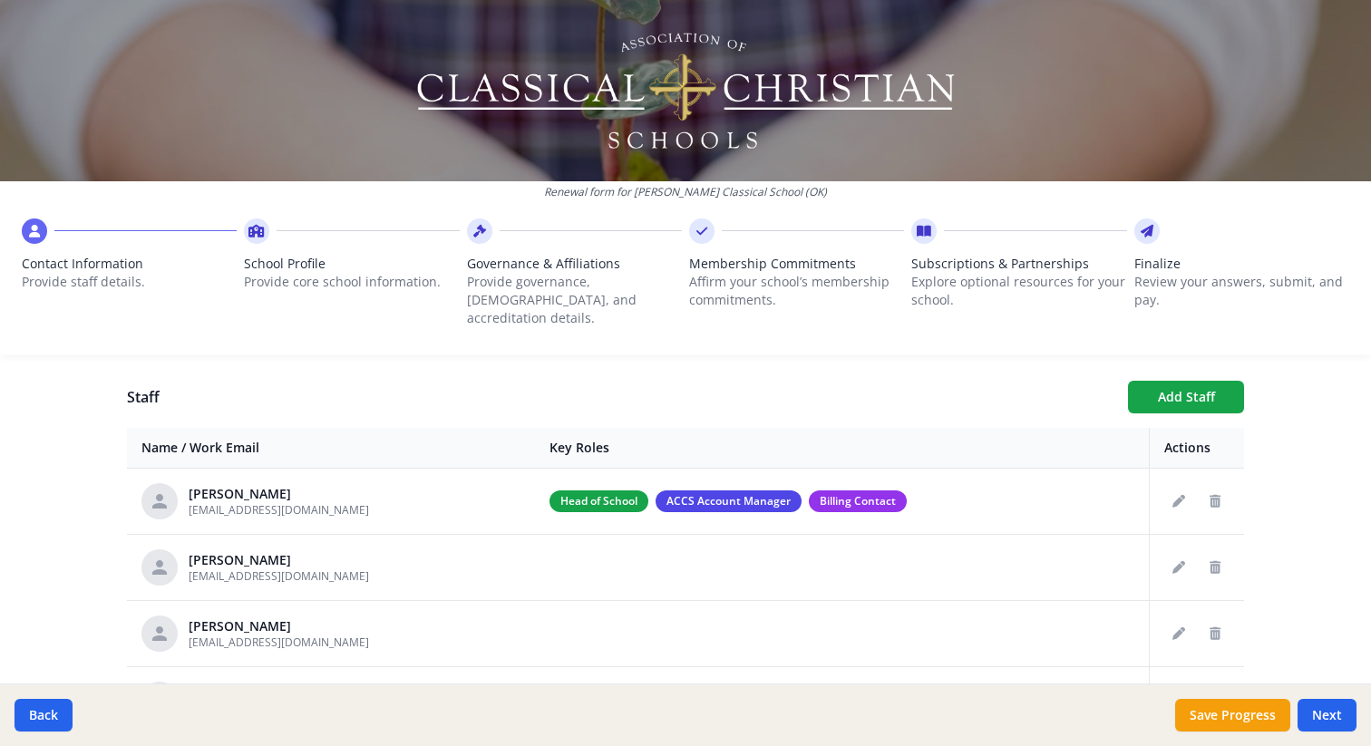
scroll to position [635, 0]
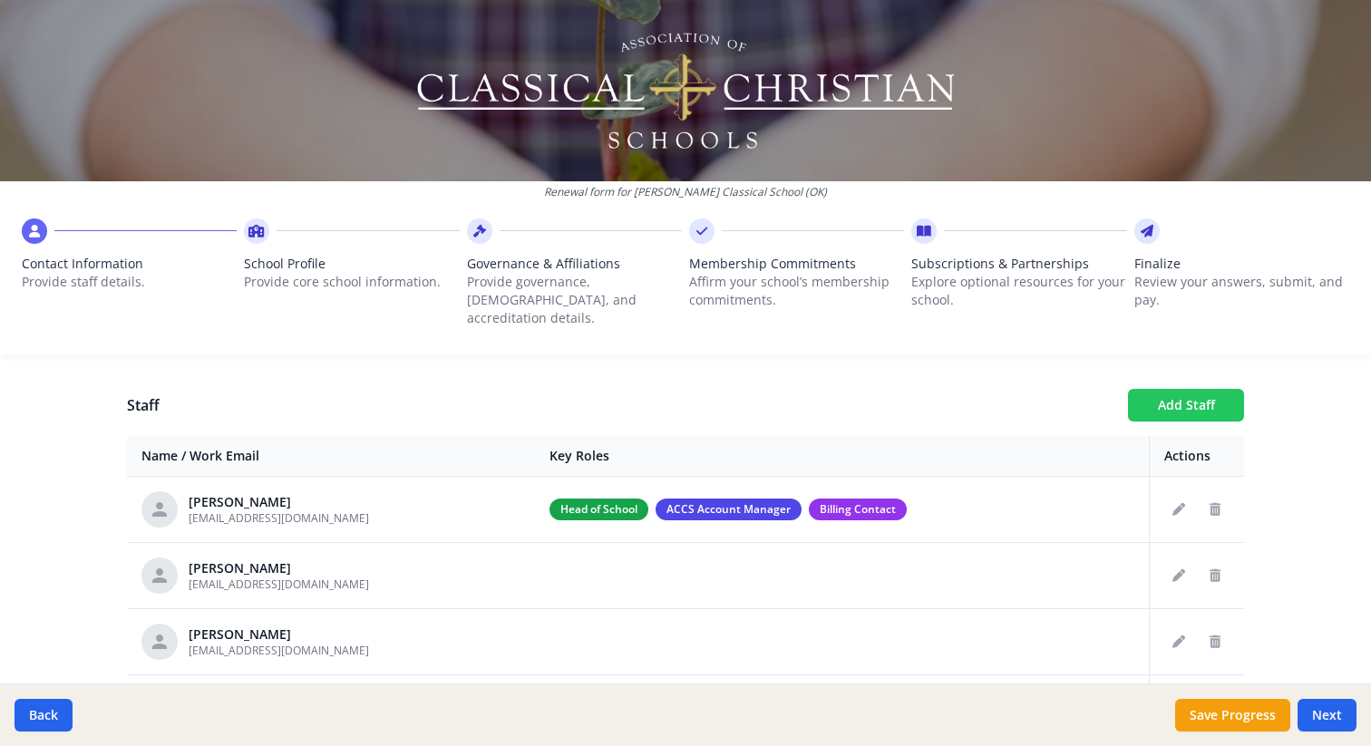
click at [1187, 389] on button "Add Staff" at bounding box center [1186, 405] width 116 height 33
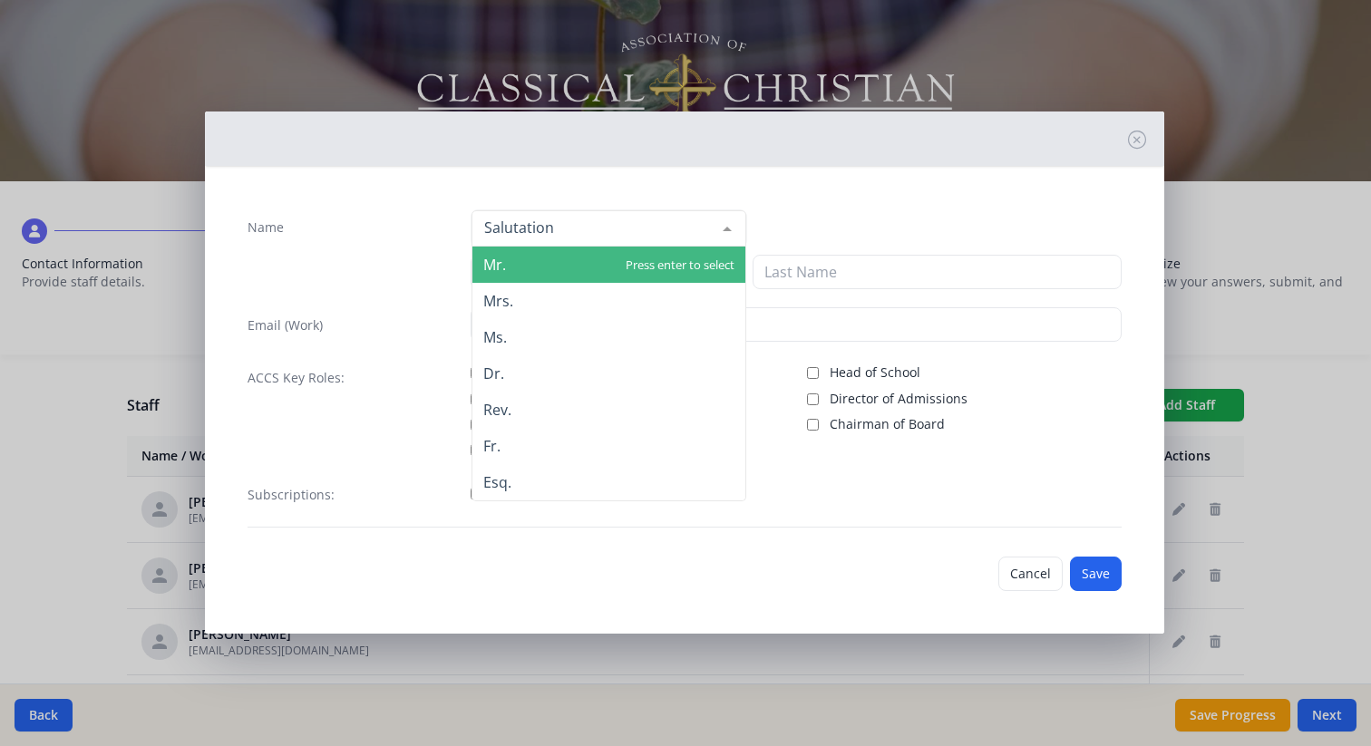
click at [545, 224] on div at bounding box center [609, 228] width 275 height 36
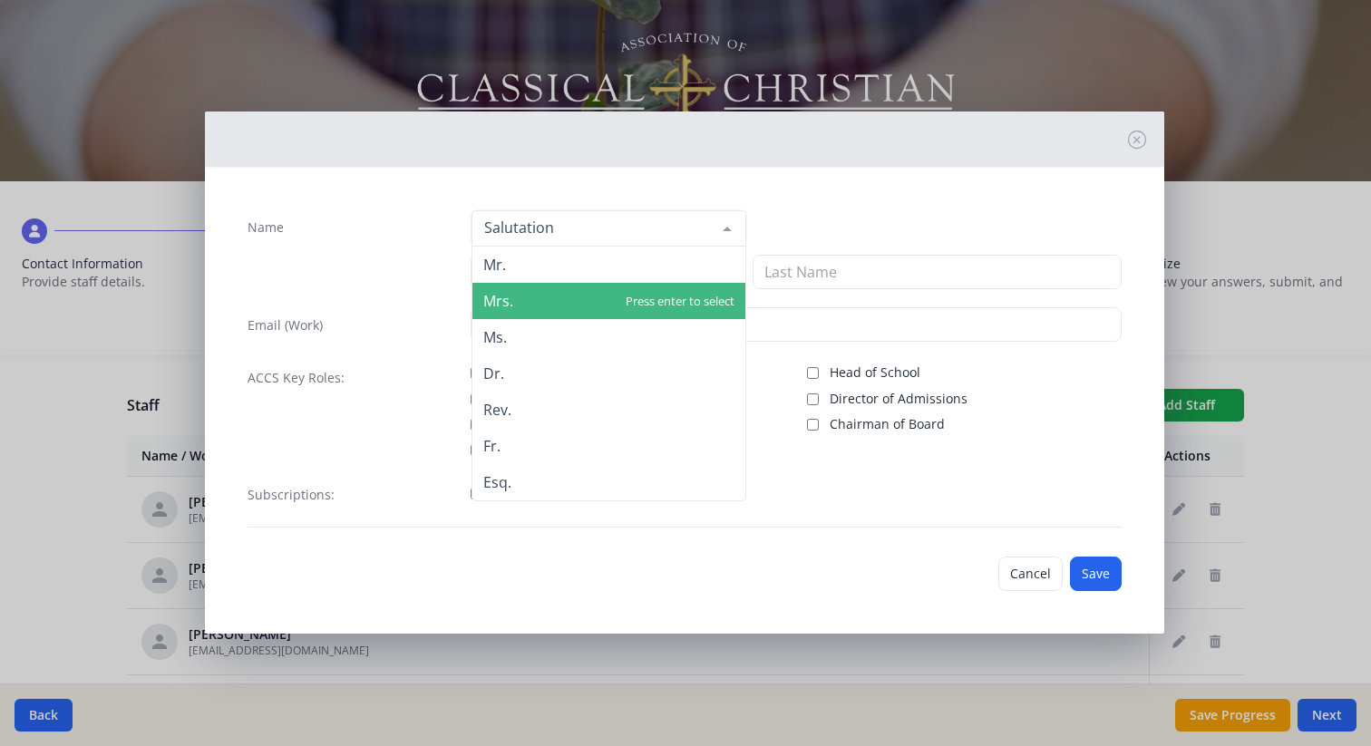
click at [526, 311] on span "Mrs." at bounding box center [608, 301] width 273 height 36
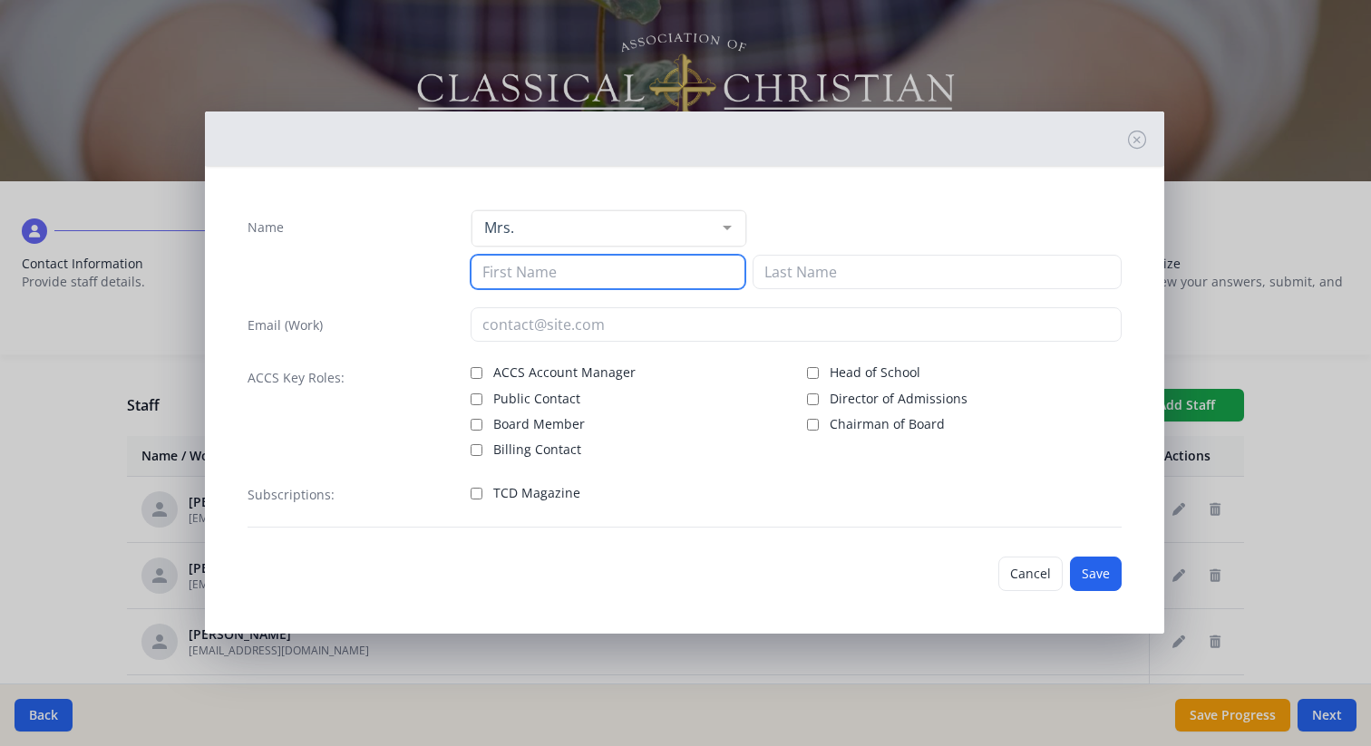
click at [546, 274] on input at bounding box center [608, 272] width 275 height 34
type input "[PERSON_NAME]"
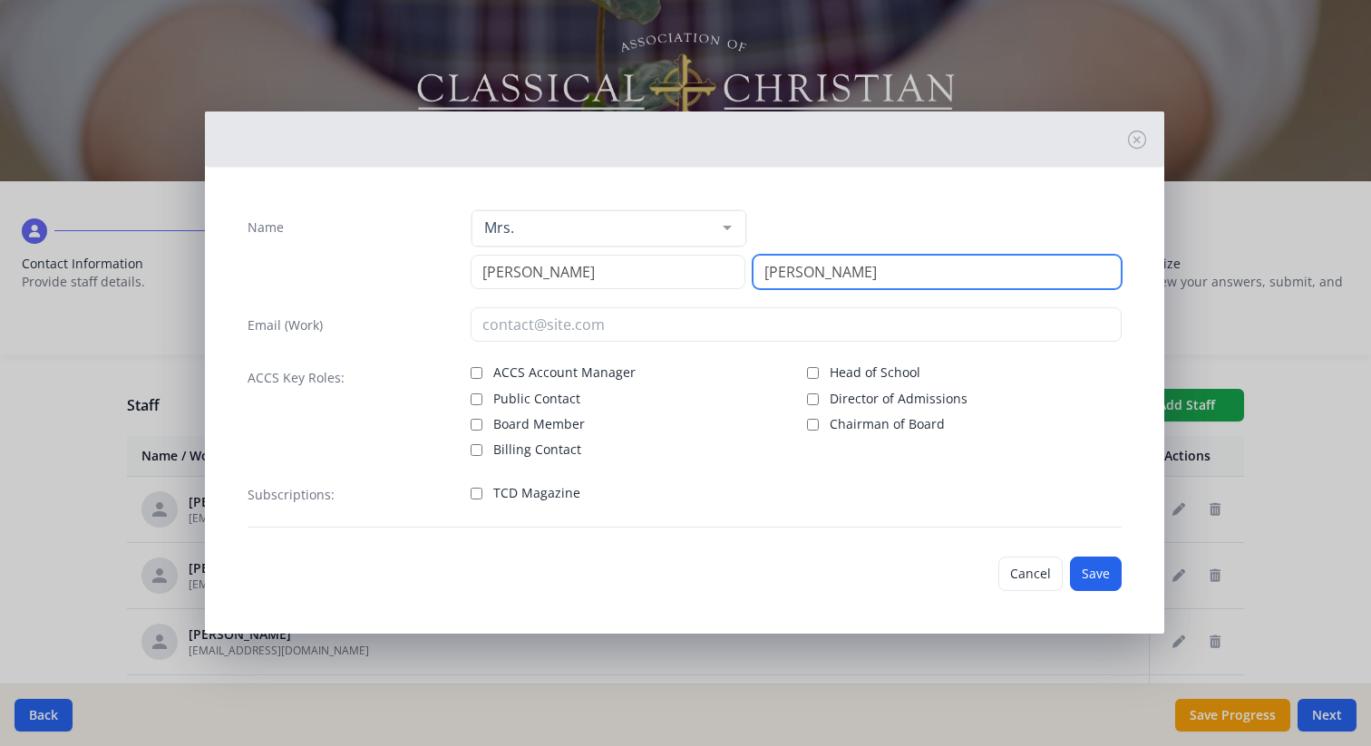
type input "[PERSON_NAME]"
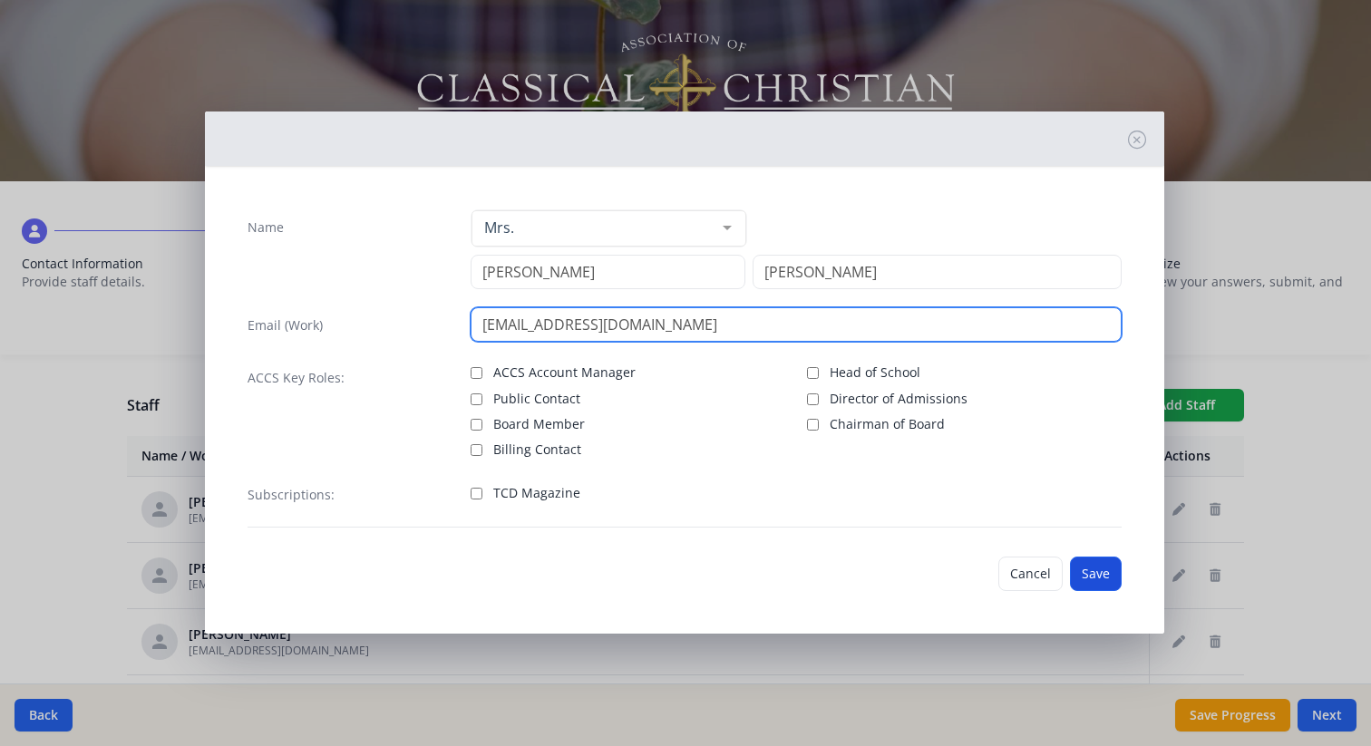
type input "[EMAIL_ADDRESS][DOMAIN_NAME]"
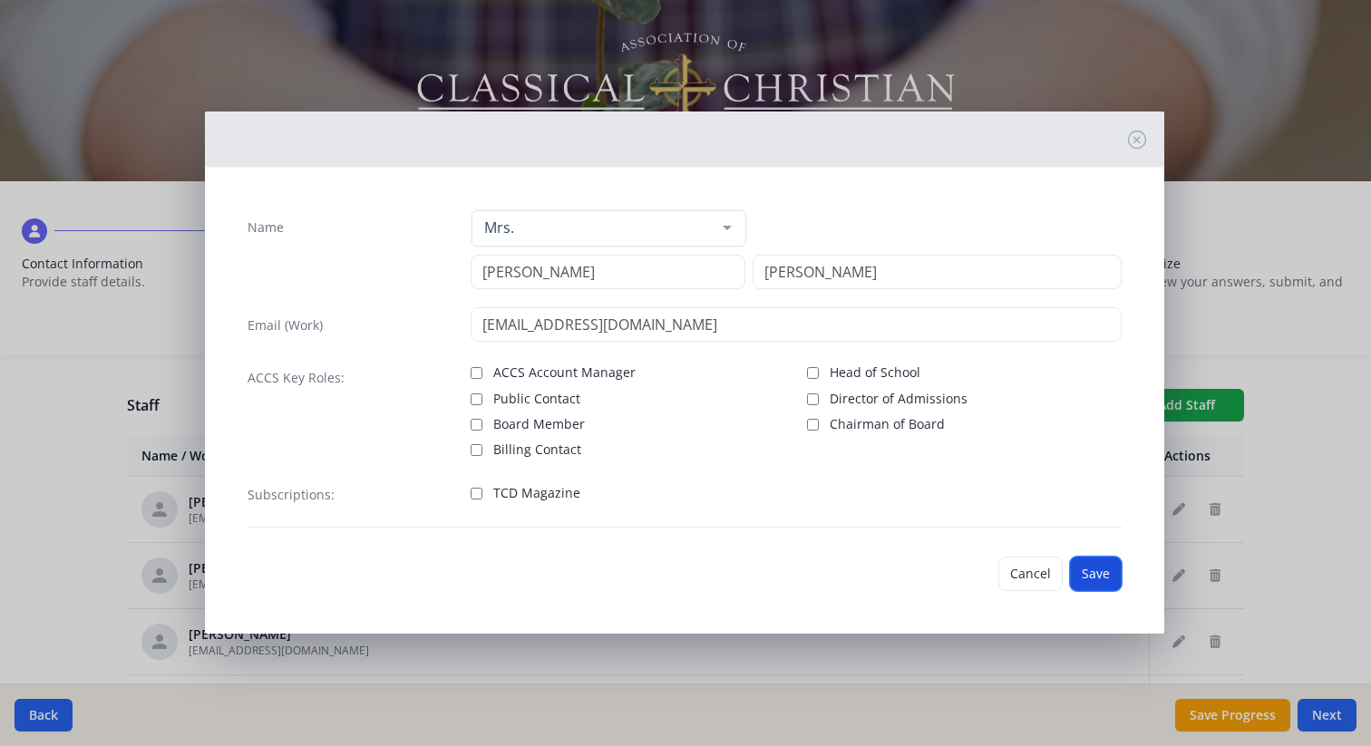
click at [1098, 573] on button "Save" at bounding box center [1096, 574] width 52 height 34
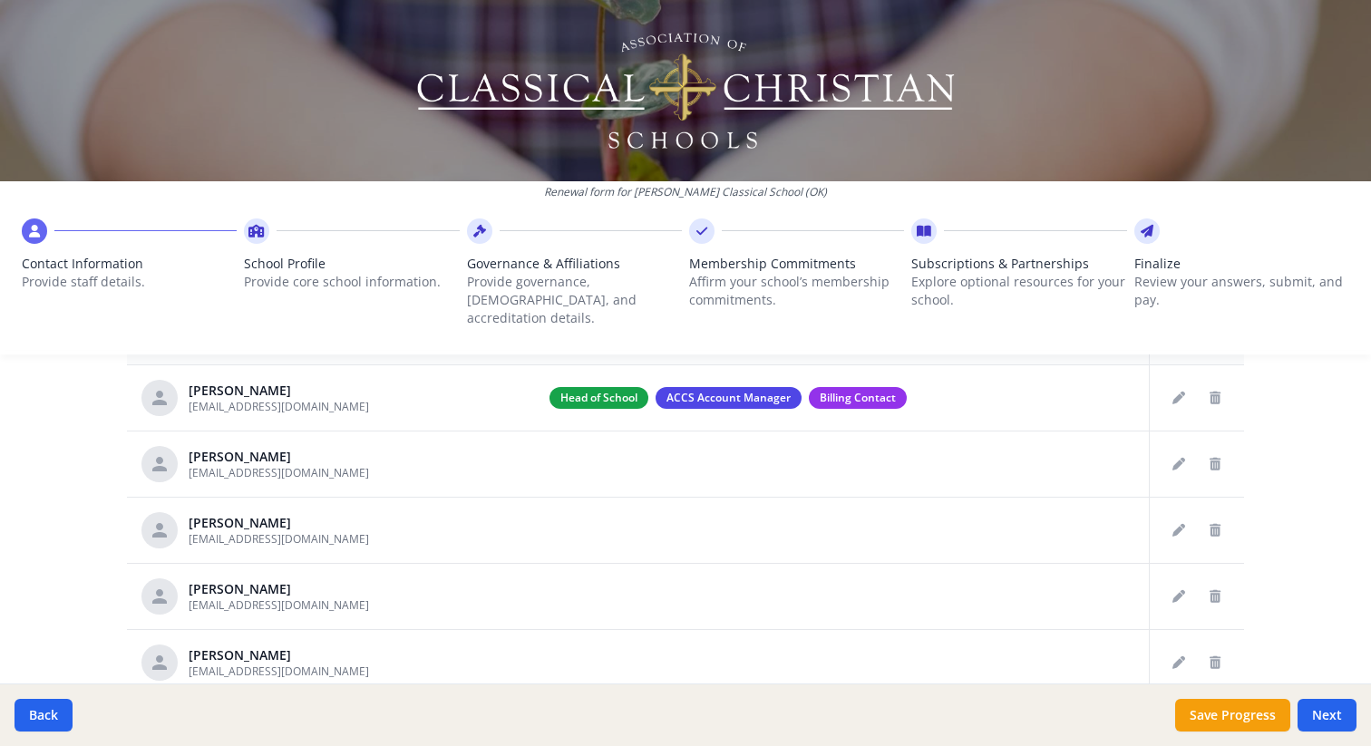
scroll to position [732, 0]
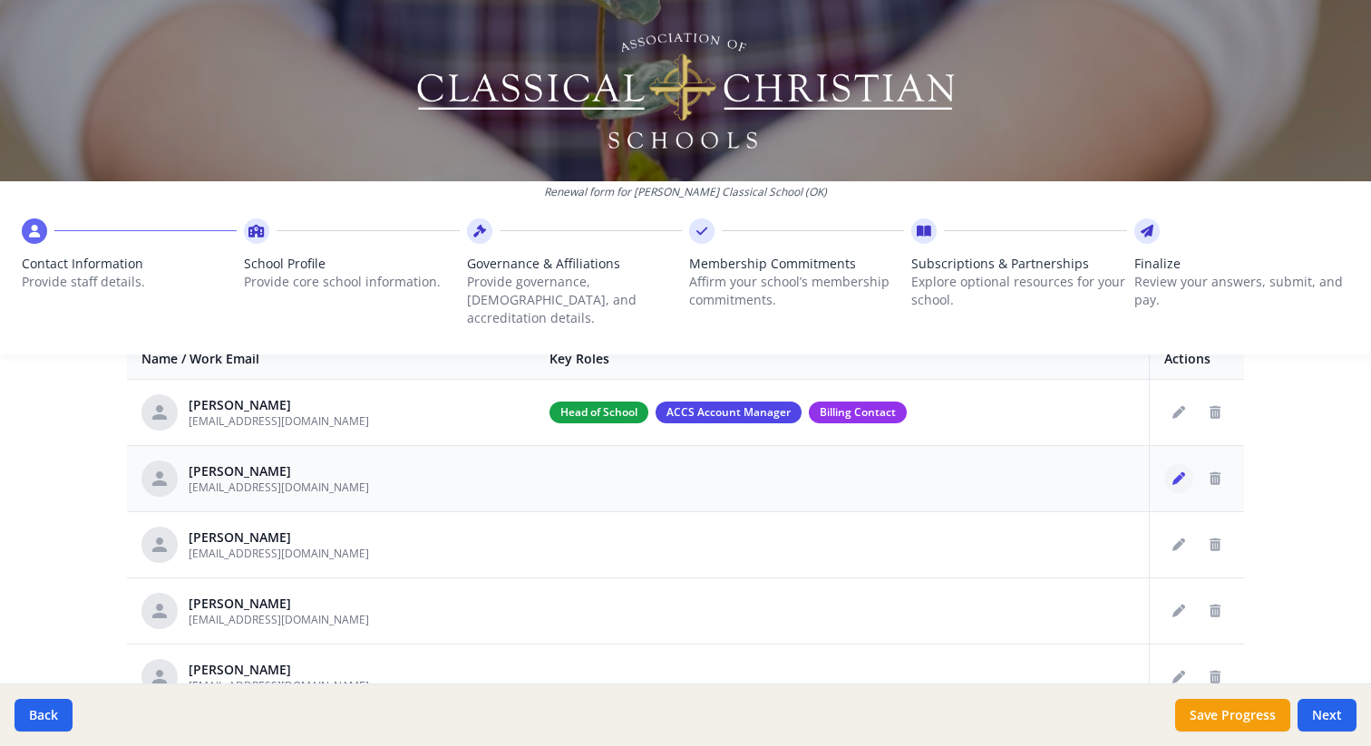
click at [1184, 472] on icon "Edit staff" at bounding box center [1179, 478] width 13 height 13
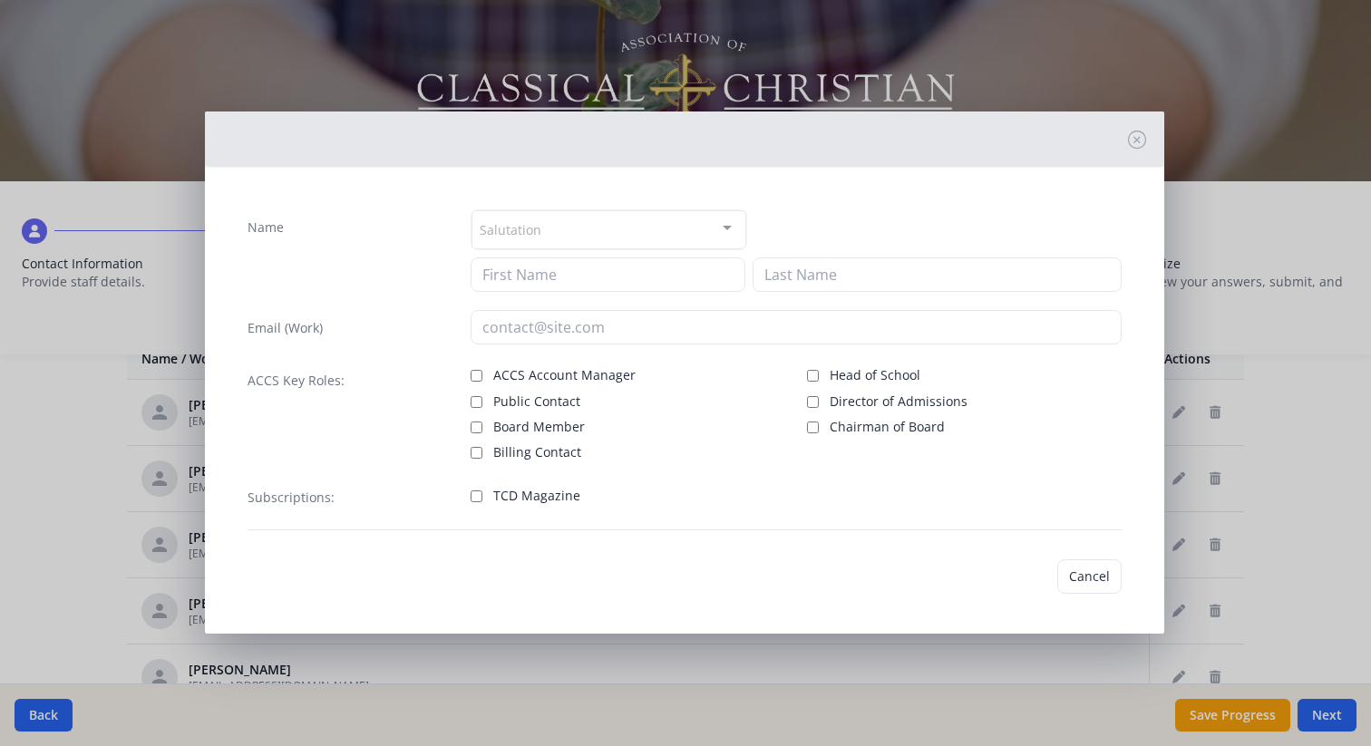
type input "[PERSON_NAME]"
type input "[EMAIL_ADDRESS][DOMAIN_NAME]"
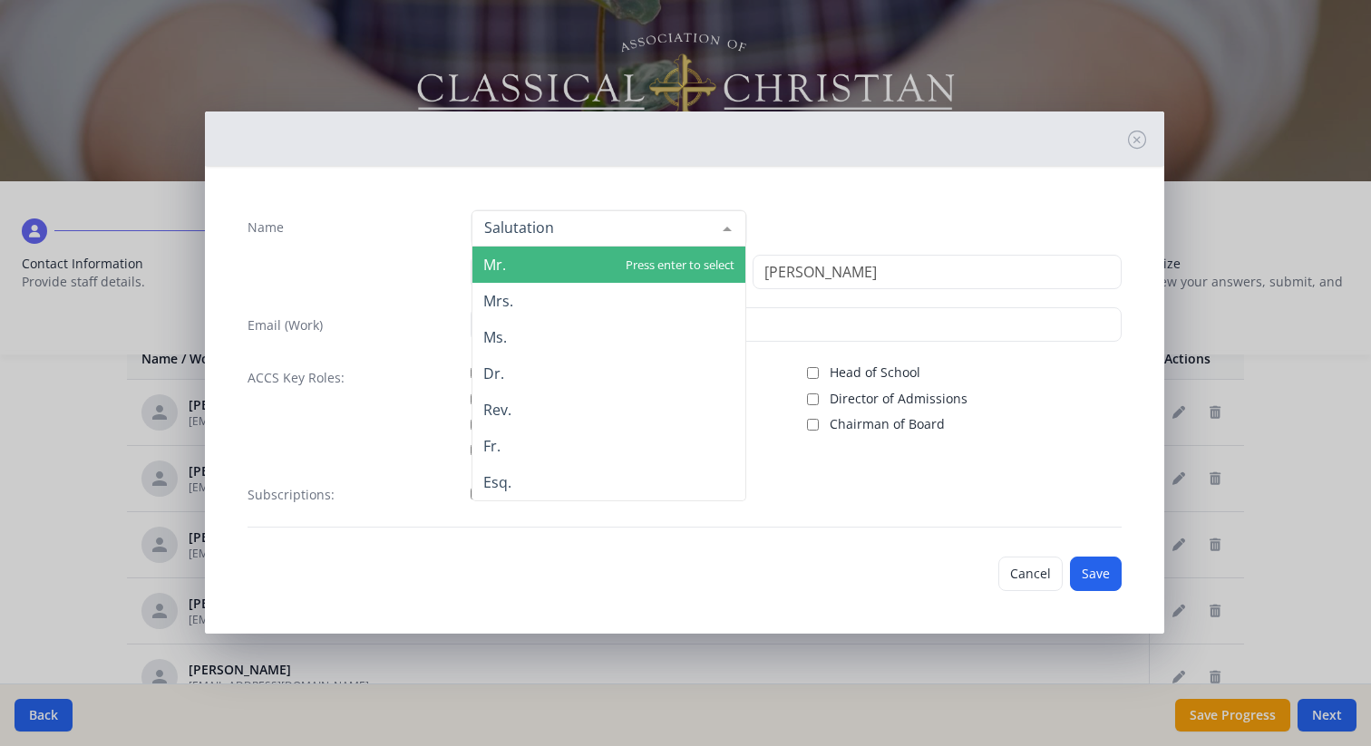
click at [561, 218] on div at bounding box center [609, 228] width 275 height 36
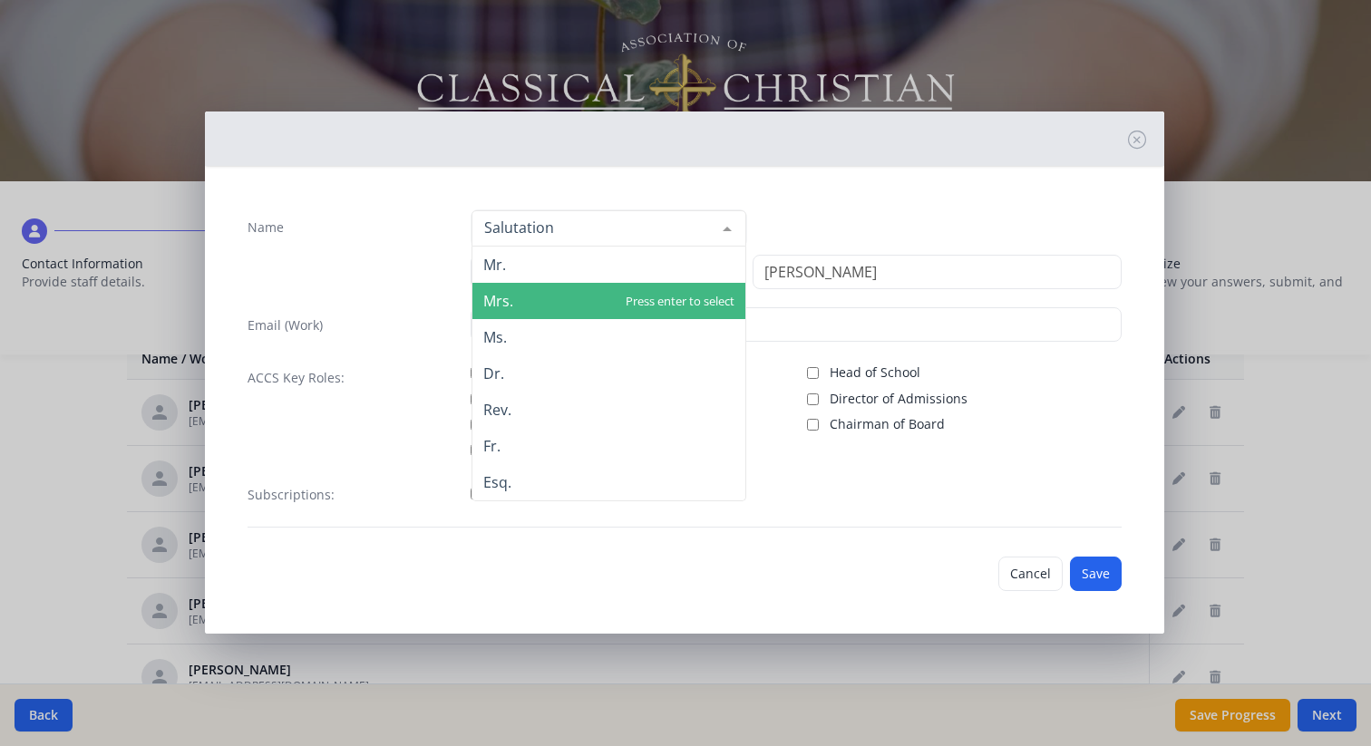
click at [539, 305] on span "Mrs." at bounding box center [608, 301] width 273 height 36
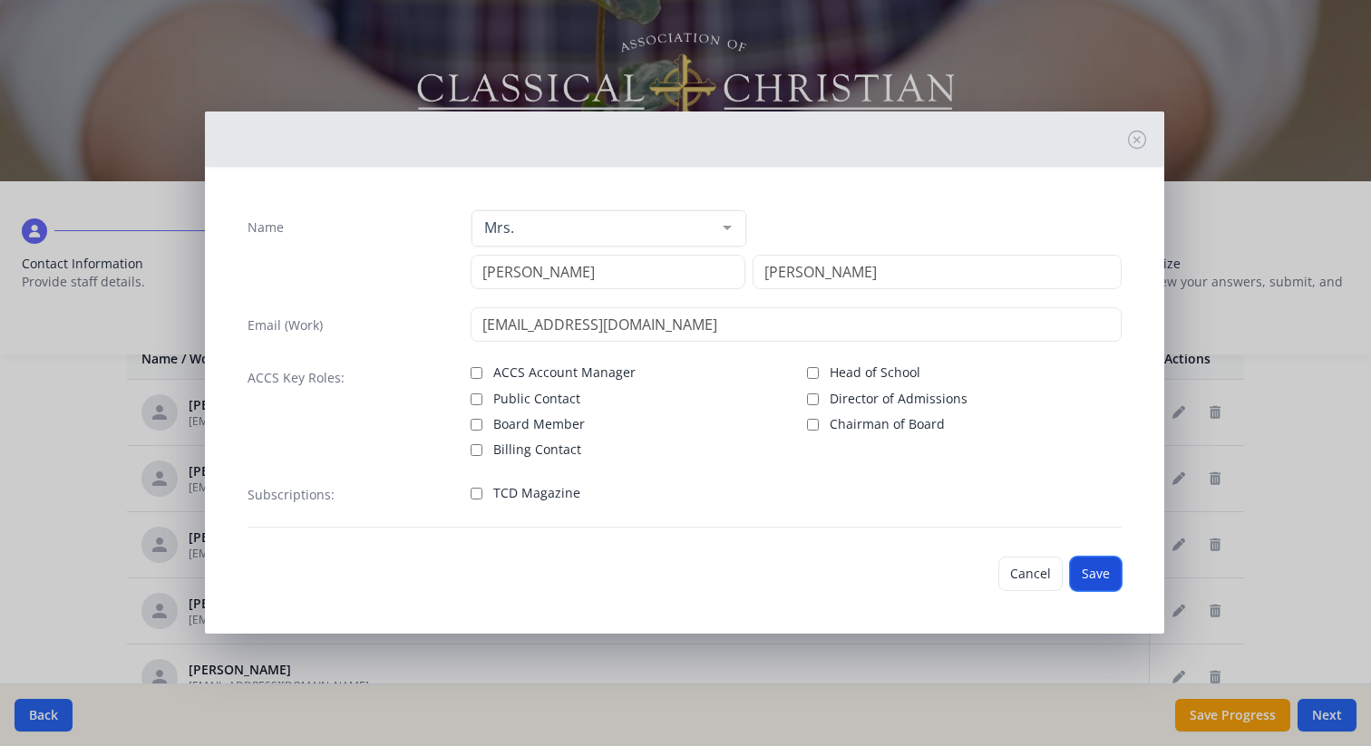
click at [1101, 570] on button "Save" at bounding box center [1096, 574] width 52 height 34
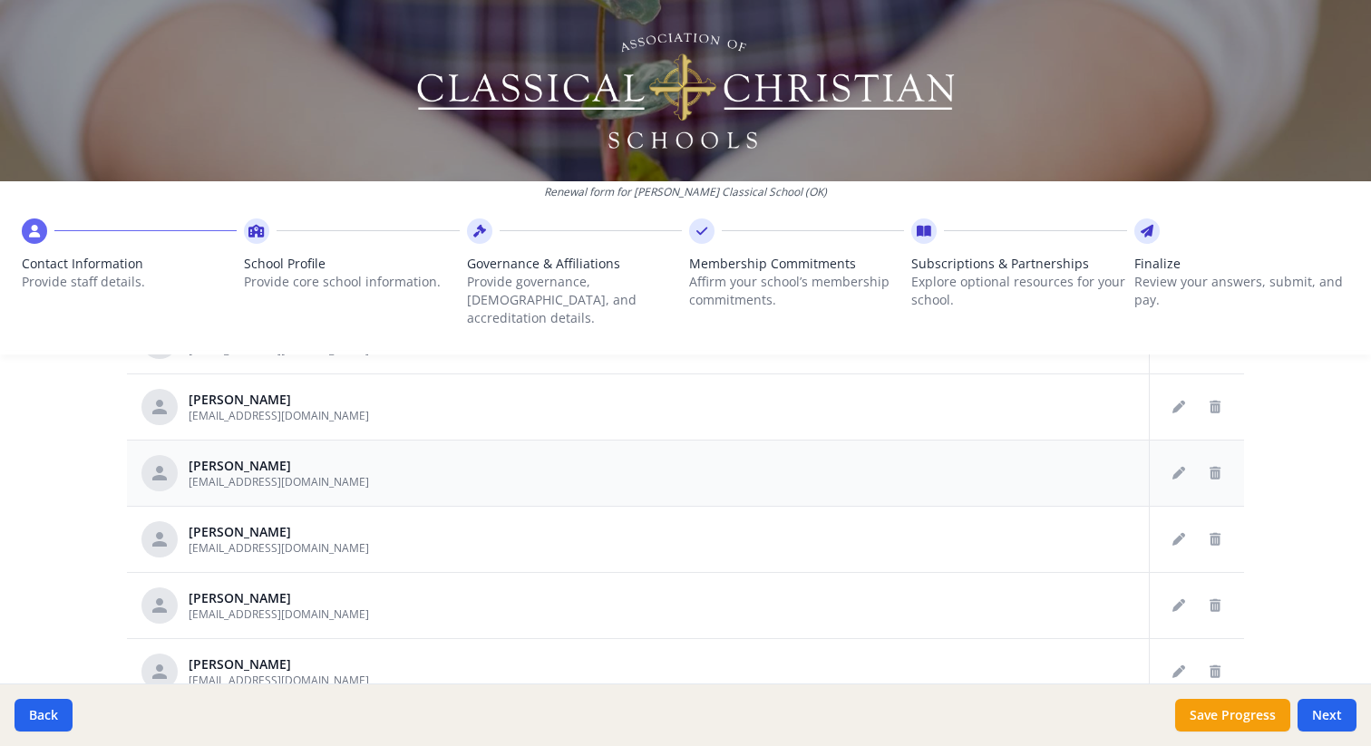
scroll to position [875, 0]
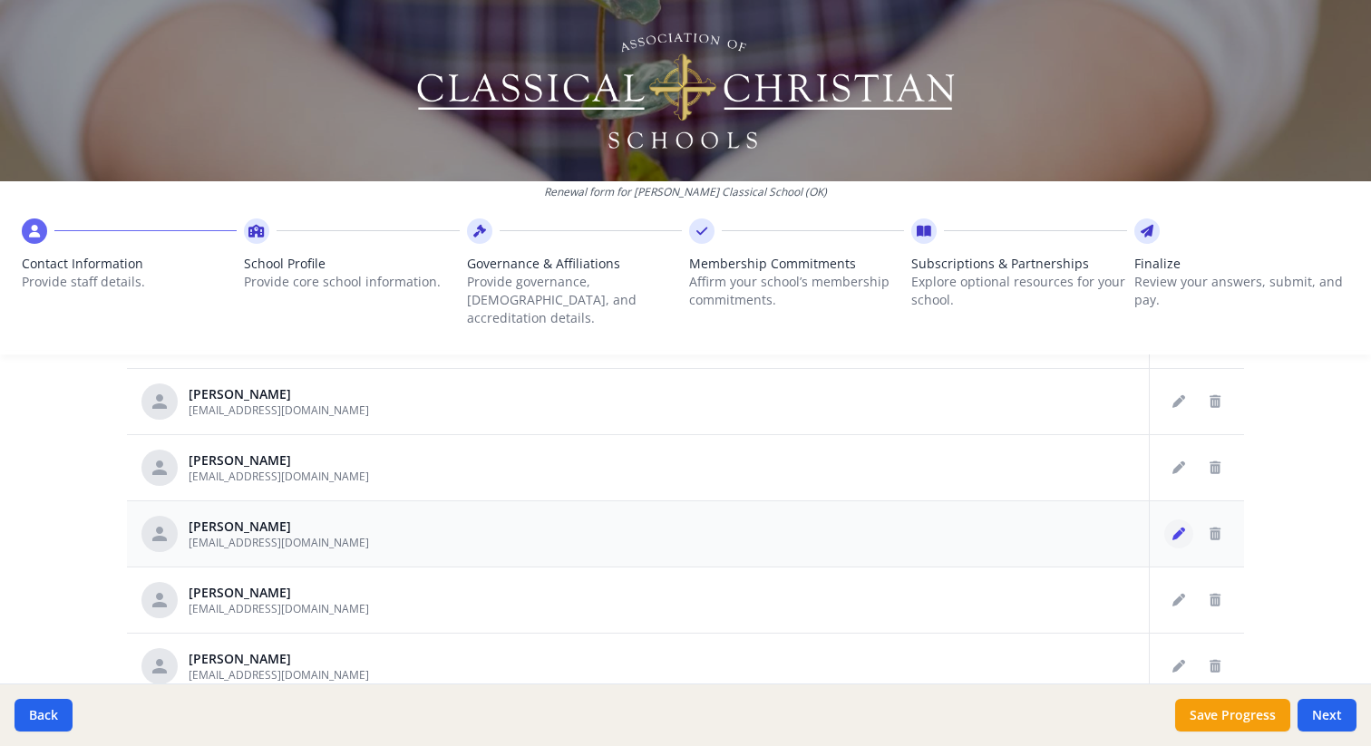
click at [1174, 528] on icon "Edit staff" at bounding box center [1179, 534] width 13 height 13
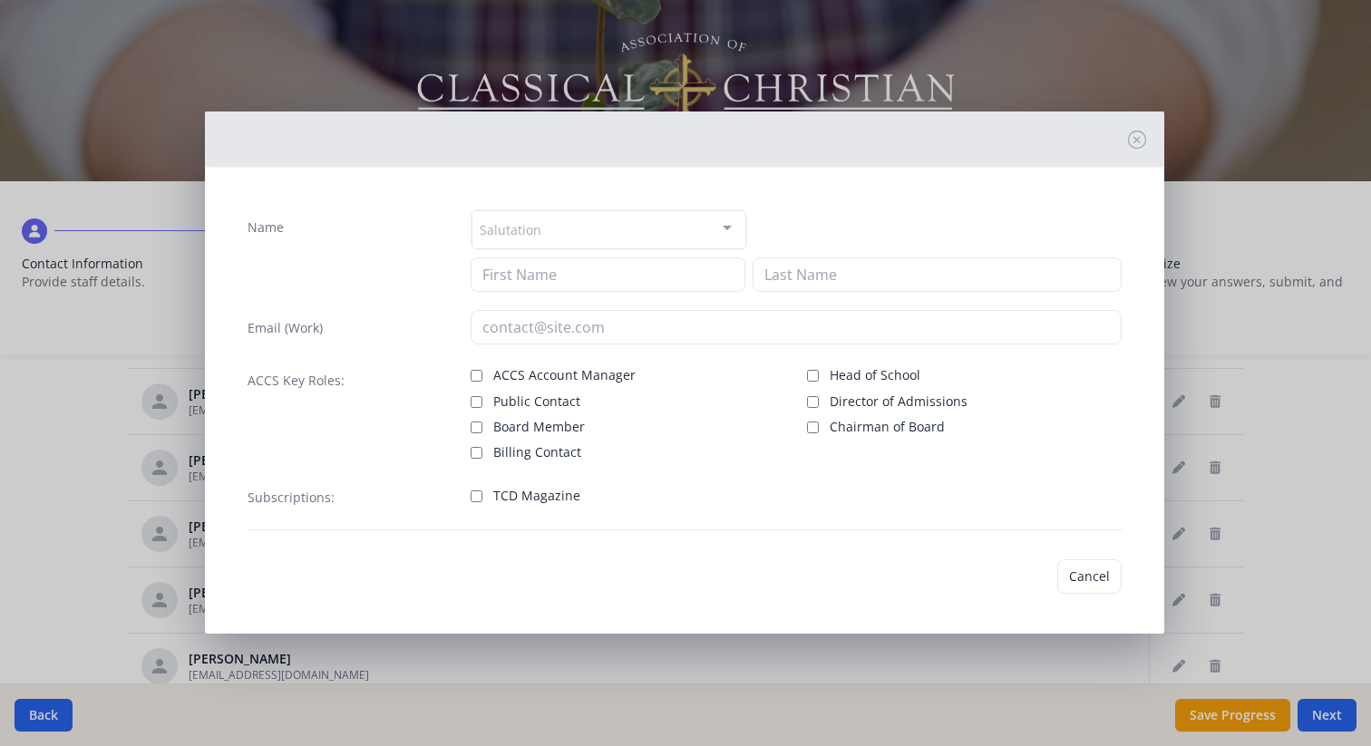
type input "Corrie"
type input "[PERSON_NAME]"
type input "[EMAIL_ADDRESS][DOMAIN_NAME]"
click at [1090, 568] on button "Save" at bounding box center [1096, 574] width 52 height 34
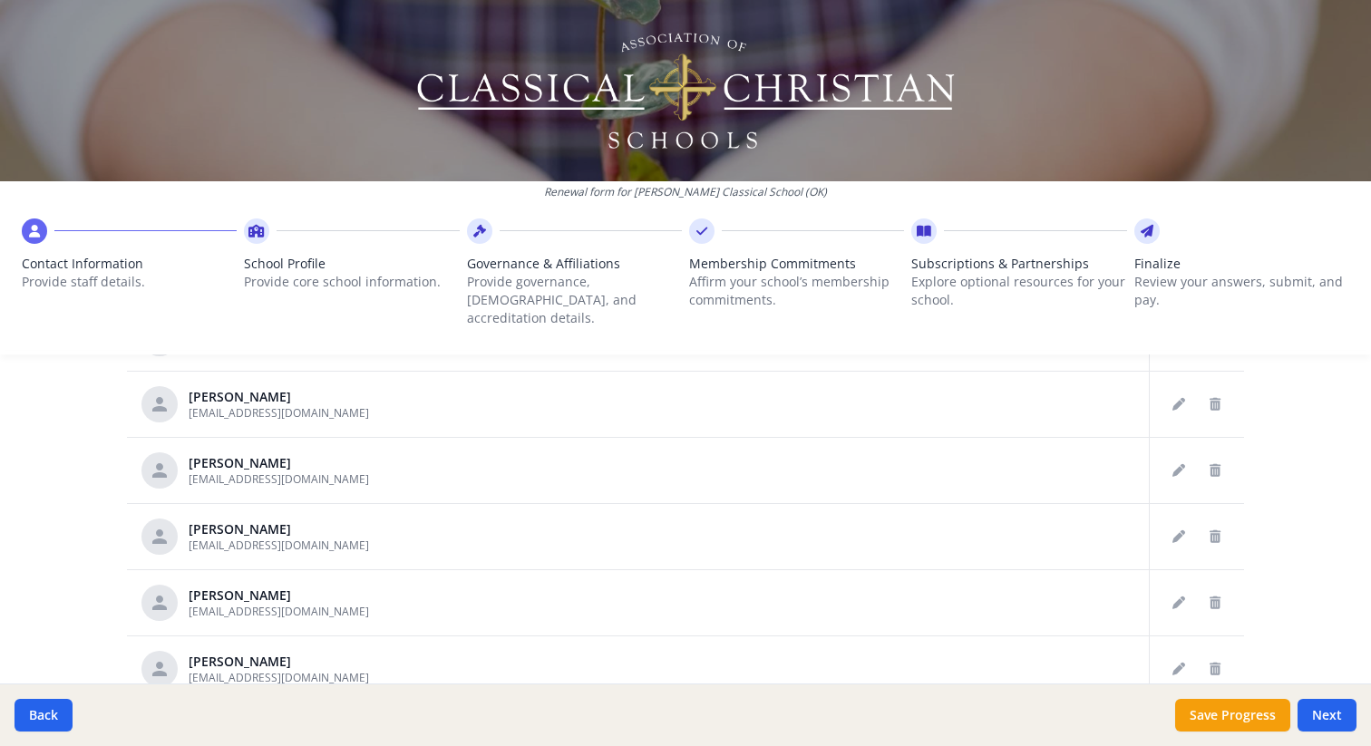
scroll to position [943, 0]
click at [1175, 592] on icon "Edit staff" at bounding box center [1179, 598] width 13 height 13
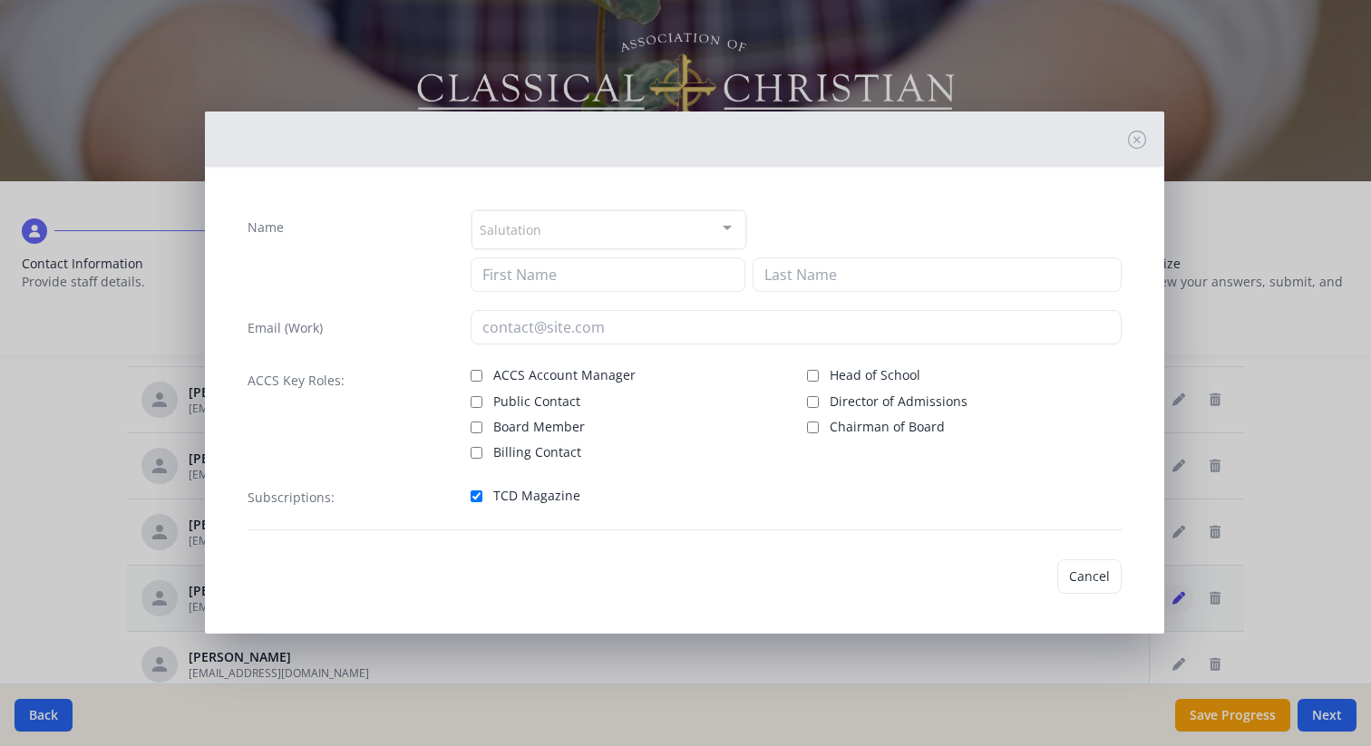
type input "[PERSON_NAME]"
type input "[EMAIL_ADDRESS][DOMAIN_NAME]"
checkbox input "true"
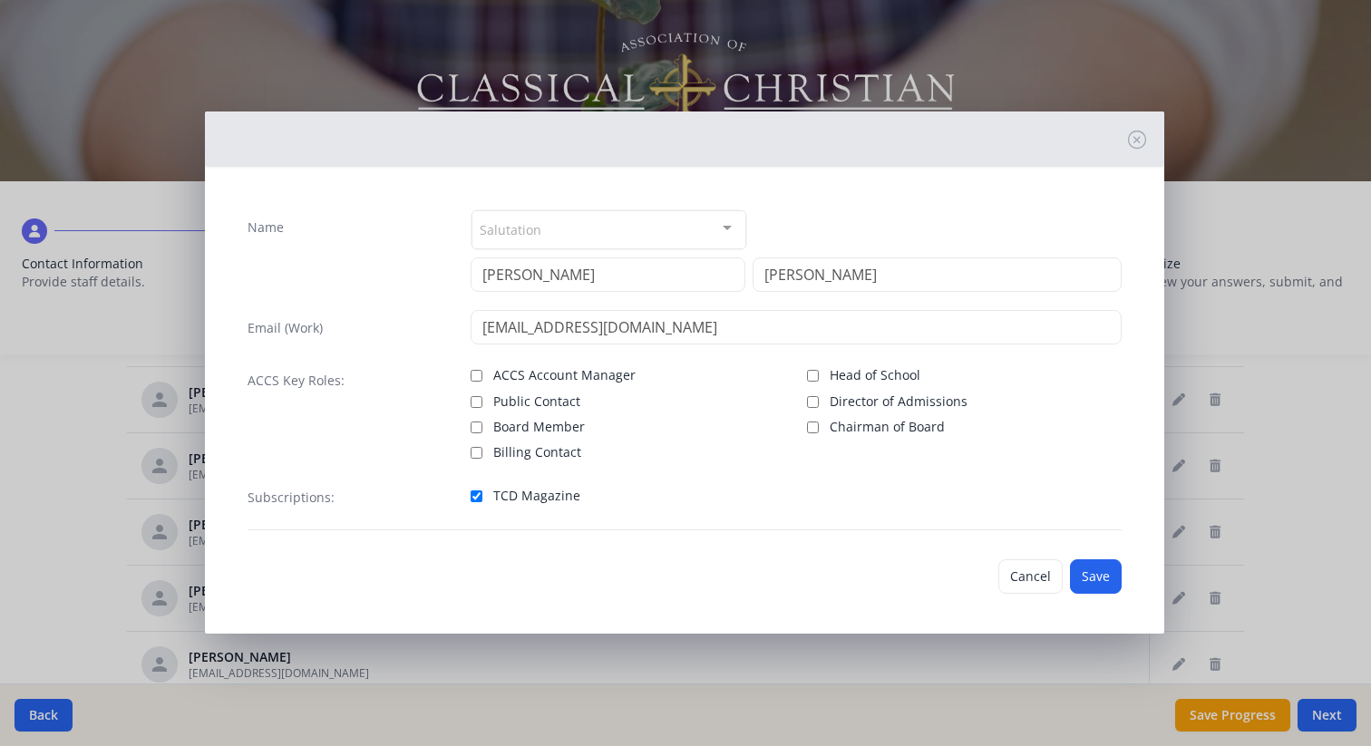
click at [648, 228] on div "Salutation" at bounding box center [609, 229] width 275 height 39
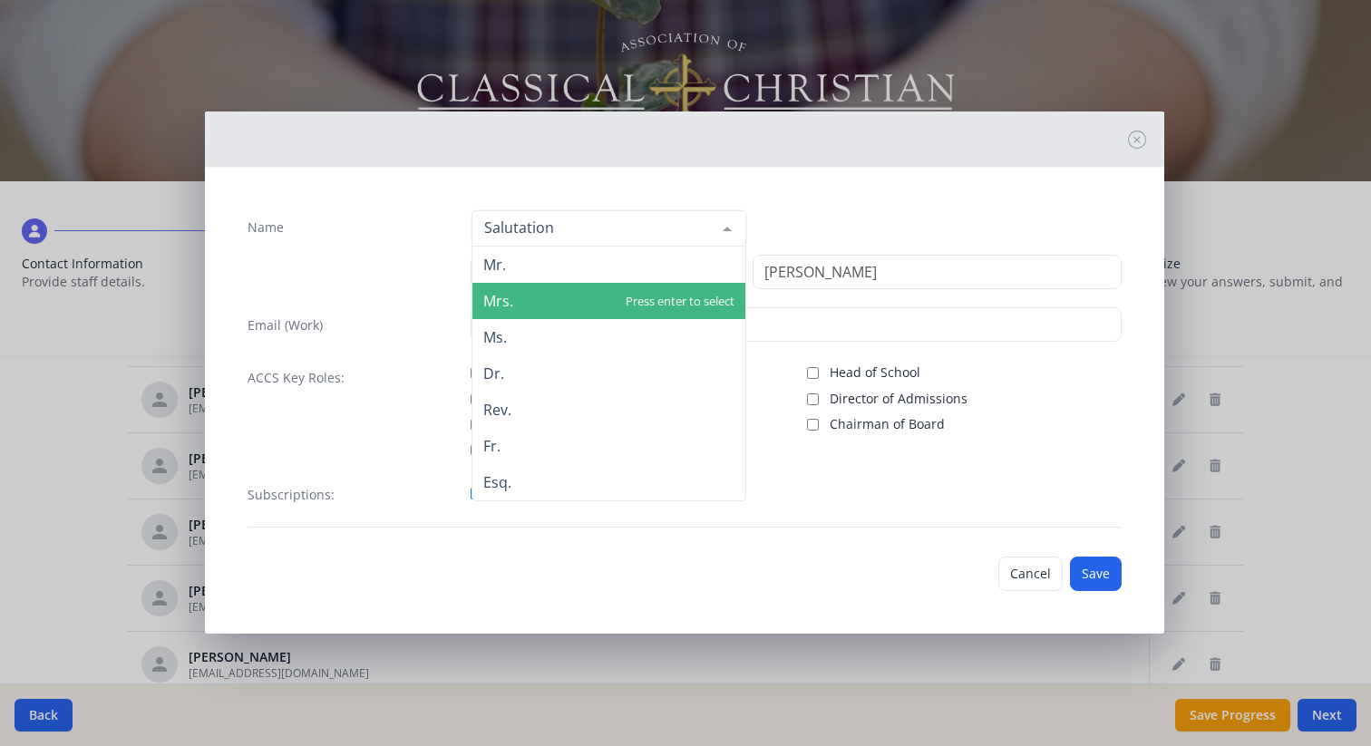
click at [609, 295] on span "Mrs." at bounding box center [608, 301] width 273 height 36
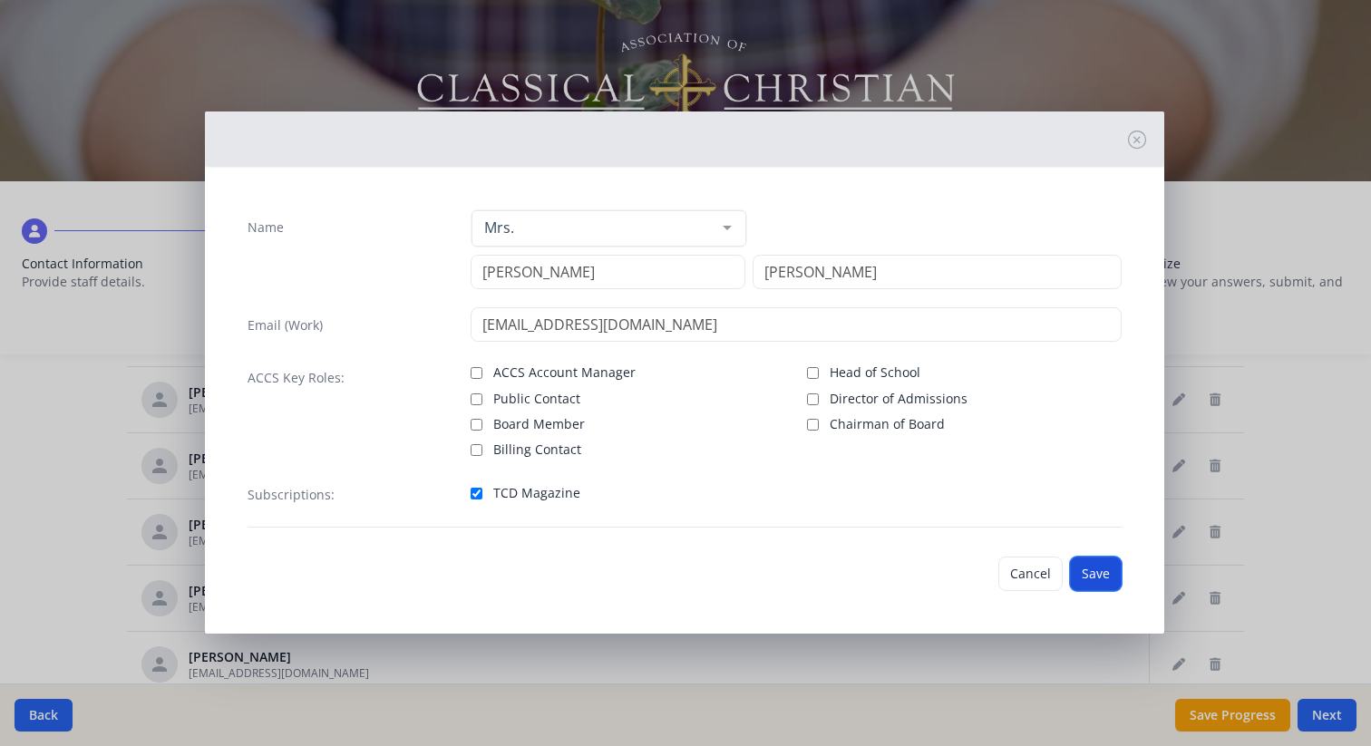
click at [1098, 586] on button "Save" at bounding box center [1096, 574] width 52 height 34
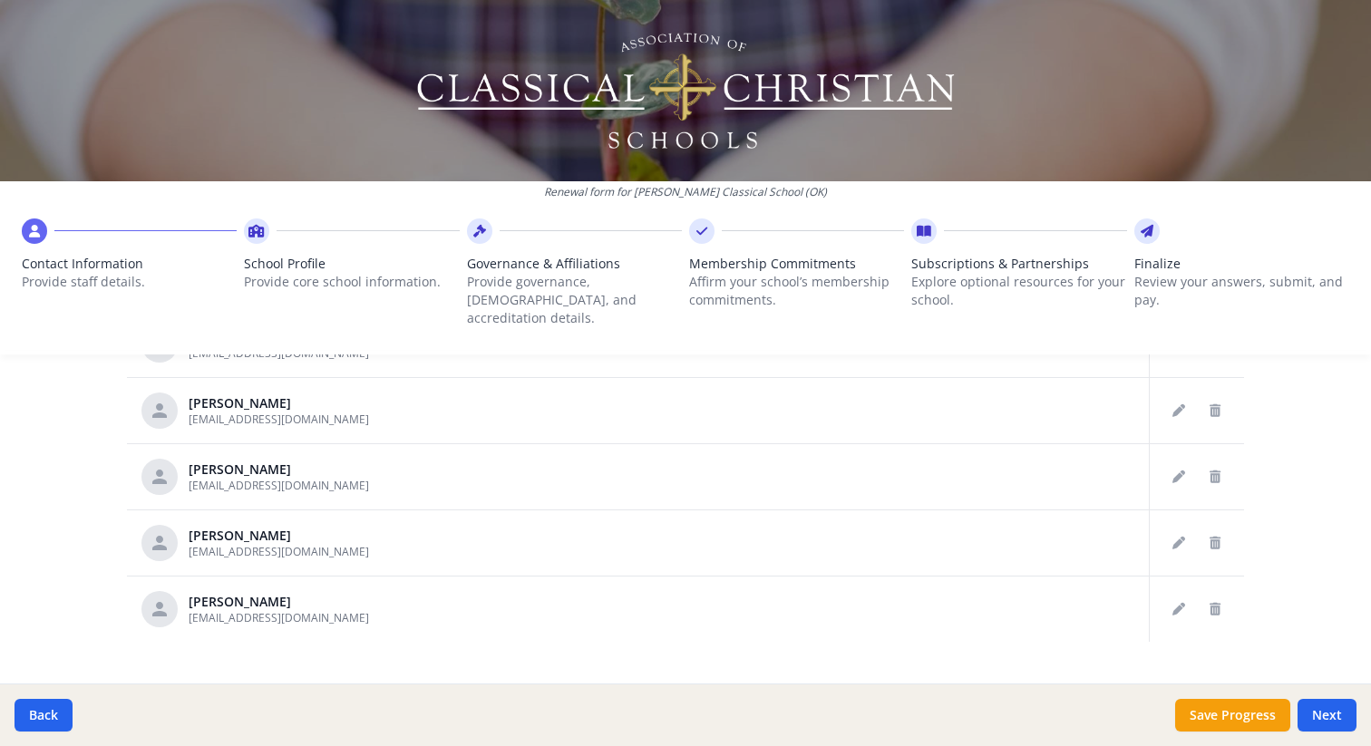
scroll to position [997, 0]
click at [1177, 605] on icon "Edit staff" at bounding box center [1179, 611] width 13 height 13
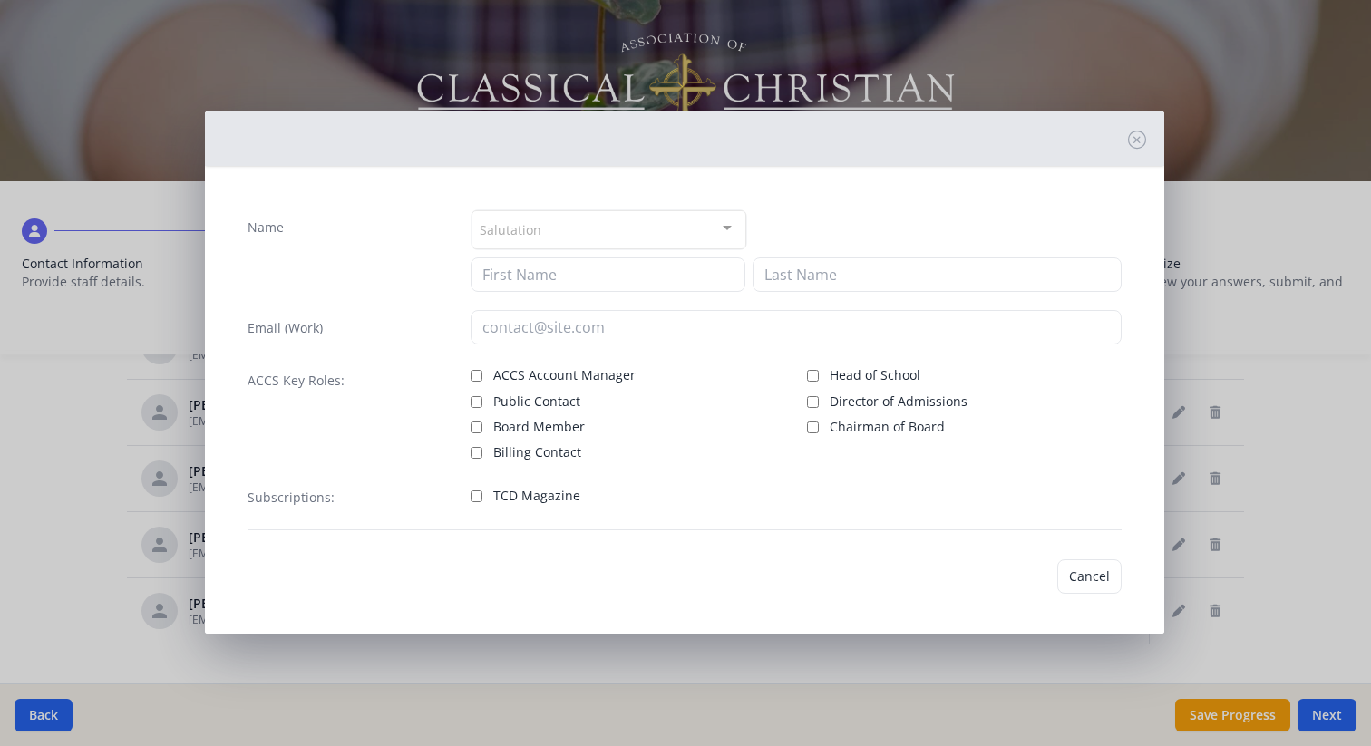
type input "[PERSON_NAME]"
type input "[EMAIL_ADDRESS][DOMAIN_NAME]"
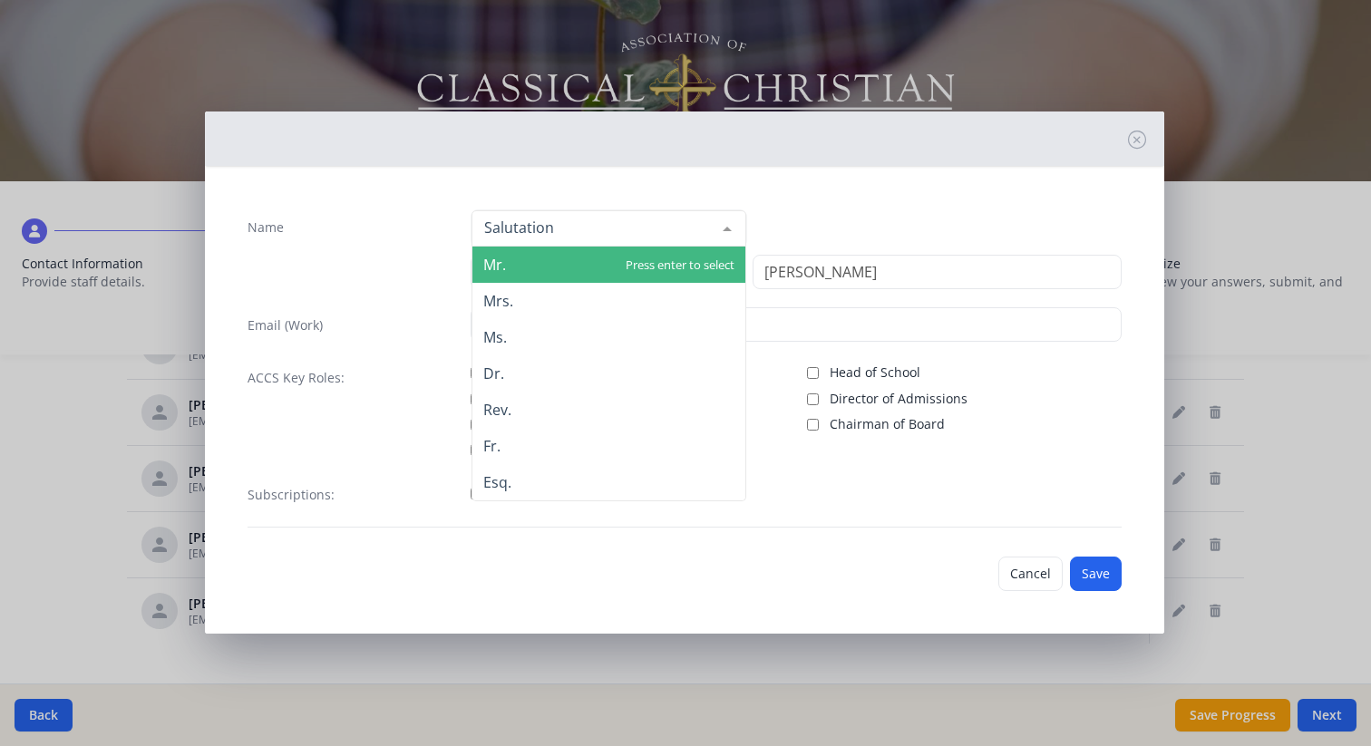
click at [597, 216] on div at bounding box center [609, 228] width 275 height 36
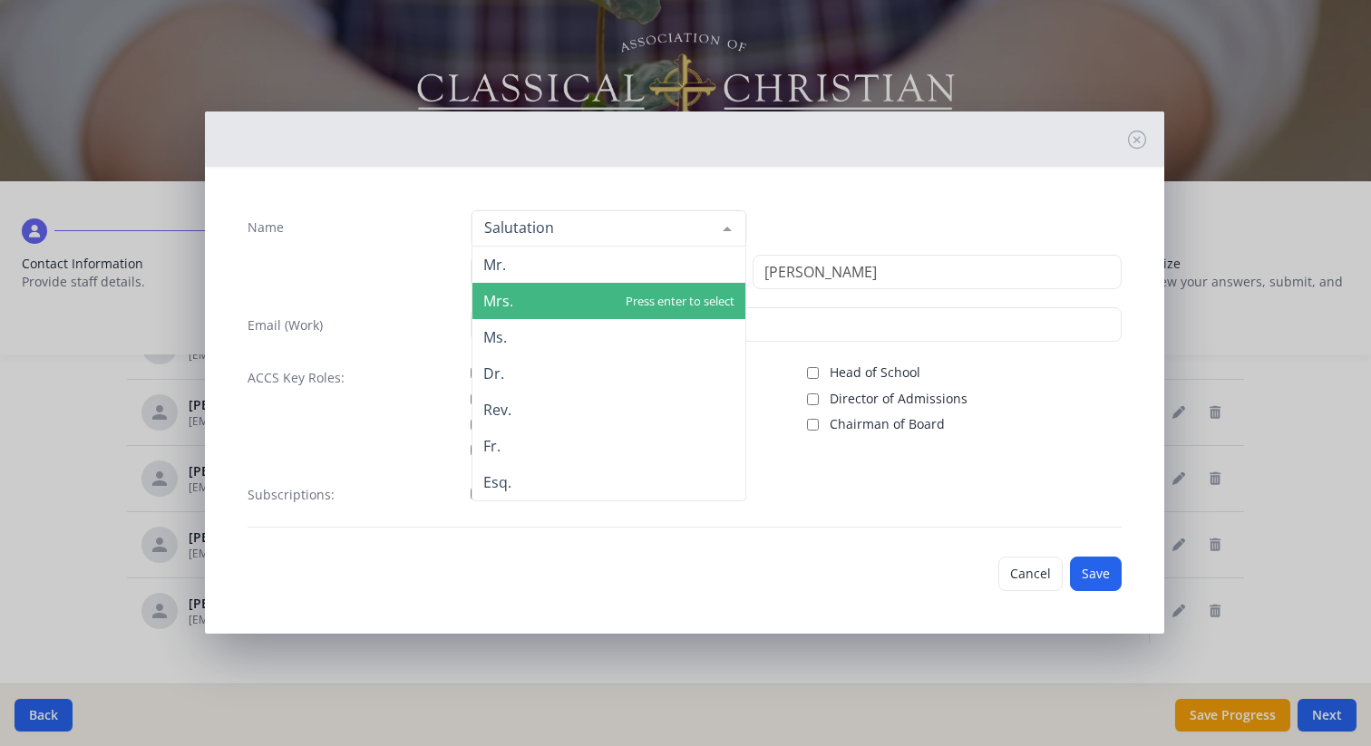
click at [573, 301] on span "Mrs." at bounding box center [608, 301] width 273 height 36
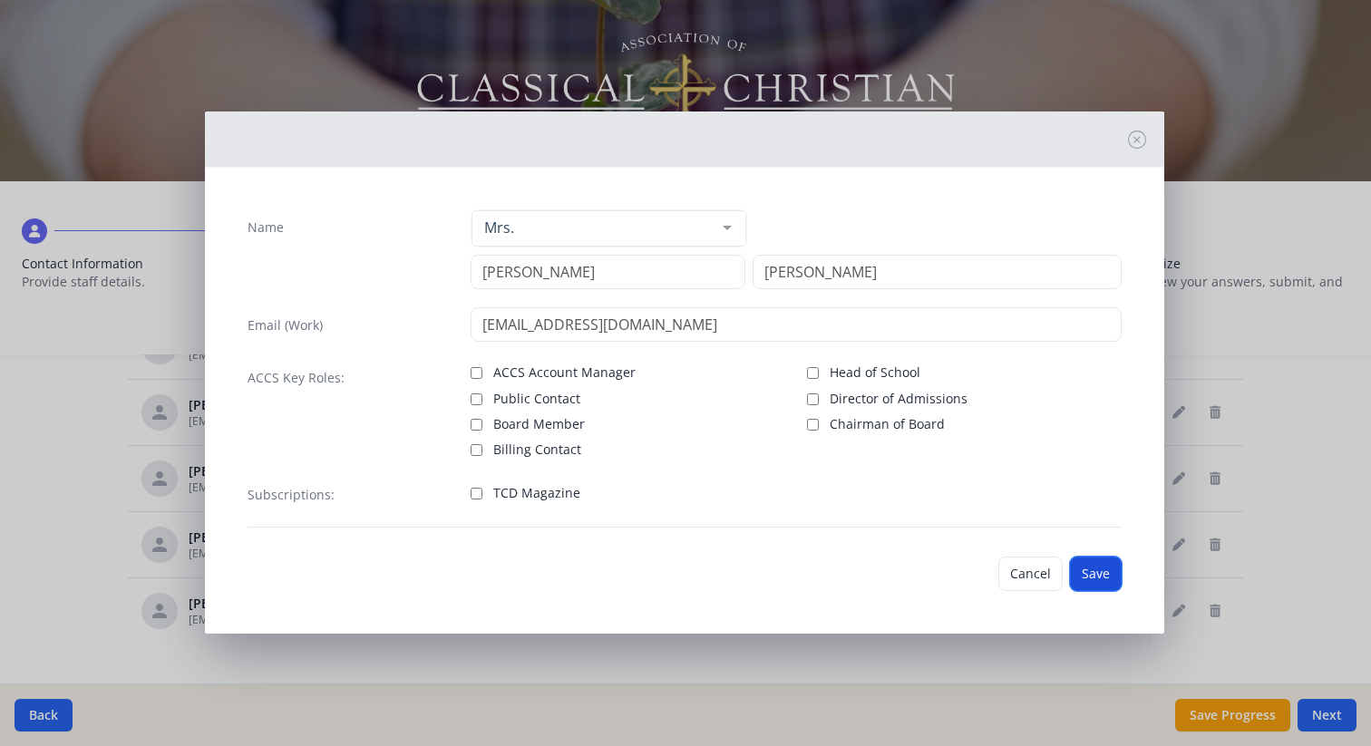
click at [1087, 563] on button "Save" at bounding box center [1096, 574] width 52 height 34
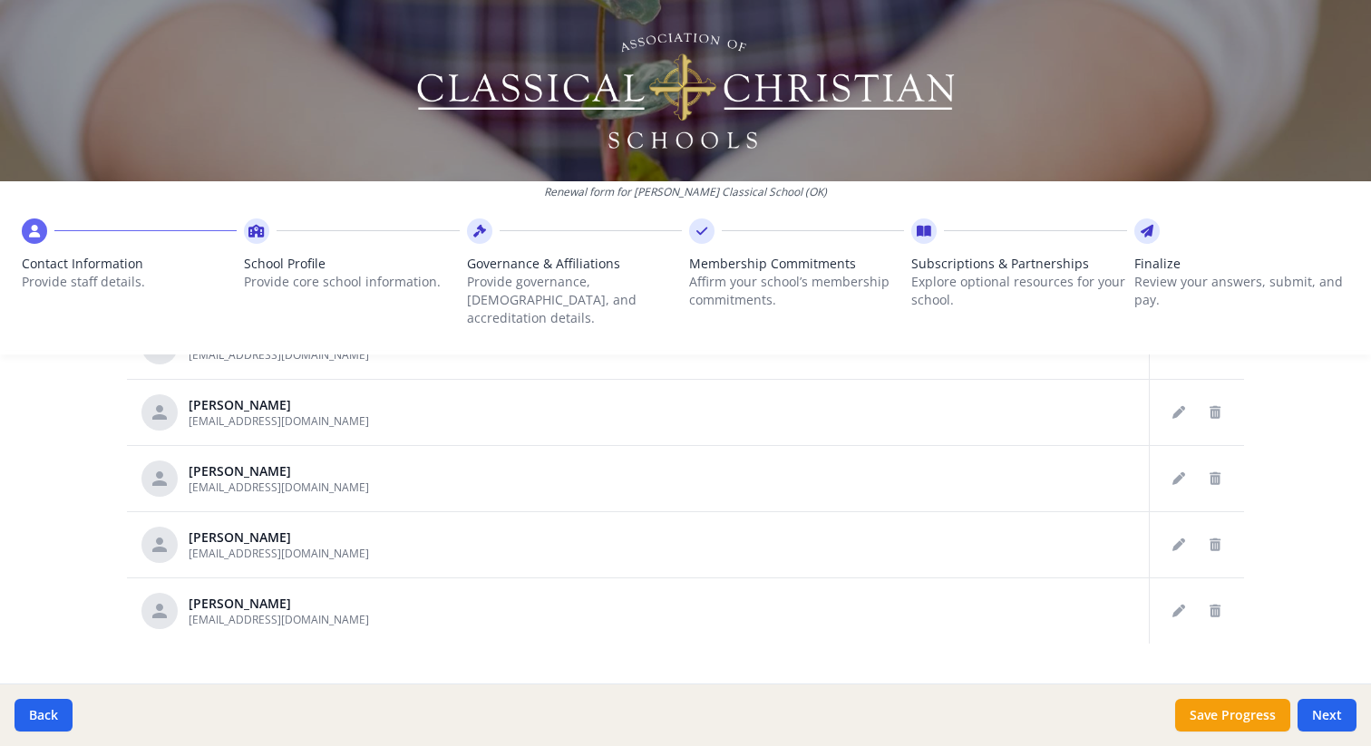
scroll to position [1014, 0]
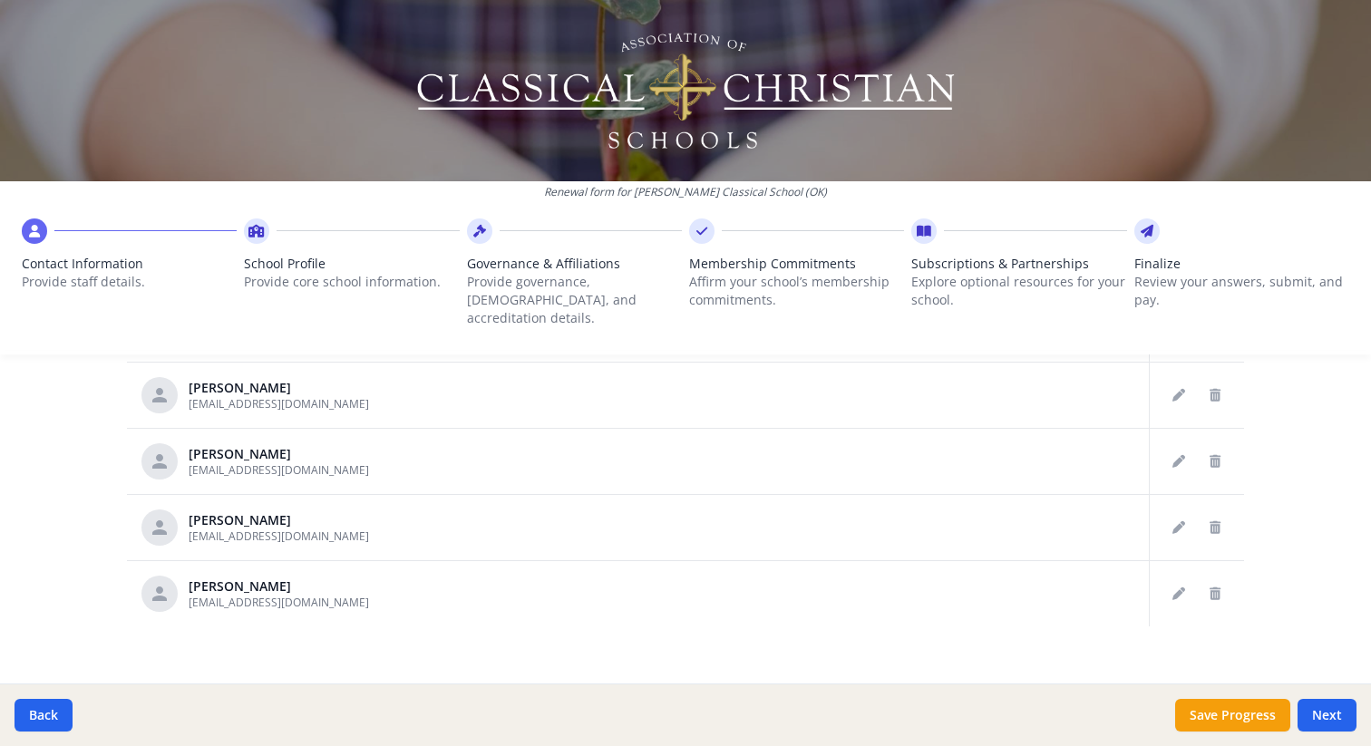
click at [1155, 239] on div at bounding box center [1147, 231] width 25 height 25
click at [1148, 229] on icon at bounding box center [1147, 231] width 13 height 18
click at [1332, 707] on button "Next" at bounding box center [1327, 715] width 59 height 33
type input "[PHONE_NUMBER]"
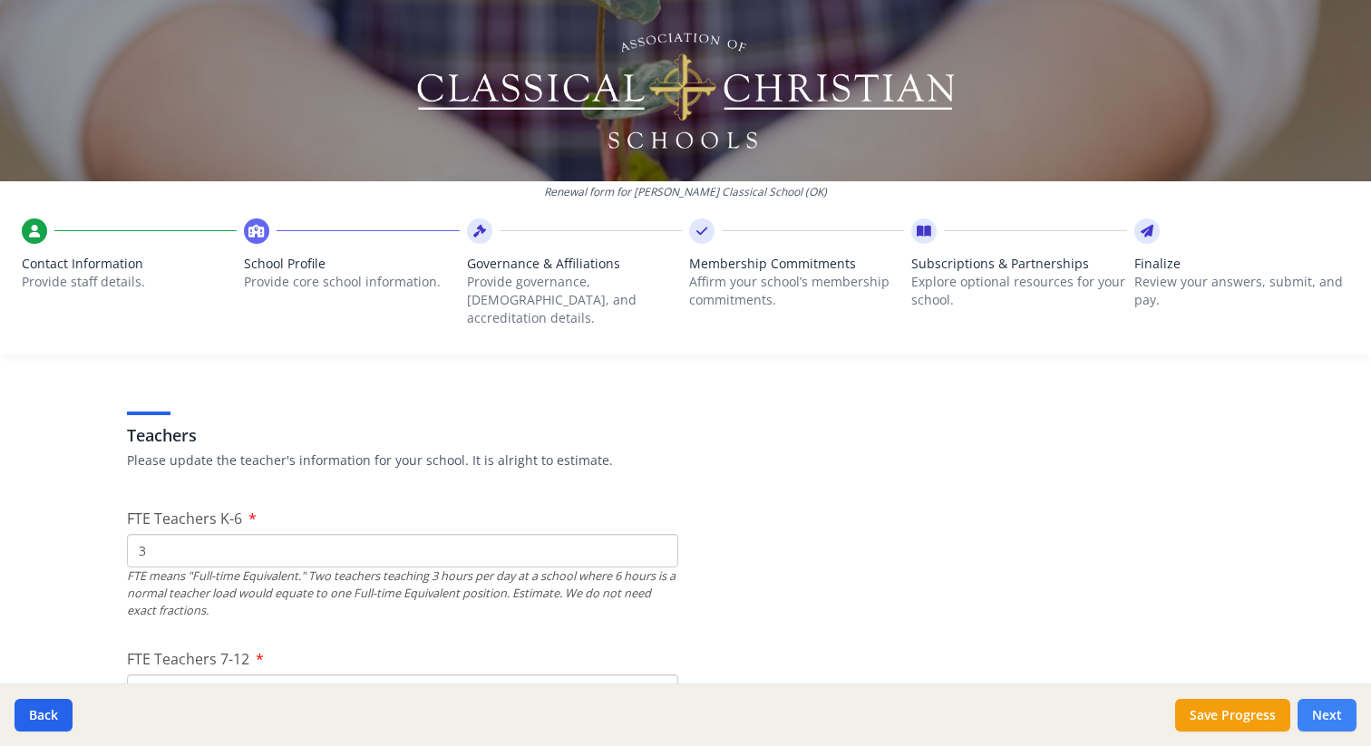
click at [1332, 707] on button "Next" at bounding box center [1327, 715] width 59 height 33
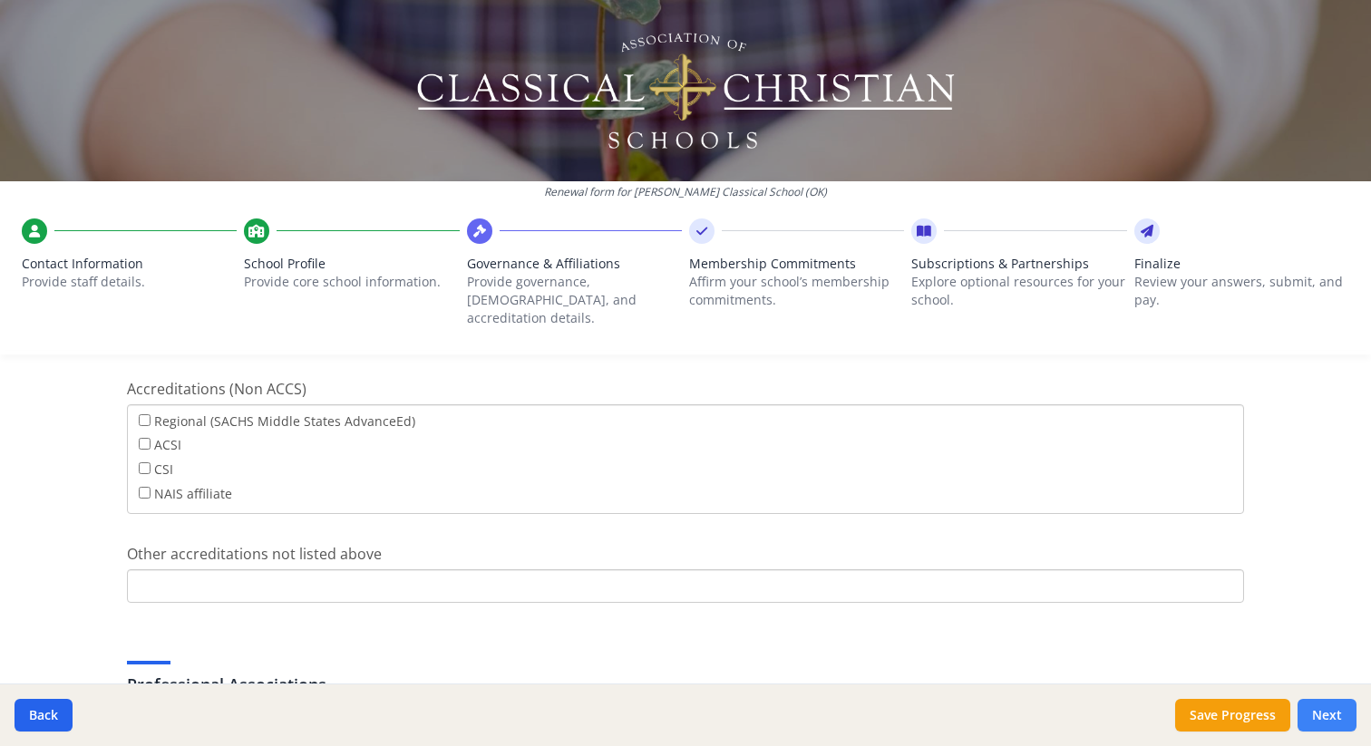
click at [1332, 707] on button "Next" at bounding box center [1327, 715] width 59 height 33
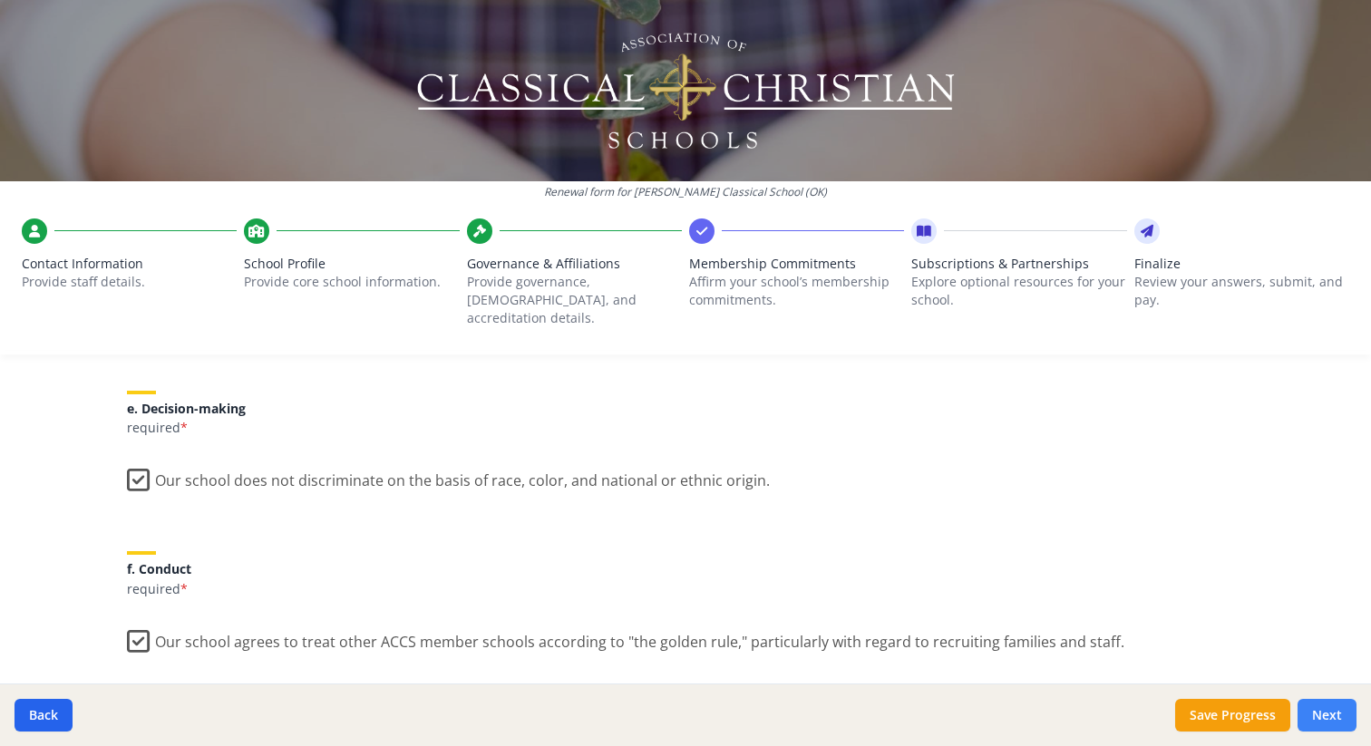
click at [1332, 707] on button "Next" at bounding box center [1327, 715] width 59 height 33
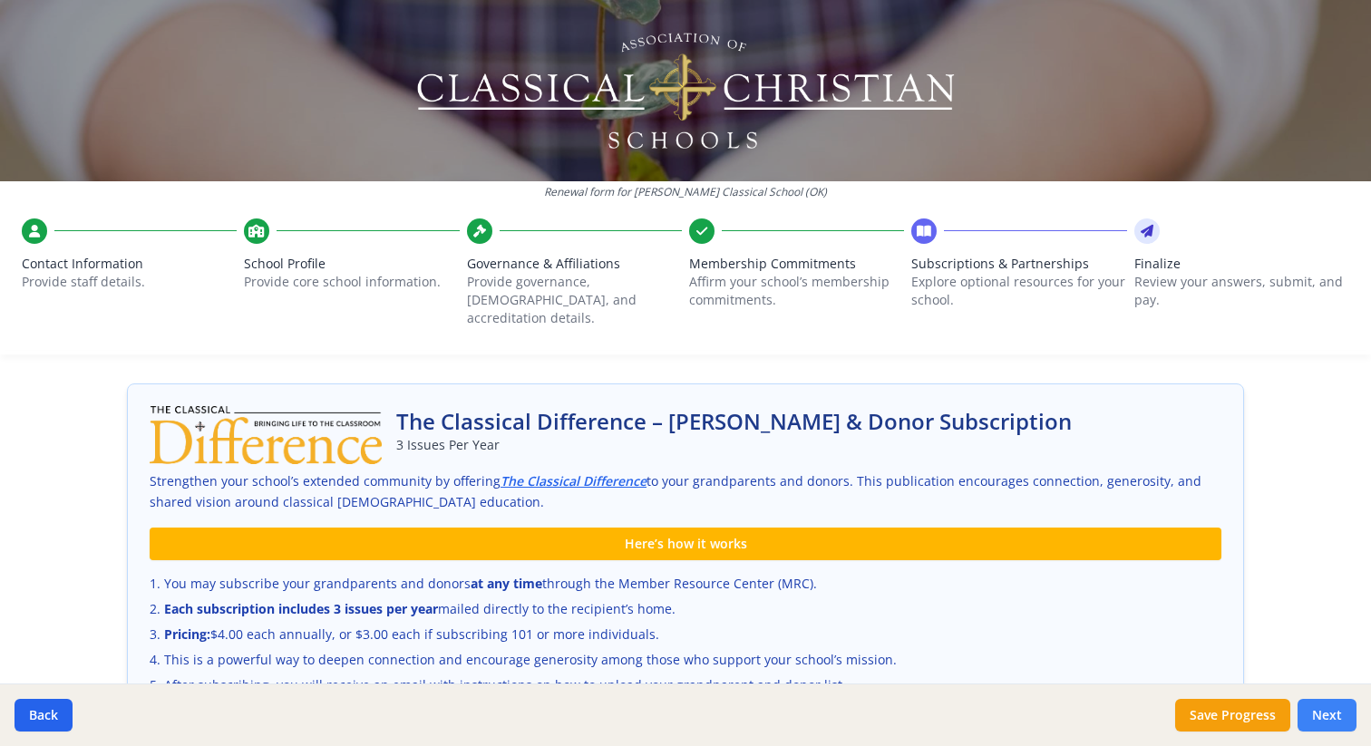
click at [1332, 707] on button "Next" at bounding box center [1327, 715] width 59 height 33
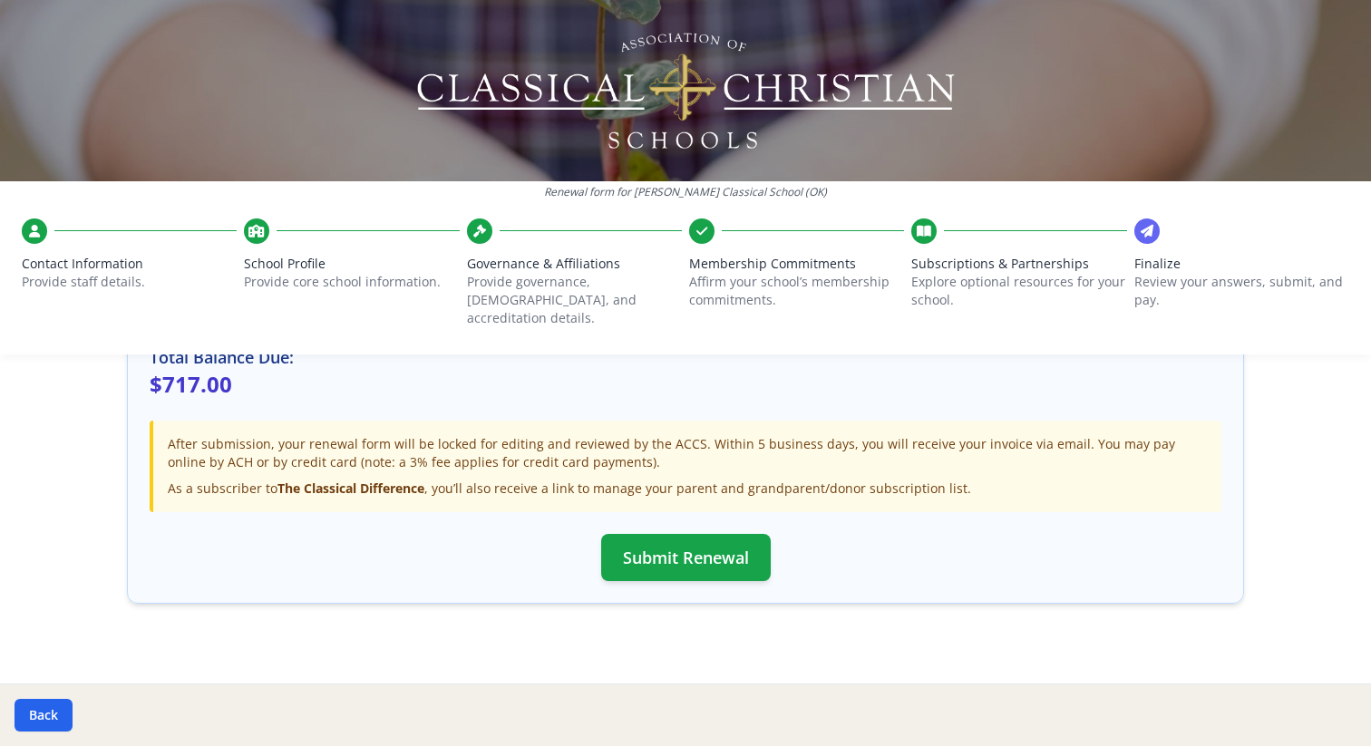
scroll to position [557, 0]
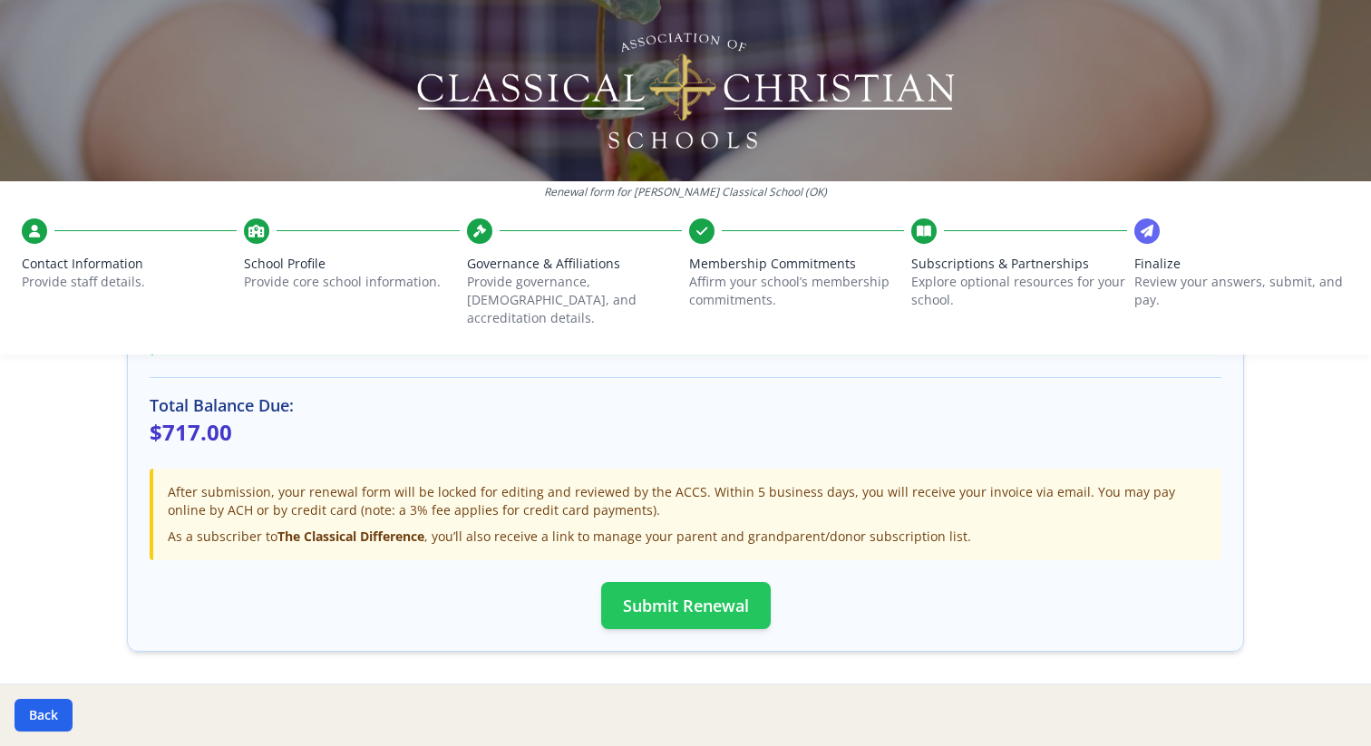
click at [716, 594] on button "Submit Renewal" at bounding box center [686, 605] width 170 height 47
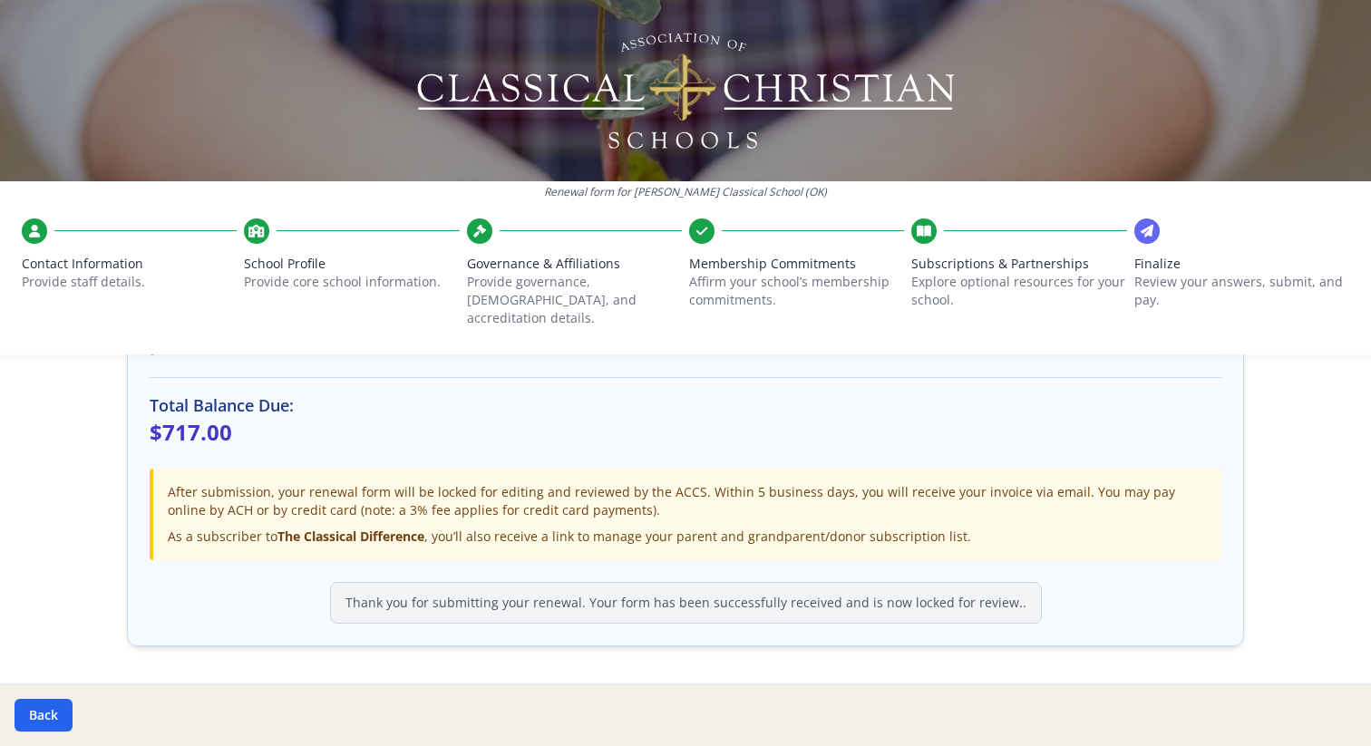
scroll to position [0, 0]
